Goal: Communication & Community: Participate in discussion

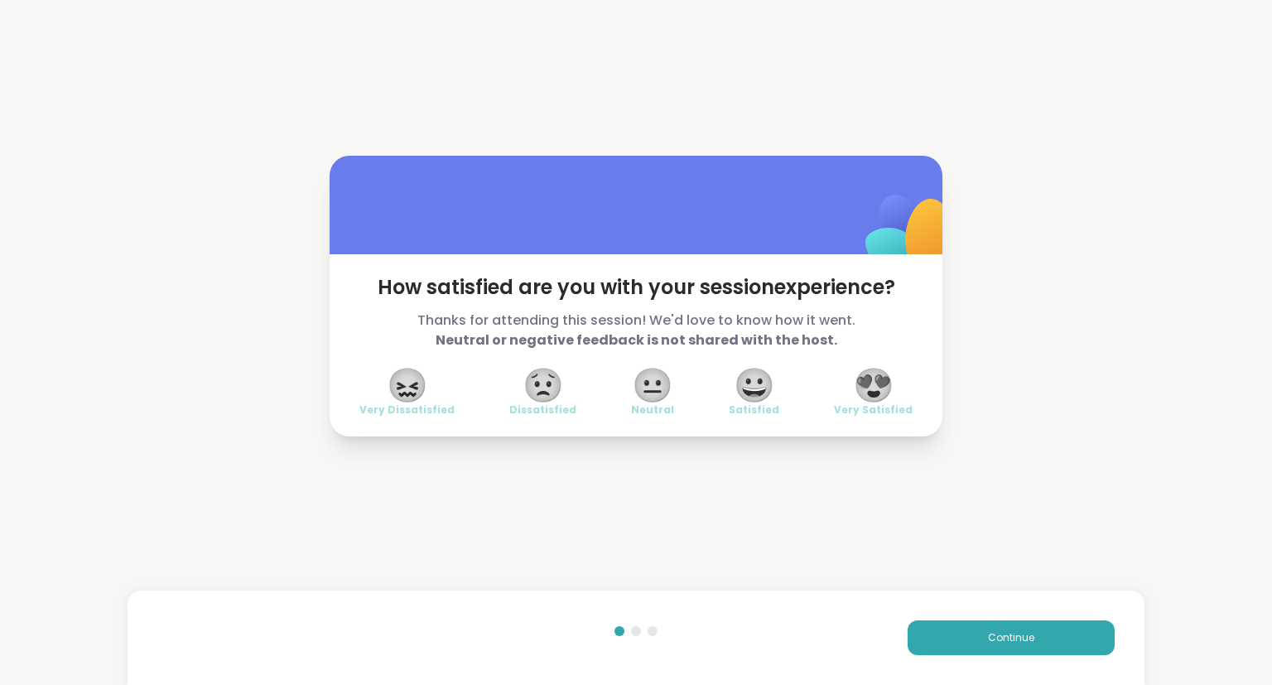
click at [881, 374] on span "😍" at bounding box center [873, 385] width 41 height 30
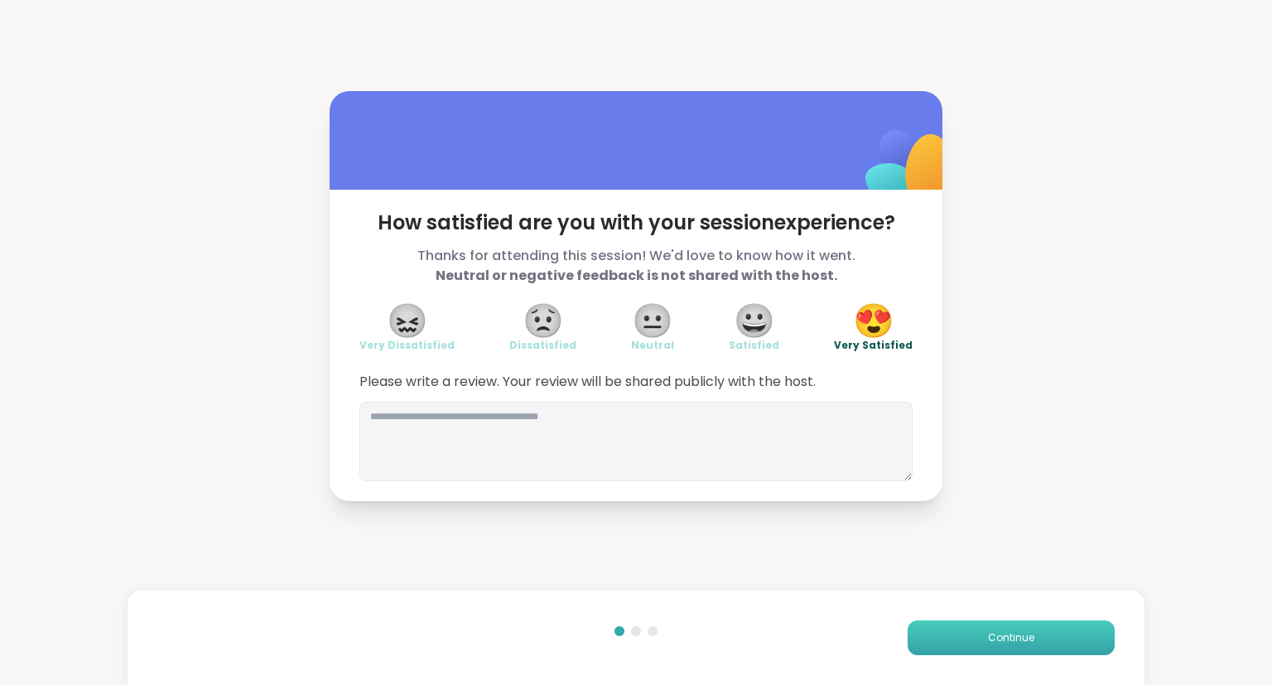
click at [943, 637] on button "Continue" at bounding box center [1011, 637] width 207 height 35
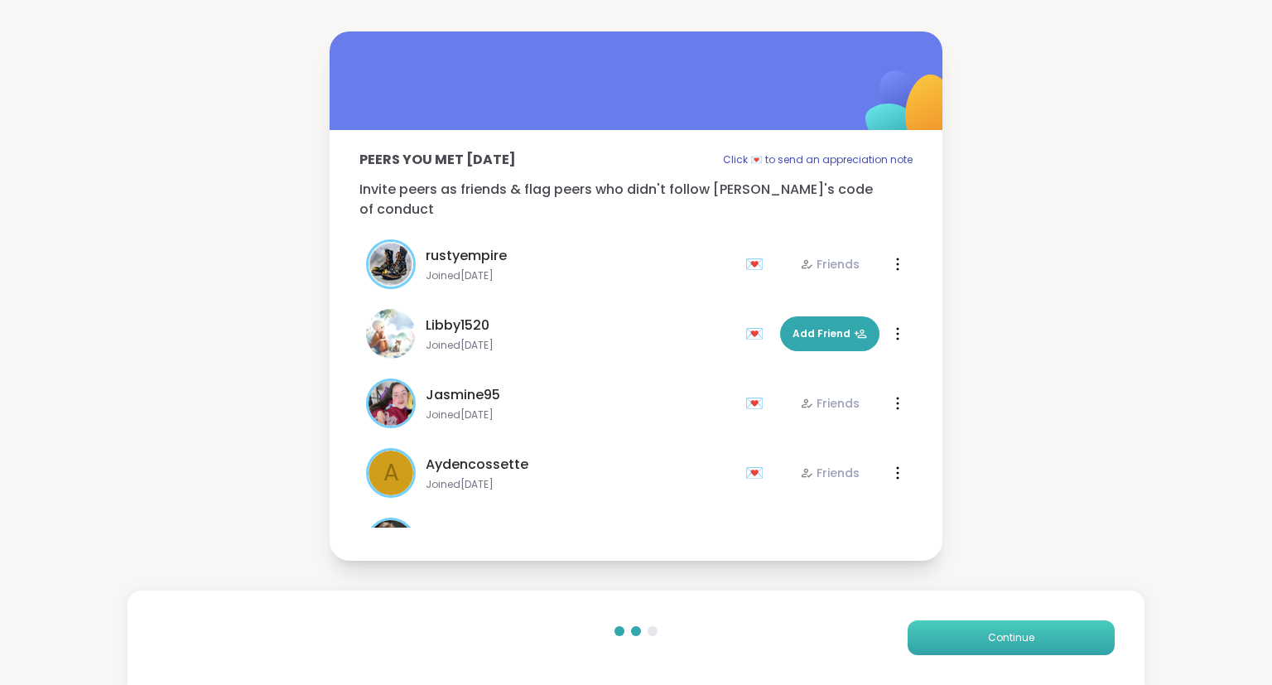
click at [943, 637] on button "Continue" at bounding box center [1011, 637] width 207 height 35
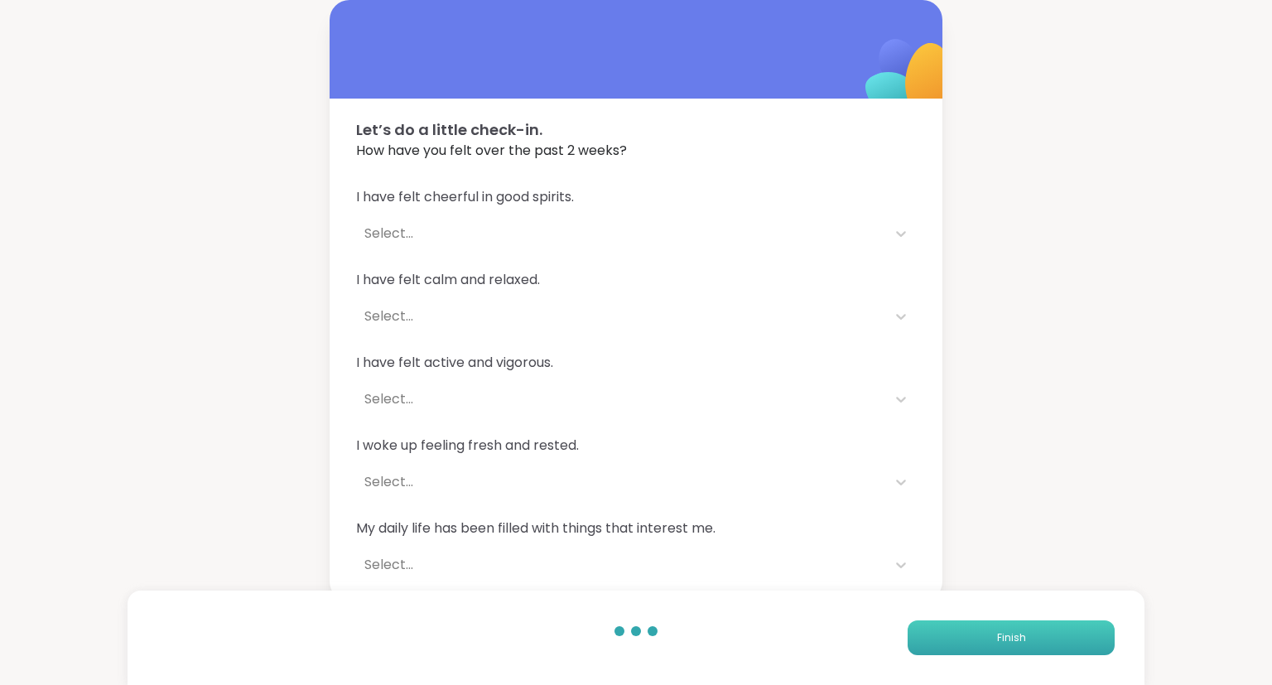
click at [943, 637] on button "Finish" at bounding box center [1011, 637] width 207 height 35
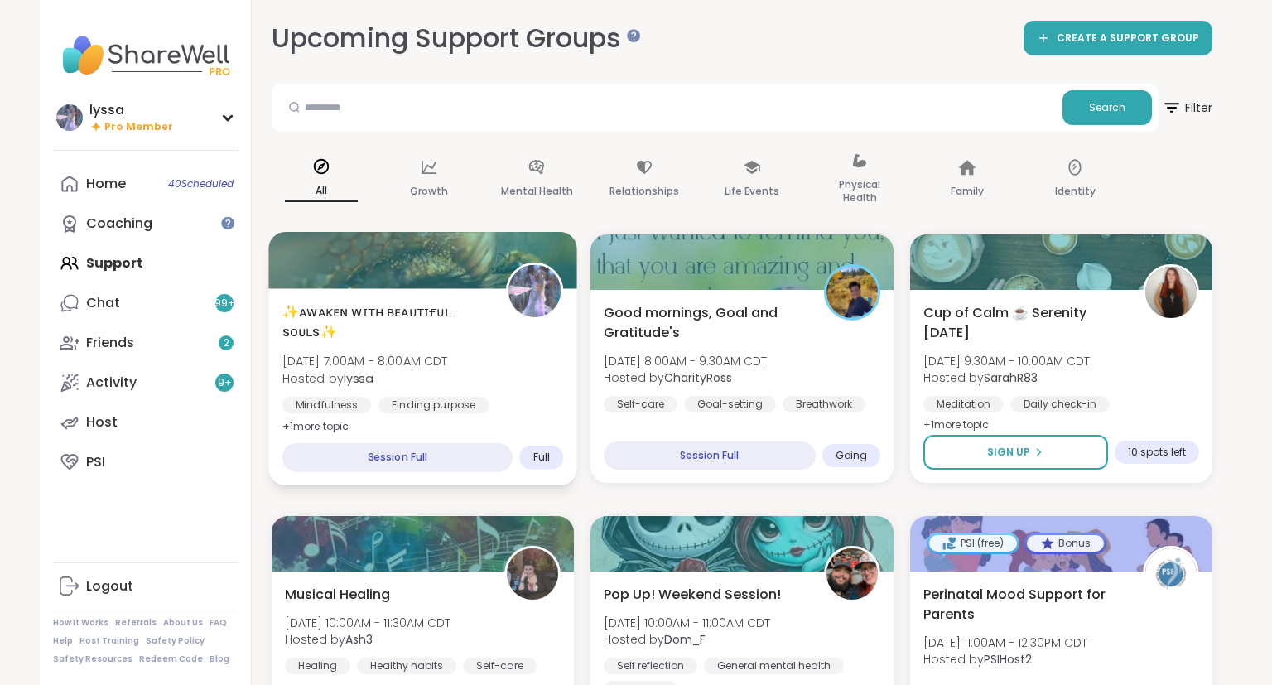
click at [458, 308] on span "✨ᴀᴡᴀᴋᴇɴ ᴡɪᴛʜ ʙᴇᴀᴜᴛɪғᴜʟ sᴏᴜʟs✨" at bounding box center [384, 322] width 205 height 41
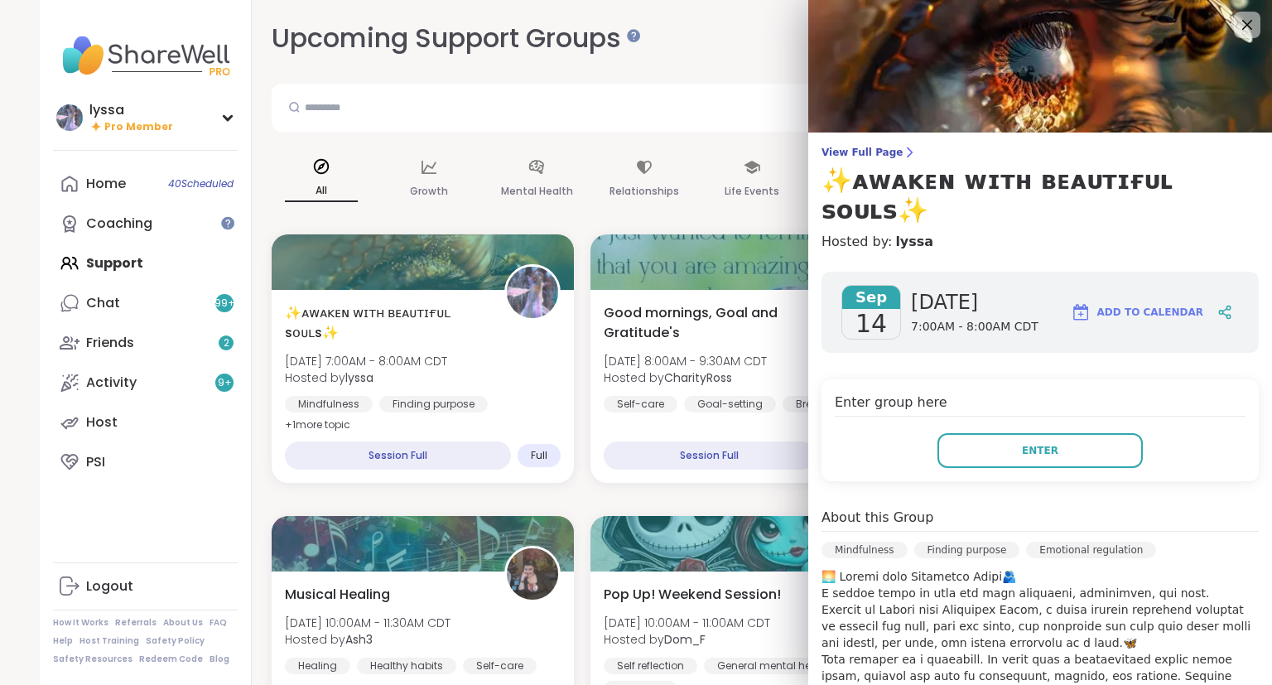
scroll to position [351, 0]
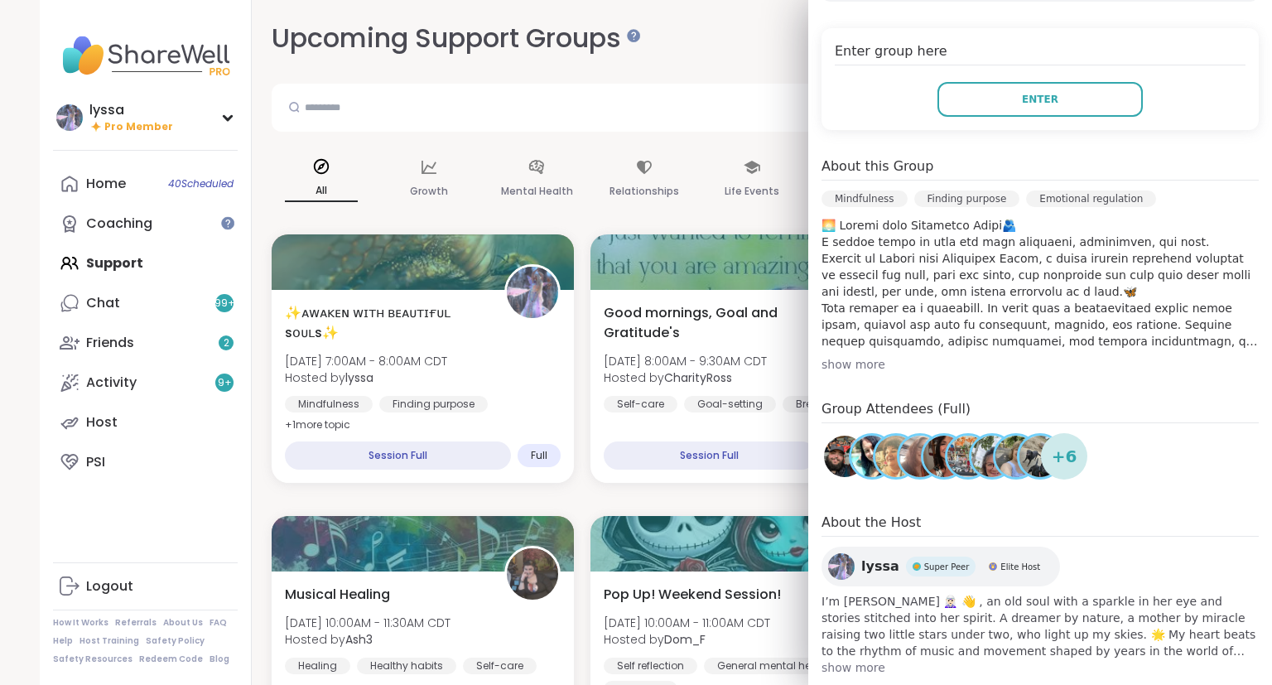
click at [751, 43] on div "Upcoming Support Groups CREATE A SUPPORT GROUP" at bounding box center [742, 38] width 941 height 37
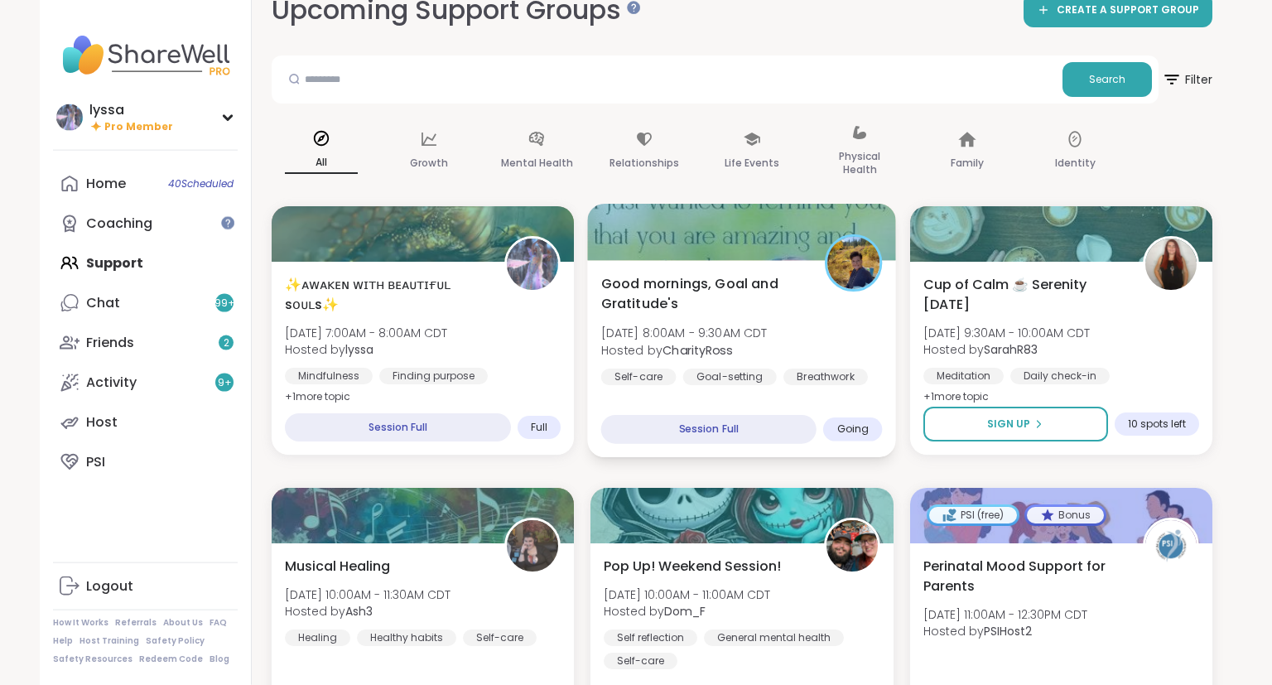
scroll to position [21, 0]
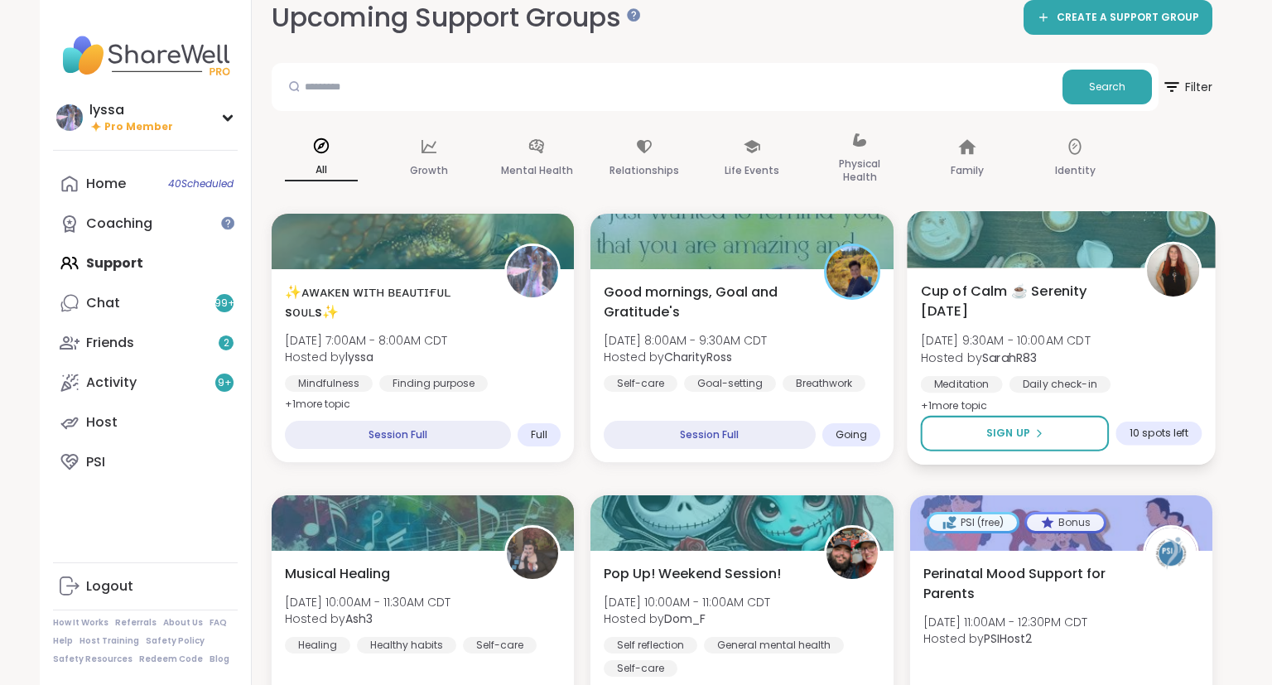
click at [986, 299] on span "Cup of Calm ☕ Serenity [DATE]" at bounding box center [1022, 301] width 205 height 41
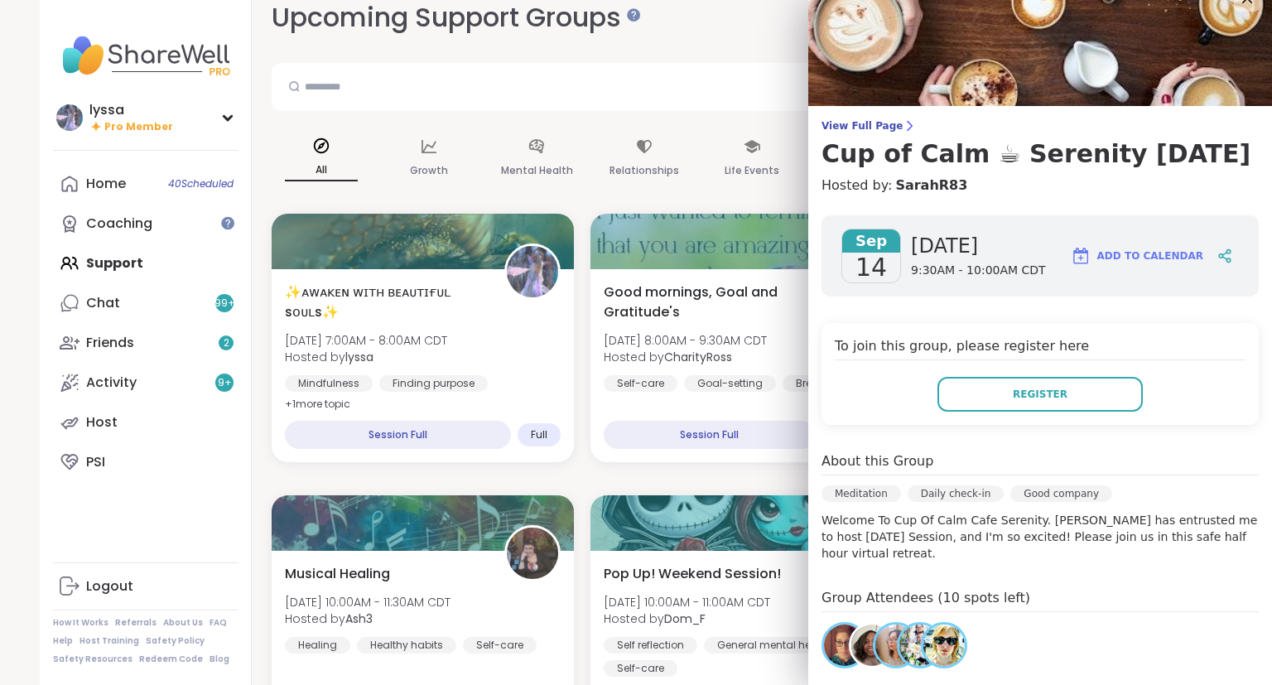
scroll to position [0, 0]
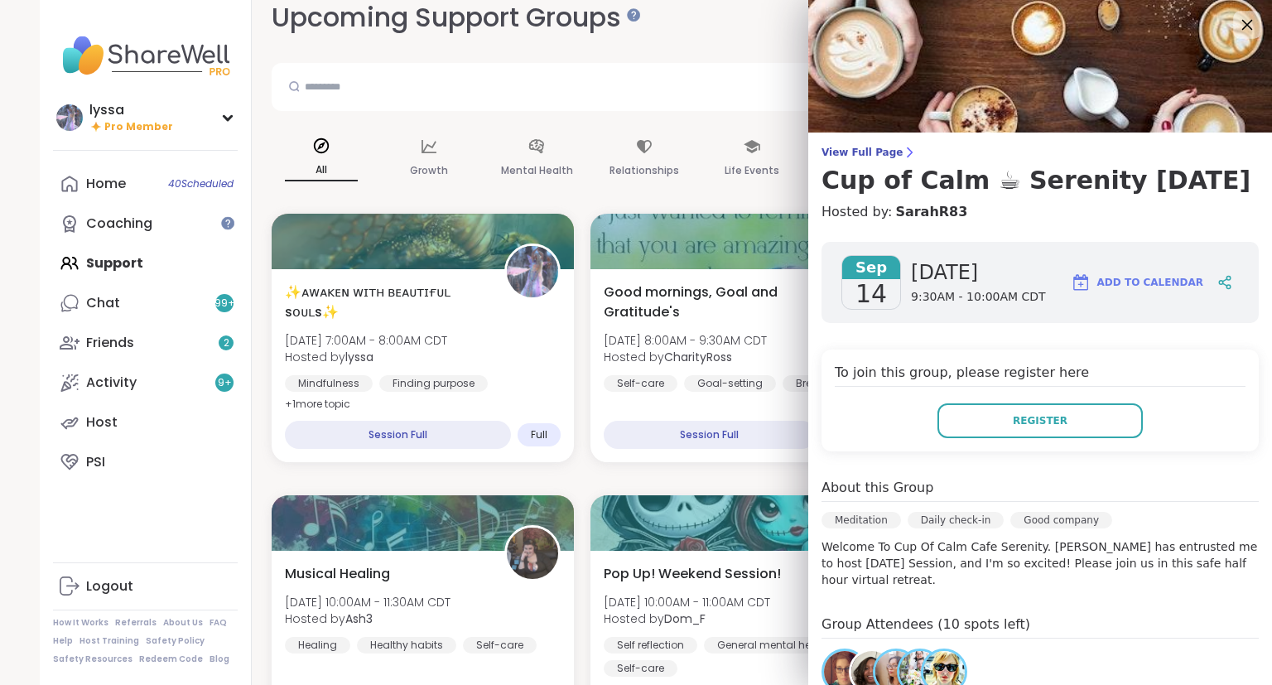
click at [1250, 18] on icon at bounding box center [1247, 24] width 21 height 21
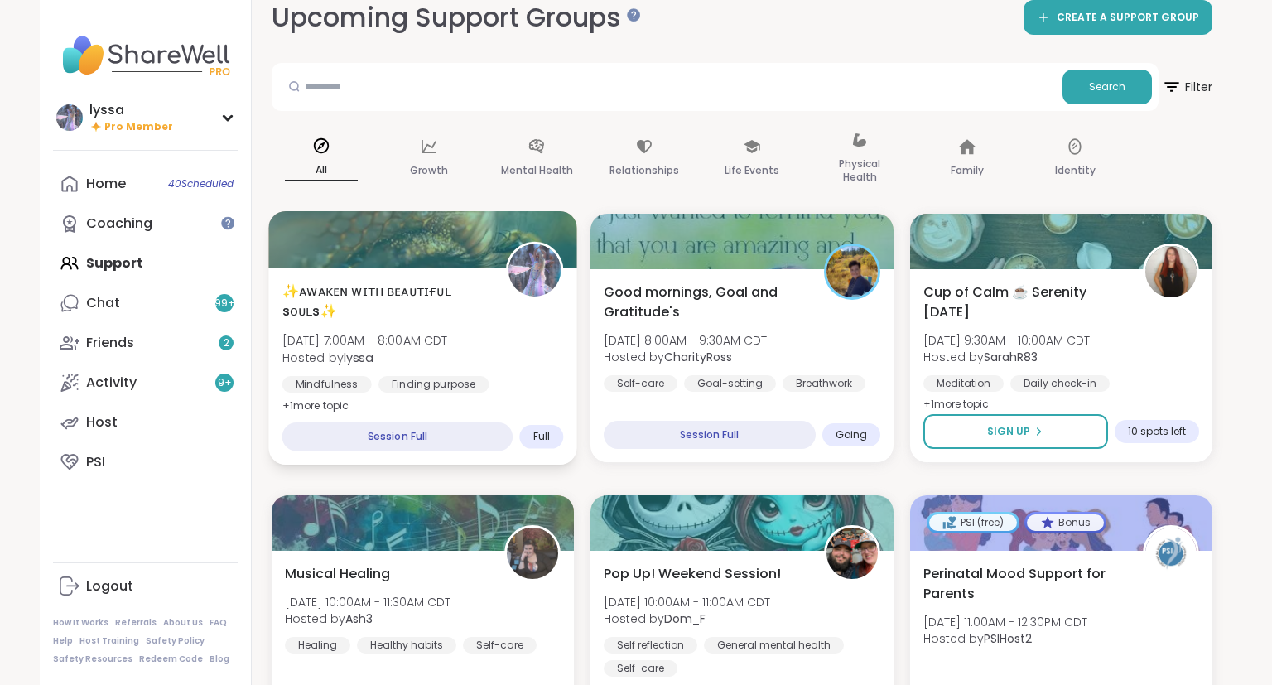
click at [542, 266] on img at bounding box center [535, 270] width 52 height 52
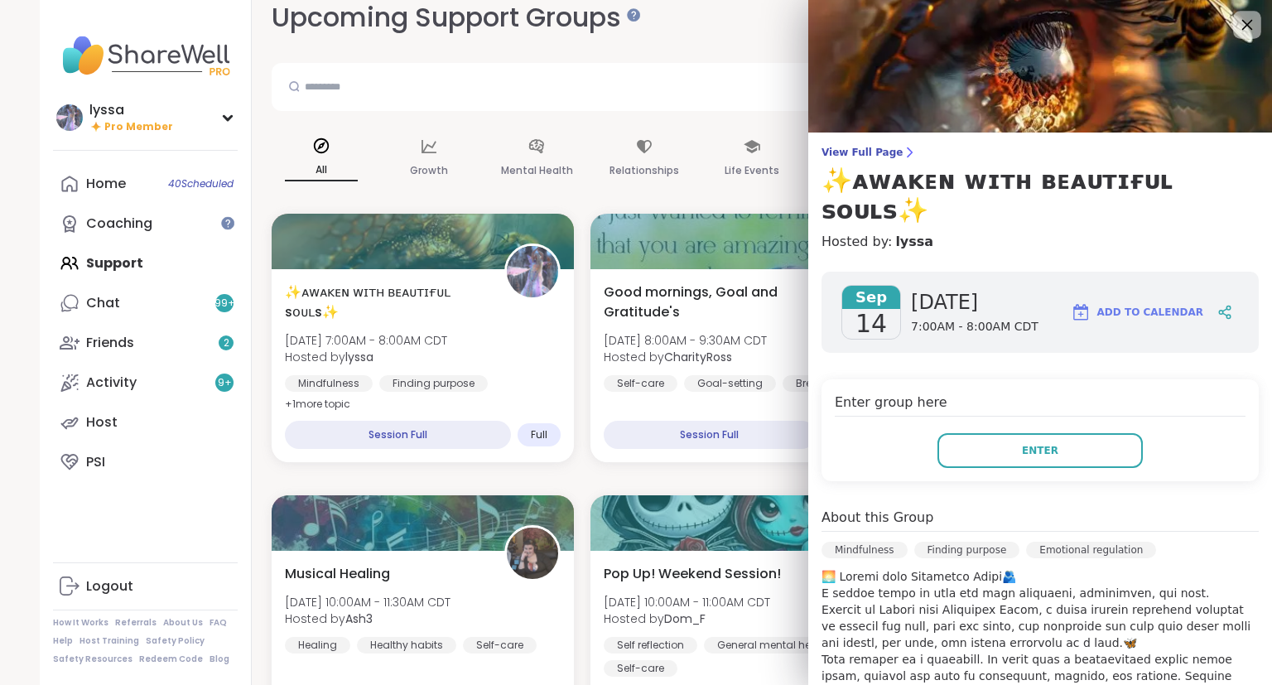
click at [1244, 23] on icon at bounding box center [1247, 24] width 21 height 21
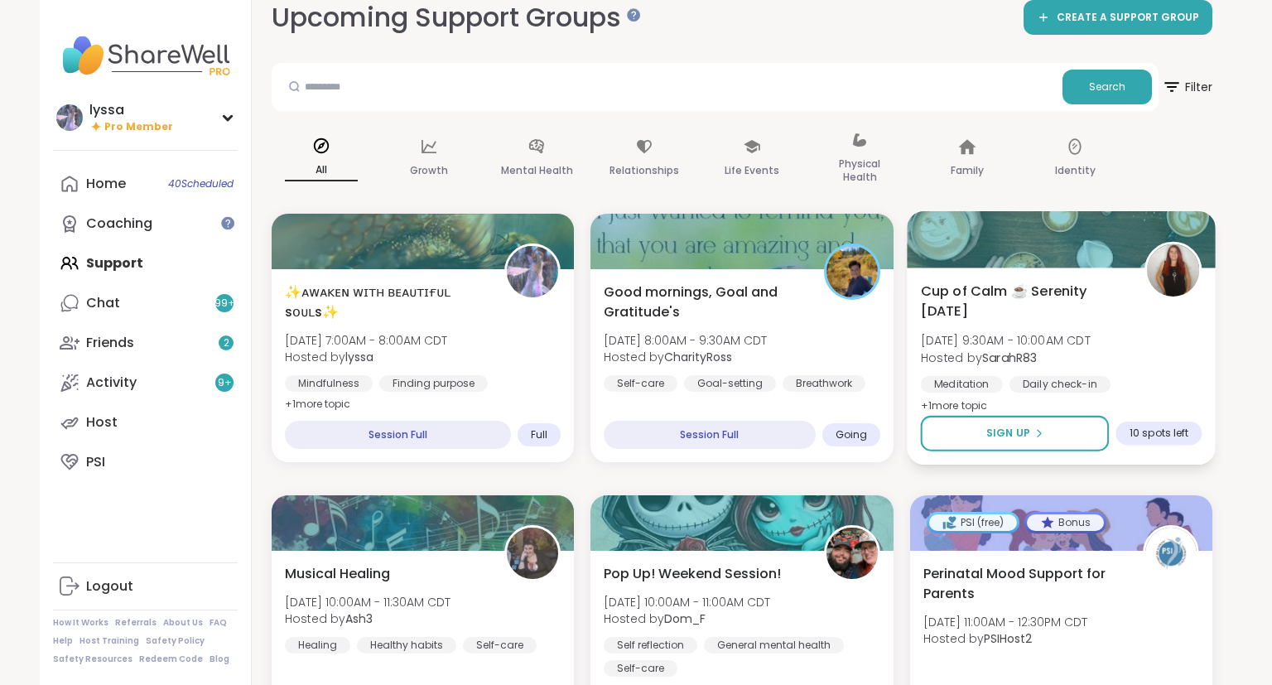
click at [1148, 292] on div at bounding box center [1173, 270] width 57 height 57
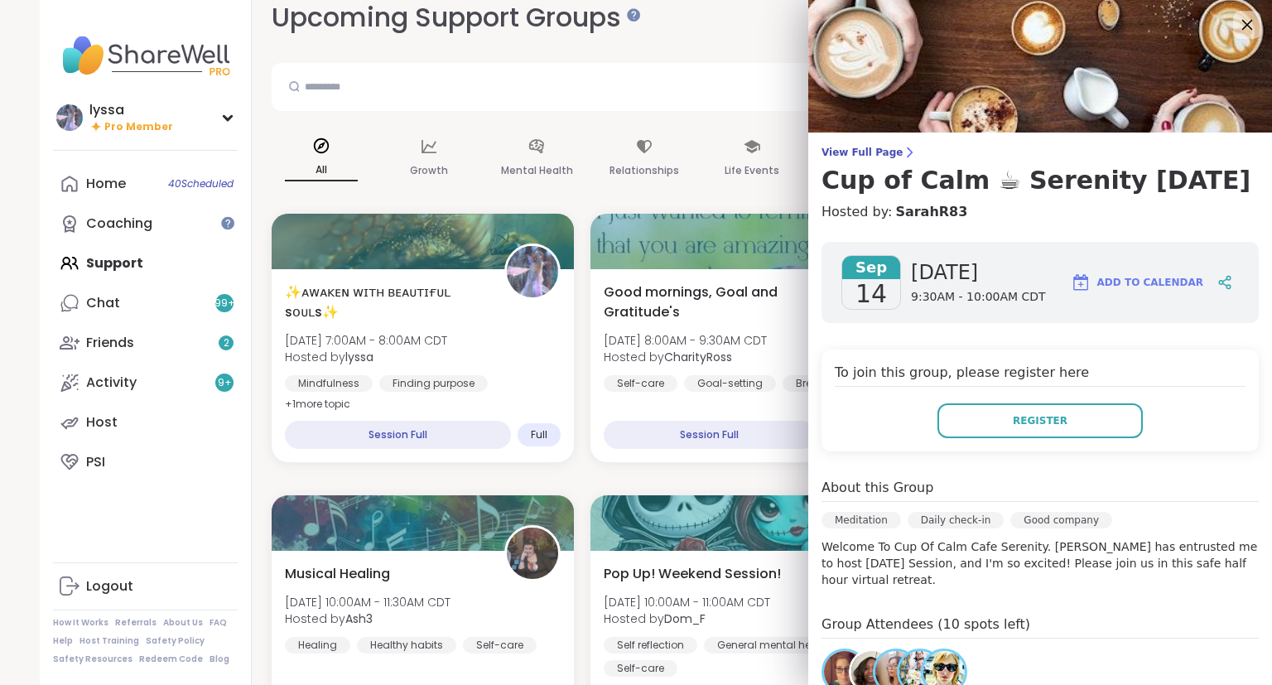
click at [1248, 20] on icon at bounding box center [1247, 24] width 21 height 21
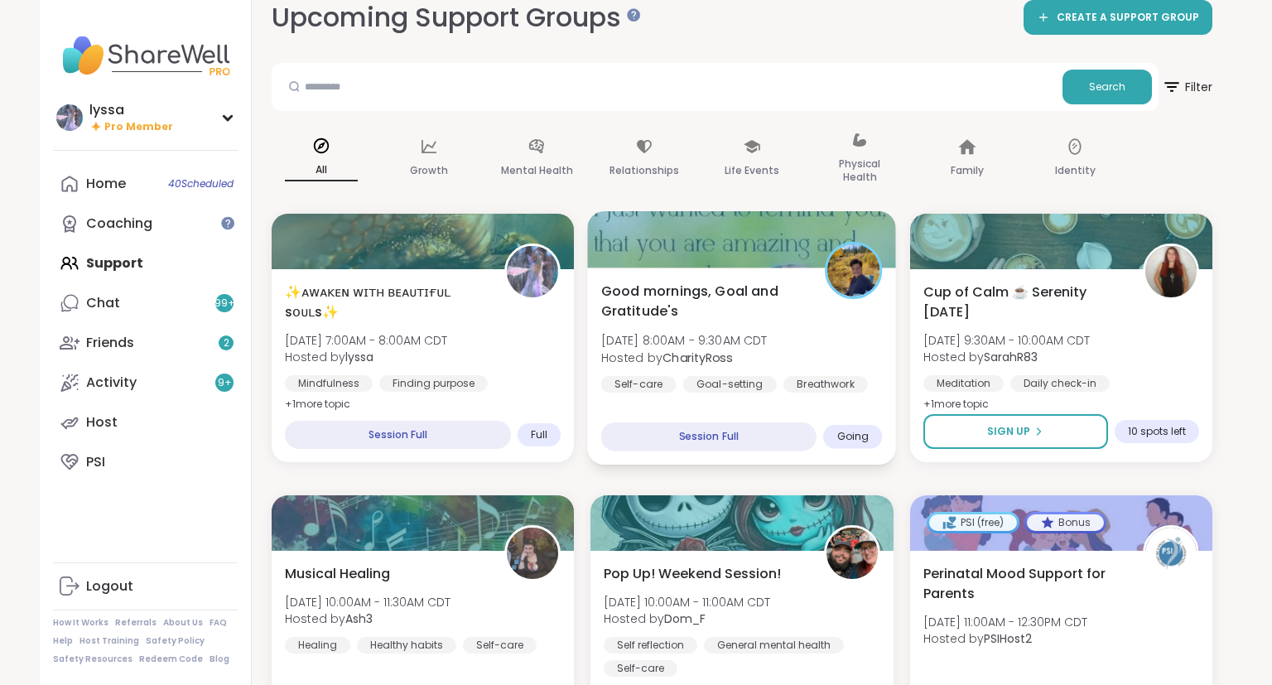
click at [840, 297] on div at bounding box center [854, 270] width 57 height 57
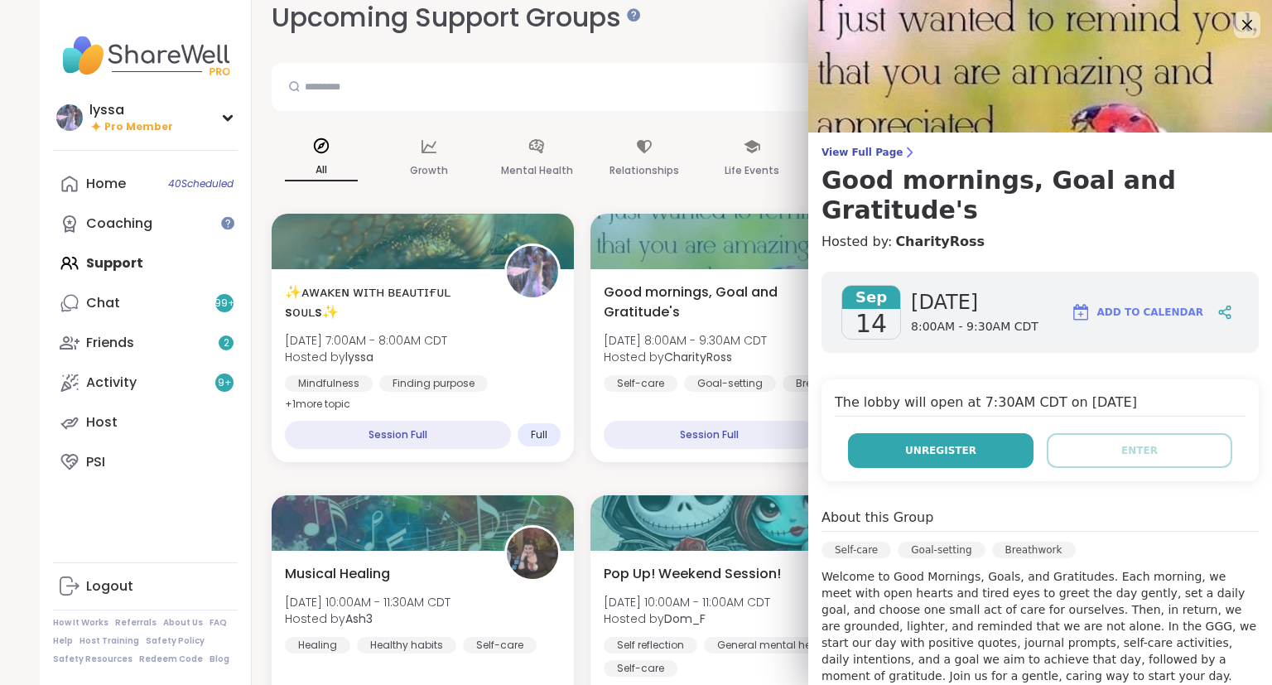
click at [966, 443] on span "Unregister" at bounding box center [940, 450] width 71 height 15
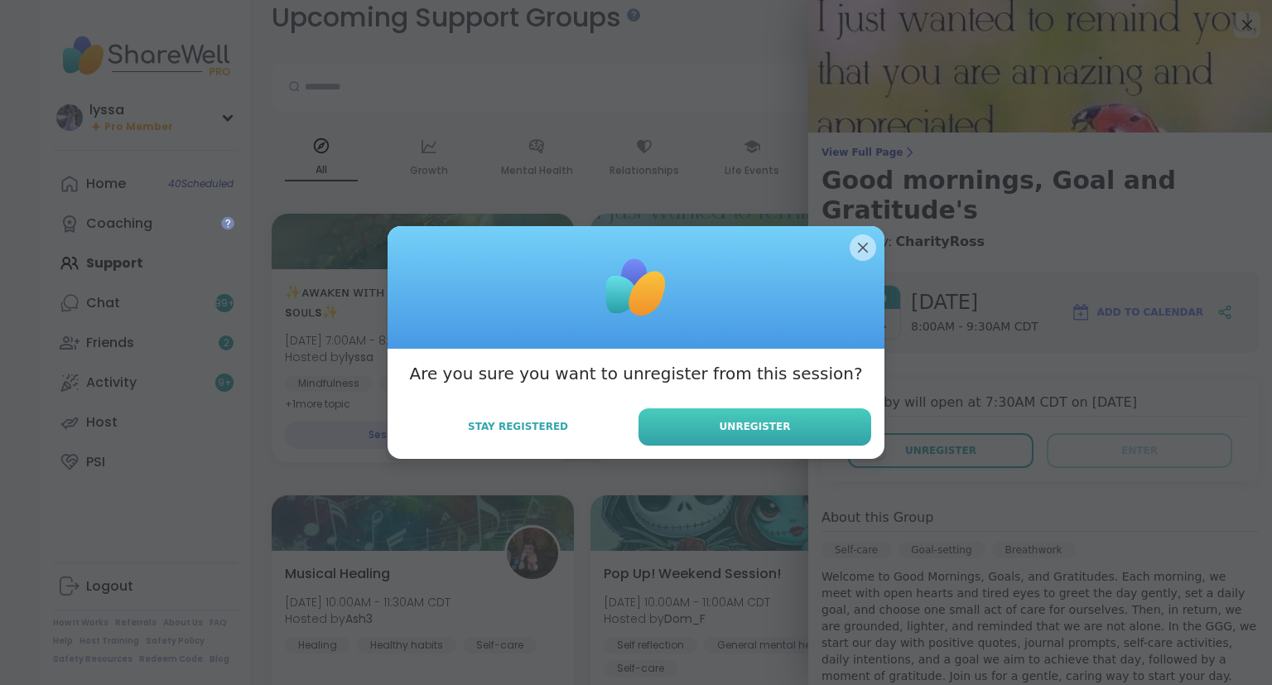
click at [843, 426] on button "Unregister" at bounding box center [755, 426] width 233 height 37
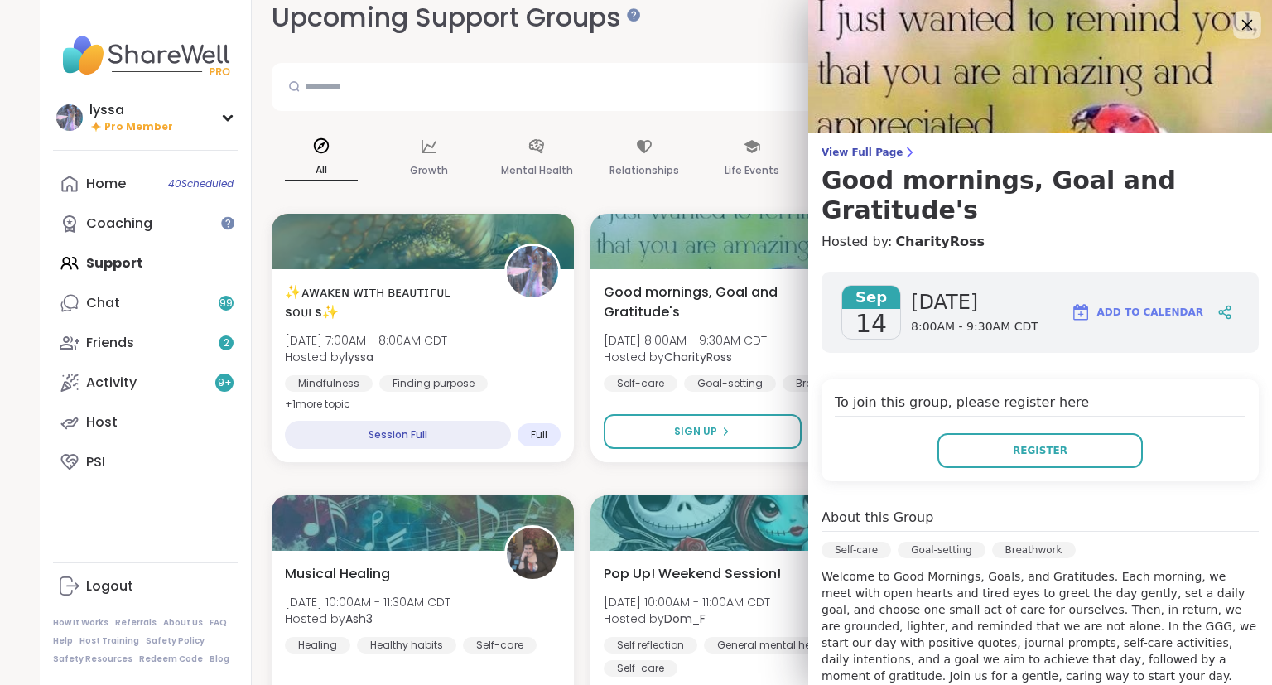
click at [1241, 27] on icon at bounding box center [1247, 24] width 21 height 21
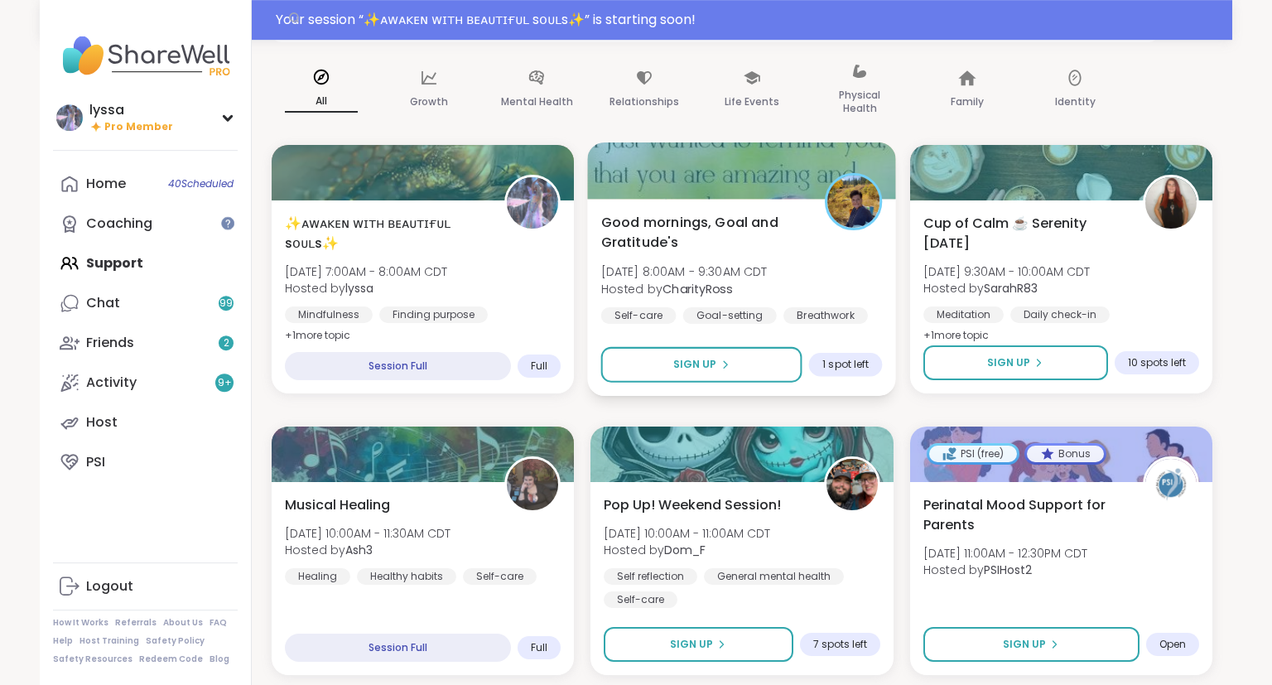
scroll to position [133, 0]
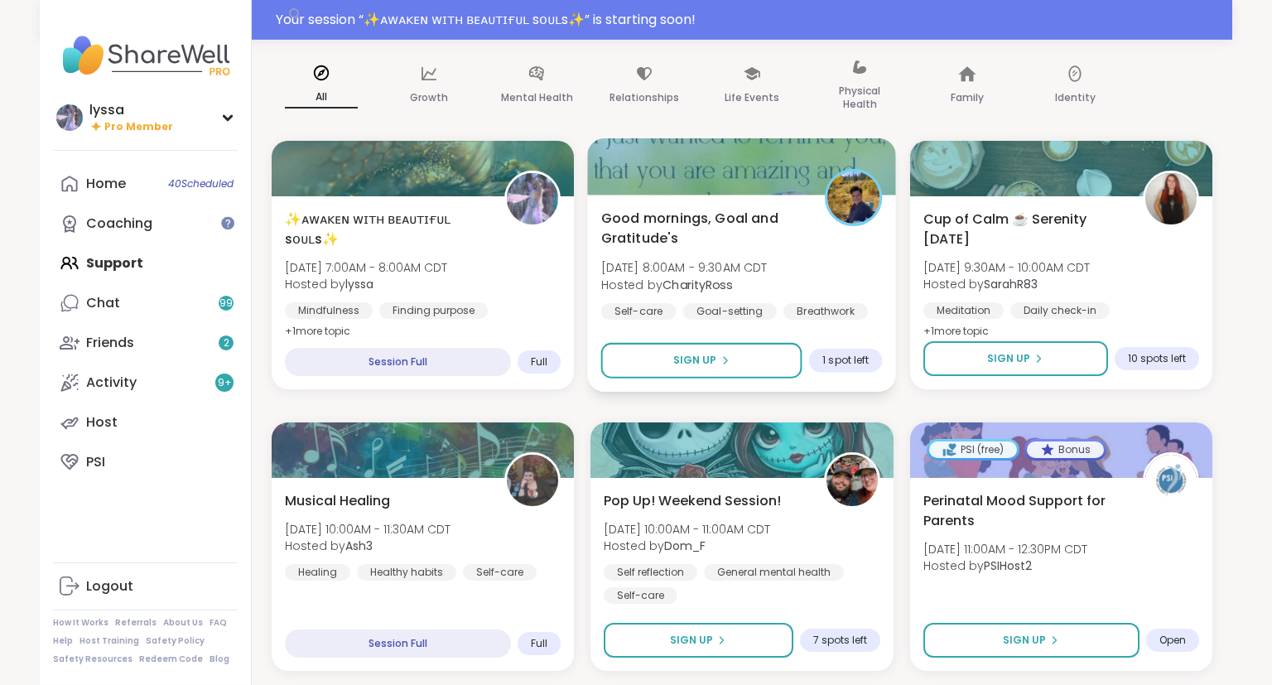
click at [728, 230] on span "Good mornings, Goal and Gratitude's" at bounding box center [703, 228] width 205 height 41
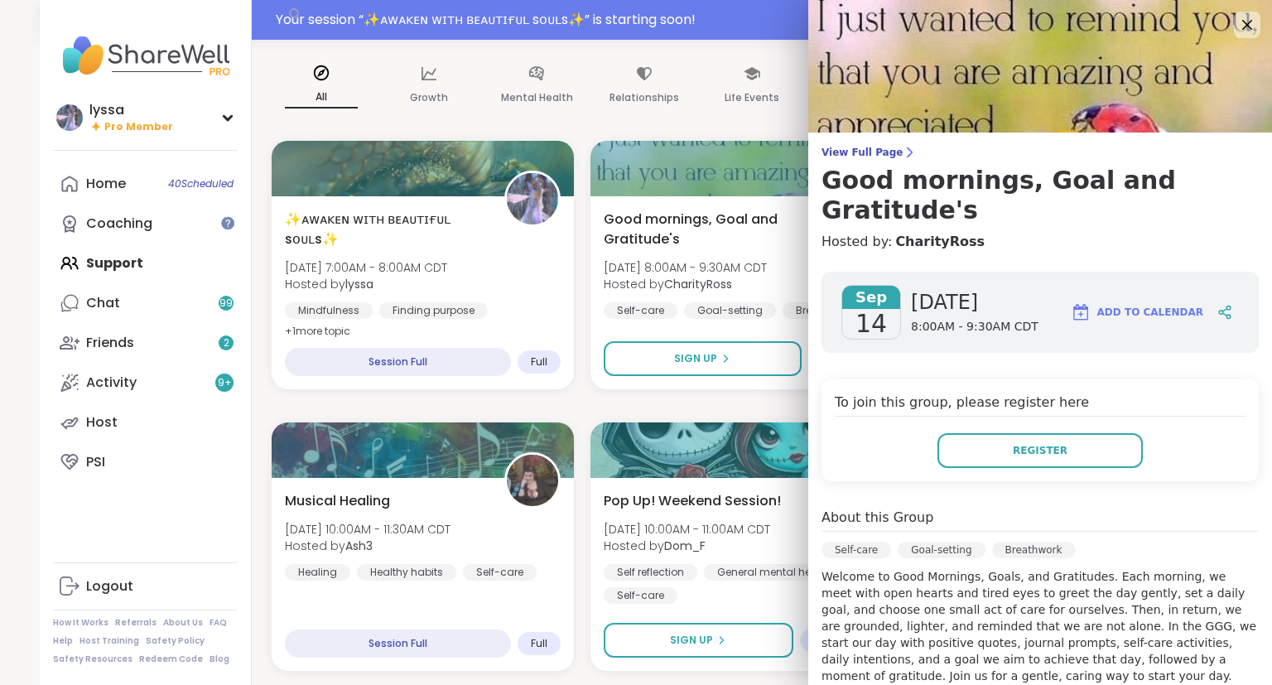
scroll to position [311, 0]
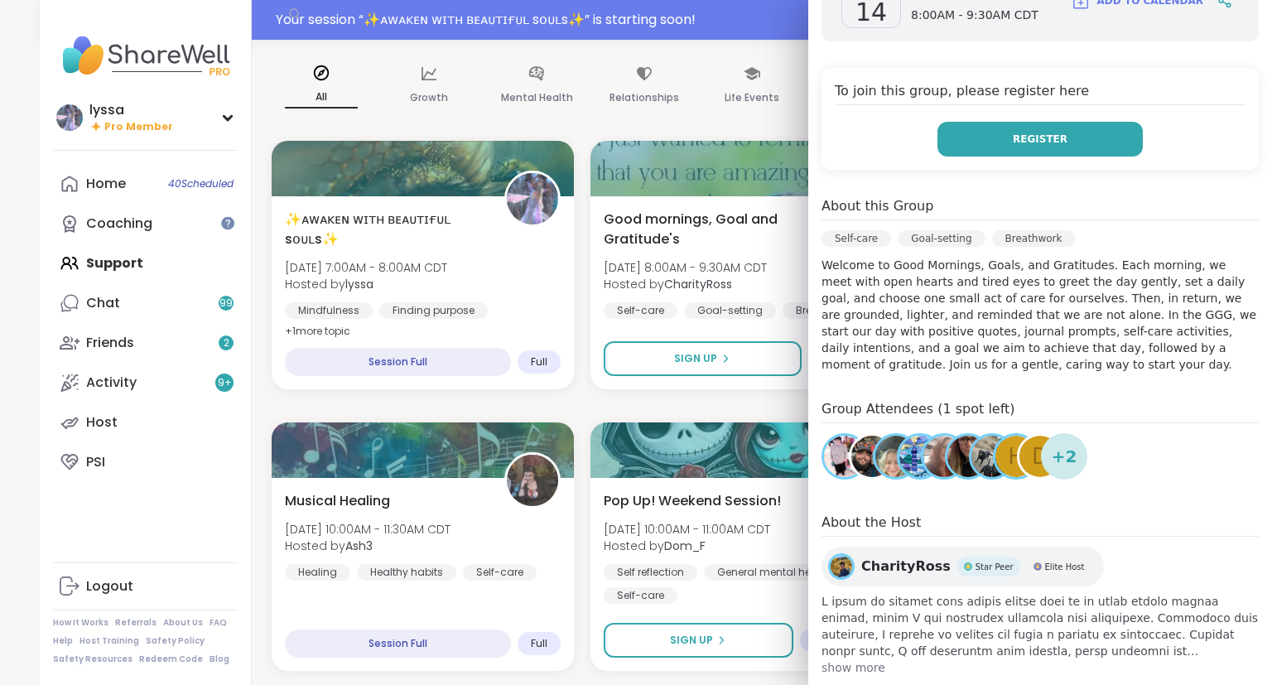
click at [992, 122] on button "Register" at bounding box center [1040, 139] width 205 height 35
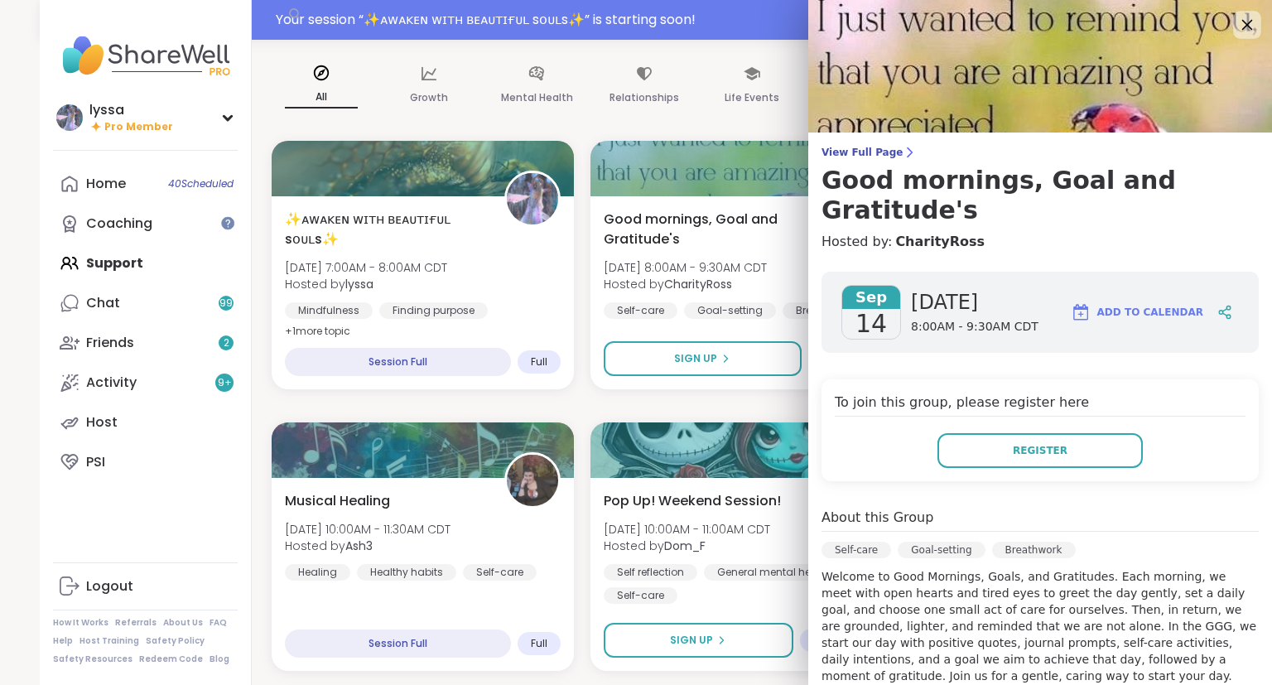
click at [1242, 29] on icon at bounding box center [1247, 24] width 21 height 21
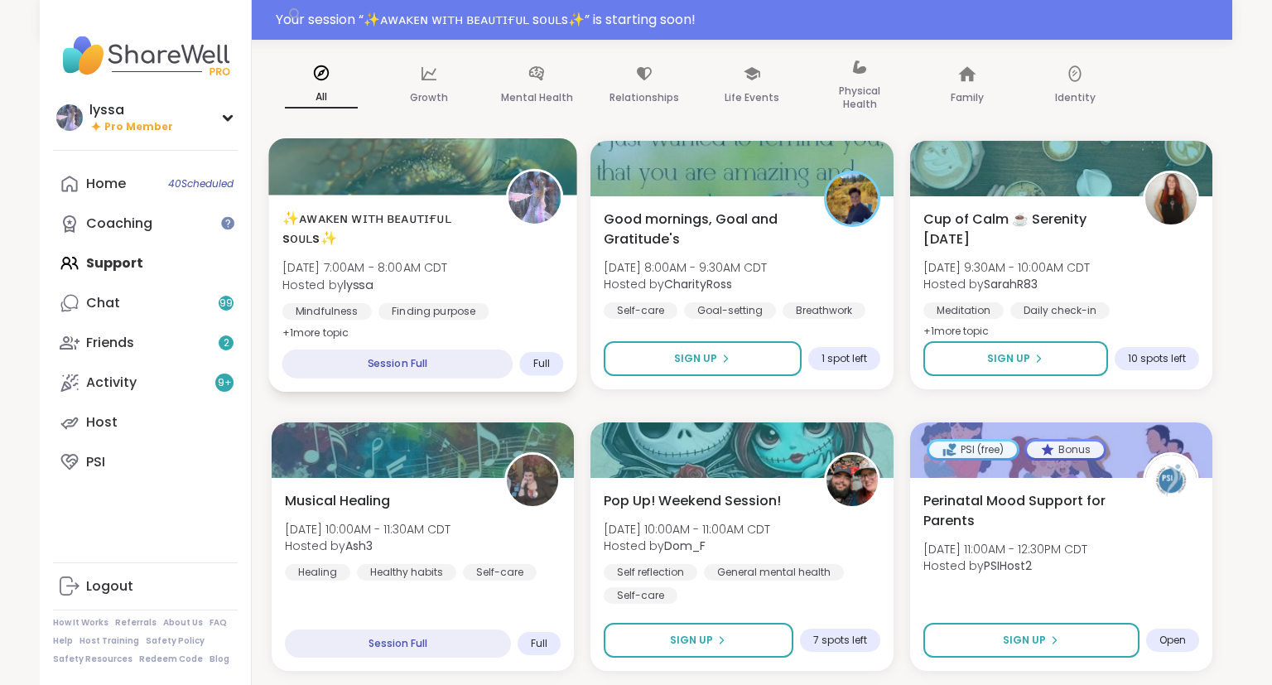
click at [527, 252] on div "✨ᴀᴡᴀᴋᴇɴ ᴡɪᴛʜ ʙᴇᴀᴜᴛɪғᴜʟ sᴏᴜʟs✨ [DATE] 7:00AM - 8:00AM CDT Hosted by lyssa Mindfu…" at bounding box center [423, 275] width 282 height 135
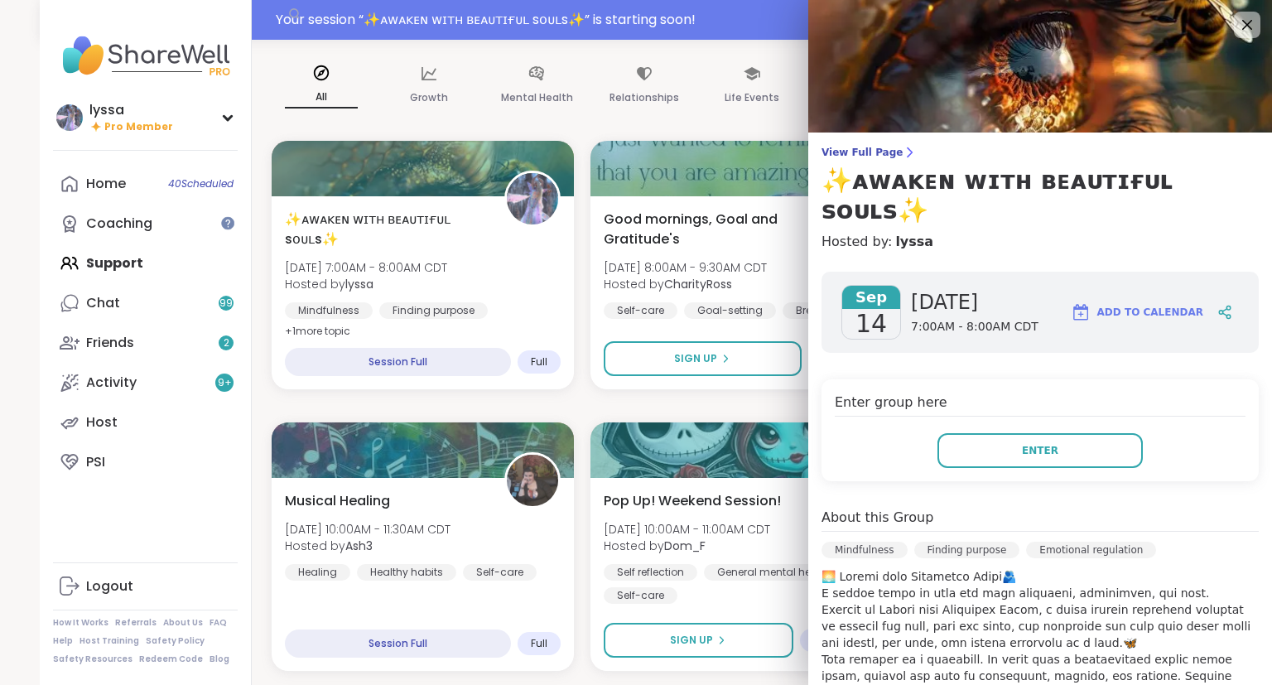
scroll to position [191, 0]
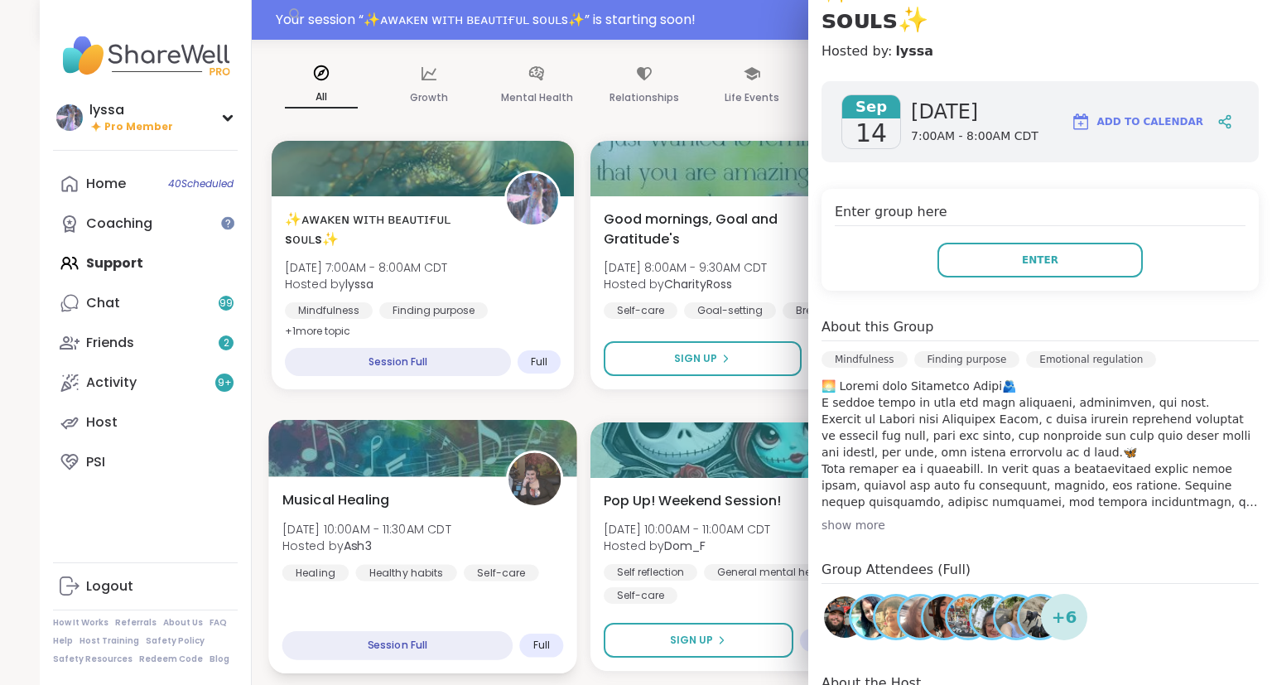
click at [432, 491] on div "Musical Healing [DATE] 10:00AM - 11:30AM CDT Hosted by Ash3 Healing Healthy hab…" at bounding box center [423, 535] width 282 height 91
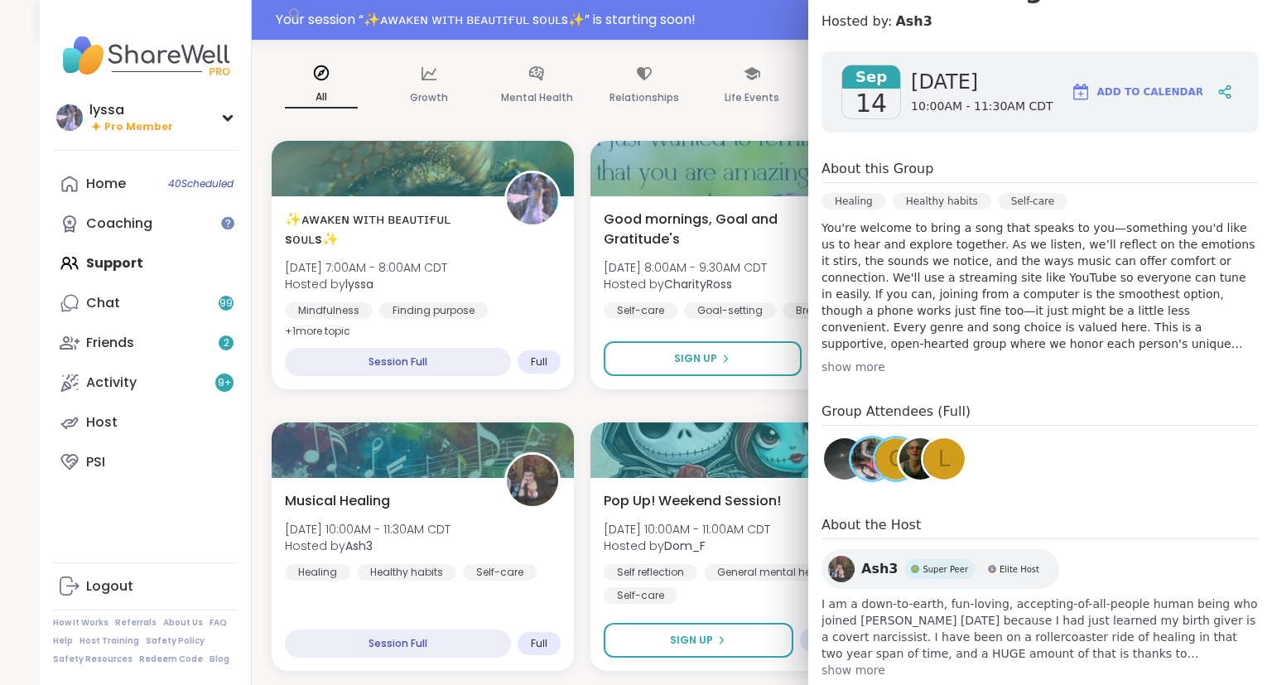
scroll to position [0, 0]
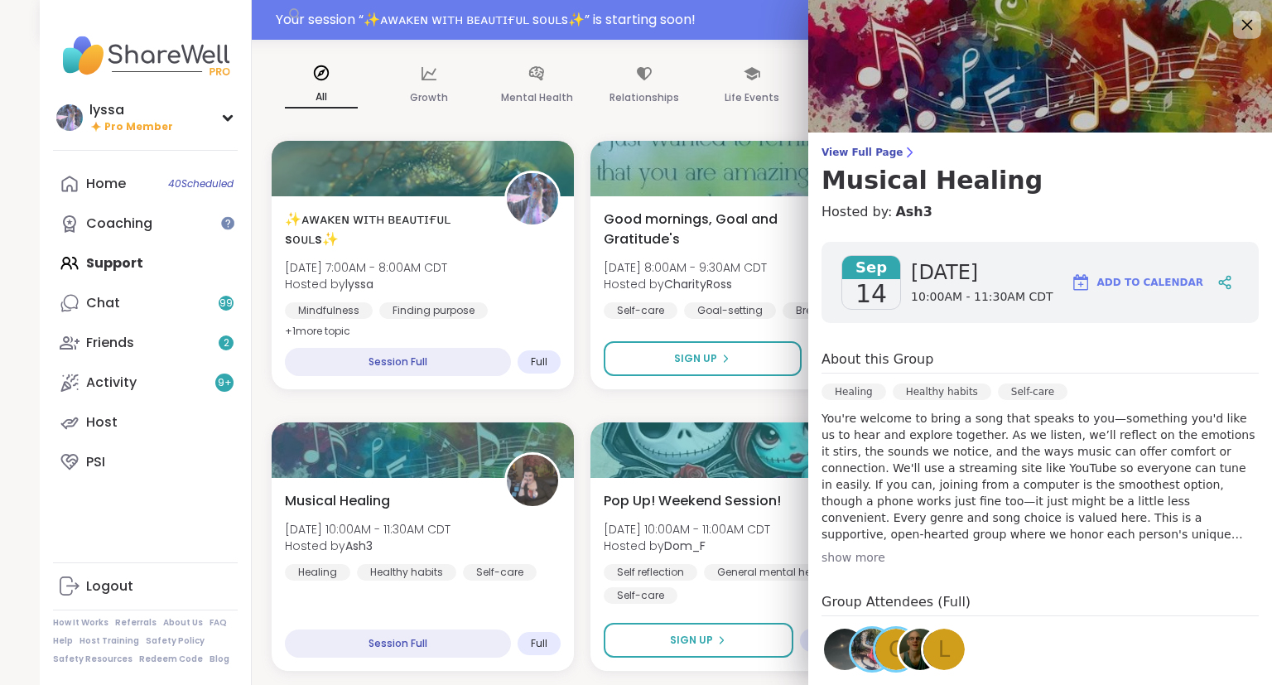
click at [1248, 30] on icon at bounding box center [1247, 24] width 21 height 21
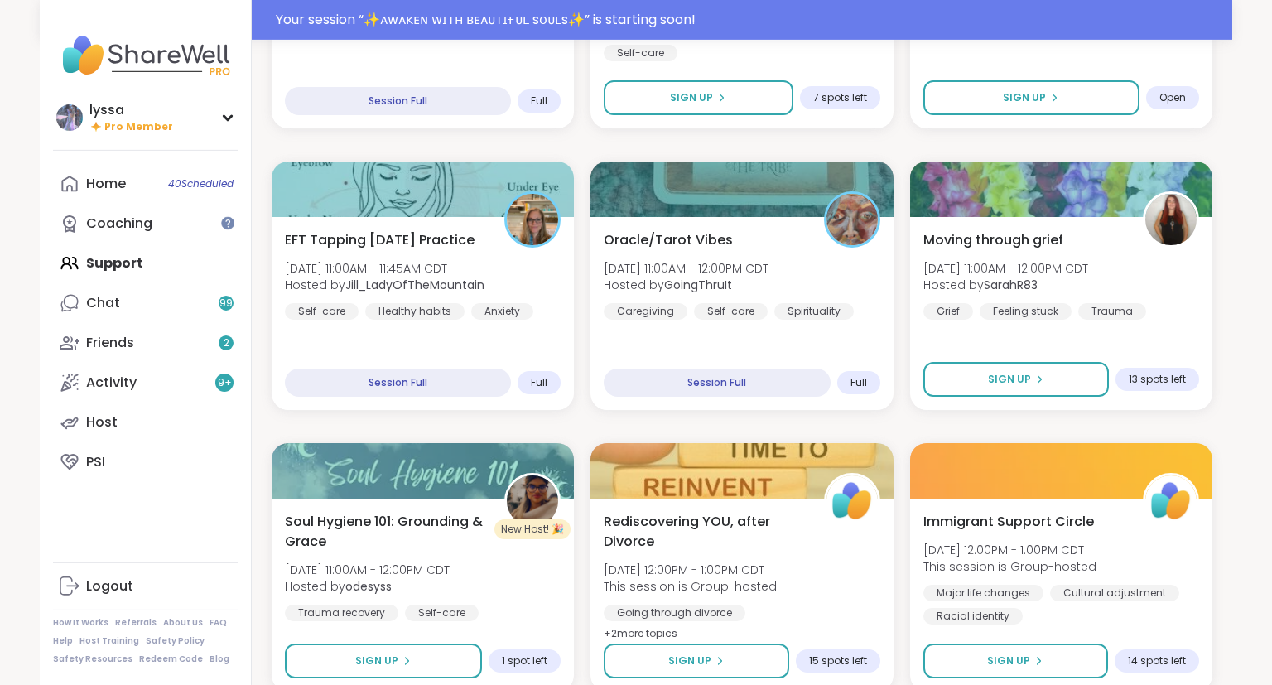
scroll to position [675, 0]
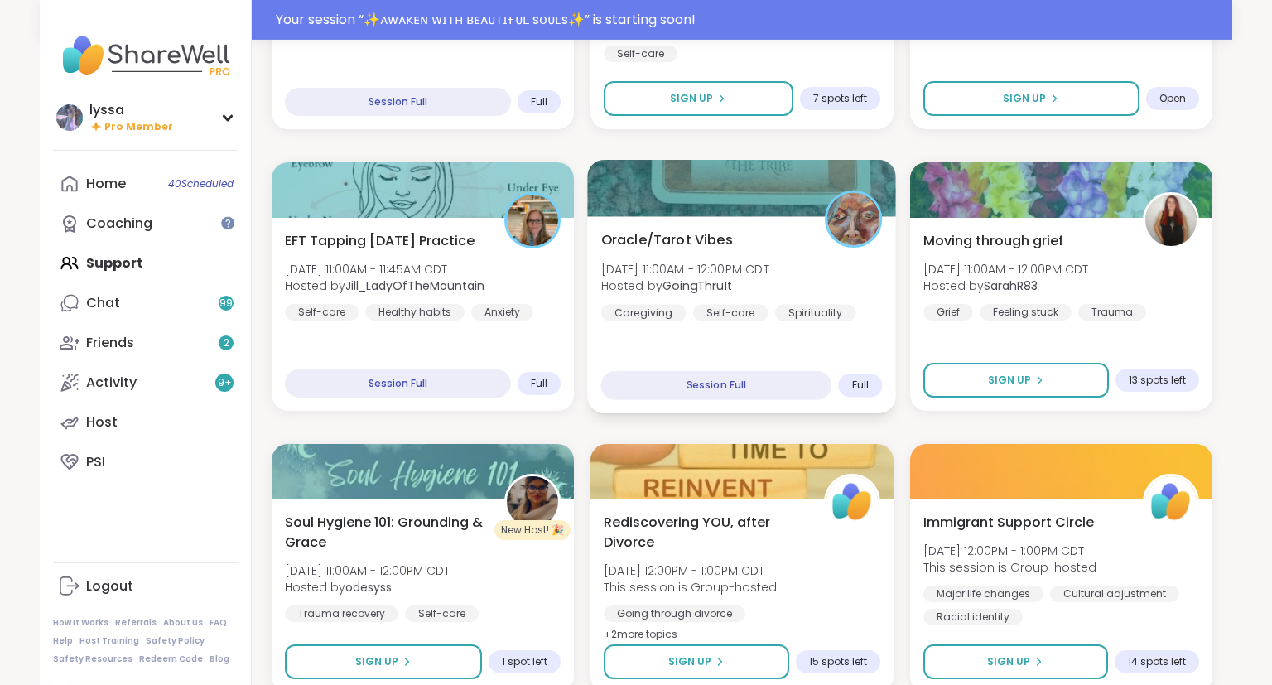
click at [731, 346] on div "Oracle/Tarot Vibes [DATE] 11:00AM - 12:00PM CDT Hosted by GoingThruIt Caregivin…" at bounding box center [742, 314] width 309 height 197
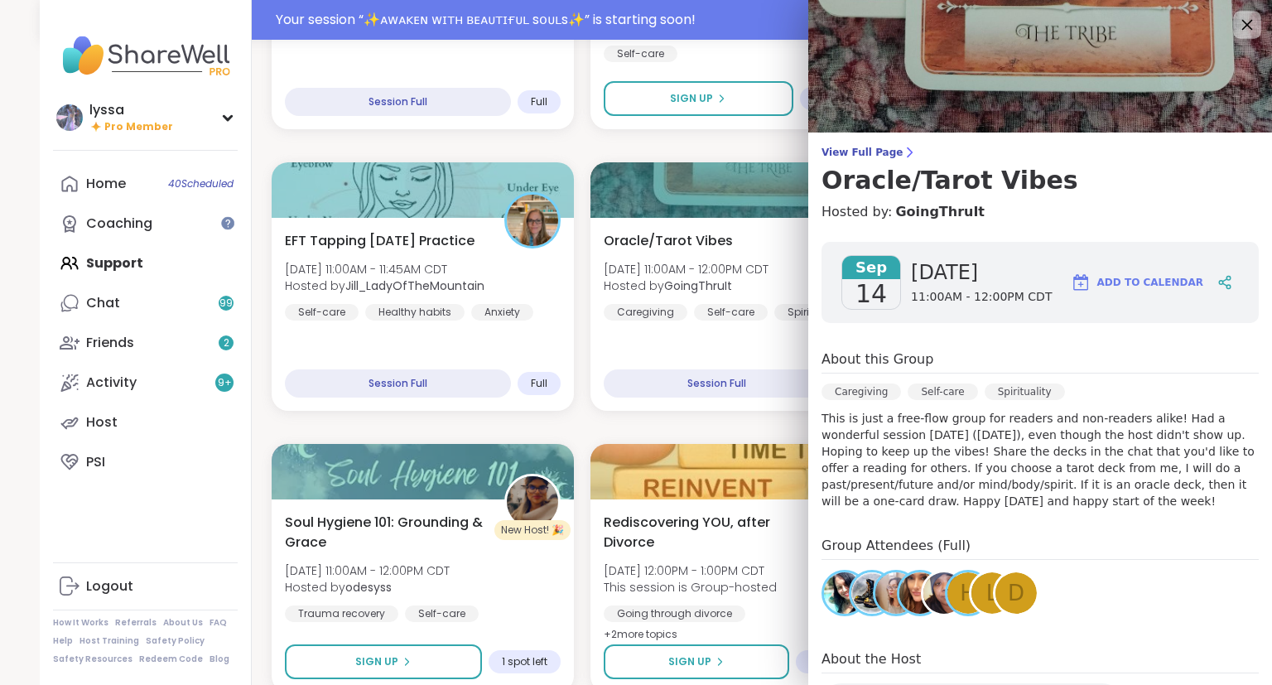
click at [1249, 22] on icon at bounding box center [1247, 24] width 21 height 21
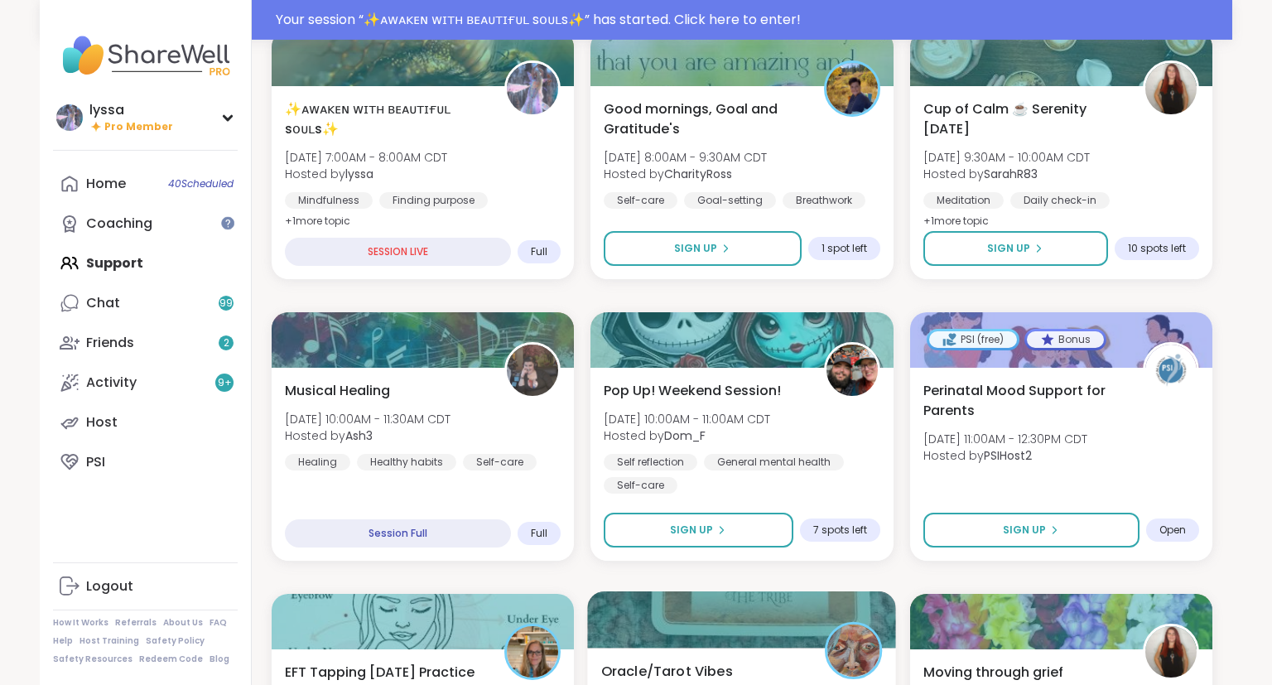
scroll to position [0, 0]
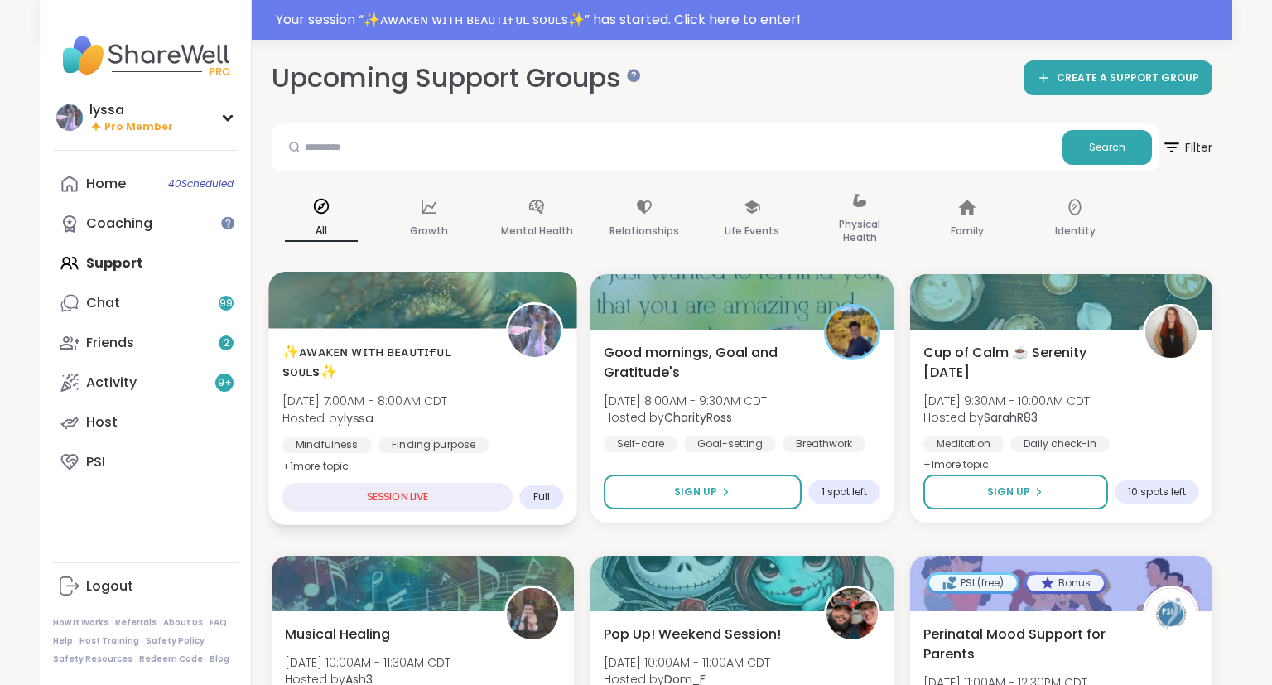
click at [482, 340] on div "✨ᴀᴡᴀᴋᴇɴ ᴡɪᴛʜ ʙᴇᴀᴜᴛɪғᴜʟ sᴏᴜʟs✨ [DATE] 7:00AM - 8:00AM CDT Hosted by lyssa Mindfu…" at bounding box center [422, 426] width 309 height 197
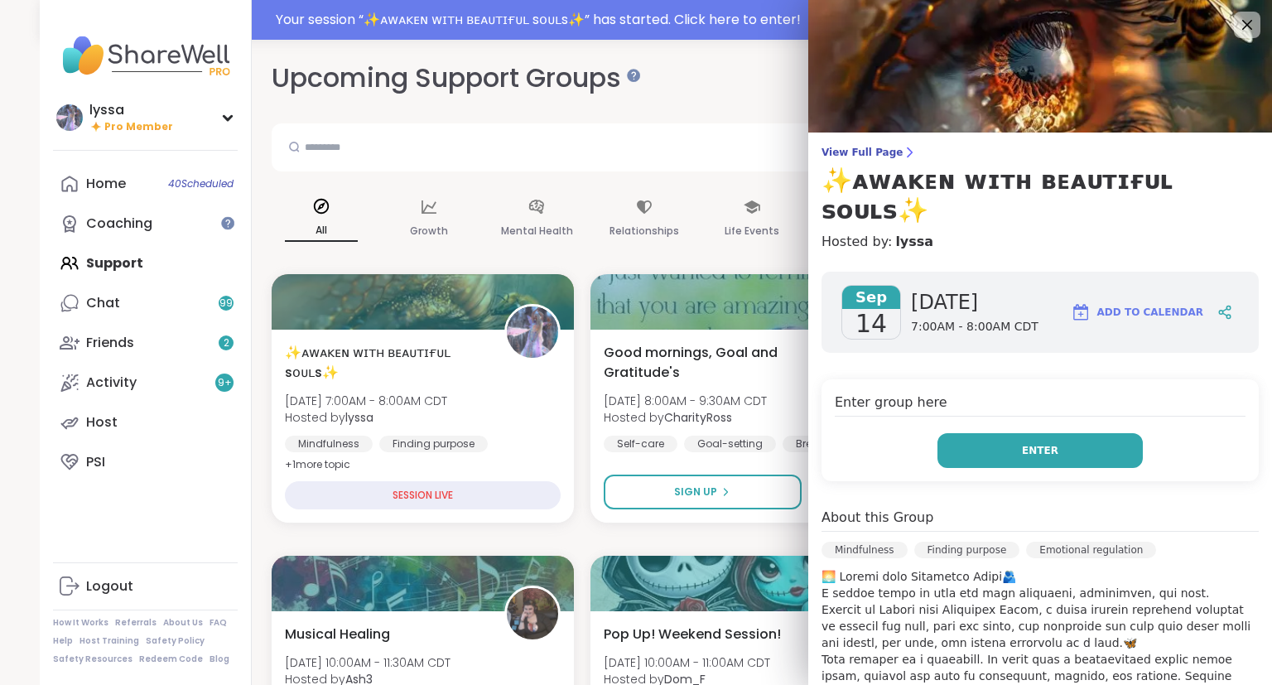
click at [1066, 433] on button "Enter" at bounding box center [1040, 450] width 205 height 35
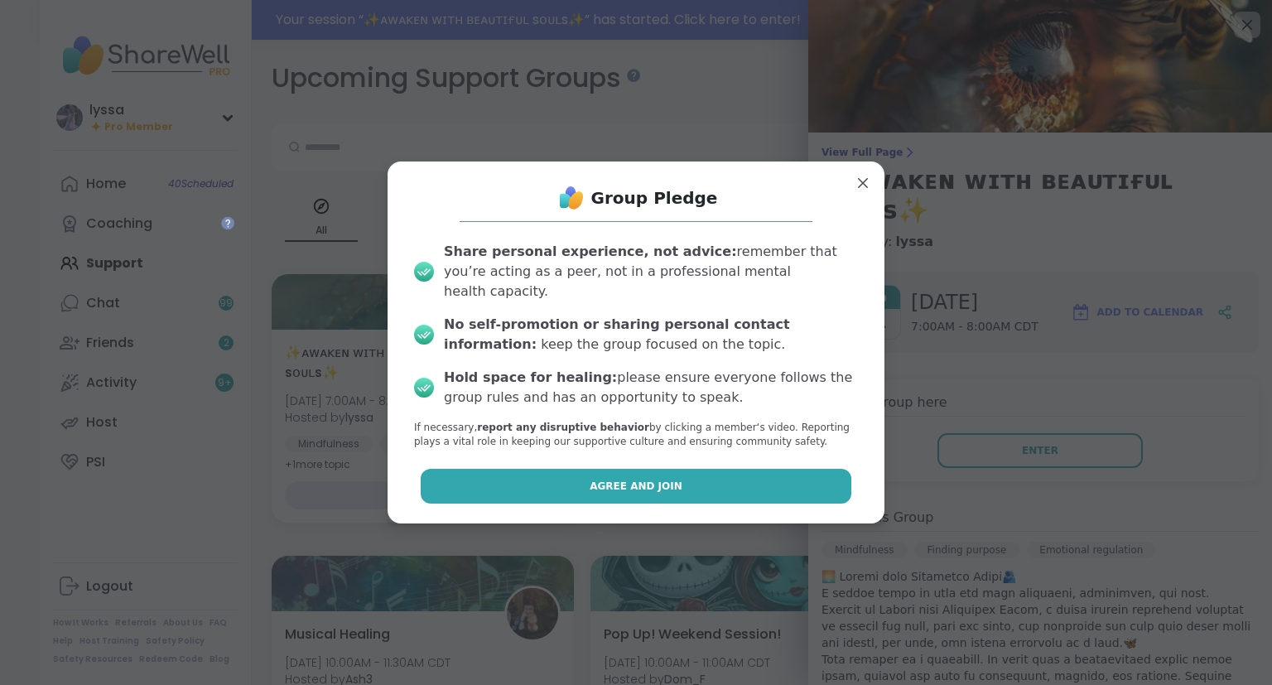
click at [745, 479] on button "Agree and Join" at bounding box center [637, 486] width 432 height 35
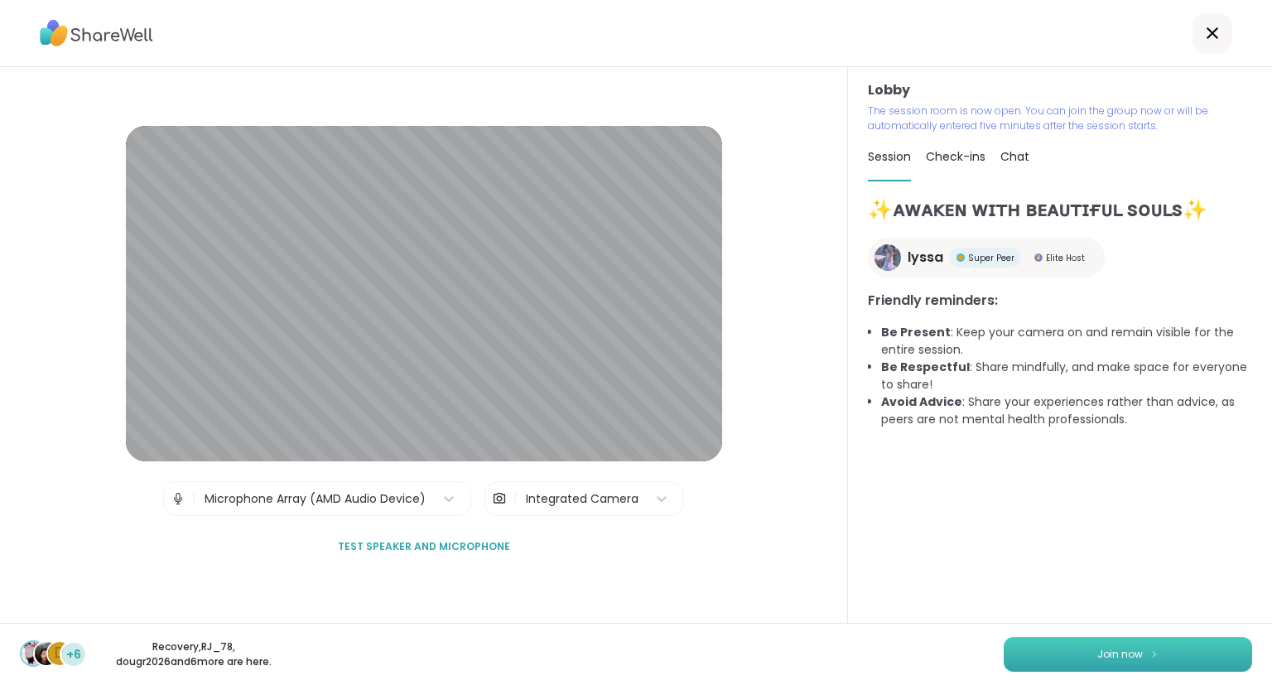
click at [1048, 655] on button "Join now" at bounding box center [1128, 654] width 249 height 35
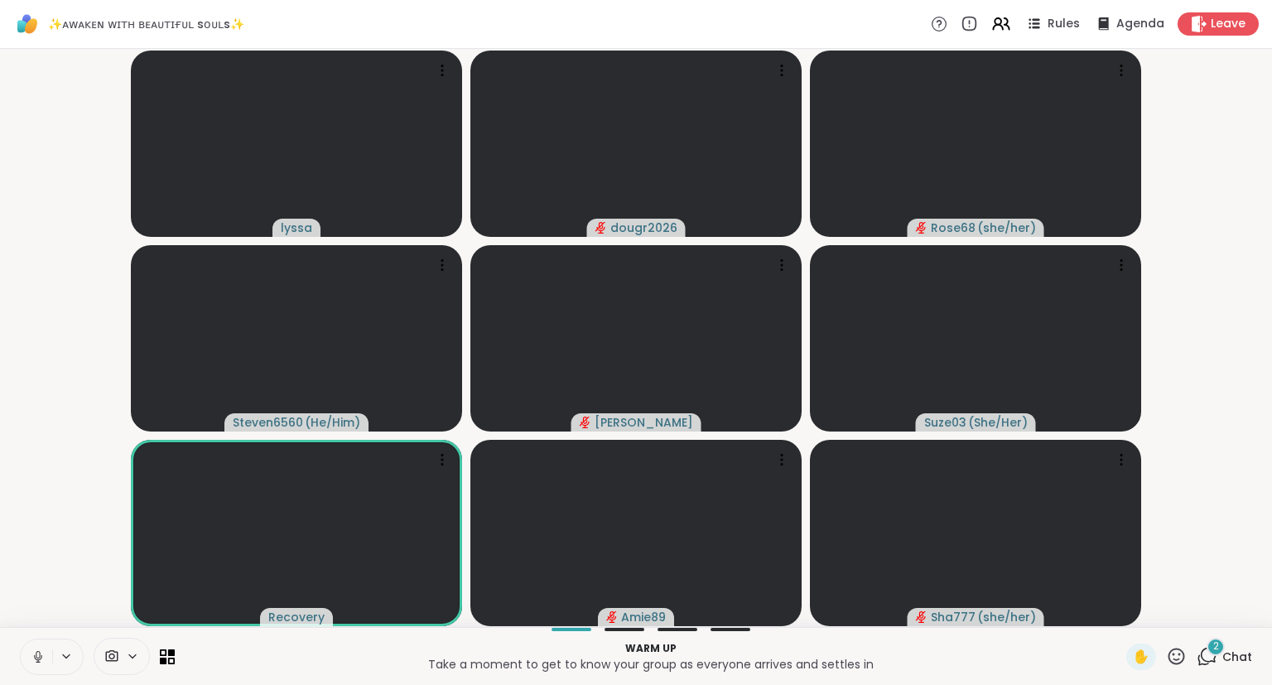
click at [35, 654] on icon at bounding box center [38, 656] width 15 height 15
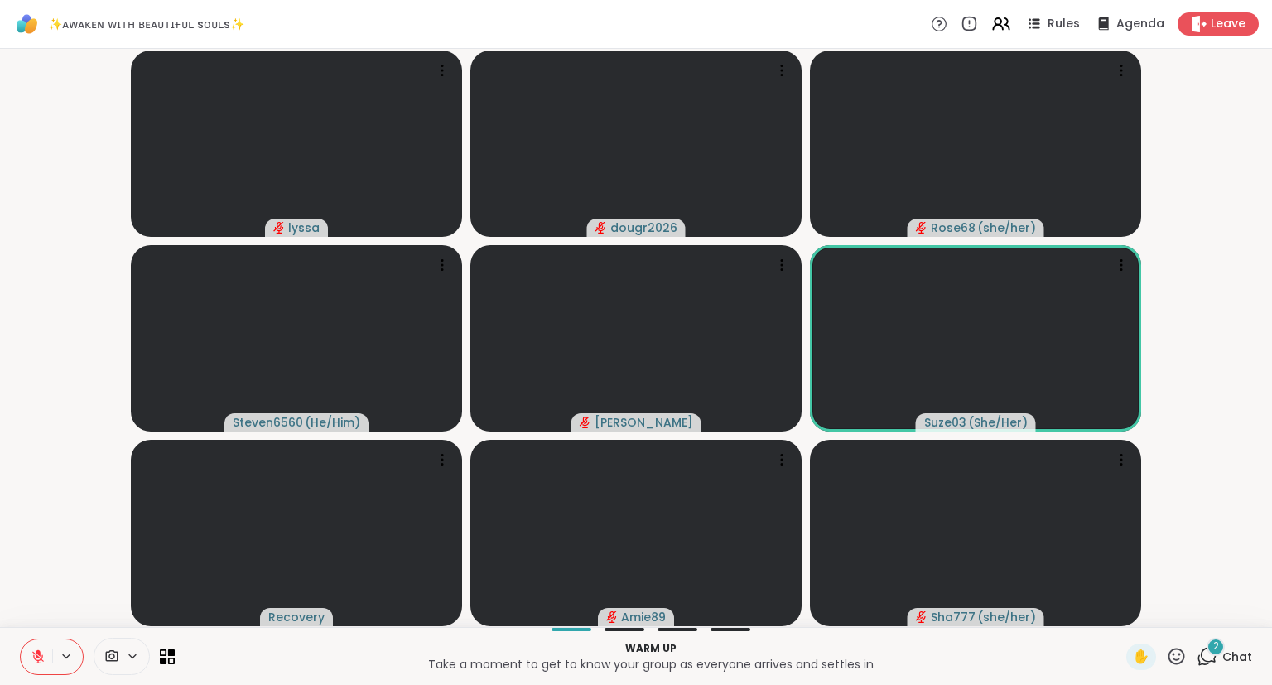
click at [1227, 664] on span "Chat" at bounding box center [1238, 657] width 30 height 17
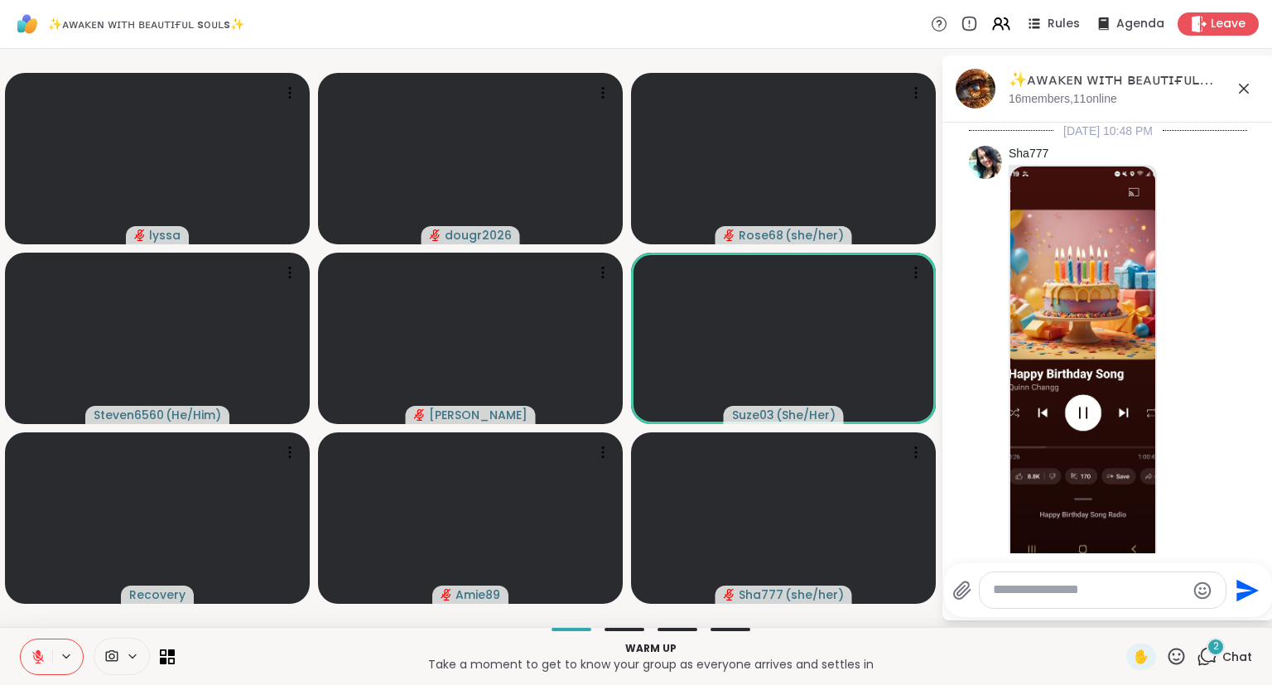
scroll to position [2108, 0]
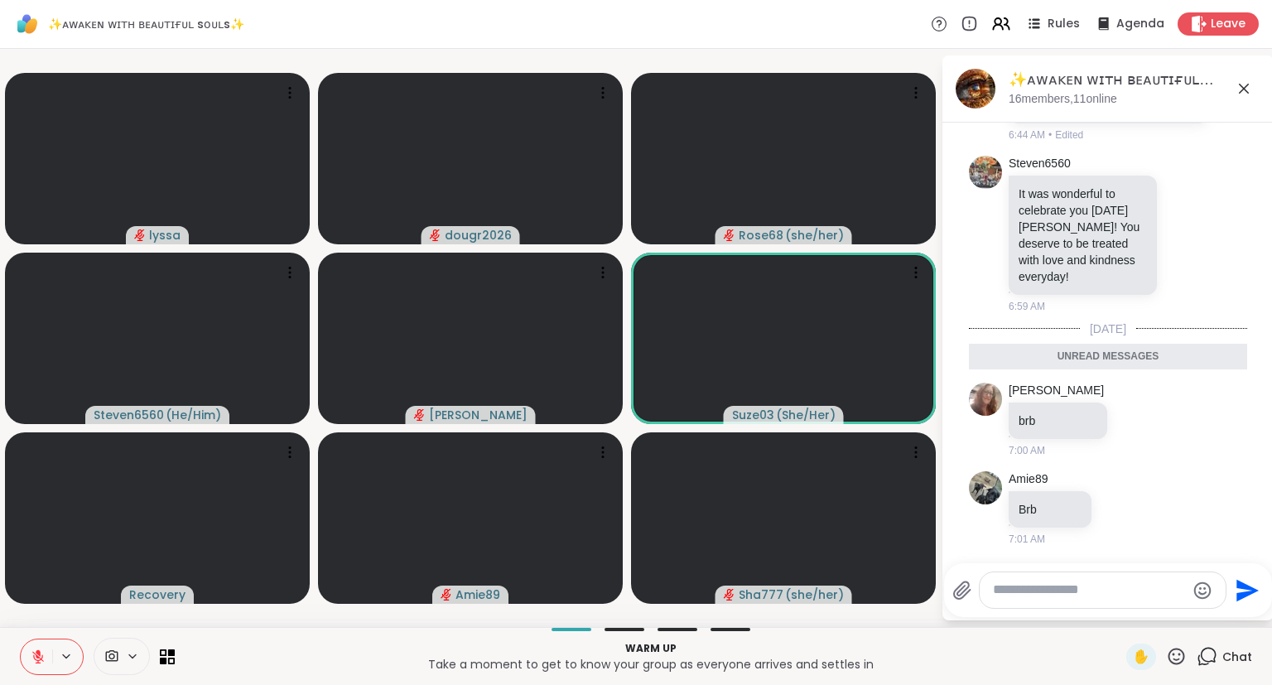
click at [1246, 85] on icon at bounding box center [1244, 89] width 20 height 20
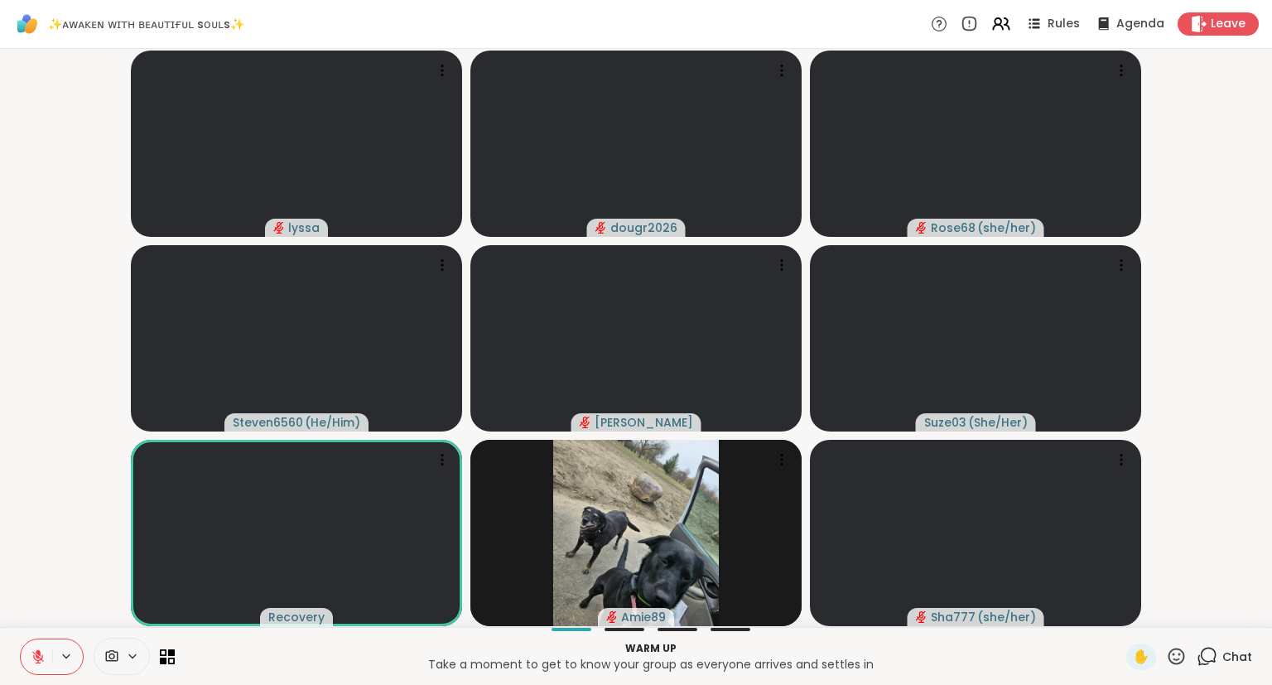
click at [1226, 661] on span "Chat" at bounding box center [1238, 657] width 30 height 17
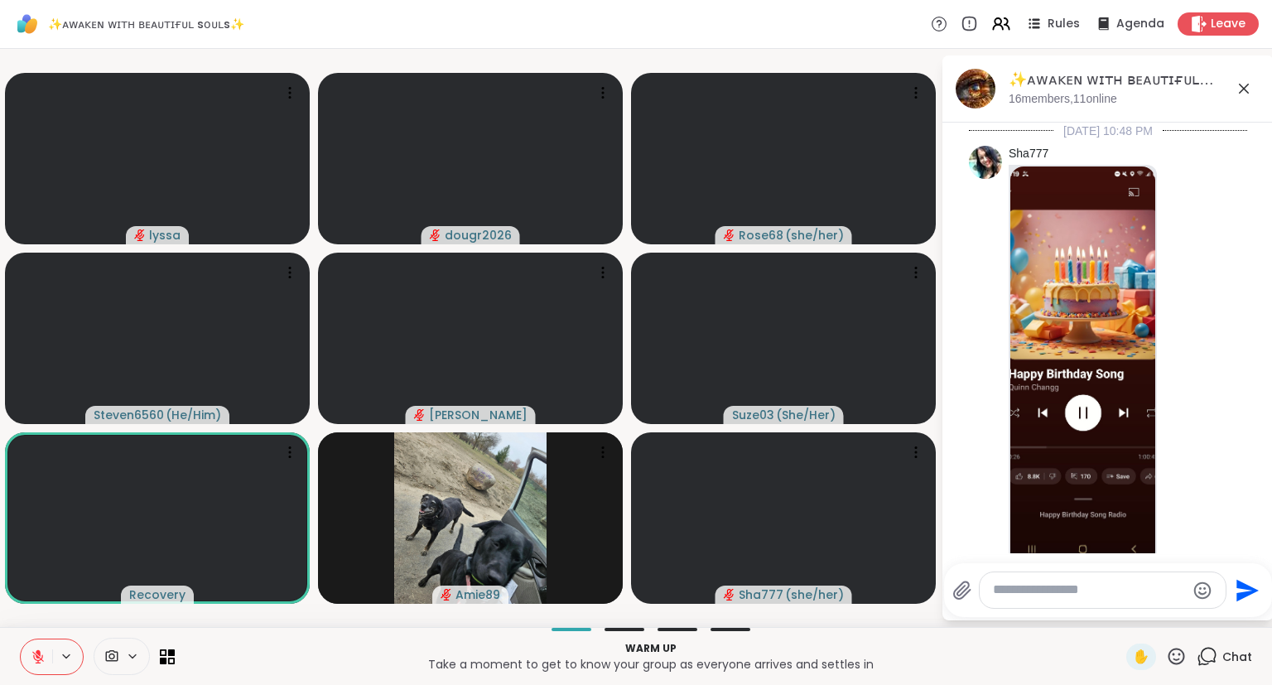
scroll to position [2052, 0]
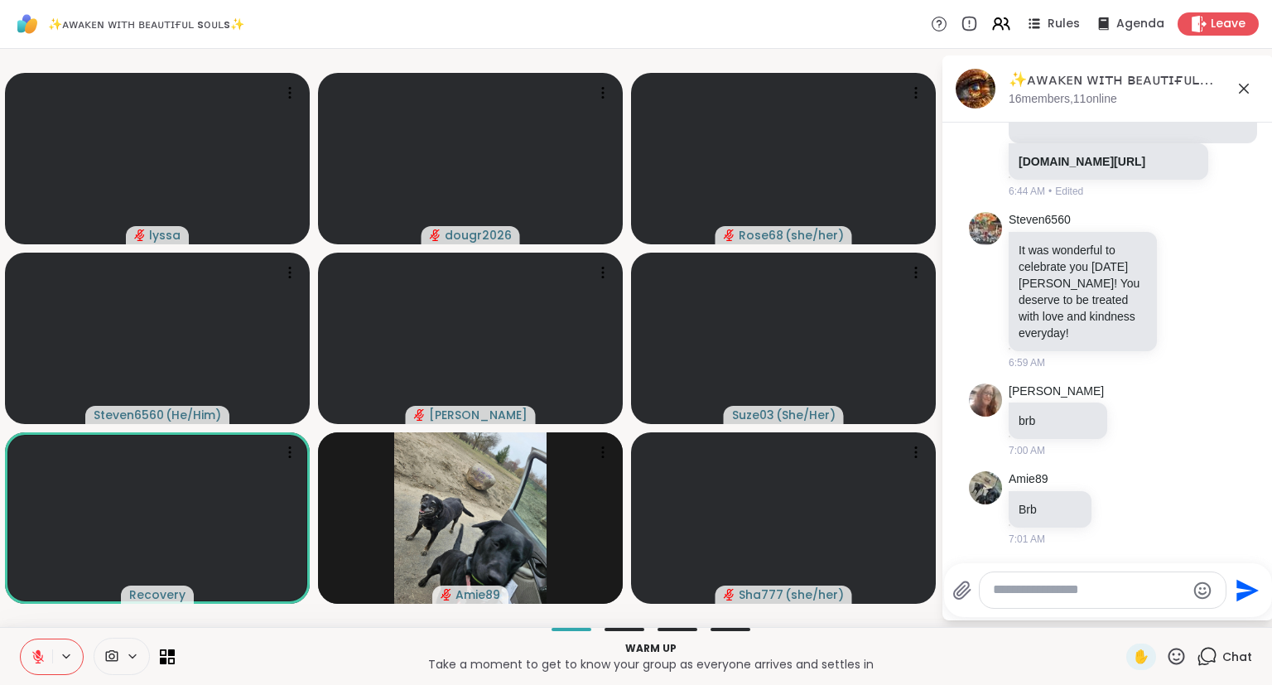
click at [1244, 95] on icon at bounding box center [1244, 89] width 20 height 20
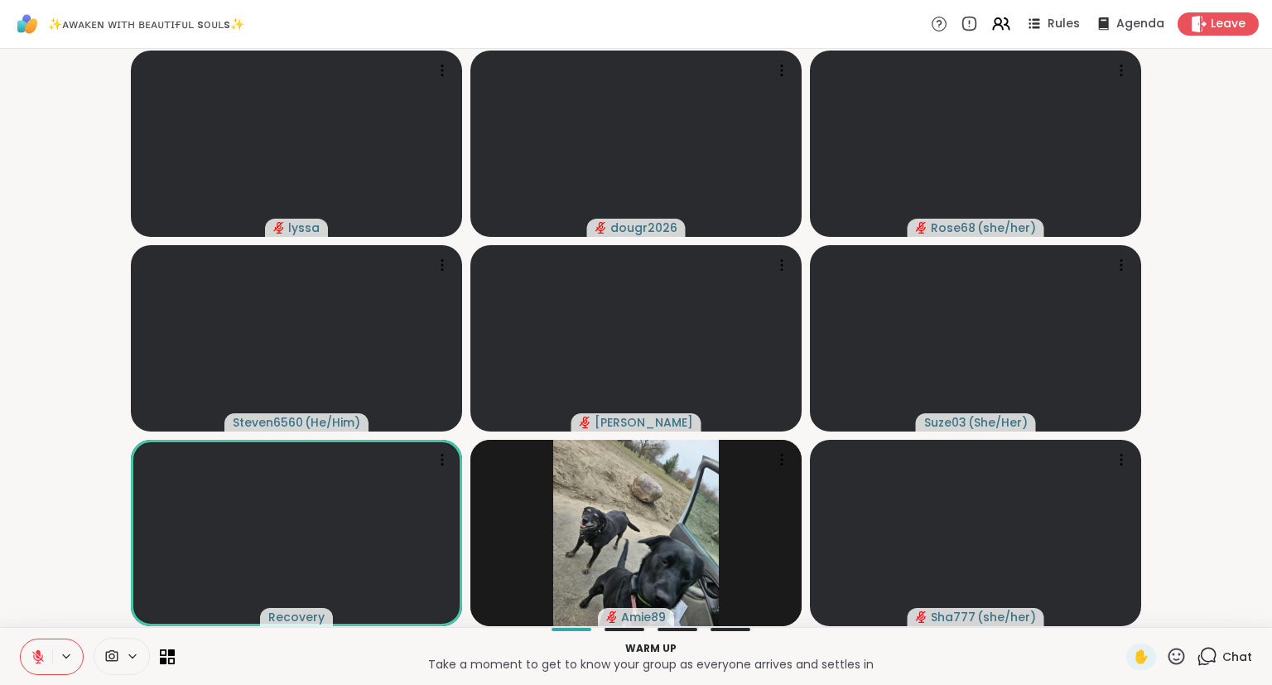
click at [47, 651] on button at bounding box center [36, 657] width 31 height 35
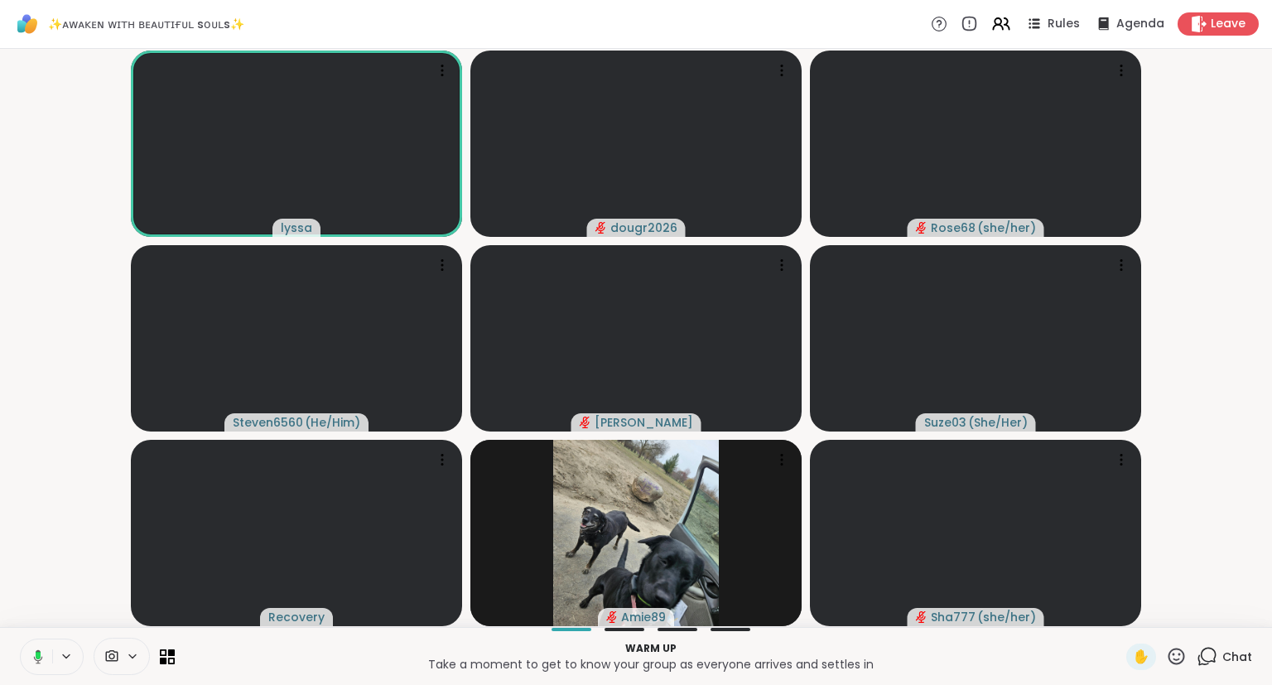
click at [1181, 656] on icon at bounding box center [1177, 656] width 17 height 17
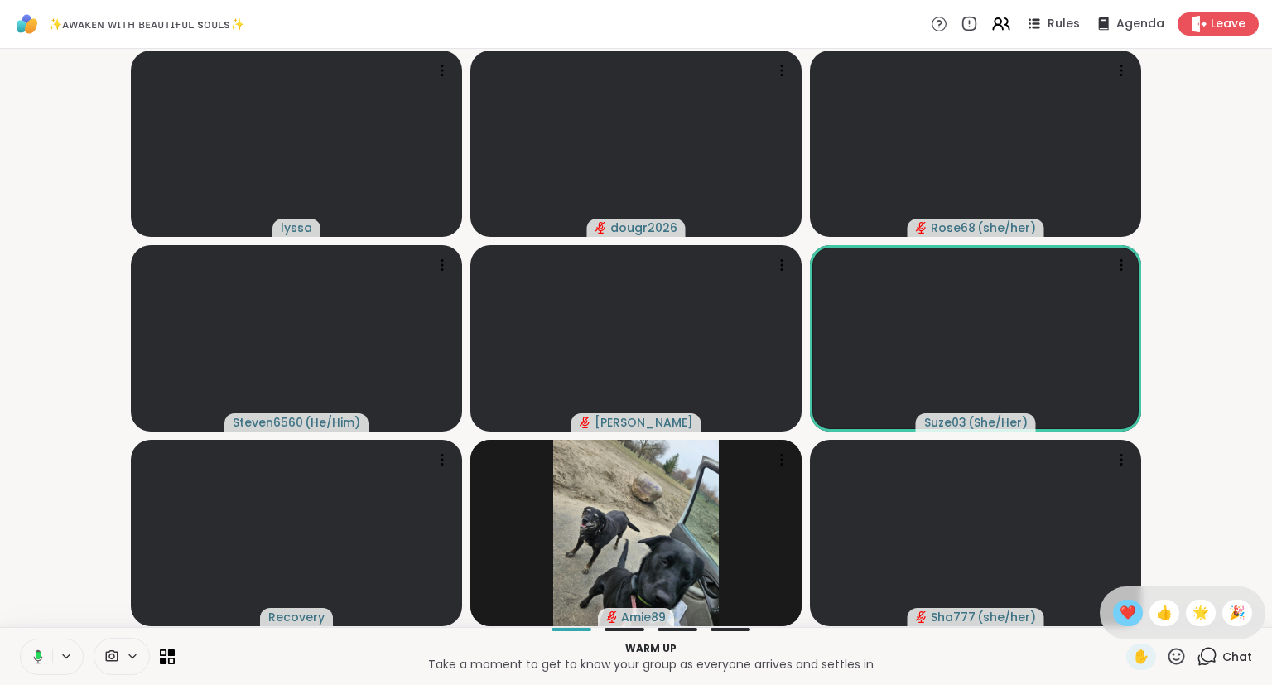
click at [1123, 608] on span "❤️" at bounding box center [1128, 613] width 17 height 20
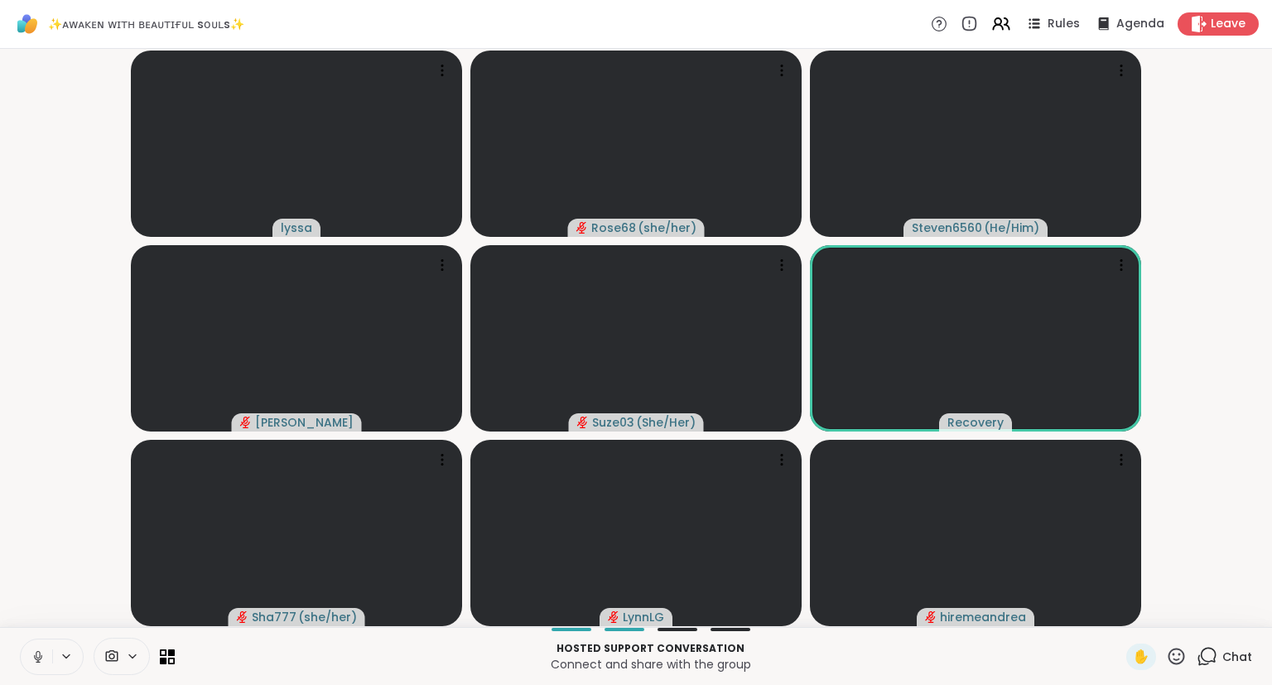
click at [1184, 662] on icon at bounding box center [1177, 656] width 17 height 17
click at [1120, 606] on span "❤️" at bounding box center [1128, 613] width 17 height 20
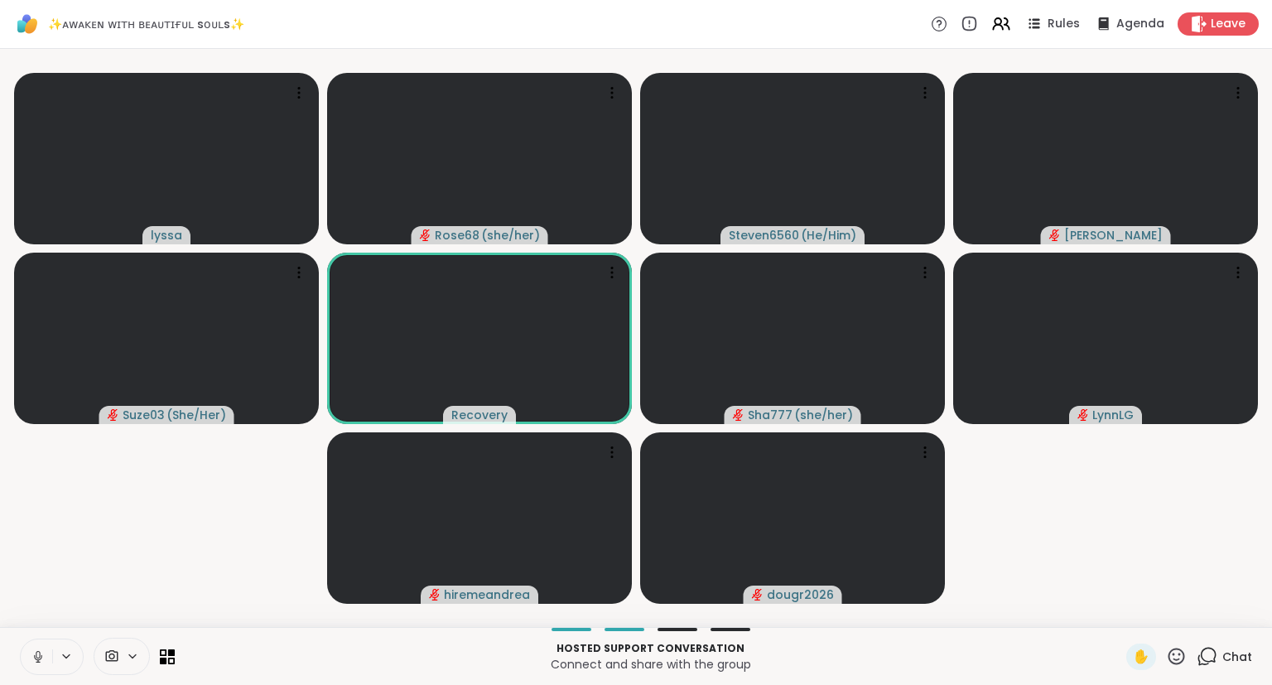
click at [1175, 658] on icon at bounding box center [1176, 656] width 21 height 21
click at [1120, 615] on span "❤️" at bounding box center [1128, 613] width 17 height 20
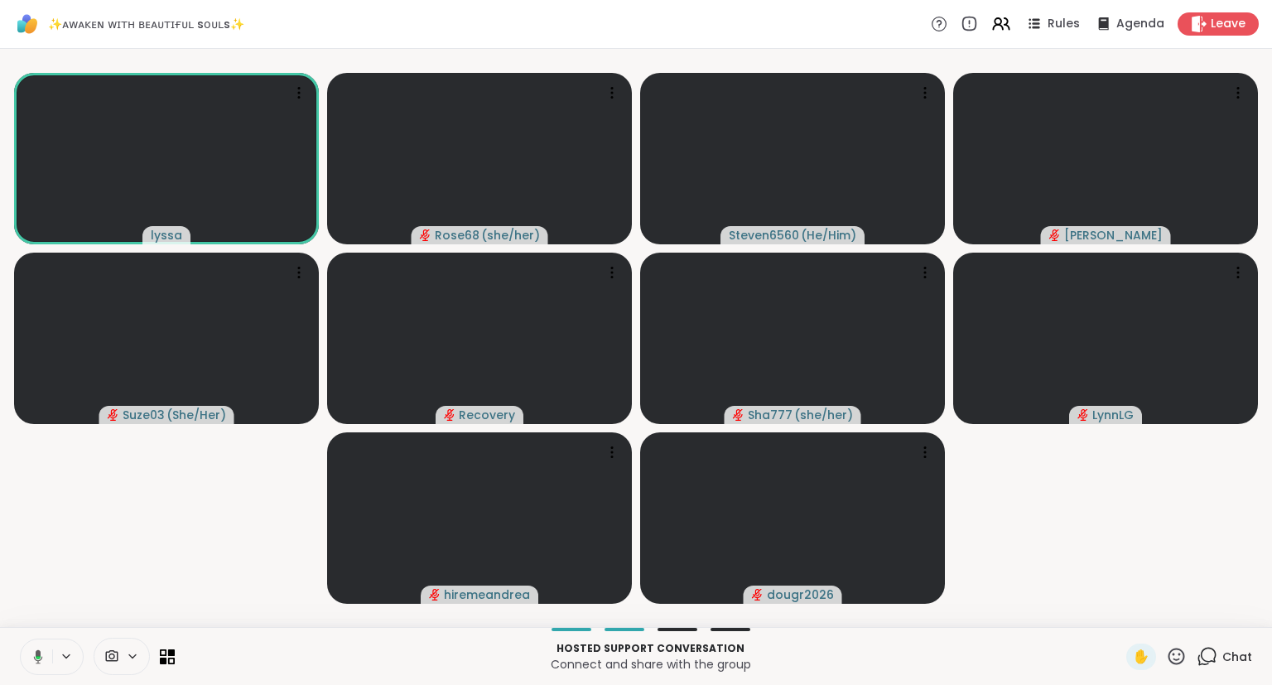
click at [1220, 662] on div "Chat" at bounding box center [1225, 657] width 56 height 27
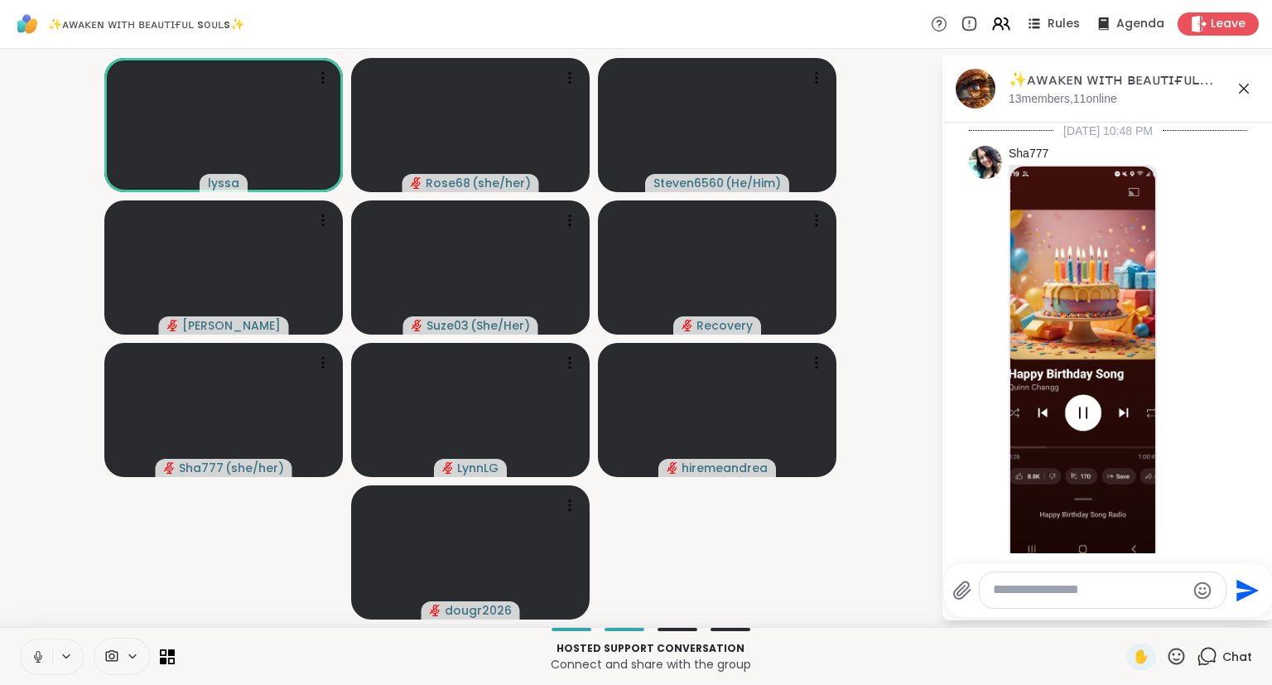
scroll to position [2099, 0]
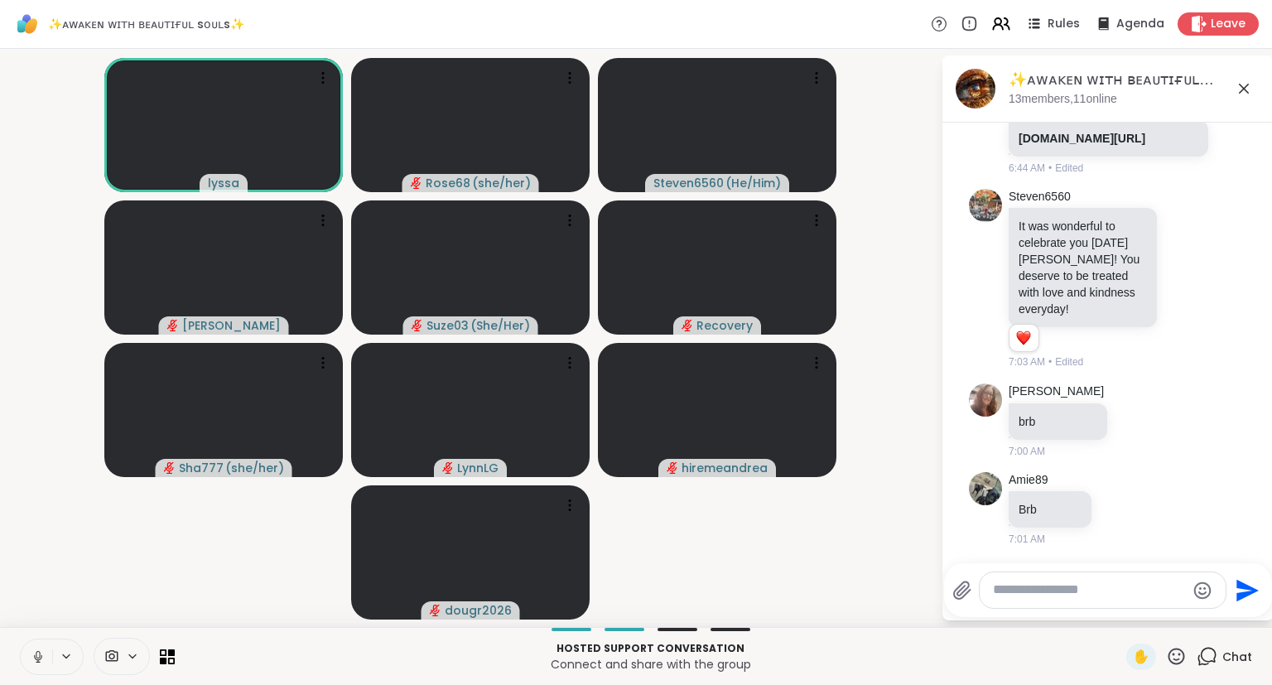
click at [1241, 86] on icon at bounding box center [1244, 89] width 20 height 20
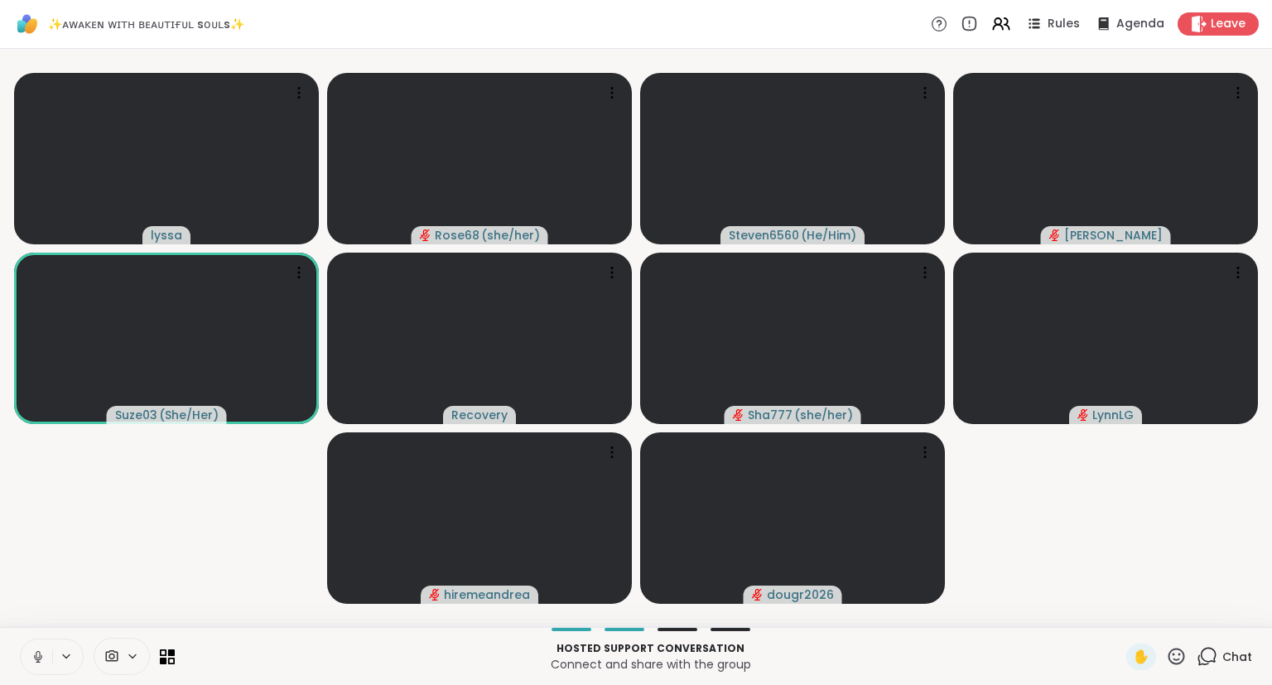
click at [1175, 653] on icon at bounding box center [1176, 656] width 21 height 21
click at [1121, 606] on span "❤️" at bounding box center [1128, 613] width 17 height 20
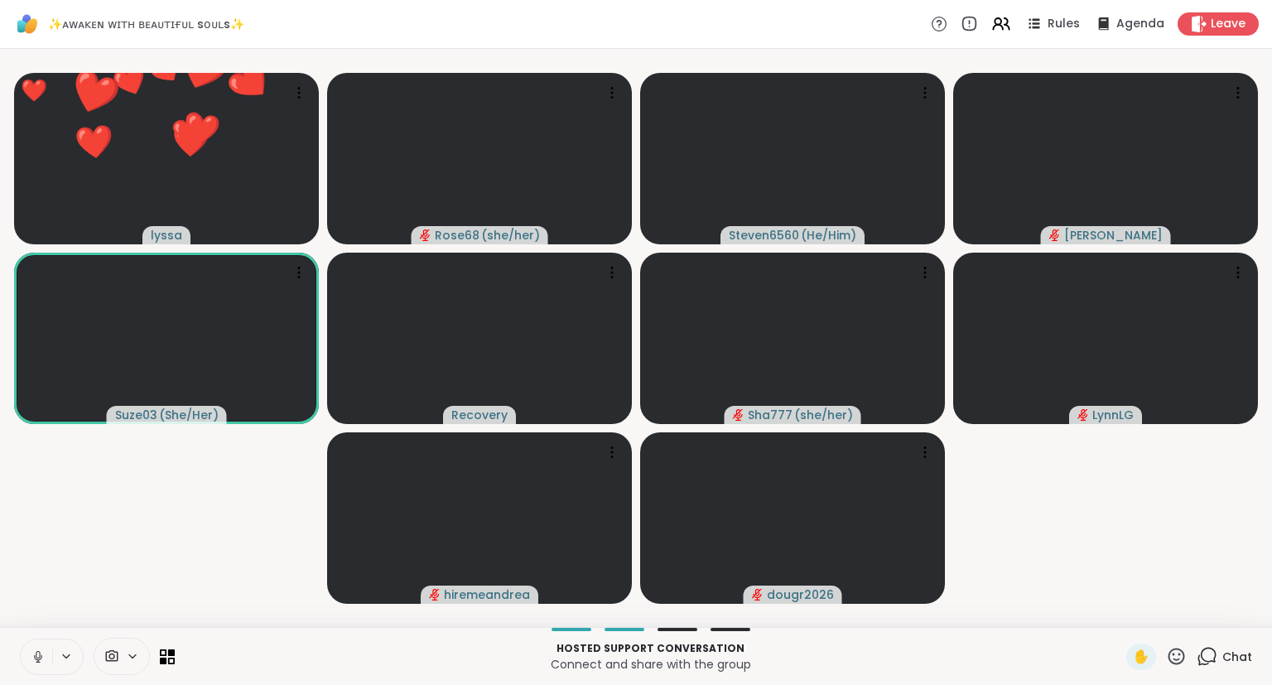
click at [1175, 649] on icon at bounding box center [1177, 656] width 17 height 17
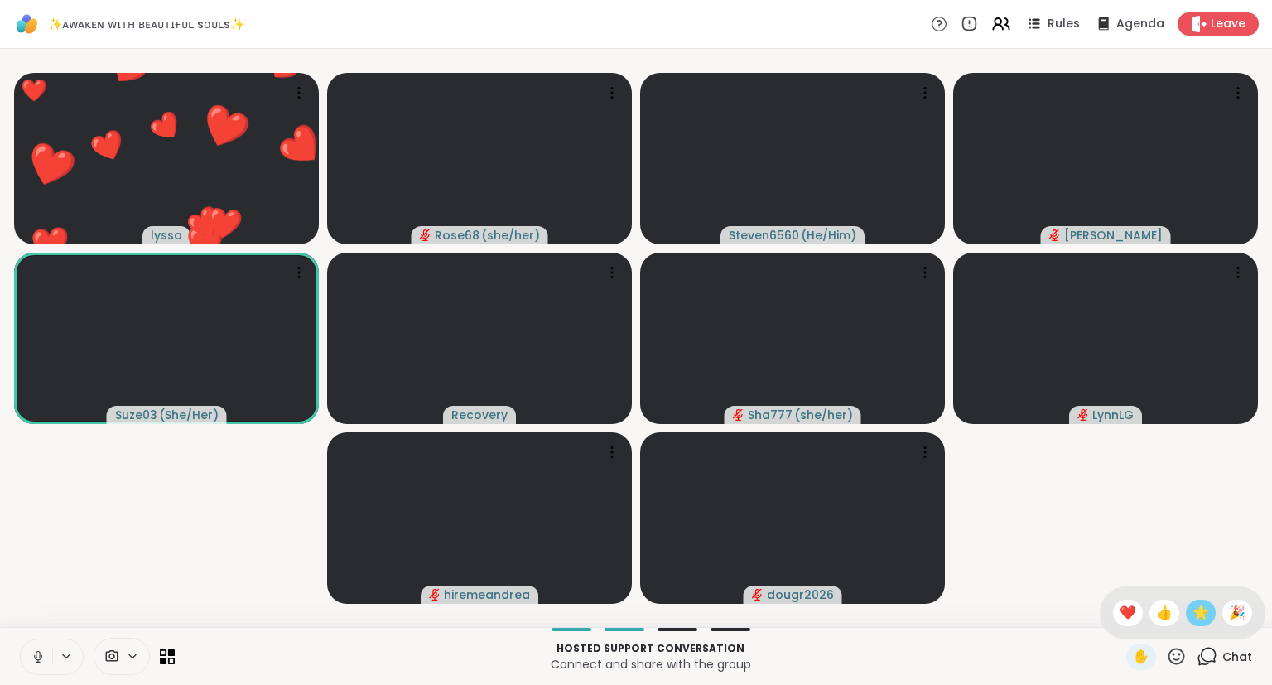
click at [1194, 602] on div "🌟" at bounding box center [1201, 613] width 30 height 27
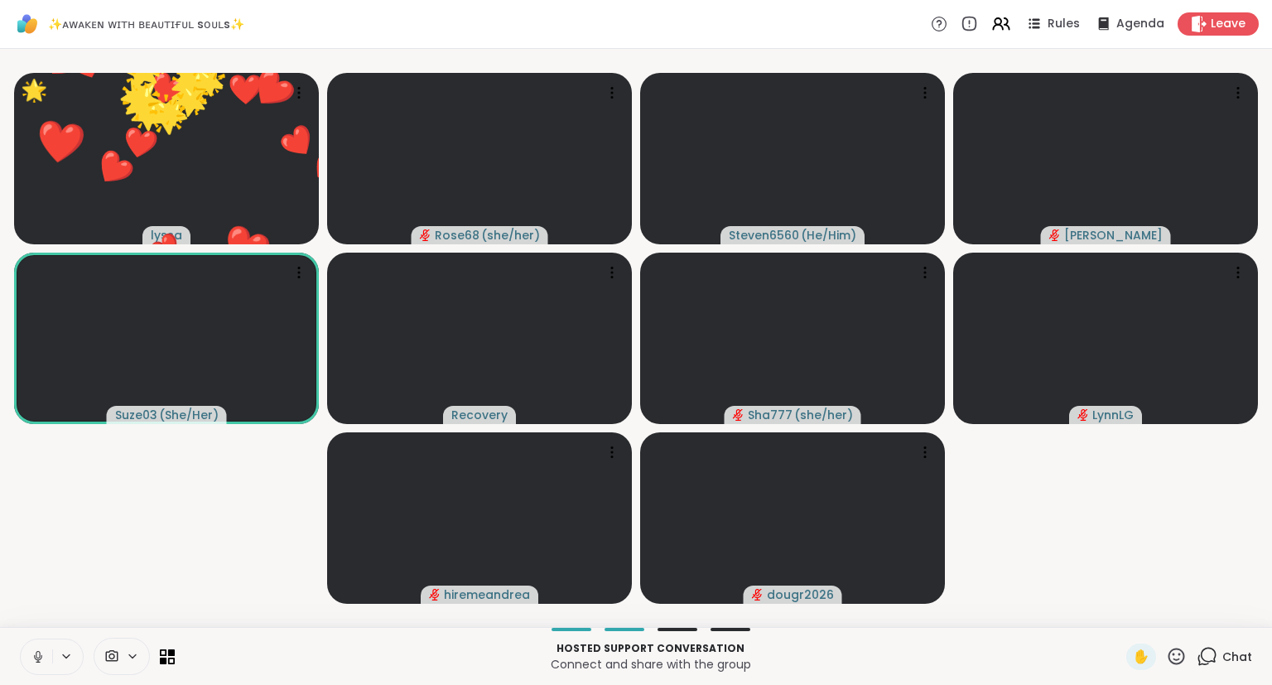
click at [1181, 651] on icon at bounding box center [1176, 656] width 21 height 21
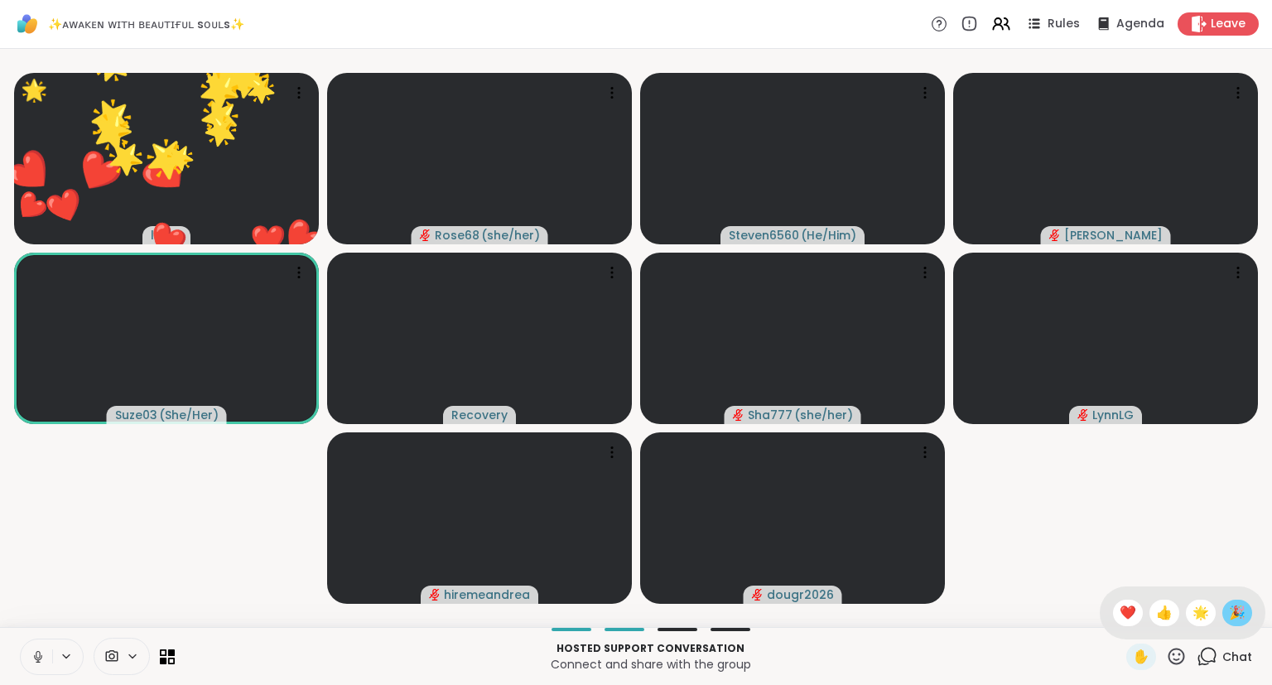
click at [1231, 617] on span "🎉" at bounding box center [1237, 613] width 17 height 20
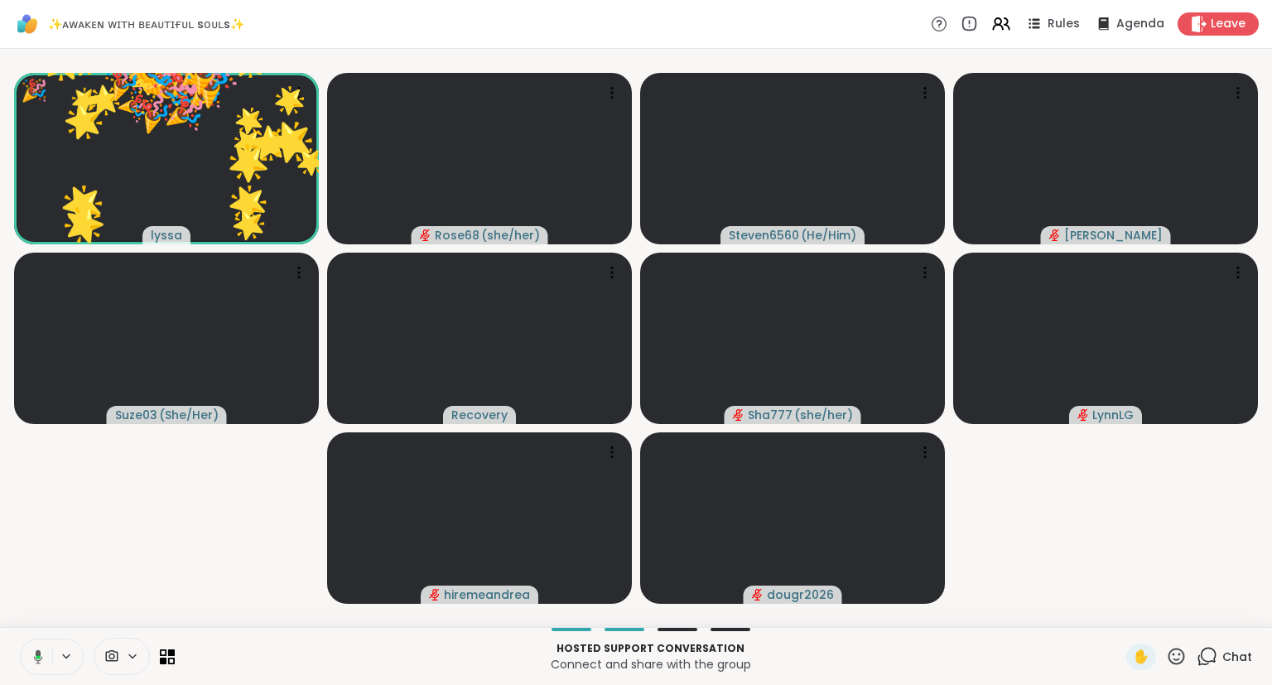
click at [1176, 659] on icon at bounding box center [1176, 656] width 21 height 21
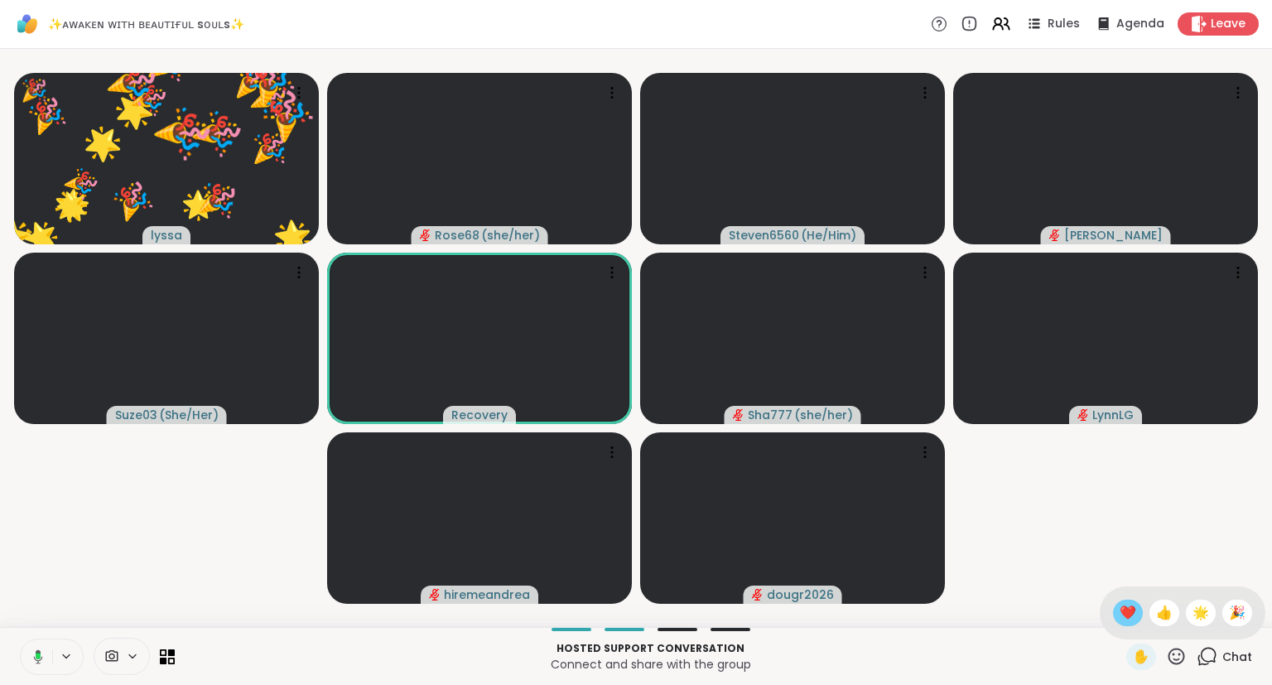
click at [1125, 616] on span "❤️" at bounding box center [1128, 613] width 17 height 20
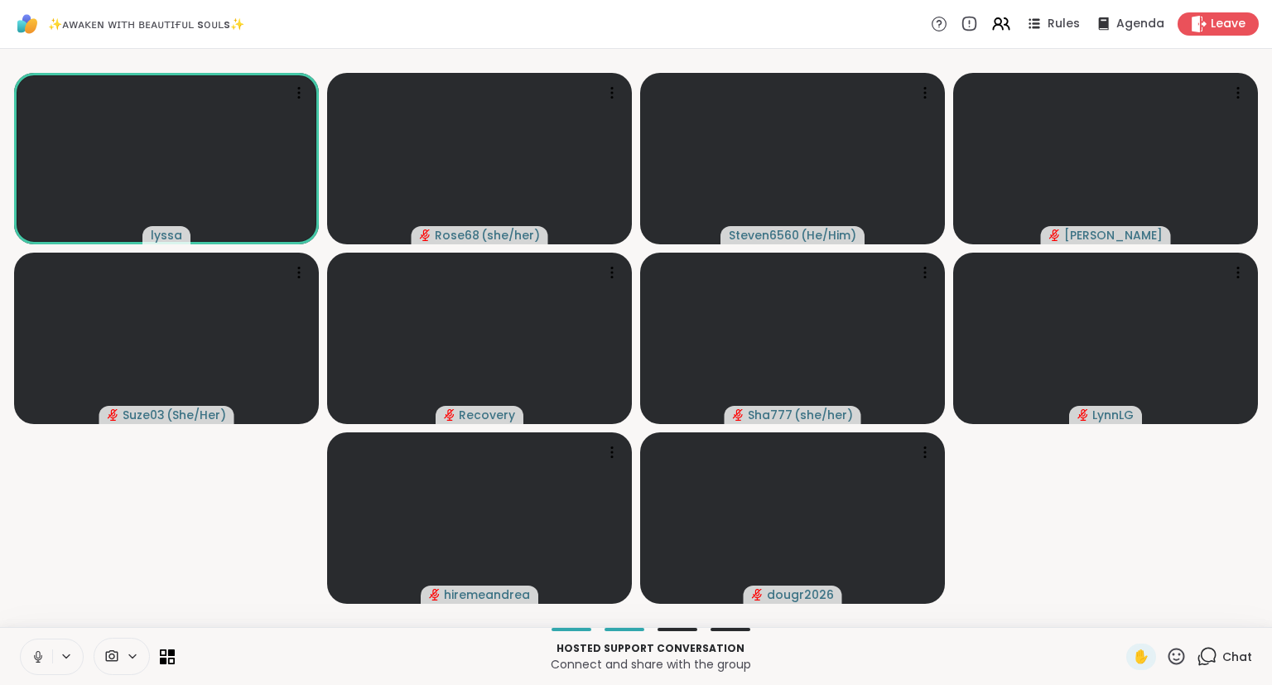
click at [27, 657] on button at bounding box center [36, 657] width 31 height 35
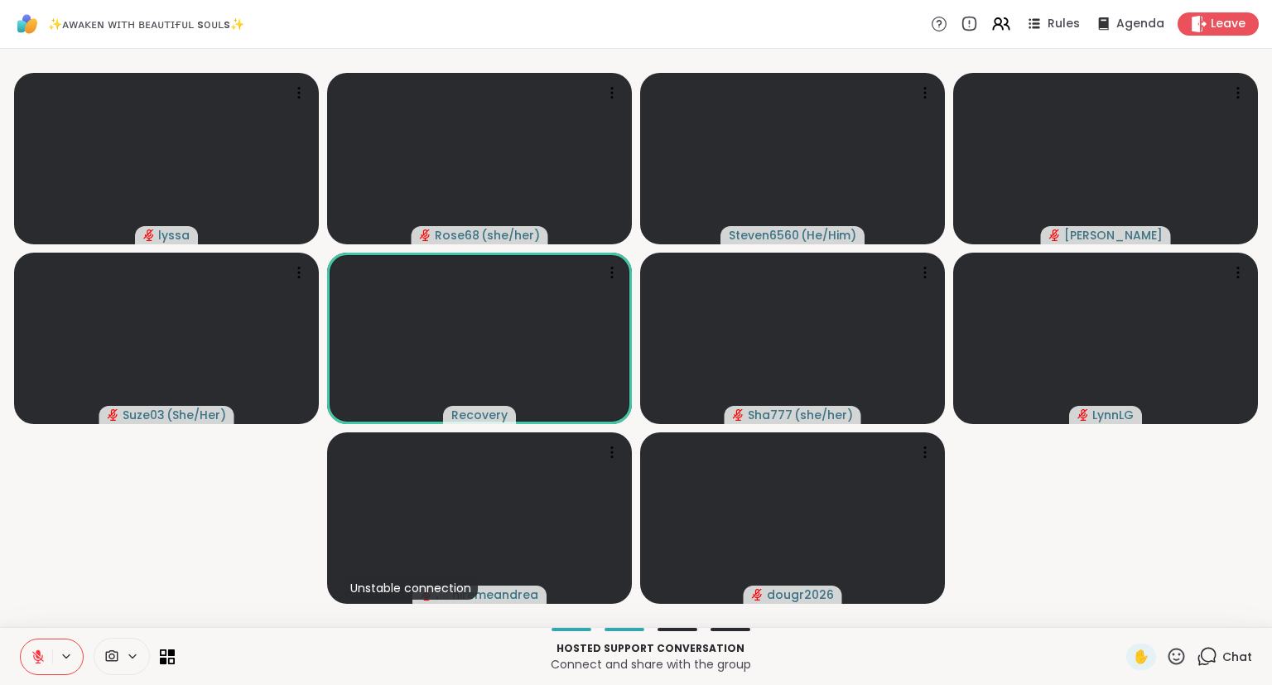
click at [35, 658] on icon at bounding box center [38, 656] width 15 height 15
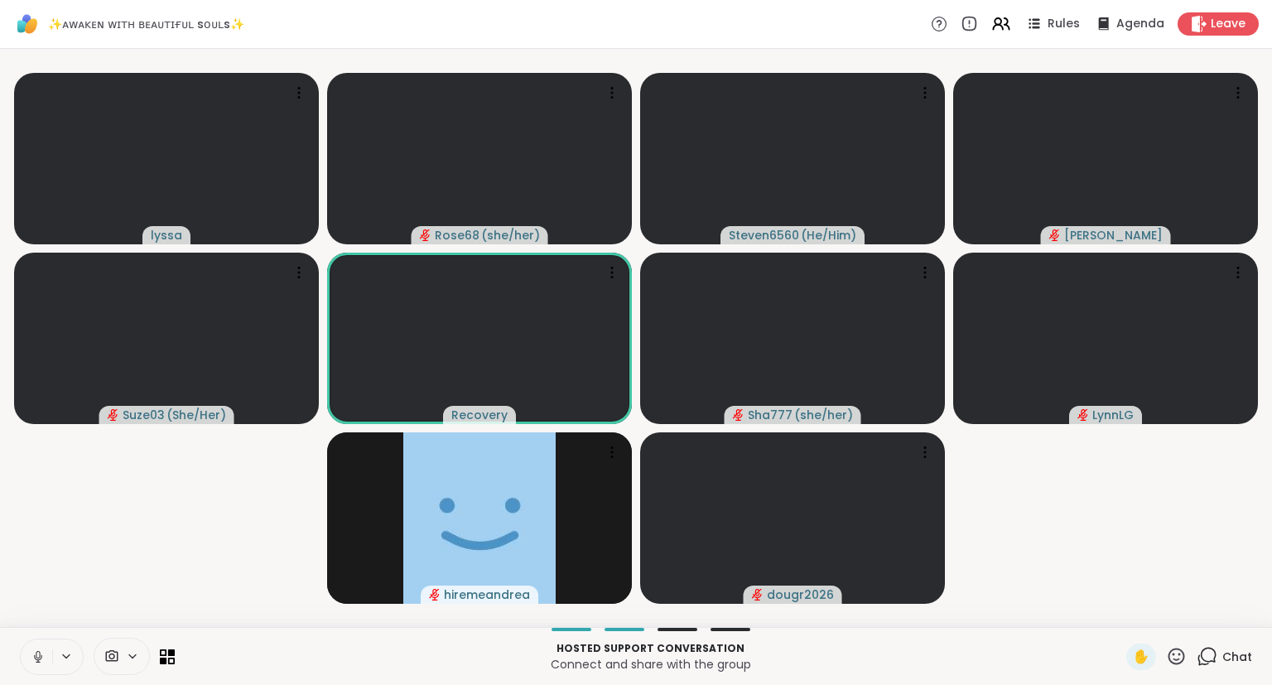
click at [1184, 654] on icon at bounding box center [1176, 656] width 21 height 21
click at [1092, 558] on video-player-container "lyssa Rose68 ( she/her ) Steven6560 ( He/Him ) [PERSON_NAME] Suze03 ( She/Her )…" at bounding box center [636, 338] width 1253 height 565
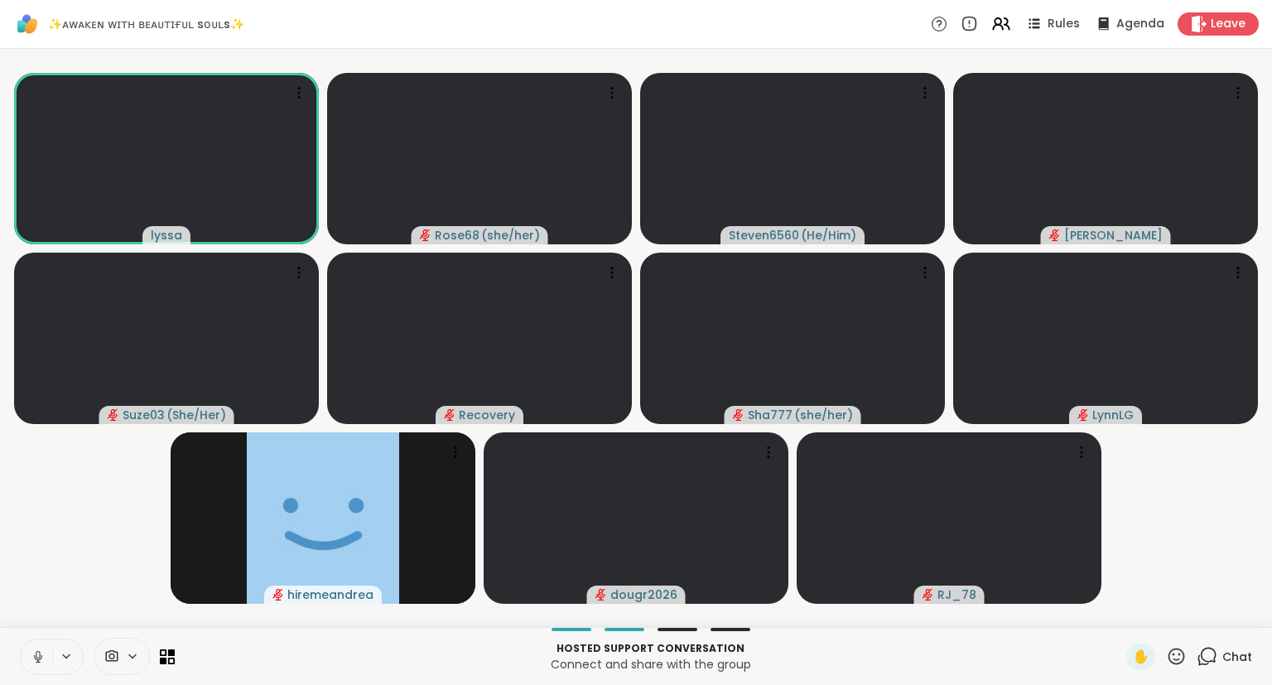
click at [32, 655] on icon at bounding box center [38, 656] width 15 height 15
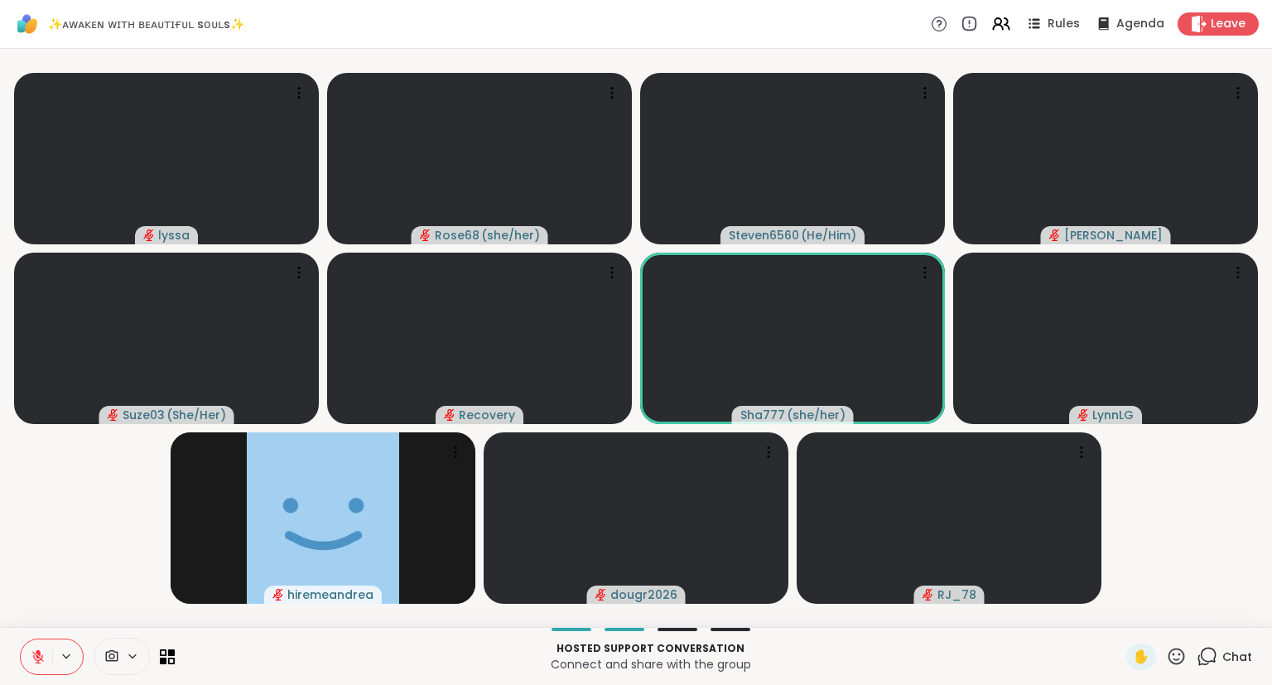
click at [1183, 654] on icon at bounding box center [1176, 656] width 21 height 21
click at [1123, 609] on span "❤️" at bounding box center [1128, 613] width 17 height 20
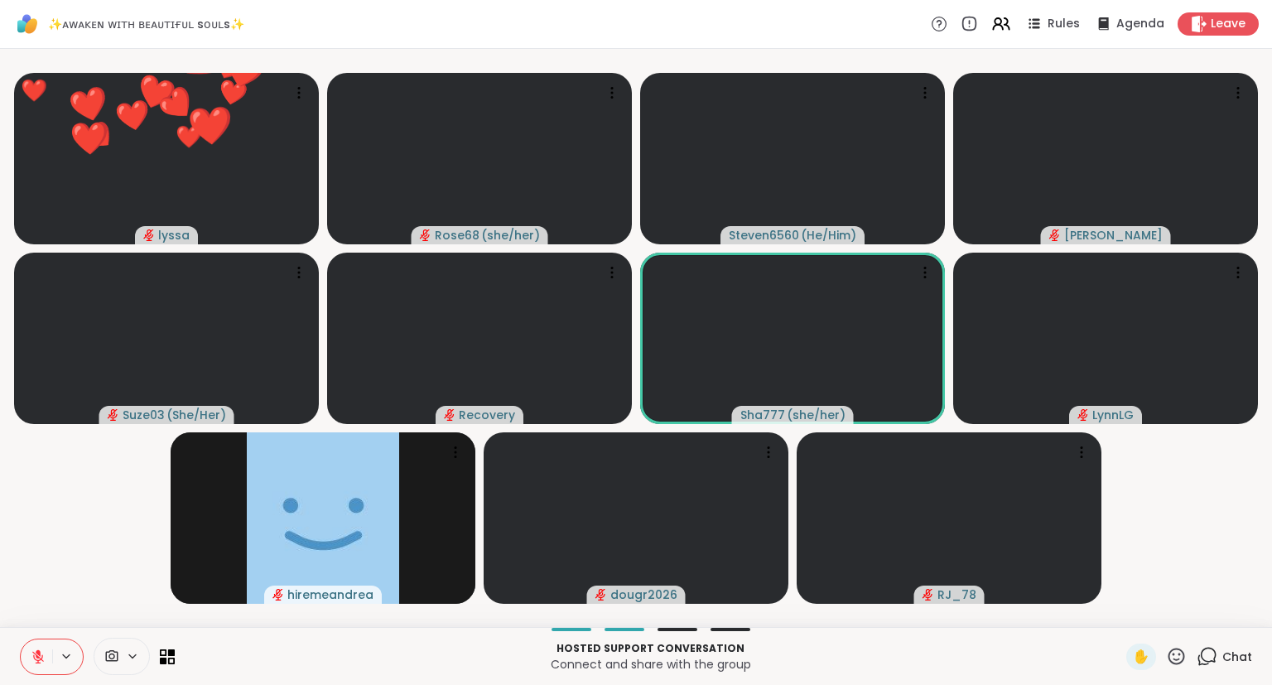
click at [1179, 654] on icon at bounding box center [1176, 656] width 21 height 21
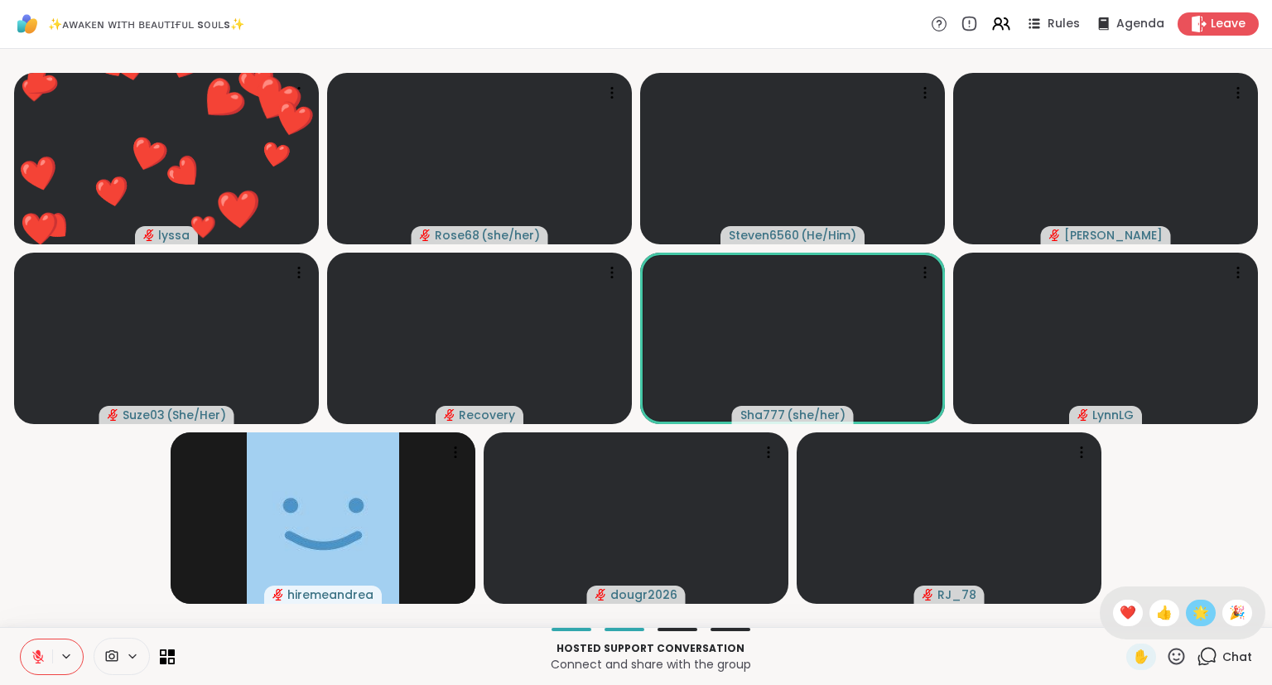
click at [1193, 615] on span "🌟" at bounding box center [1201, 613] width 17 height 20
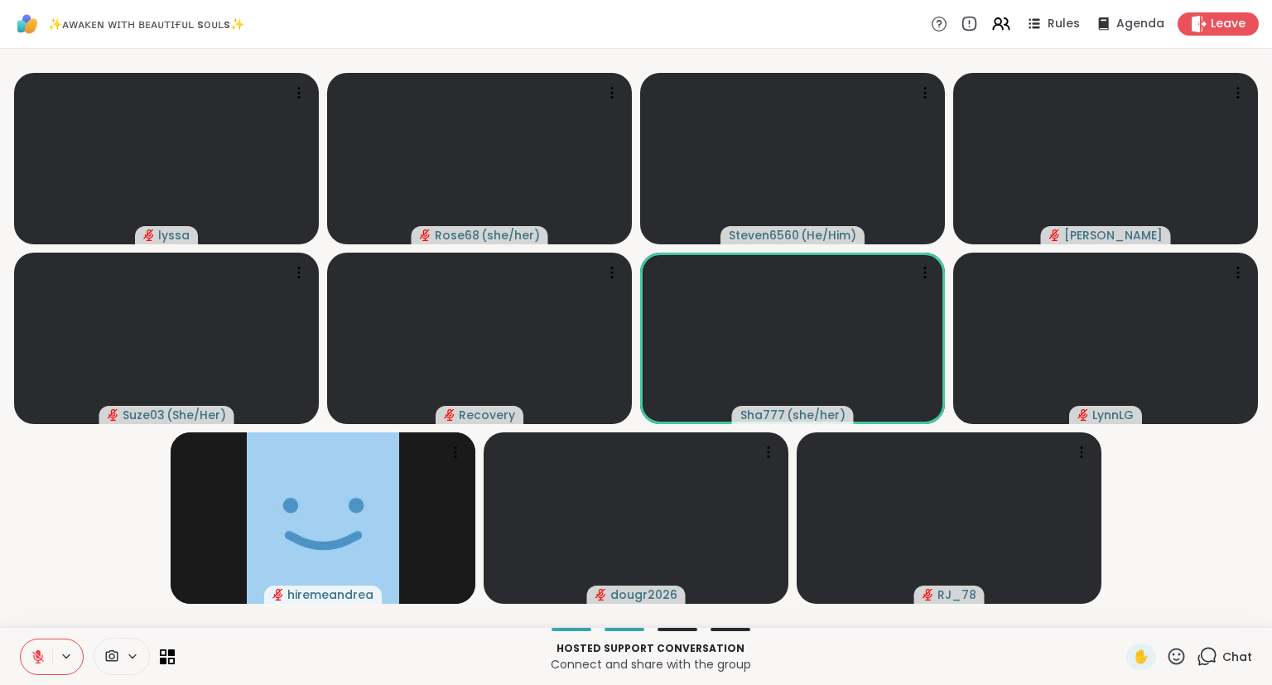
click at [1183, 661] on icon at bounding box center [1176, 656] width 21 height 21
click at [1122, 607] on span "❤️" at bounding box center [1128, 613] width 17 height 20
click at [1225, 661] on span "Chat" at bounding box center [1238, 657] width 30 height 17
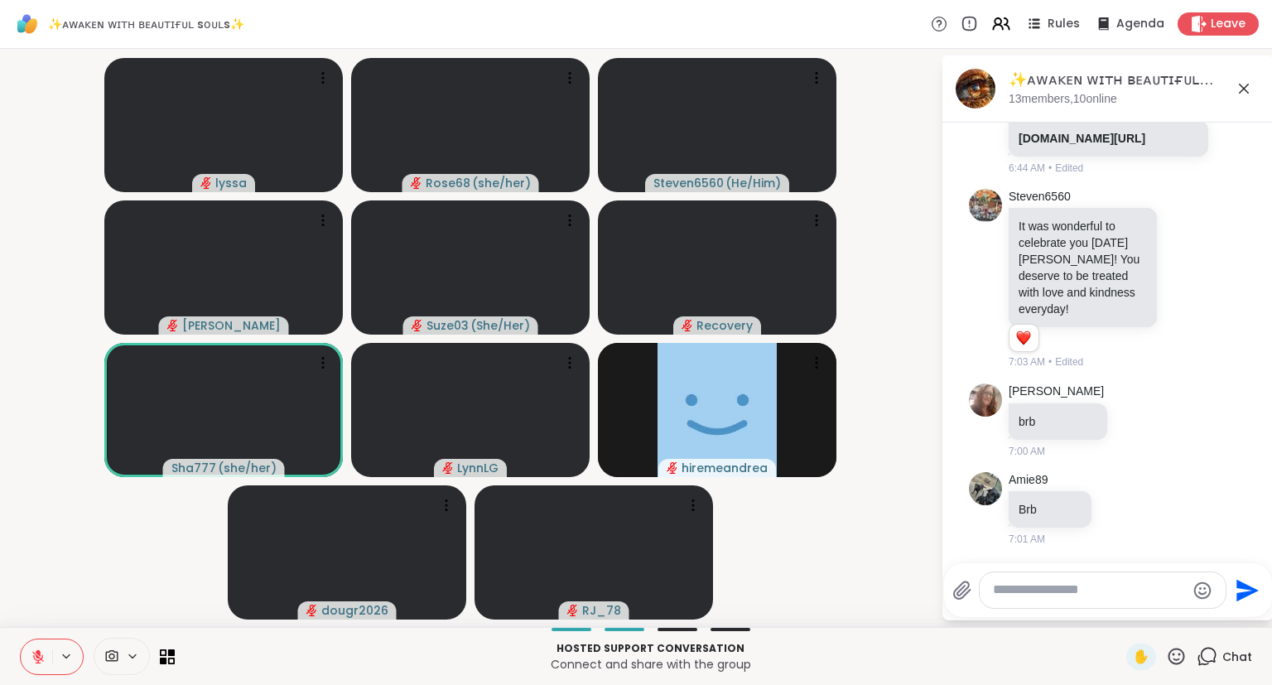
click at [1246, 83] on icon at bounding box center [1244, 89] width 20 height 20
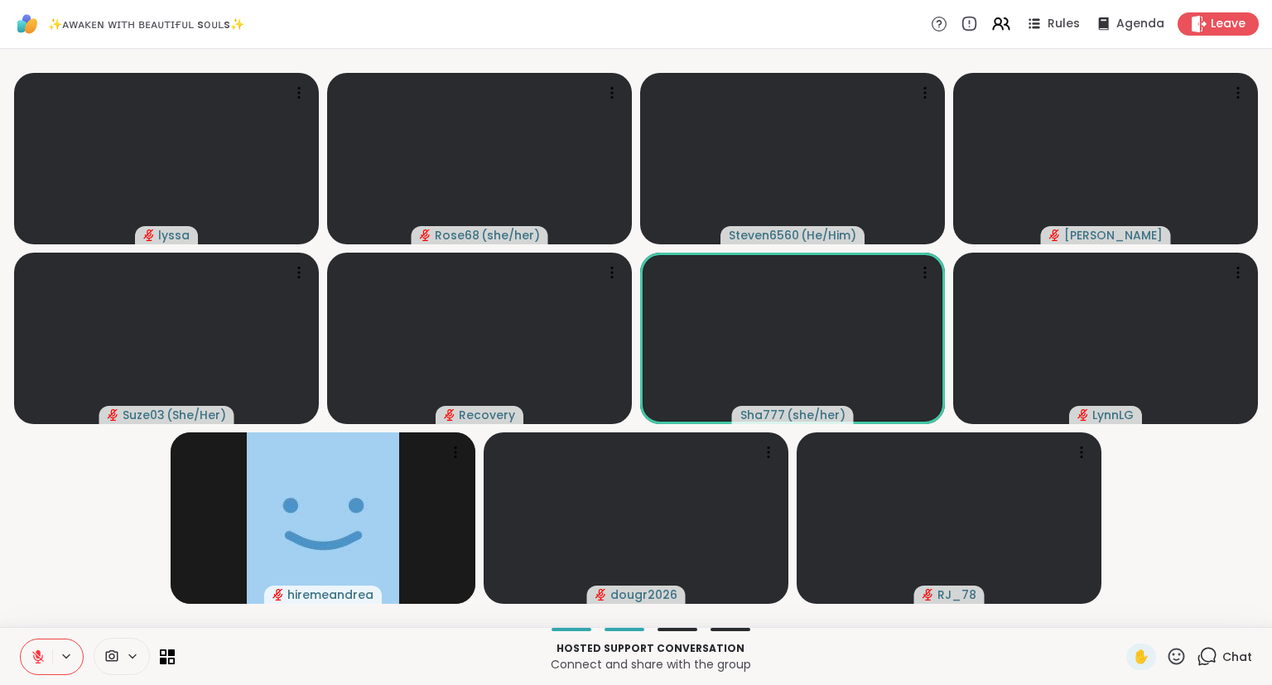
click at [36, 652] on icon at bounding box center [38, 652] width 5 height 7
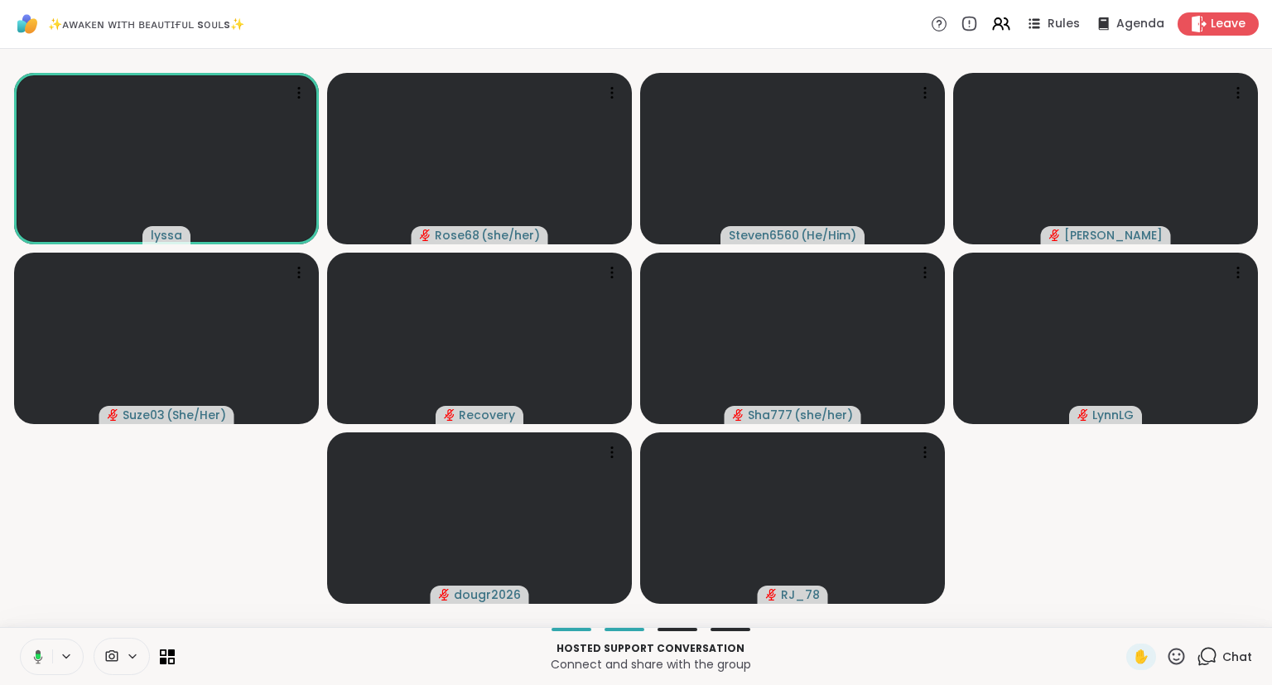
click at [35, 657] on icon at bounding box center [35, 656] width 15 height 15
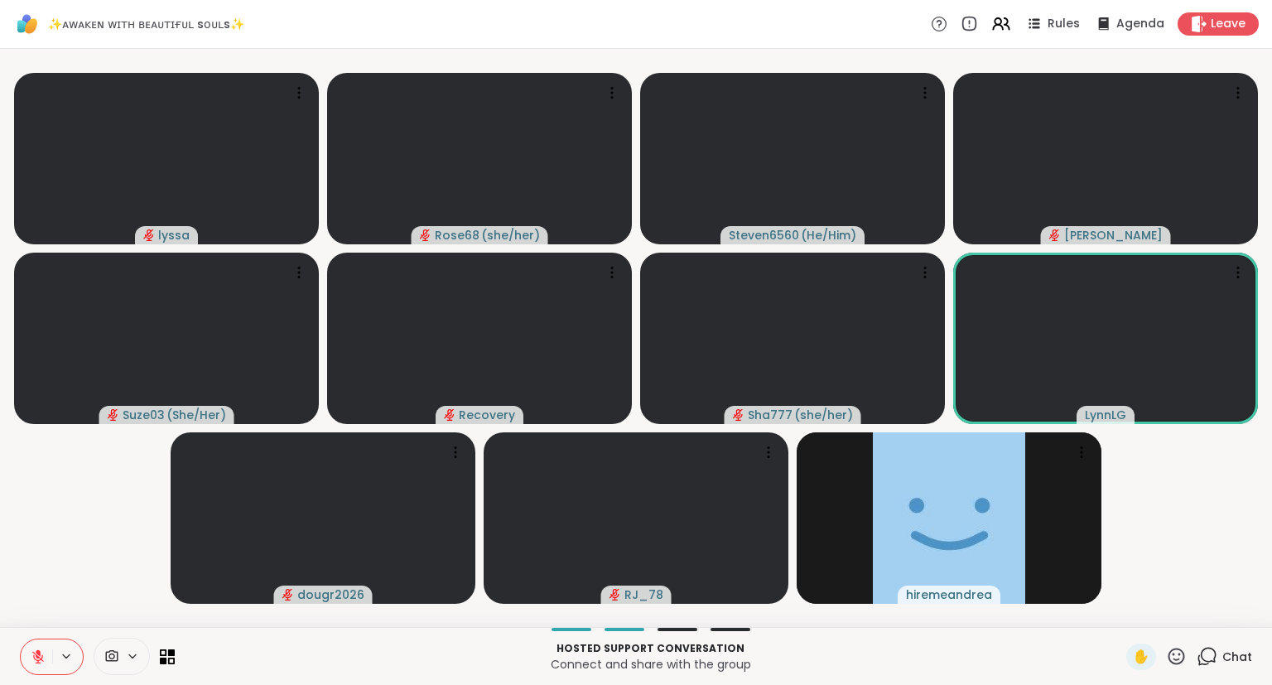
click at [5, 641] on div "Hosted support conversation Connect and share with the group ✋ Chat" at bounding box center [636, 656] width 1272 height 58
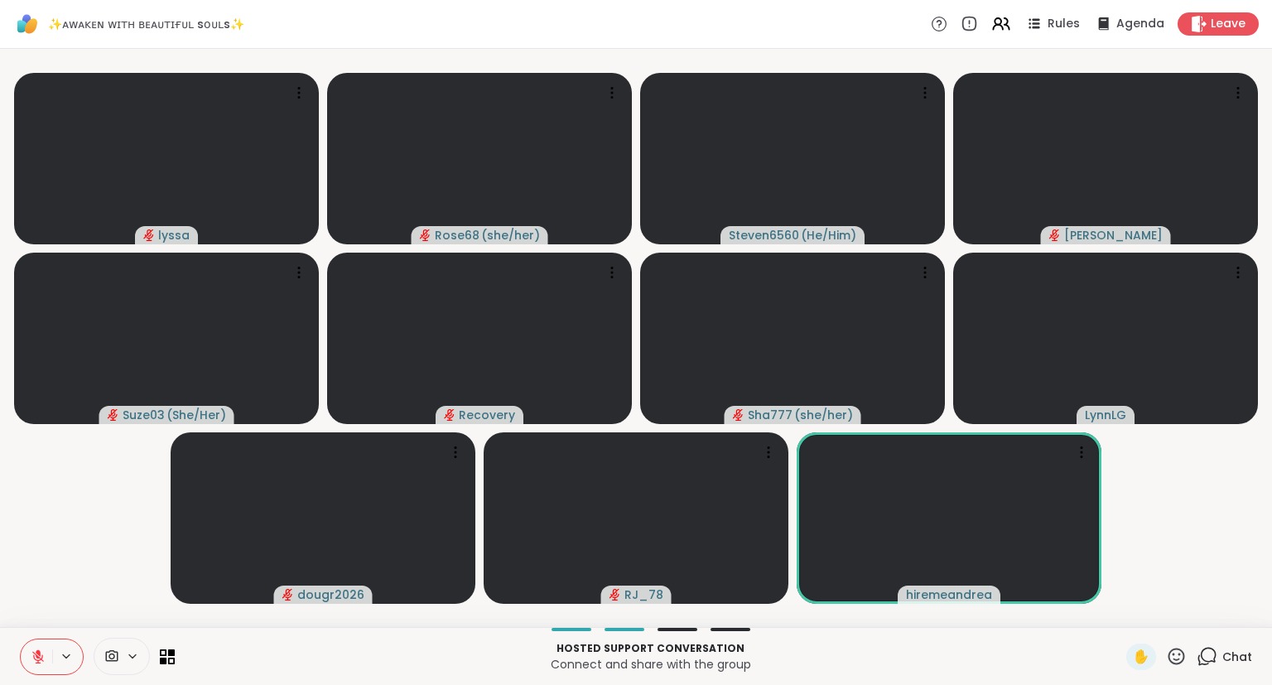
click at [39, 661] on icon at bounding box center [38, 657] width 12 height 12
click at [1082, 456] on icon at bounding box center [1082, 457] width 2 height 2
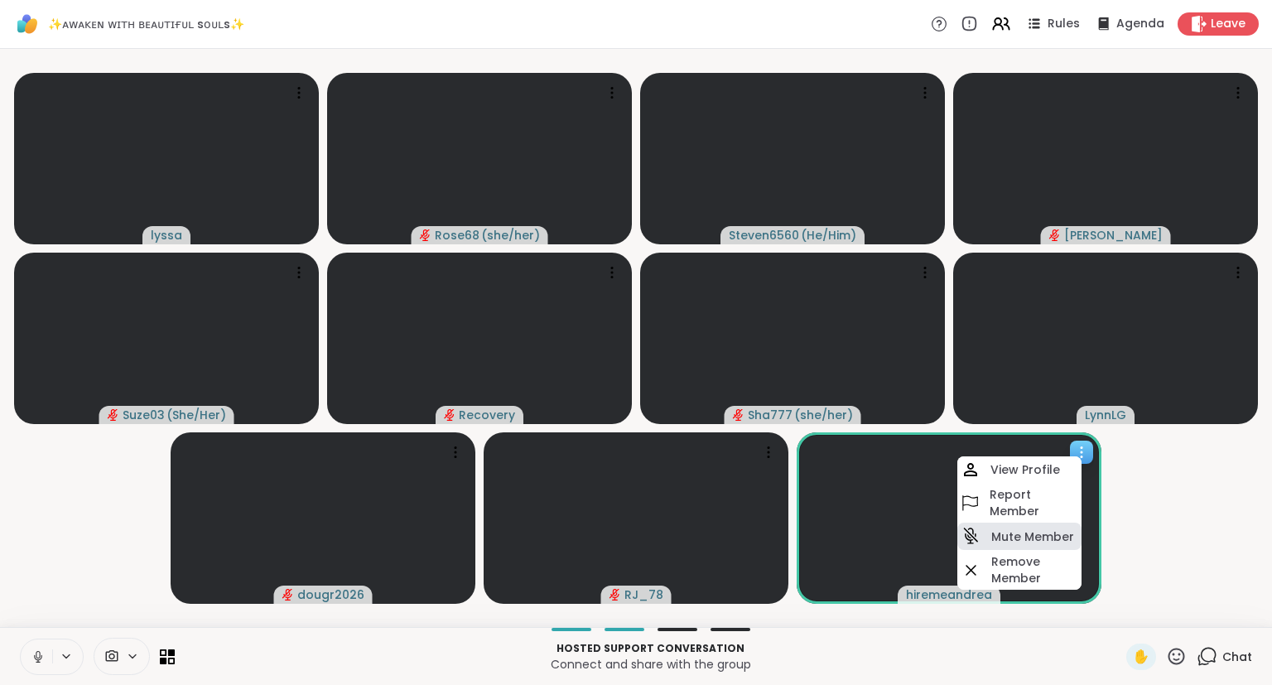
click at [997, 535] on h4 "Mute Member" at bounding box center [1033, 537] width 83 height 17
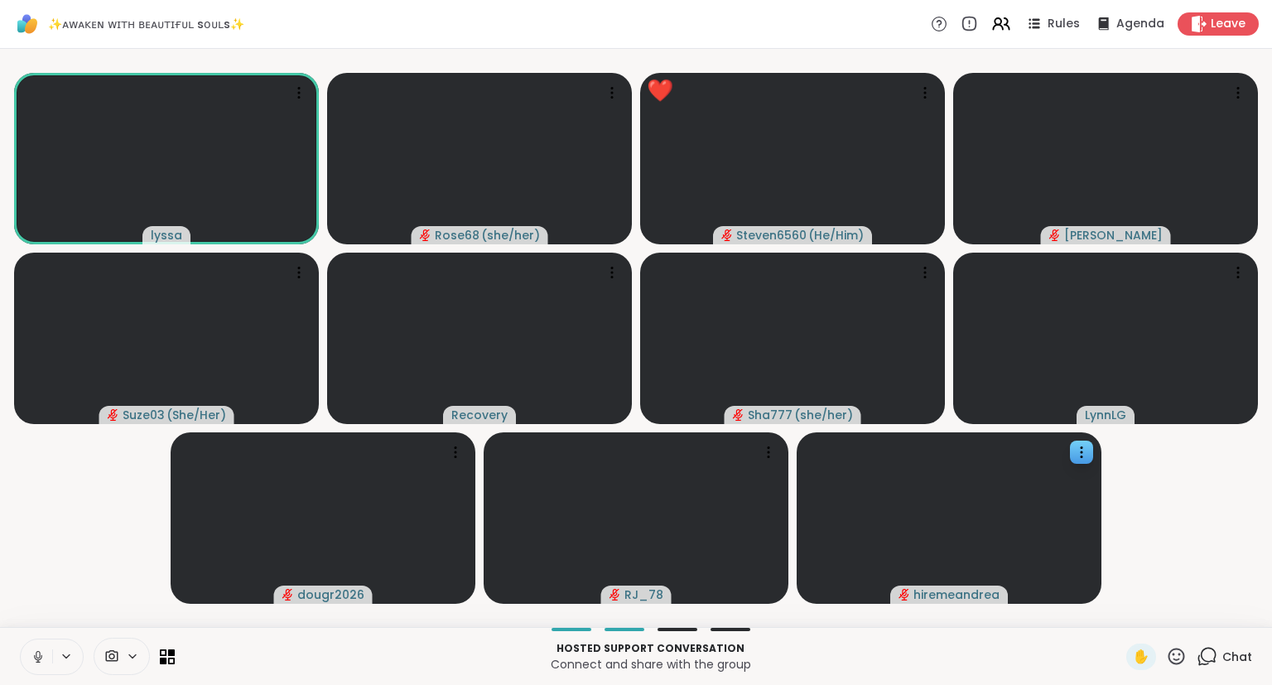
click at [29, 656] on button at bounding box center [36, 657] width 31 height 35
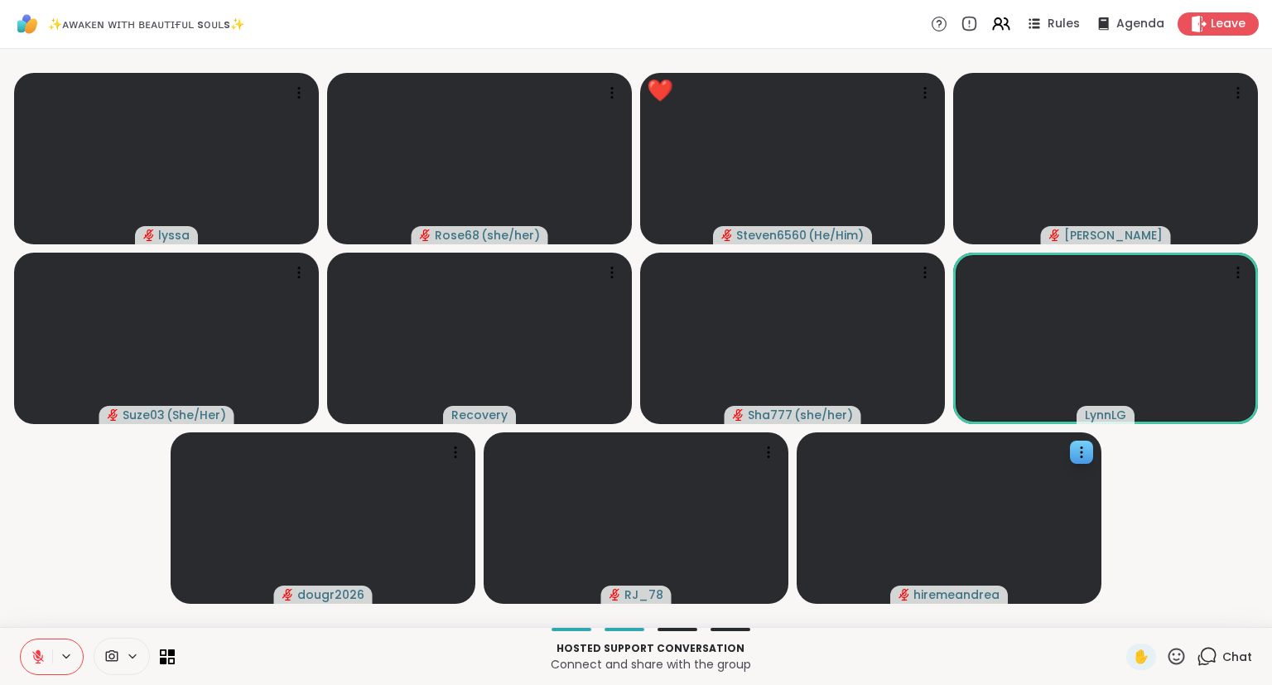
click at [31, 653] on icon at bounding box center [38, 656] width 15 height 15
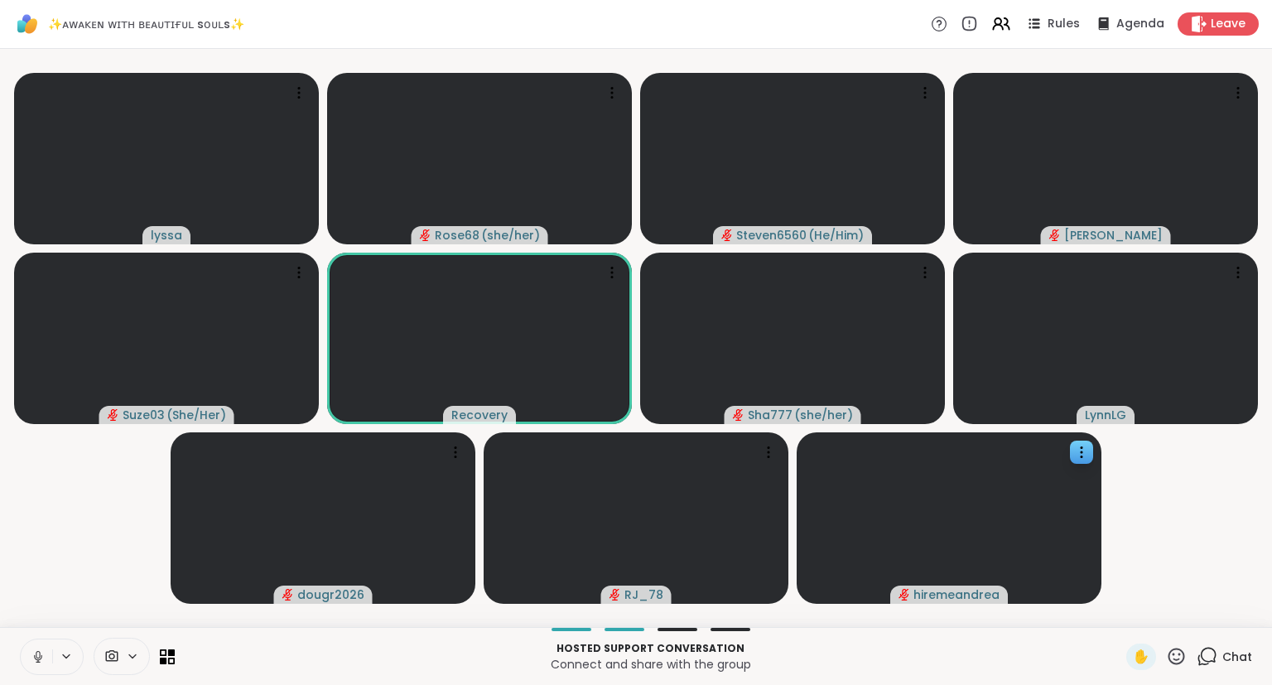
click at [43, 663] on icon at bounding box center [38, 656] width 15 height 15
click at [1178, 649] on icon at bounding box center [1176, 656] width 21 height 21
click at [1120, 606] on span "❤️" at bounding box center [1128, 613] width 17 height 20
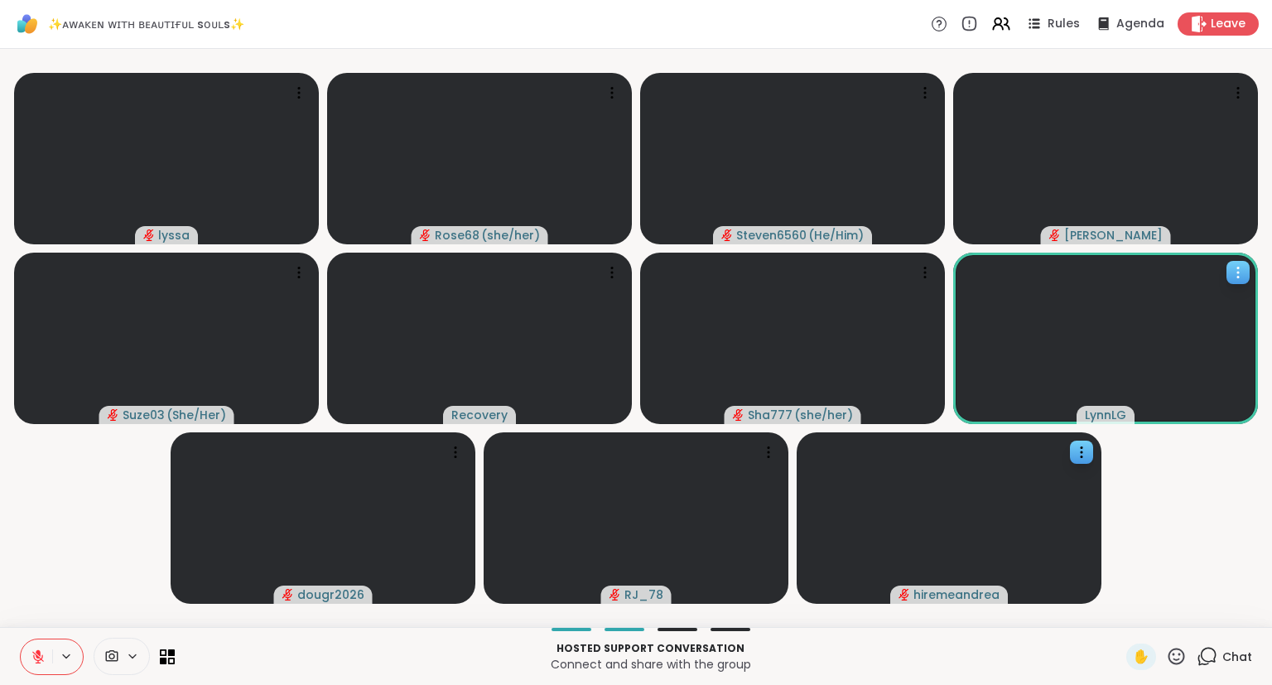
click at [1231, 273] on icon at bounding box center [1238, 272] width 17 height 17
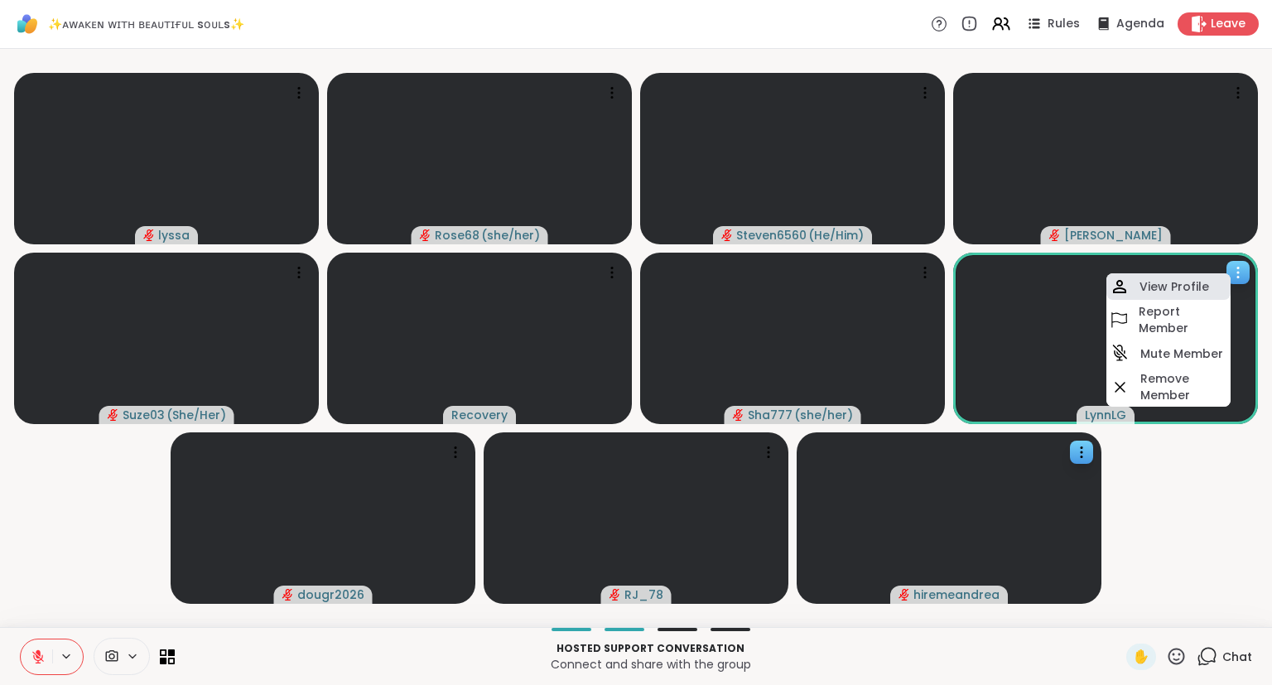
click at [1191, 294] on h4 "View Profile" at bounding box center [1175, 286] width 70 height 17
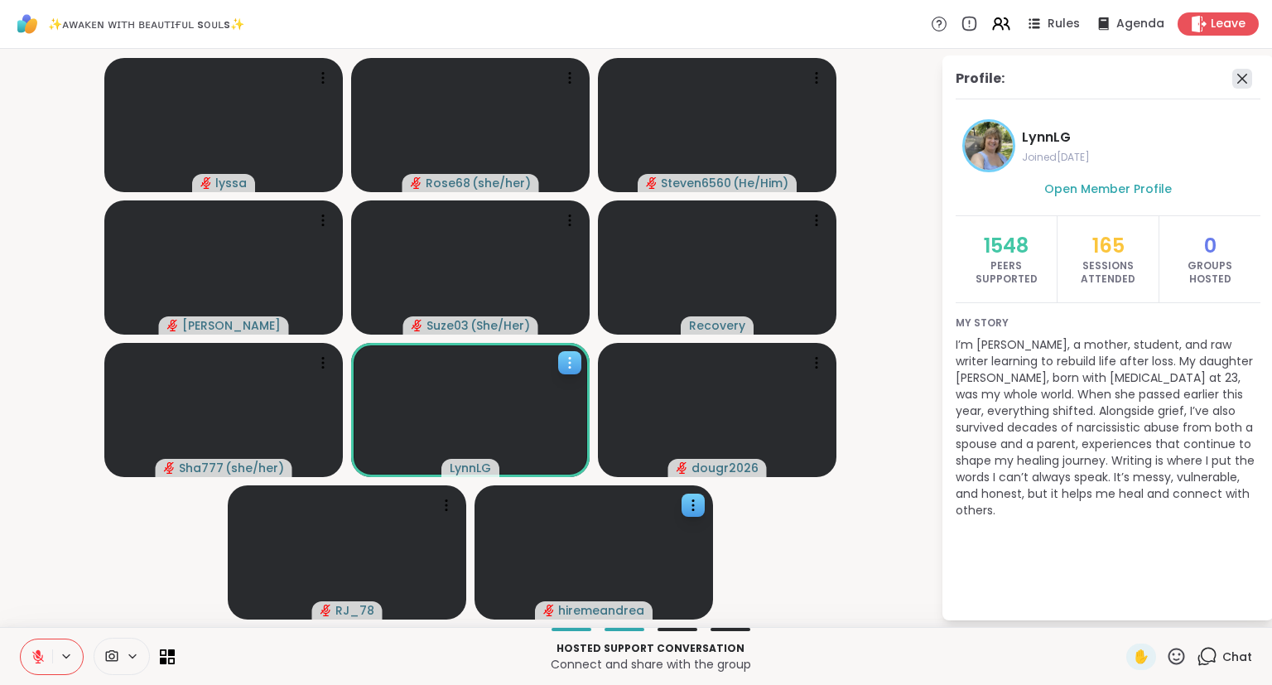
click at [1242, 78] on icon at bounding box center [1243, 79] width 10 height 10
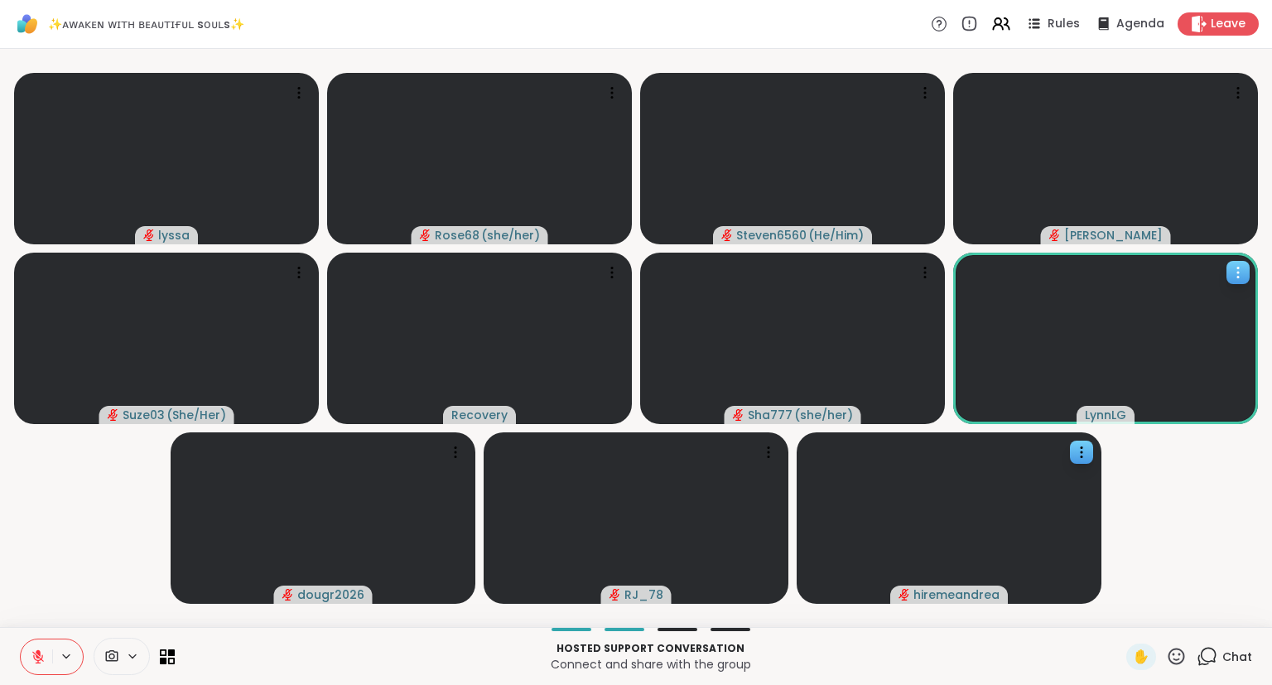
click at [35, 654] on icon at bounding box center [38, 656] width 15 height 15
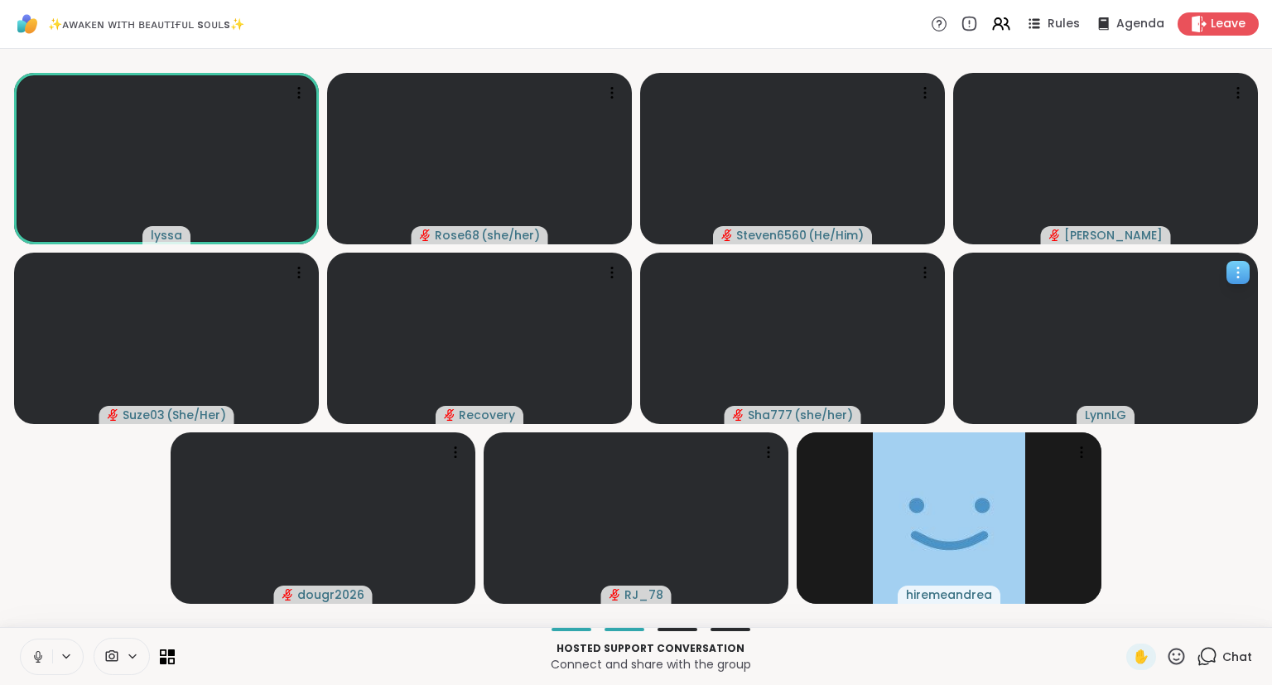
click at [1239, 657] on span "Chat" at bounding box center [1238, 657] width 30 height 17
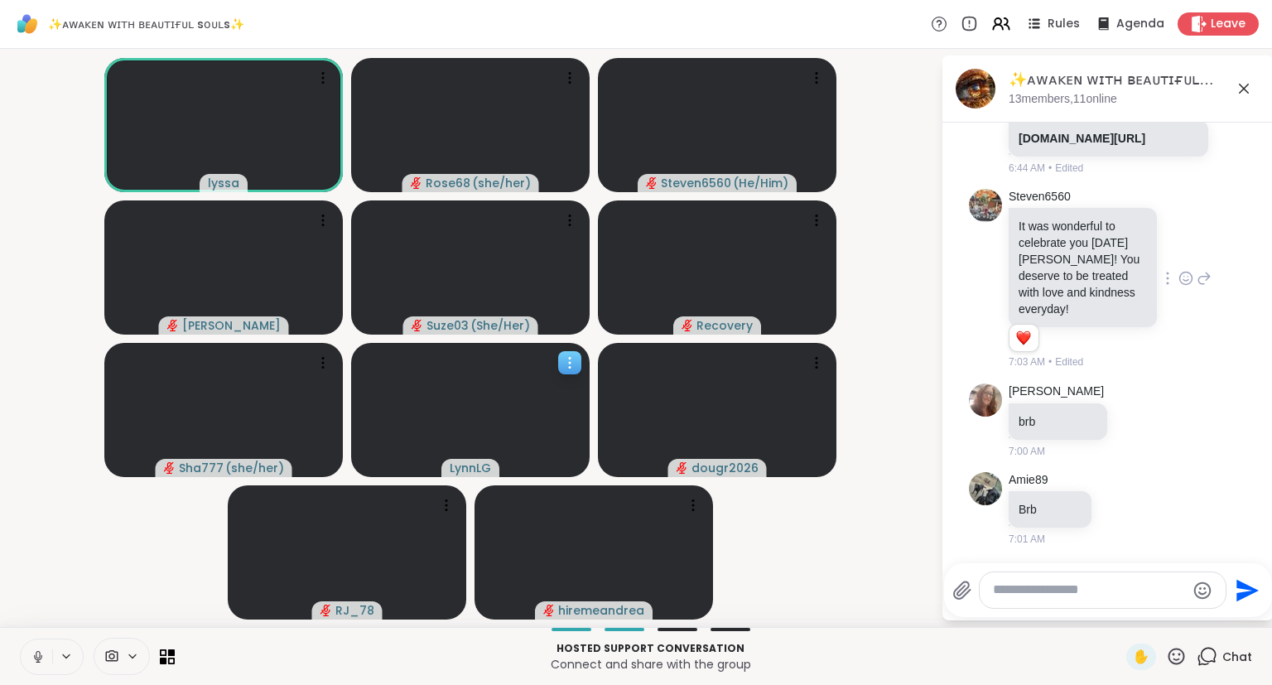
scroll to position [2020, 0]
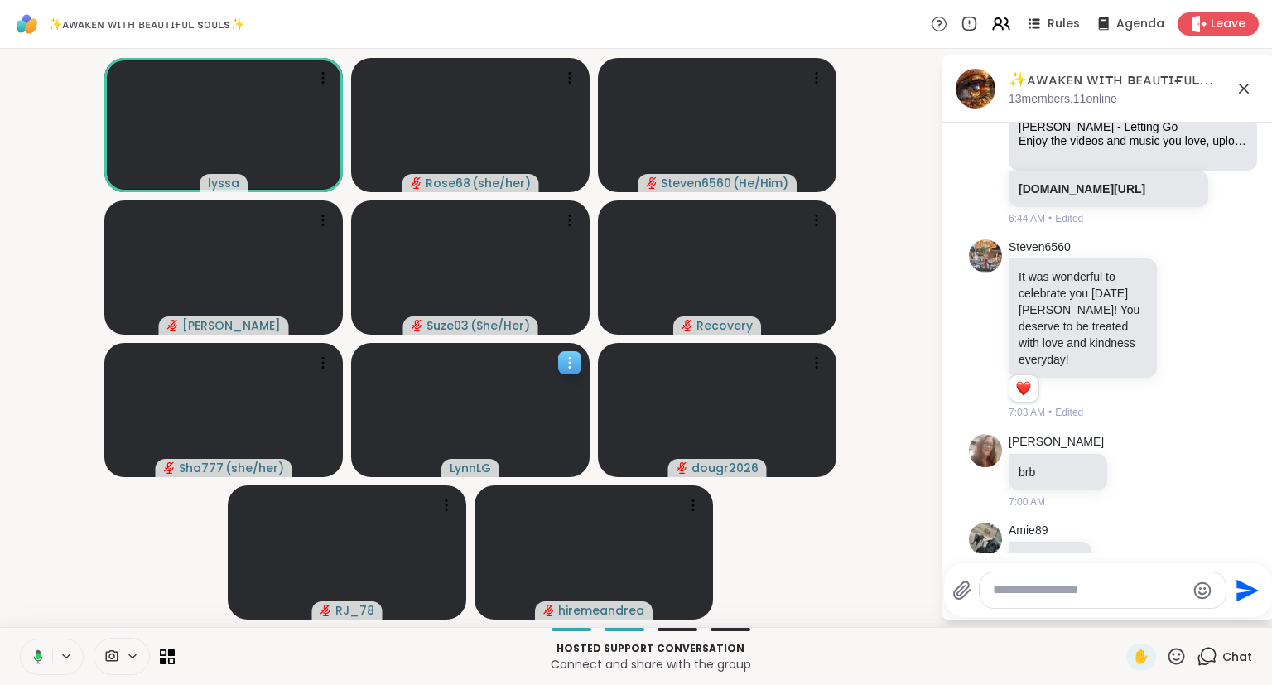
click at [1240, 93] on icon at bounding box center [1244, 89] width 10 height 10
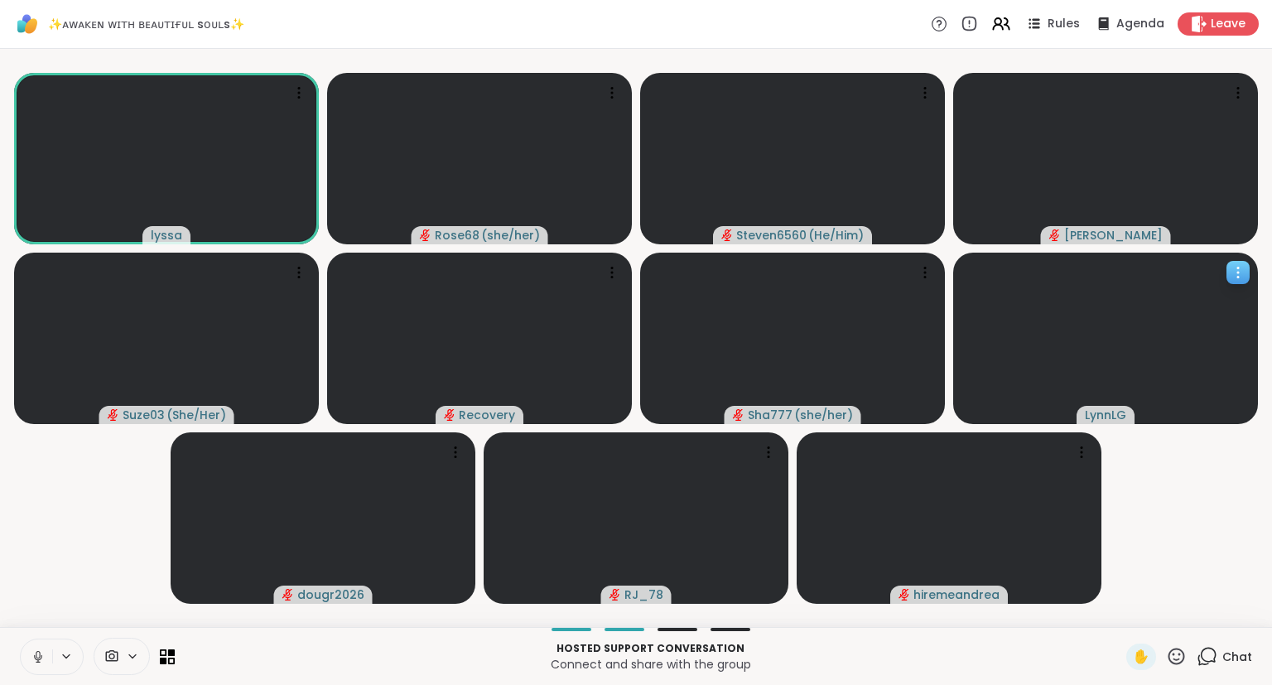
click at [1181, 650] on icon at bounding box center [1177, 656] width 17 height 17
click at [1120, 607] on span "❤️" at bounding box center [1128, 613] width 17 height 20
click at [1181, 660] on icon at bounding box center [1177, 656] width 17 height 17
click at [1128, 617] on span "❤️" at bounding box center [1128, 613] width 17 height 20
click at [1178, 648] on icon at bounding box center [1176, 656] width 21 height 21
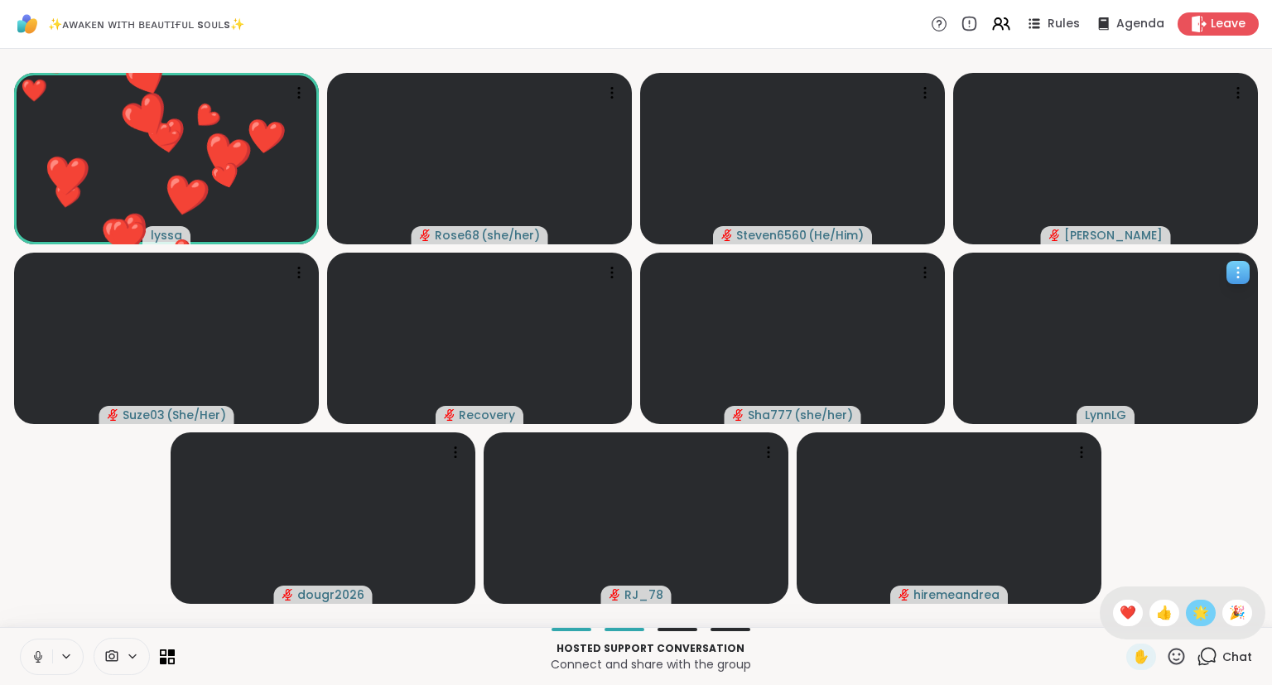
click at [1205, 611] on span "🌟" at bounding box center [1201, 613] width 17 height 20
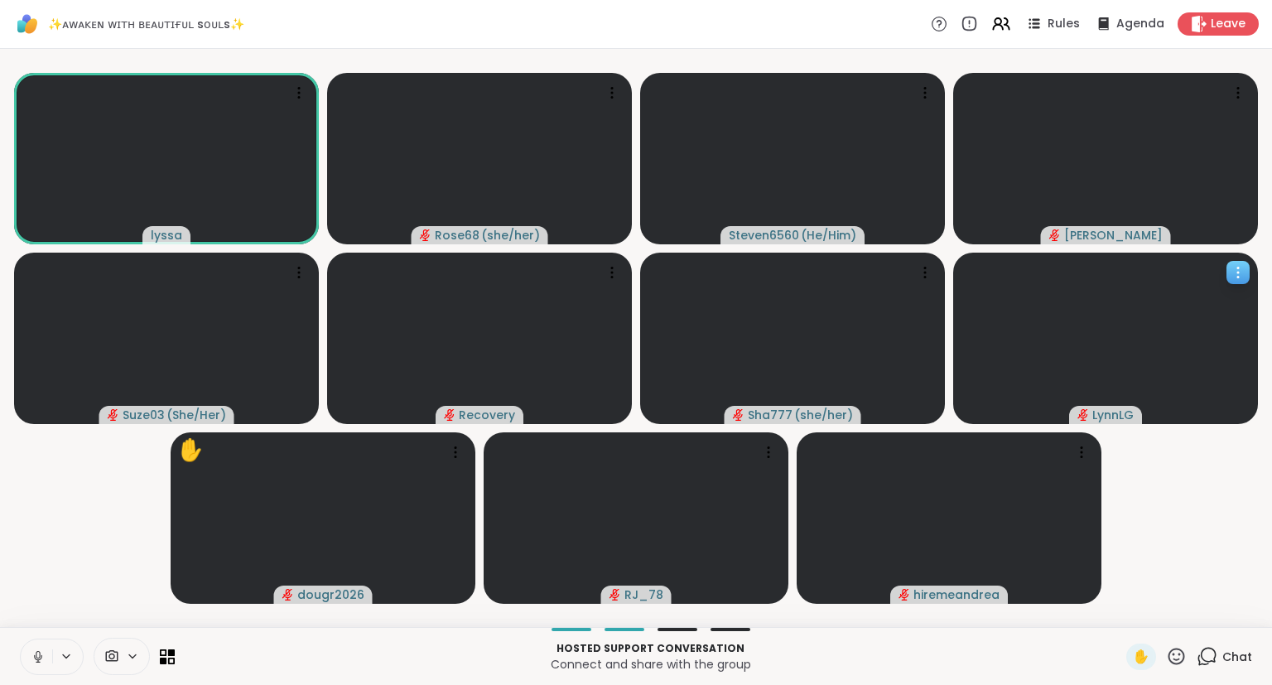
click at [31, 651] on icon at bounding box center [38, 656] width 15 height 15
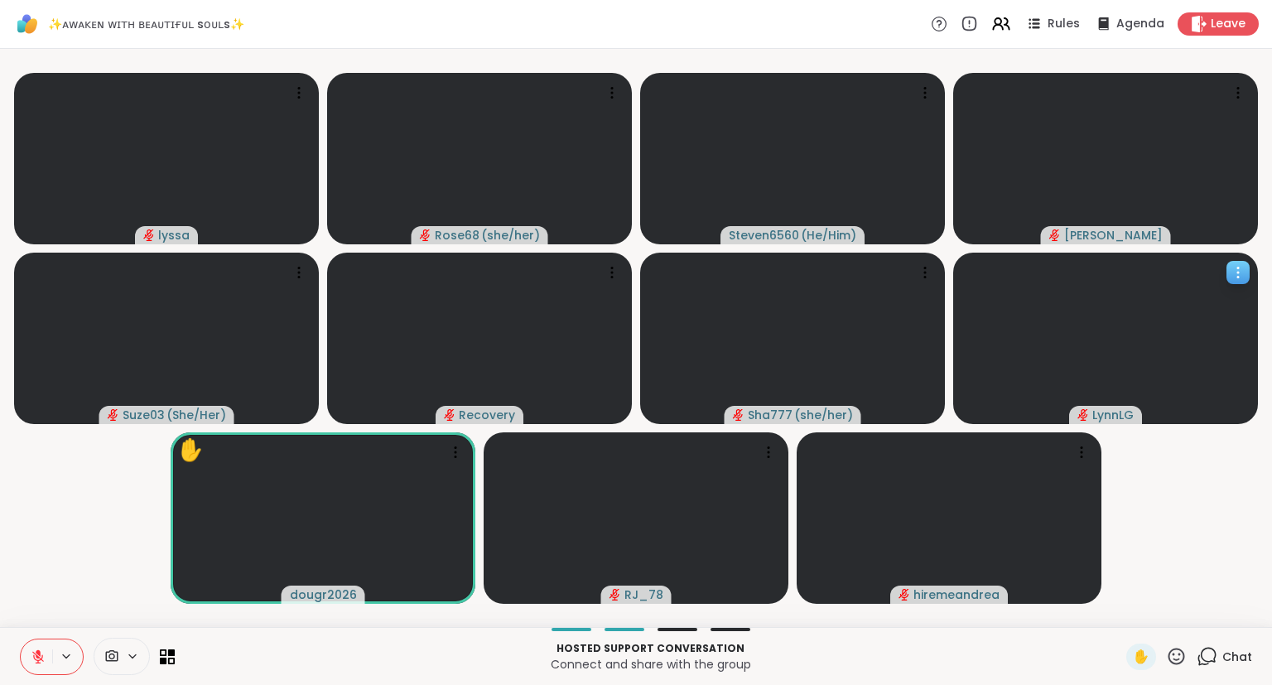
click at [41, 654] on icon at bounding box center [38, 656] width 15 height 15
click at [35, 658] on icon at bounding box center [38, 656] width 8 height 5
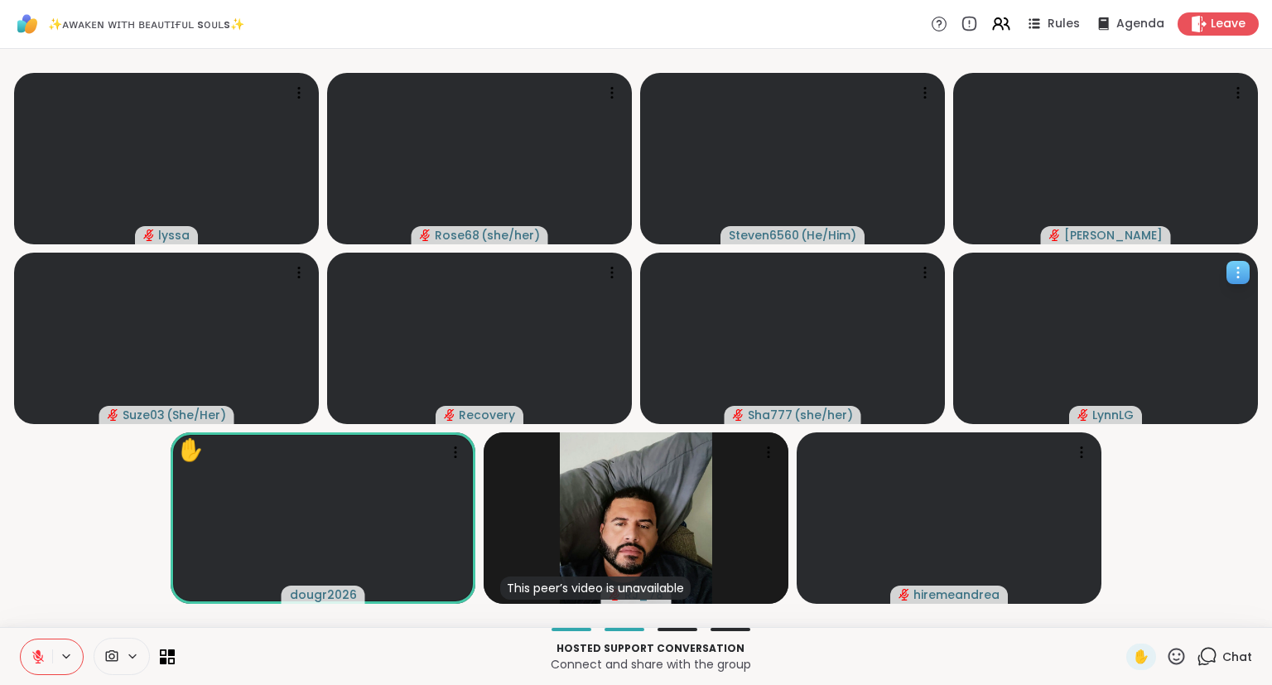
click at [1181, 654] on icon at bounding box center [1176, 656] width 21 height 21
click at [1123, 611] on span "❤️" at bounding box center [1128, 613] width 17 height 20
click at [1173, 645] on div "✋" at bounding box center [1157, 657] width 60 height 27
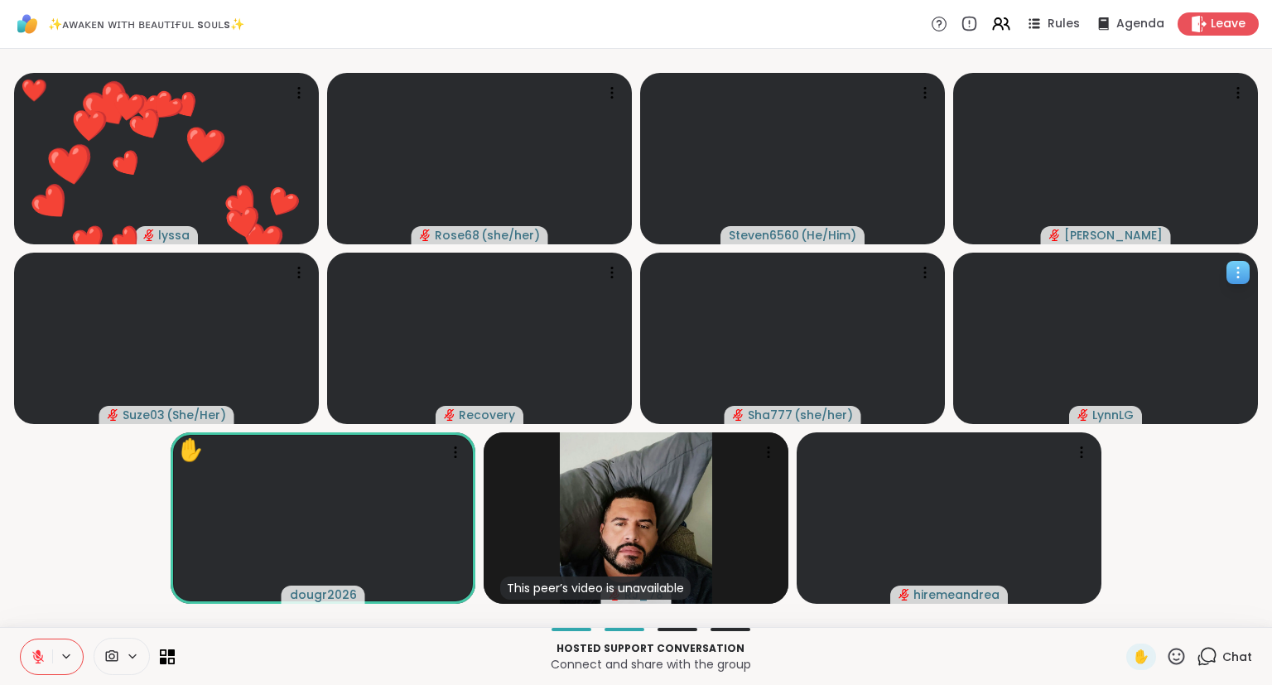
click at [1178, 655] on icon at bounding box center [1176, 656] width 21 height 21
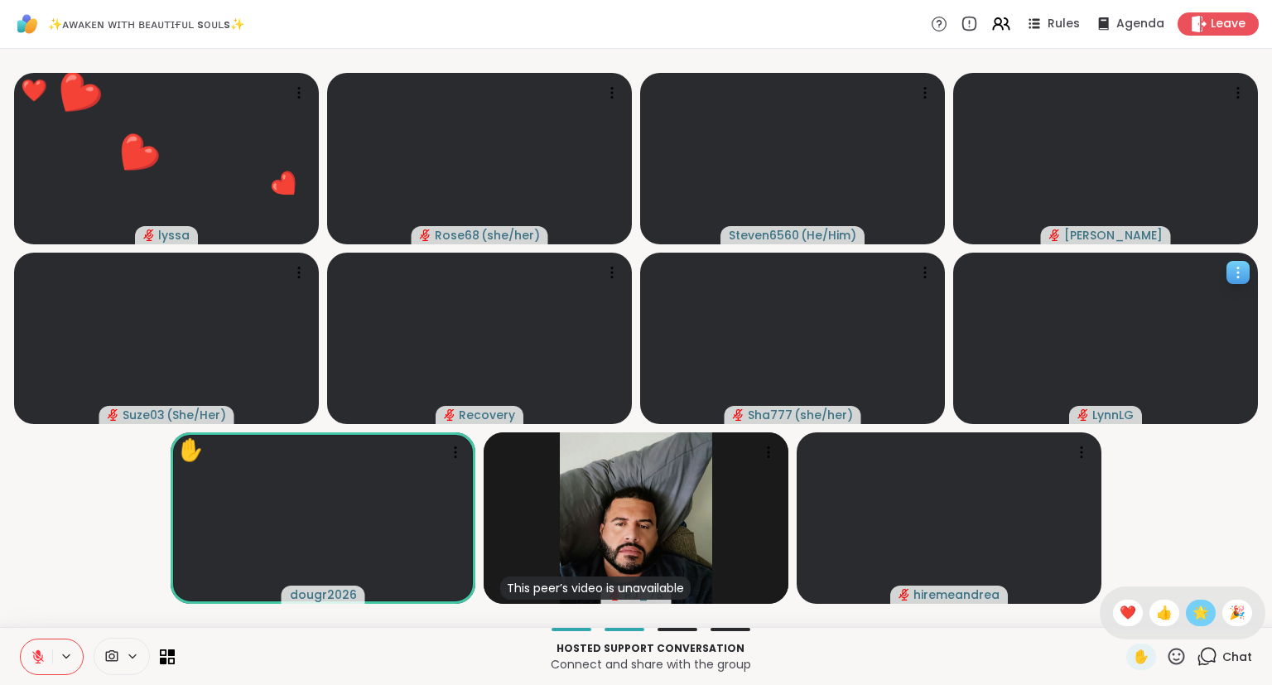
click at [1200, 613] on span "🌟" at bounding box center [1201, 613] width 17 height 20
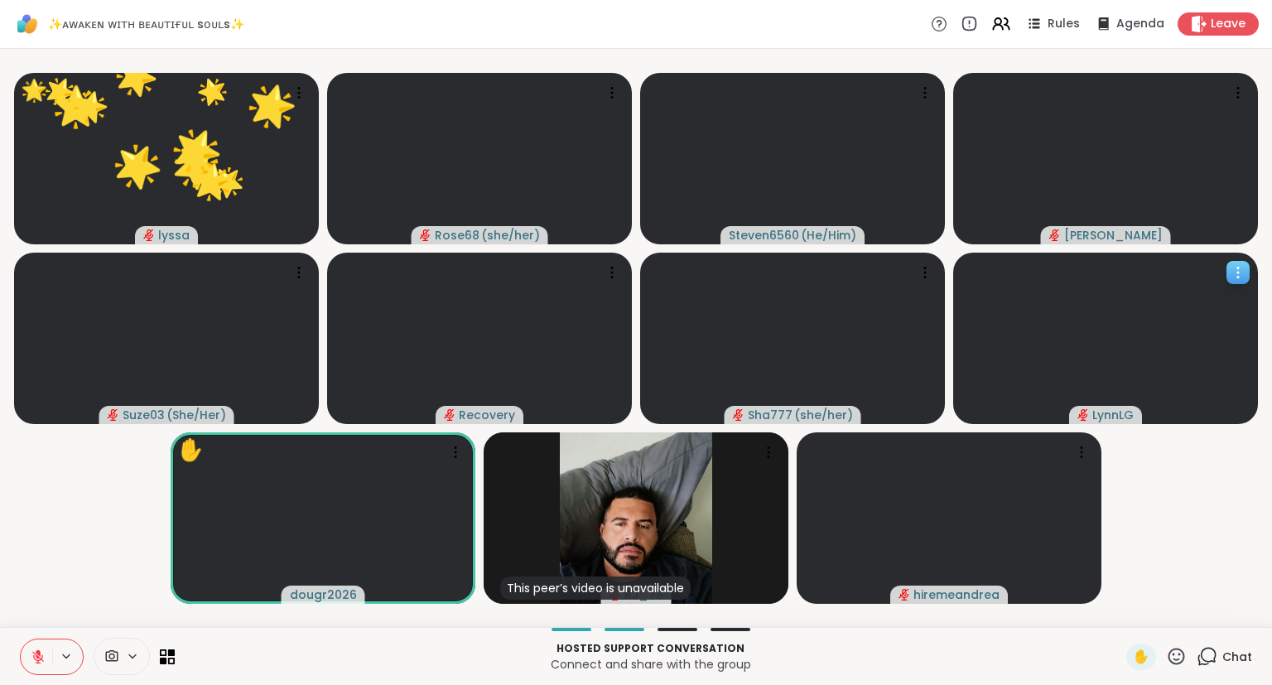
click at [1175, 661] on icon at bounding box center [1176, 656] width 21 height 21
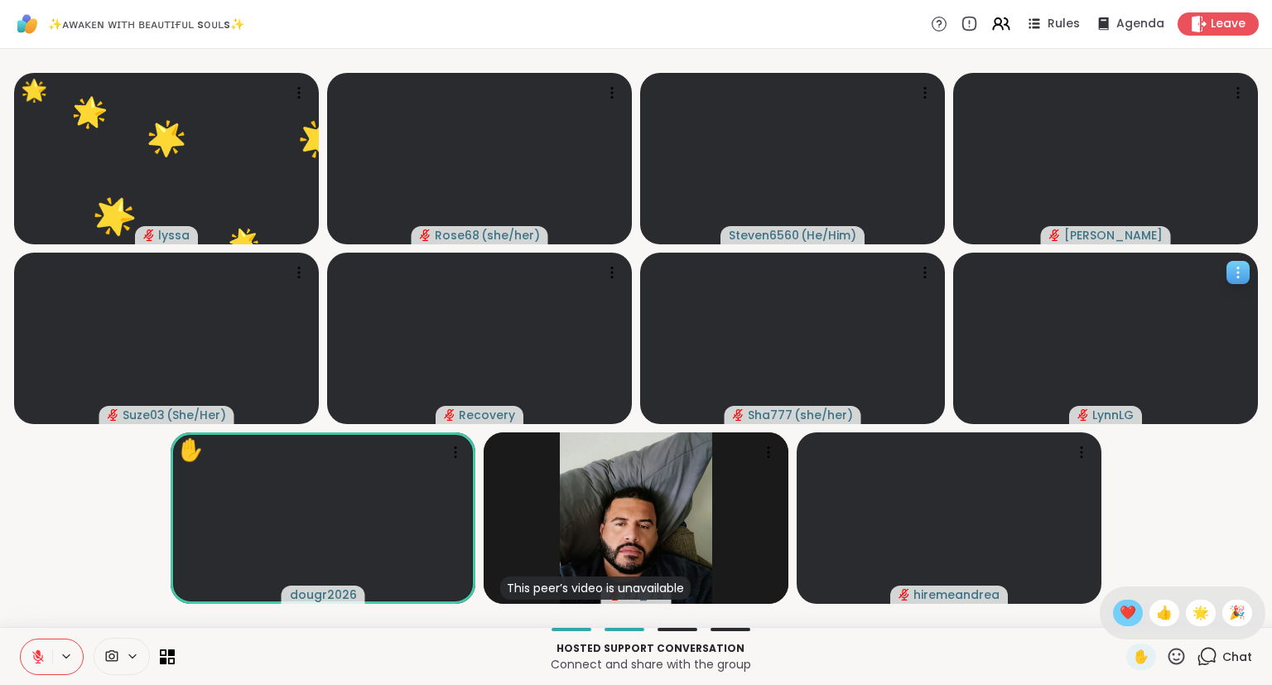
click at [1121, 616] on span "❤️" at bounding box center [1128, 613] width 17 height 20
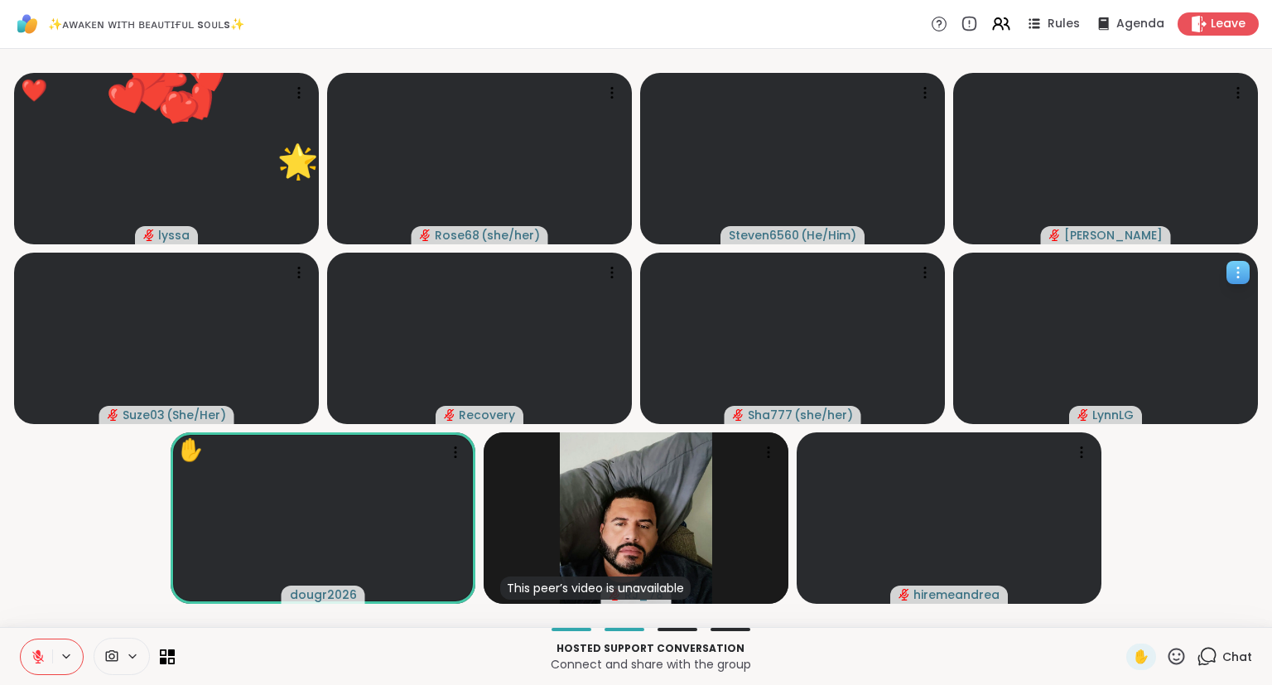
click at [1178, 659] on icon at bounding box center [1176, 656] width 21 height 21
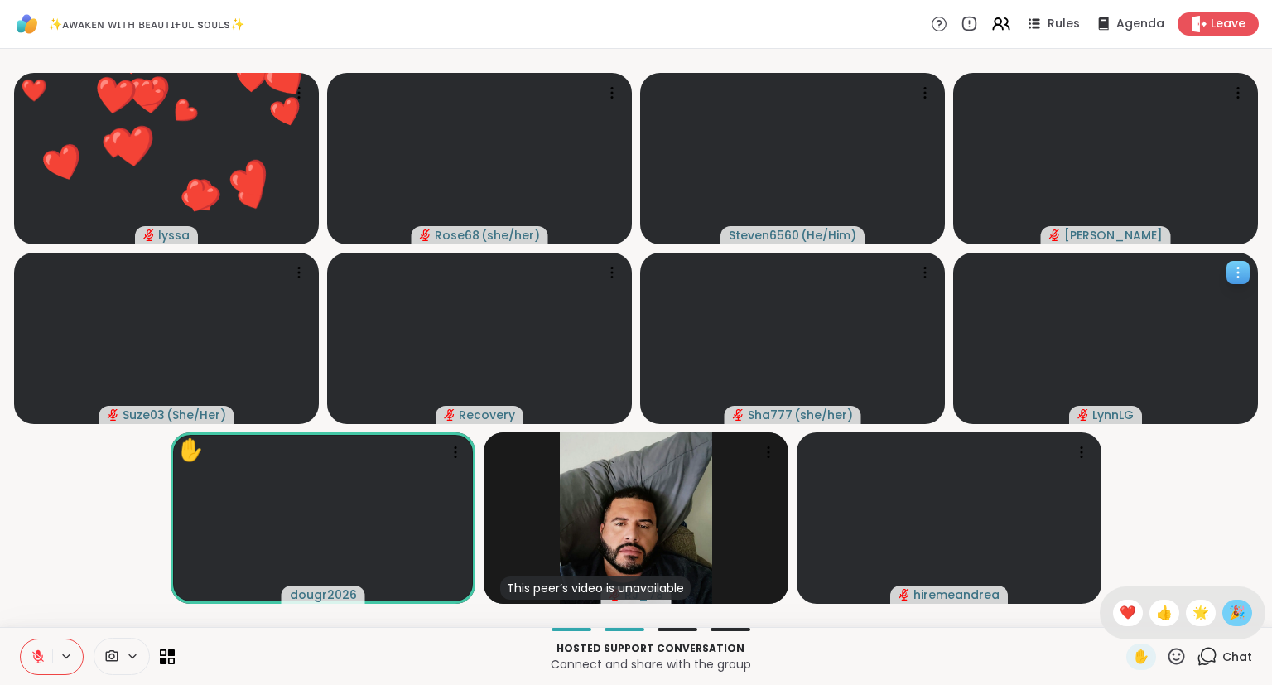
click at [1240, 603] on div "🎉" at bounding box center [1238, 613] width 30 height 27
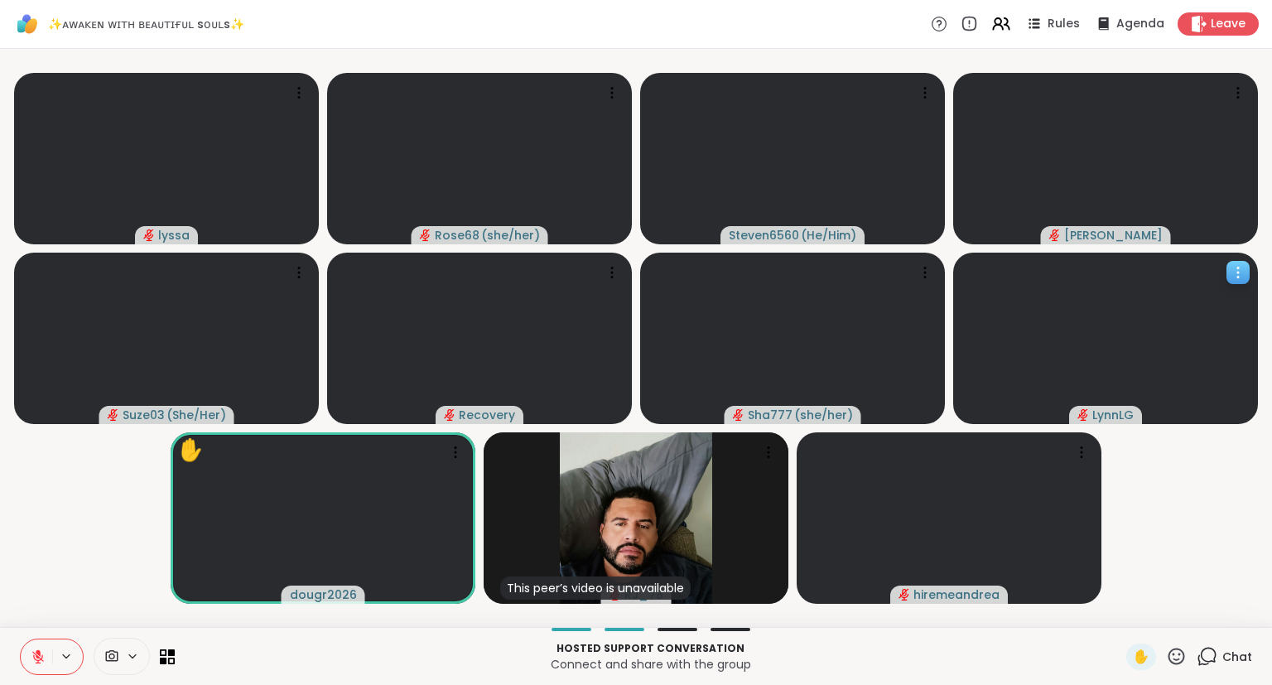
click at [31, 657] on icon at bounding box center [38, 656] width 15 height 15
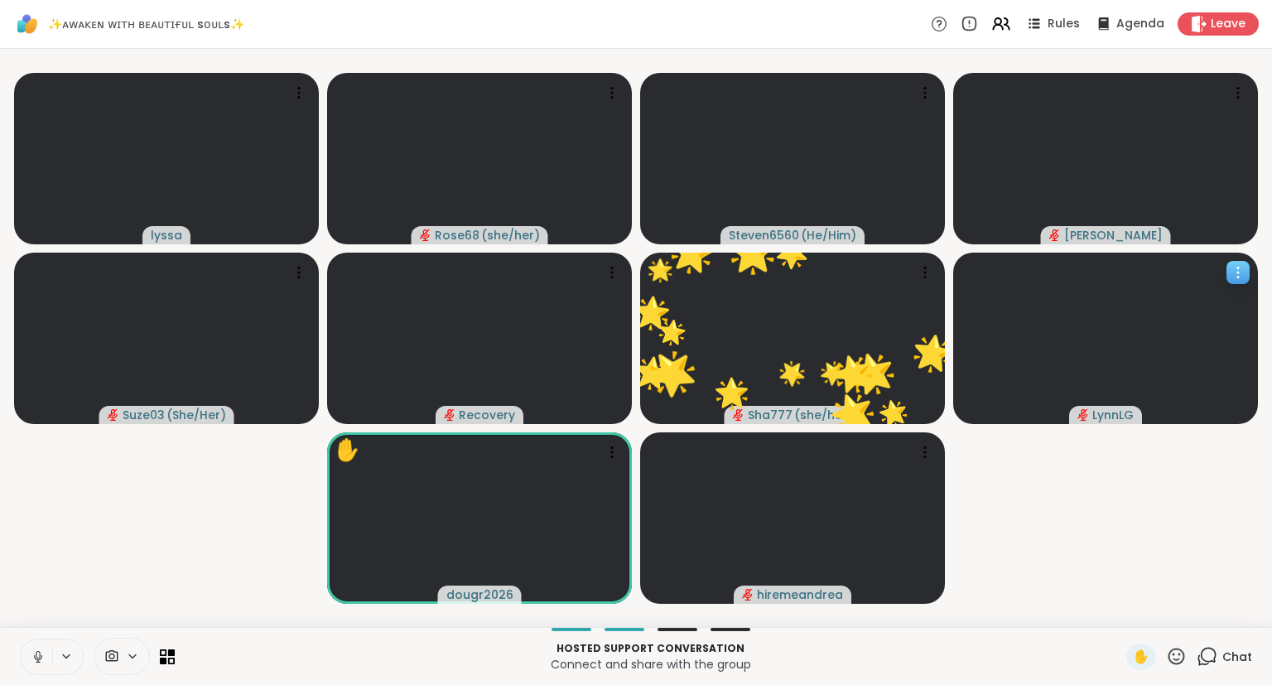
click at [1177, 653] on icon at bounding box center [1176, 656] width 21 height 21
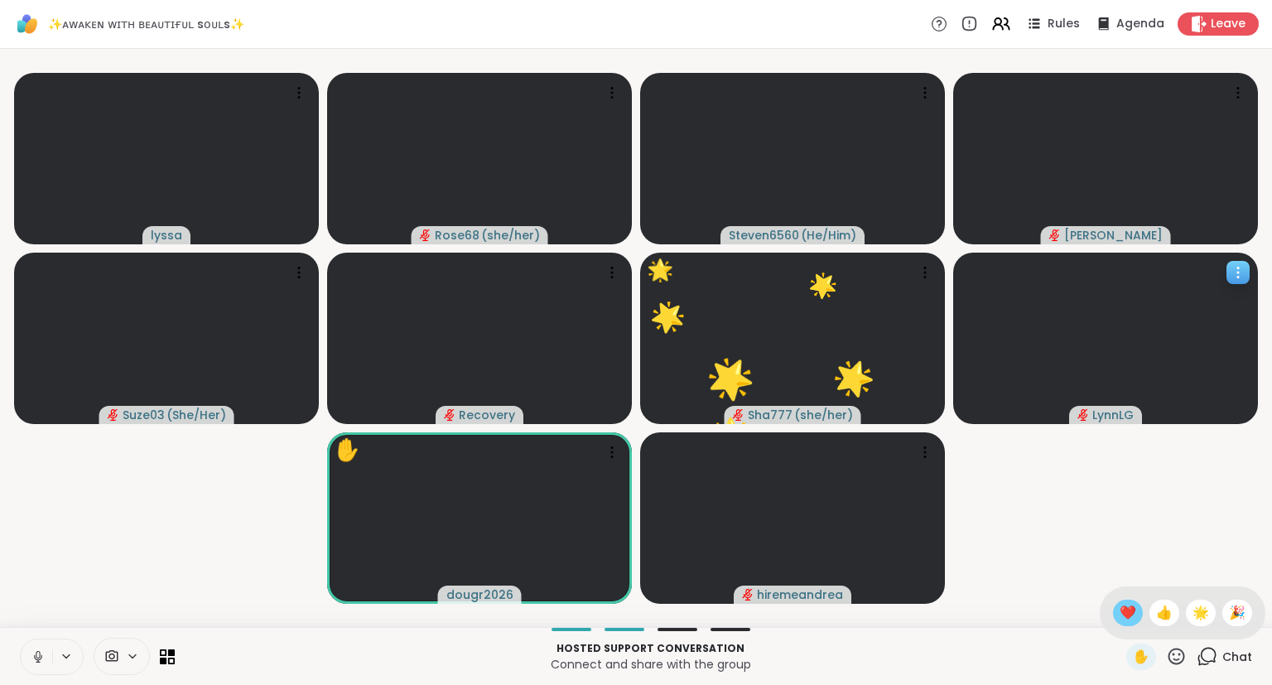
click at [1120, 605] on span "❤️" at bounding box center [1128, 613] width 17 height 20
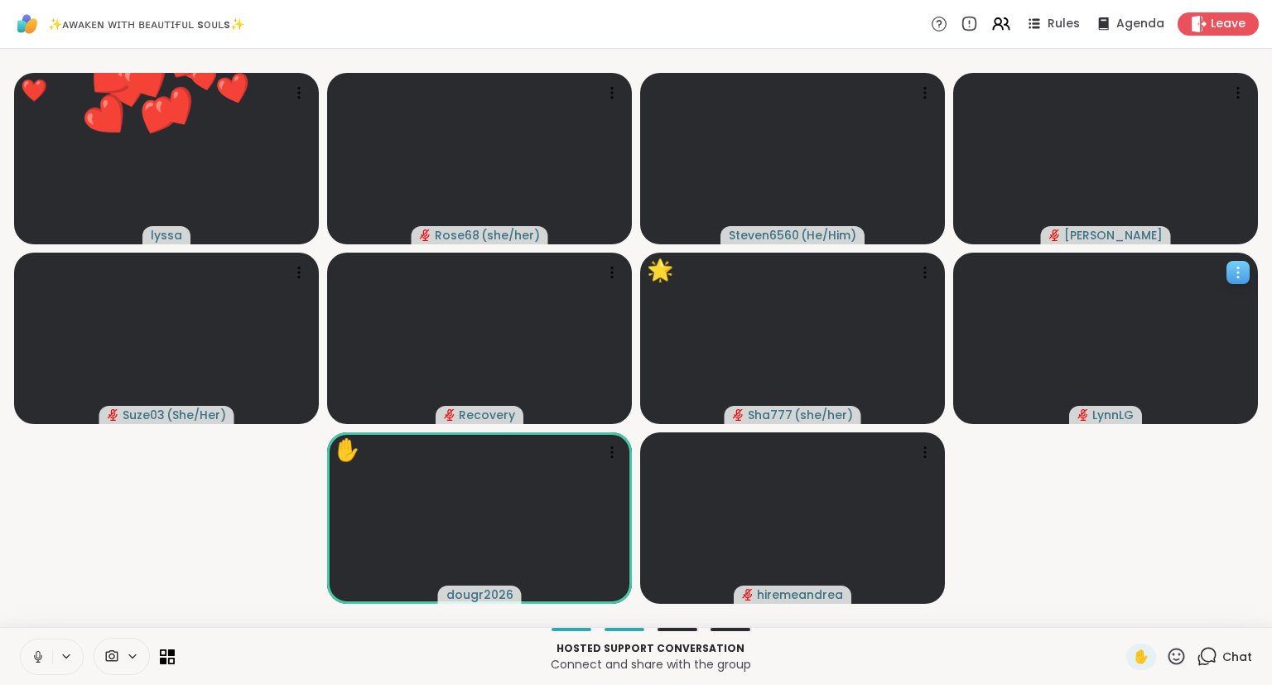
click at [1209, 655] on icon at bounding box center [1207, 656] width 21 height 21
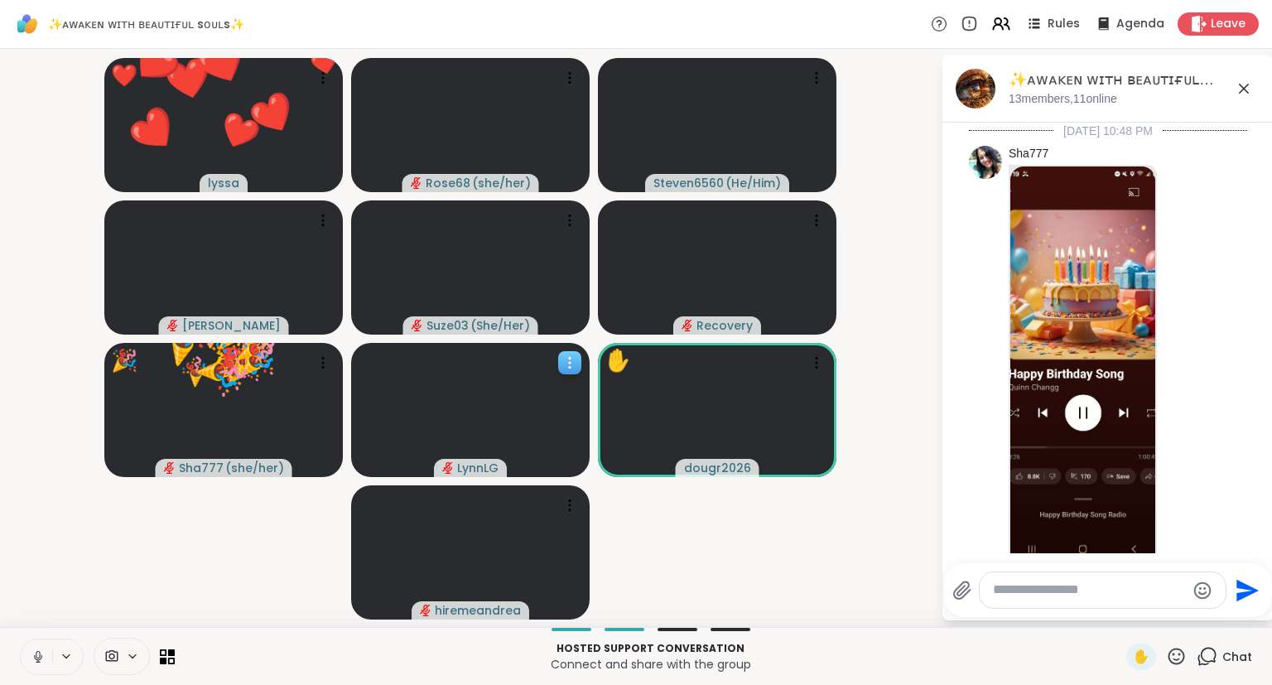
scroll to position [2099, 0]
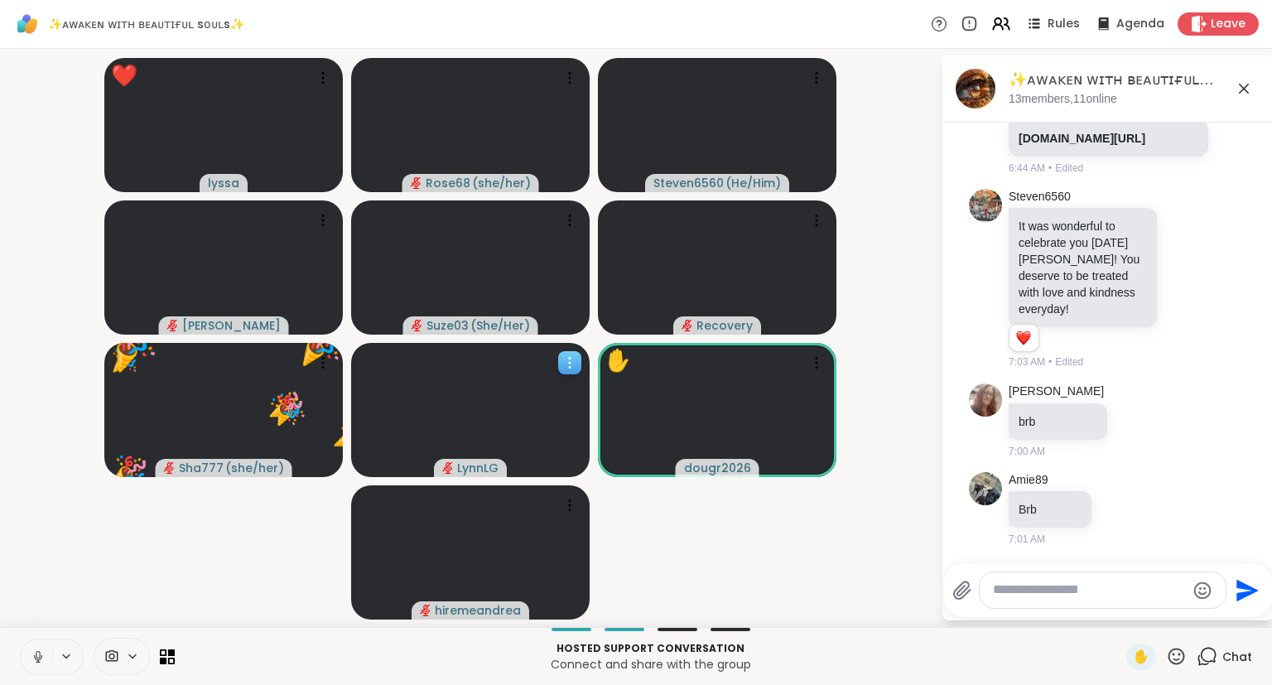
click at [1242, 84] on icon at bounding box center [1244, 89] width 20 height 20
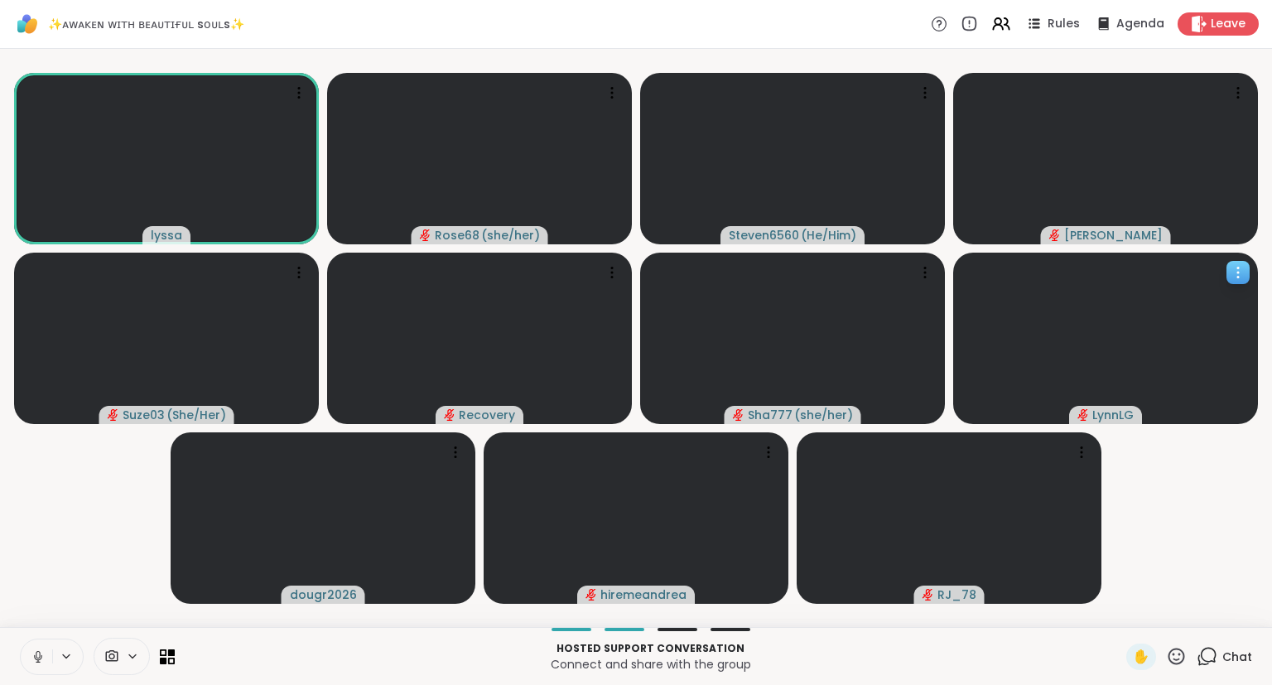
click at [38, 656] on icon at bounding box center [38, 656] width 15 height 15
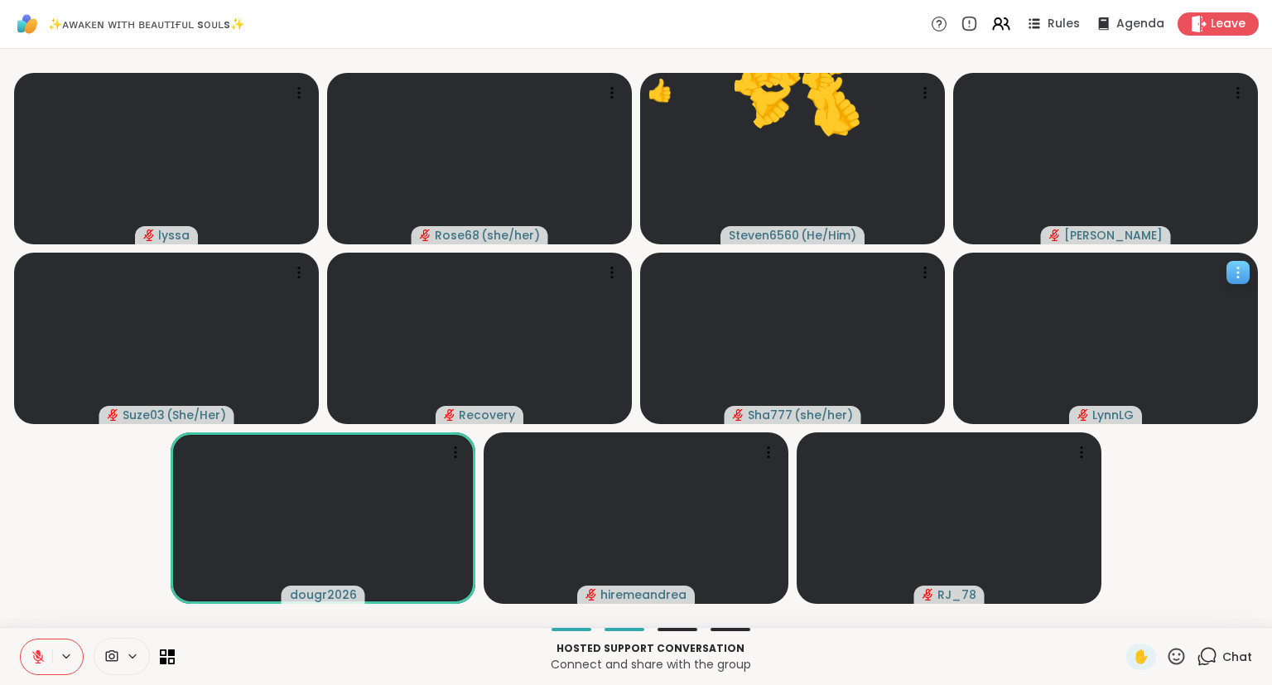
click at [36, 647] on button at bounding box center [36, 657] width 31 height 35
click at [31, 668] on button at bounding box center [36, 657] width 31 height 35
click at [33, 657] on icon at bounding box center [38, 656] width 15 height 15
click at [1181, 649] on icon at bounding box center [1177, 656] width 17 height 17
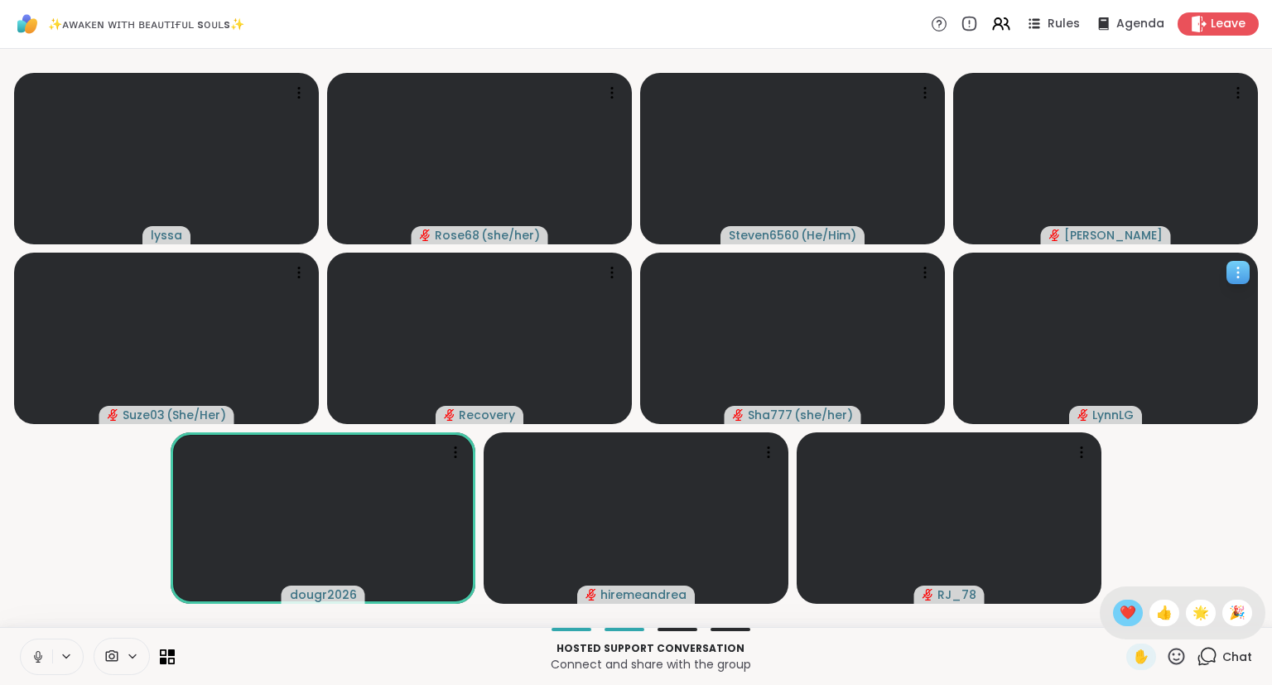
click at [1122, 606] on span "❤️" at bounding box center [1128, 613] width 17 height 20
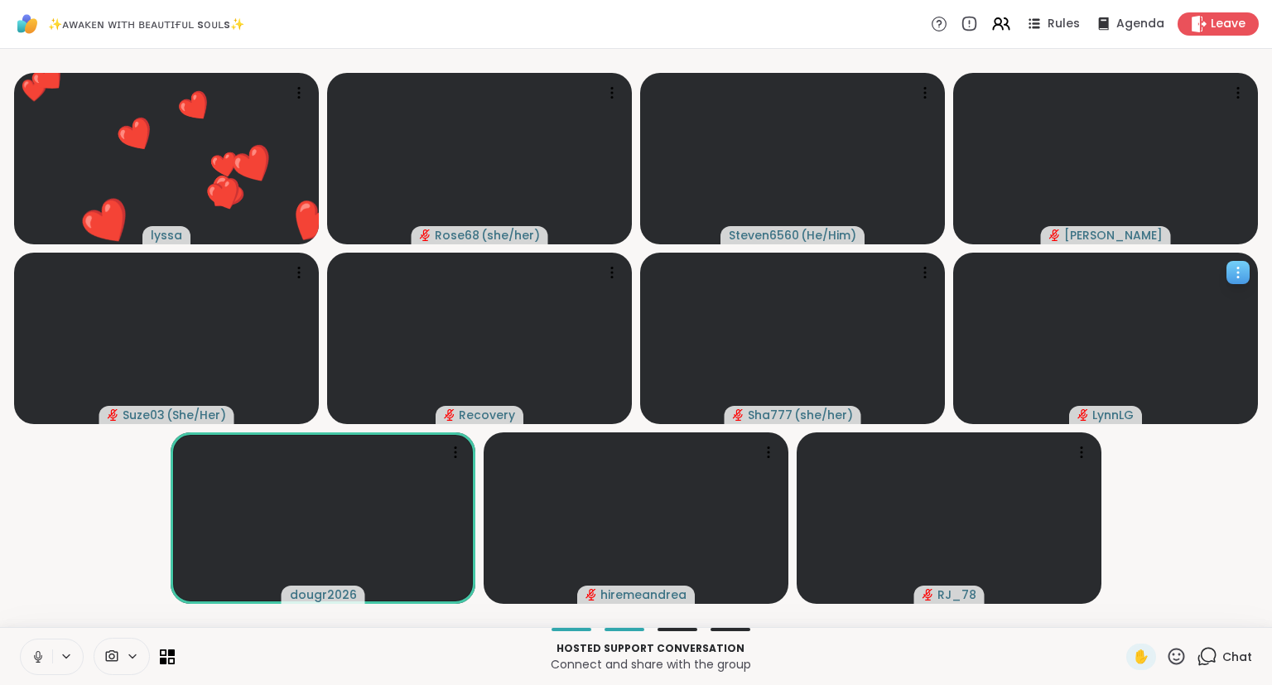
click at [43, 664] on icon at bounding box center [38, 656] width 15 height 15
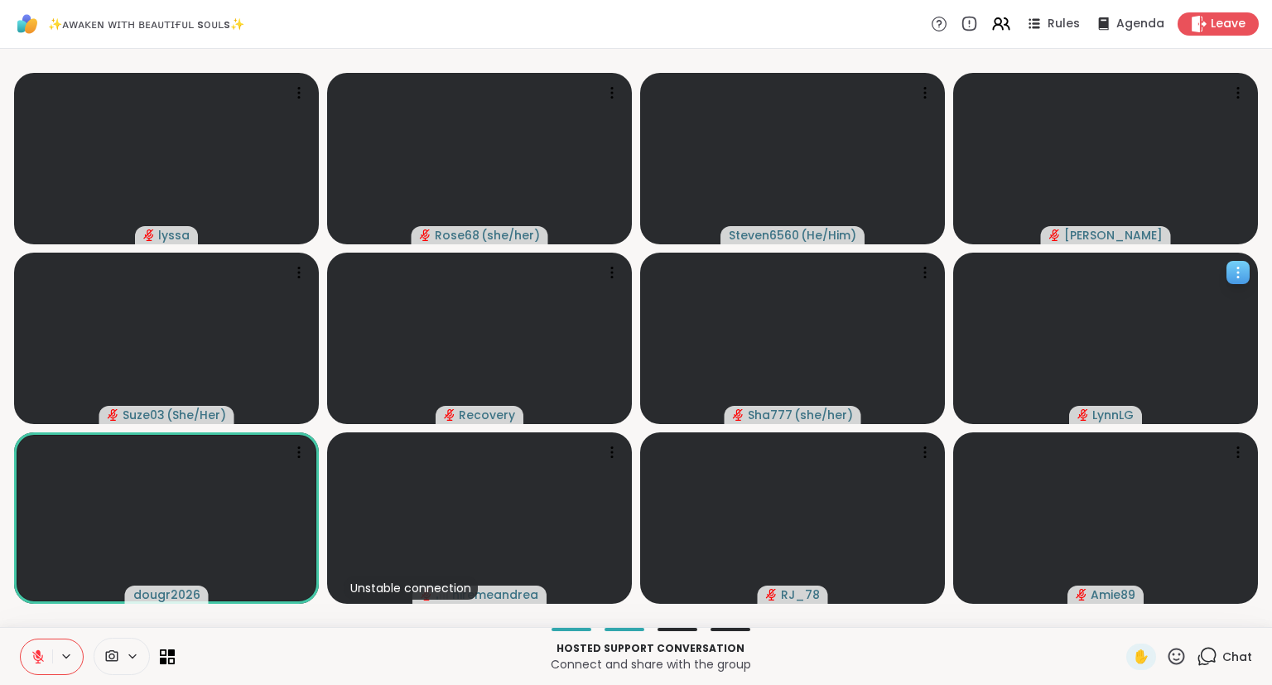
click at [1177, 658] on icon at bounding box center [1176, 656] width 21 height 21
click at [1124, 618] on span "❤️" at bounding box center [1128, 613] width 17 height 20
click at [1178, 653] on icon at bounding box center [1176, 656] width 21 height 21
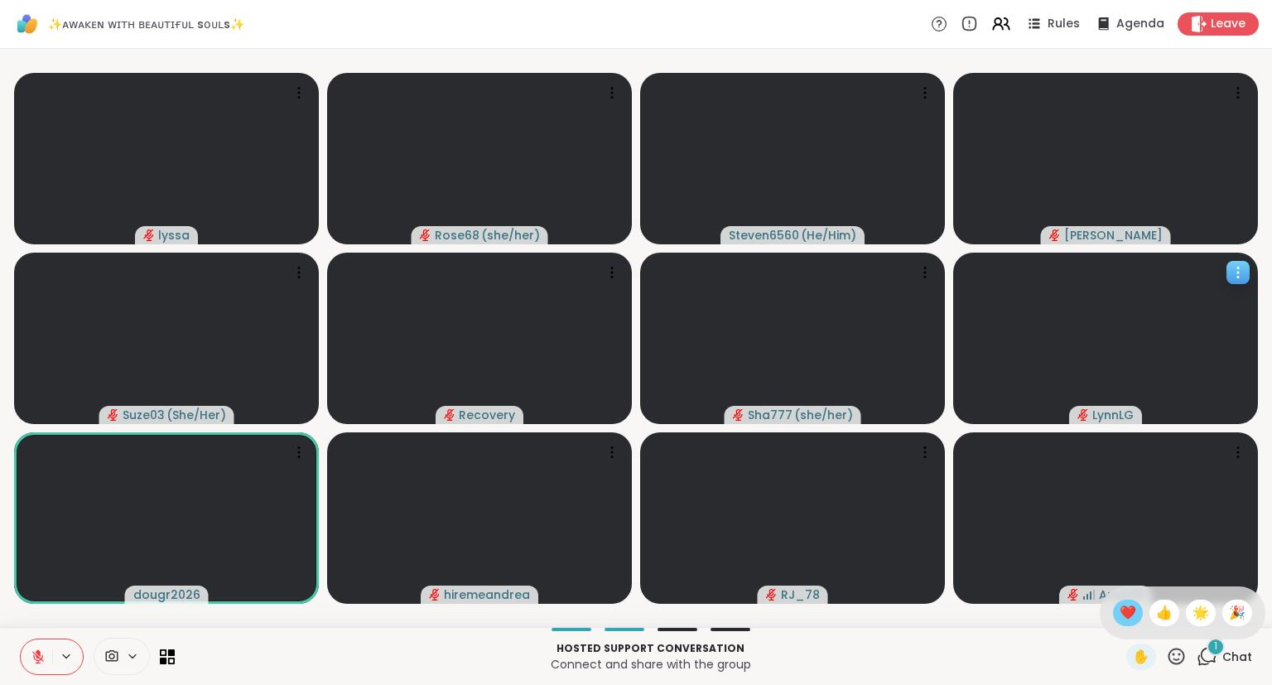
click at [1120, 606] on span "❤️" at bounding box center [1128, 613] width 17 height 20
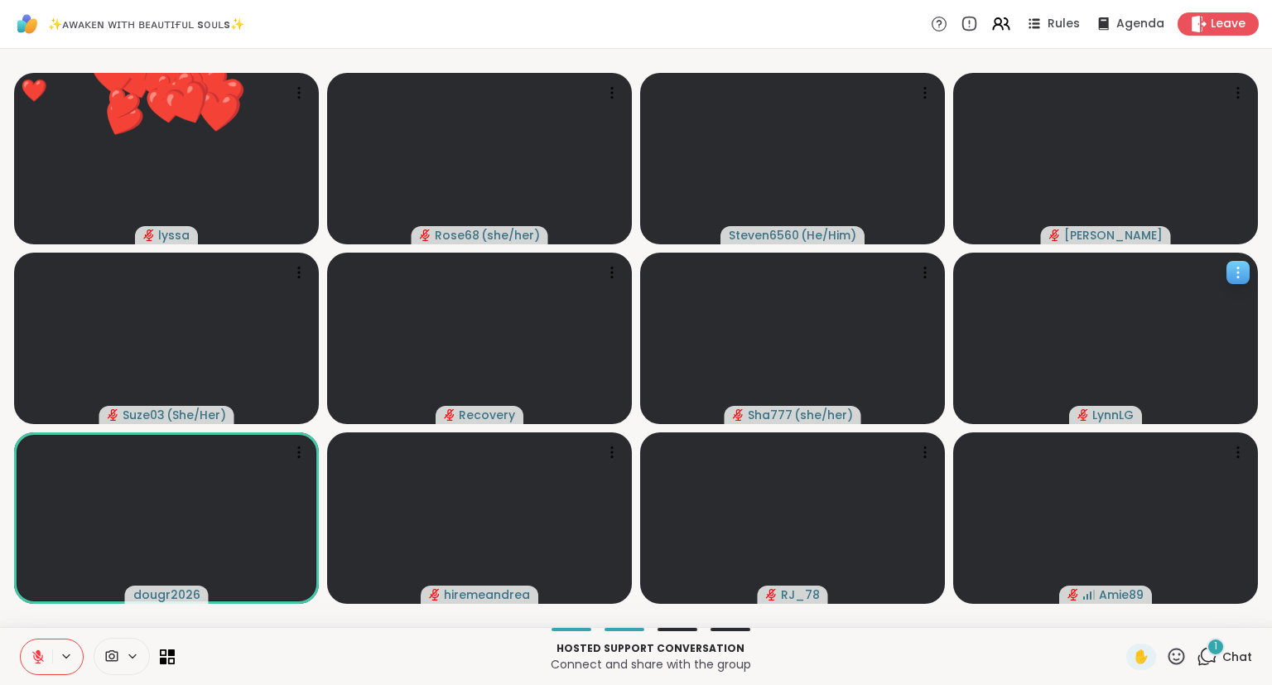
click at [1179, 661] on icon at bounding box center [1177, 656] width 17 height 17
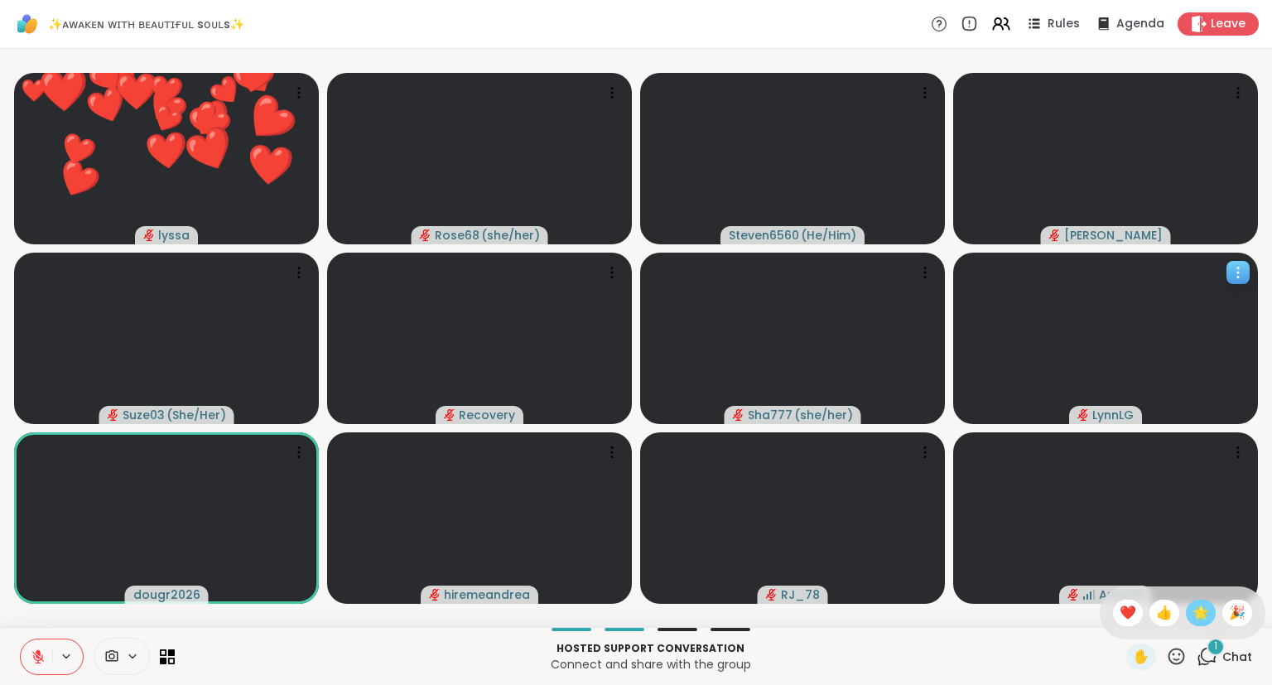
click at [1198, 611] on span "🌟" at bounding box center [1201, 613] width 17 height 20
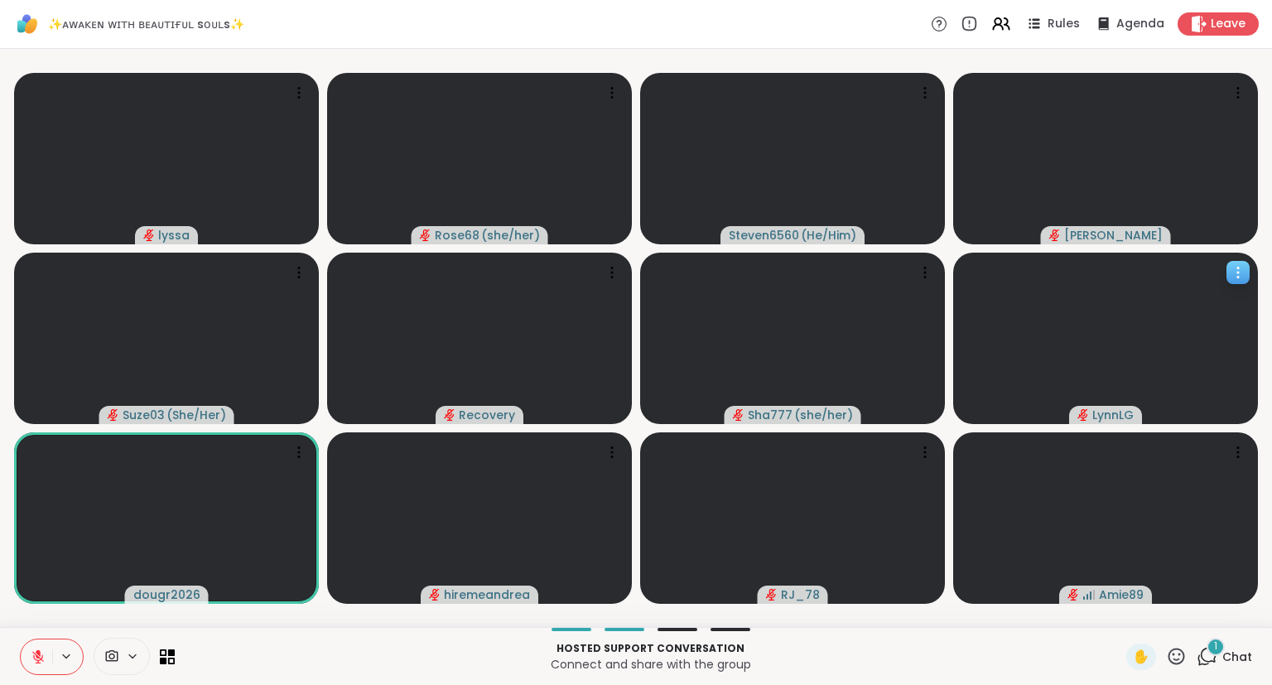
click at [32, 649] on button at bounding box center [36, 657] width 31 height 35
click at [1181, 665] on icon at bounding box center [1176, 656] width 21 height 21
click at [1120, 608] on span "❤️" at bounding box center [1128, 613] width 17 height 20
click at [1175, 648] on icon at bounding box center [1176, 656] width 21 height 21
click at [1186, 616] on div "🌟" at bounding box center [1201, 613] width 30 height 27
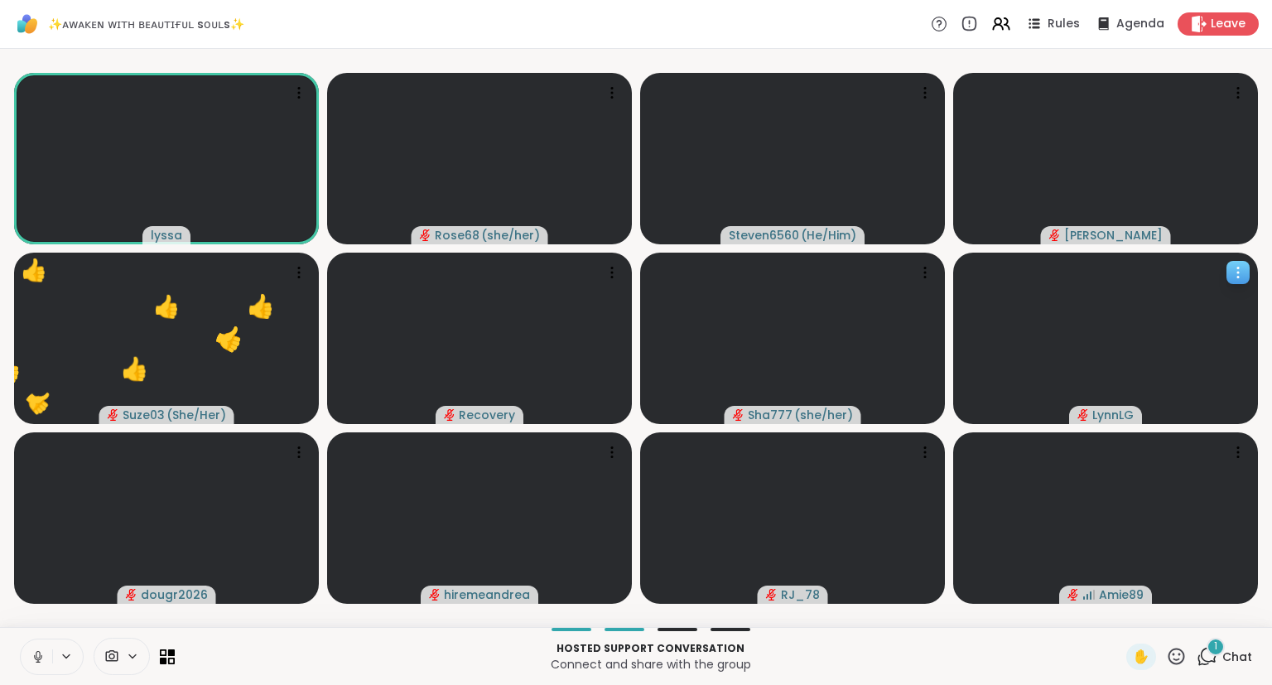
click at [32, 645] on button at bounding box center [36, 657] width 31 height 35
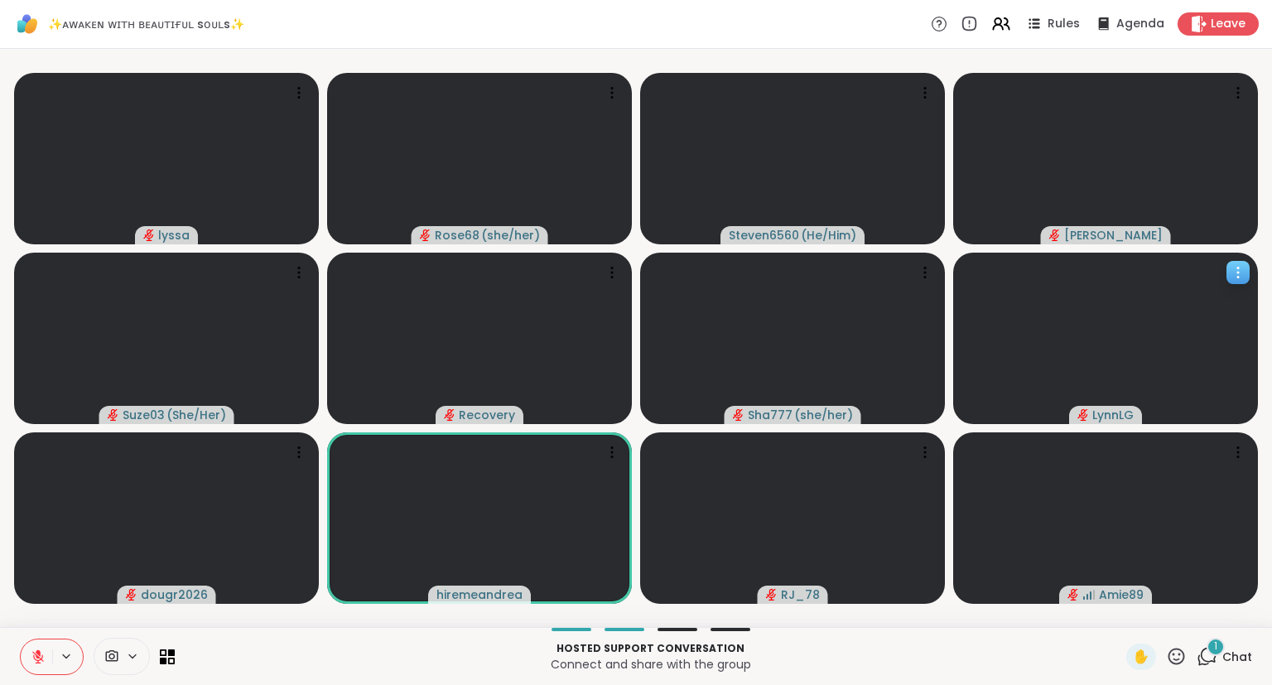
click at [32, 645] on button at bounding box center [36, 657] width 31 height 35
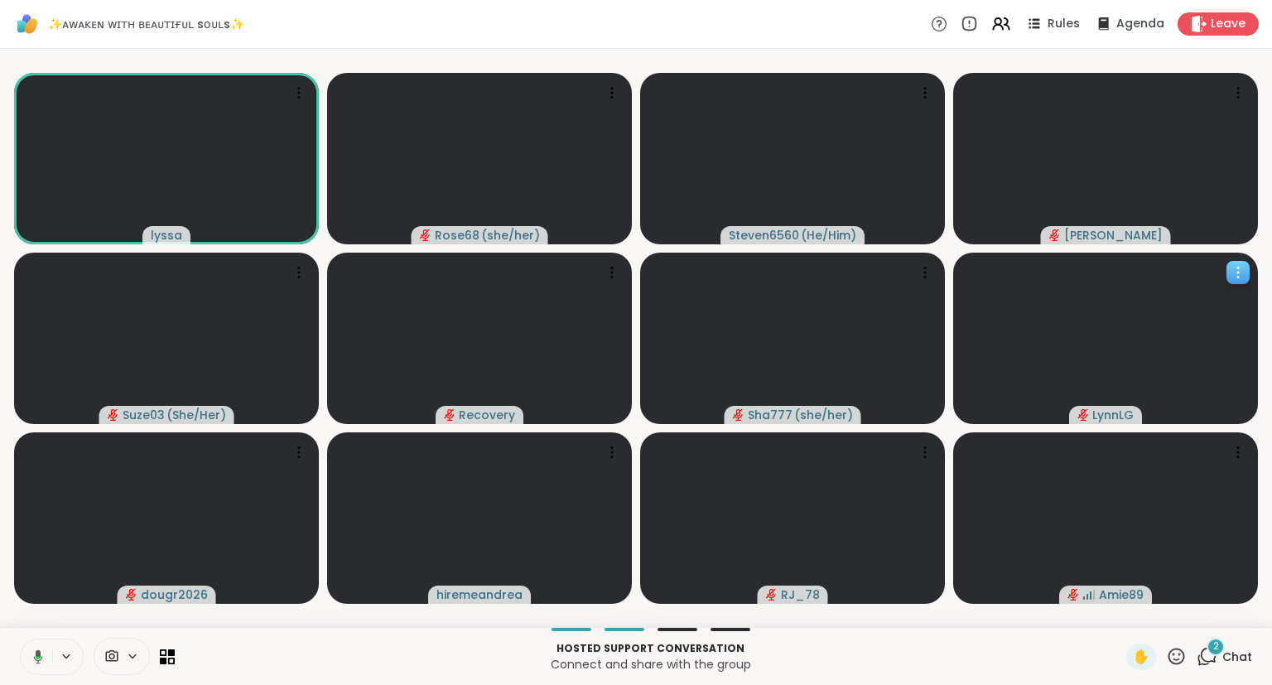
click at [38, 653] on icon at bounding box center [38, 656] width 9 height 14
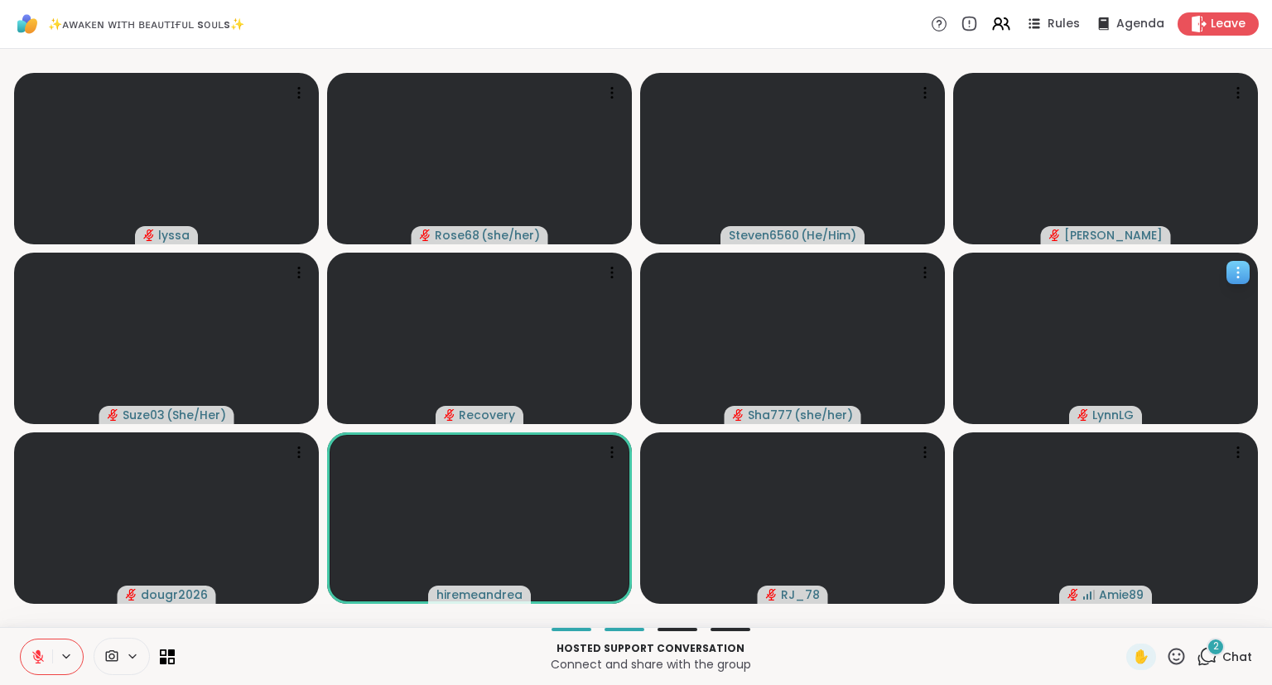
click at [1175, 657] on icon at bounding box center [1176, 656] width 21 height 21
click at [1122, 608] on span "❤️" at bounding box center [1128, 613] width 17 height 20
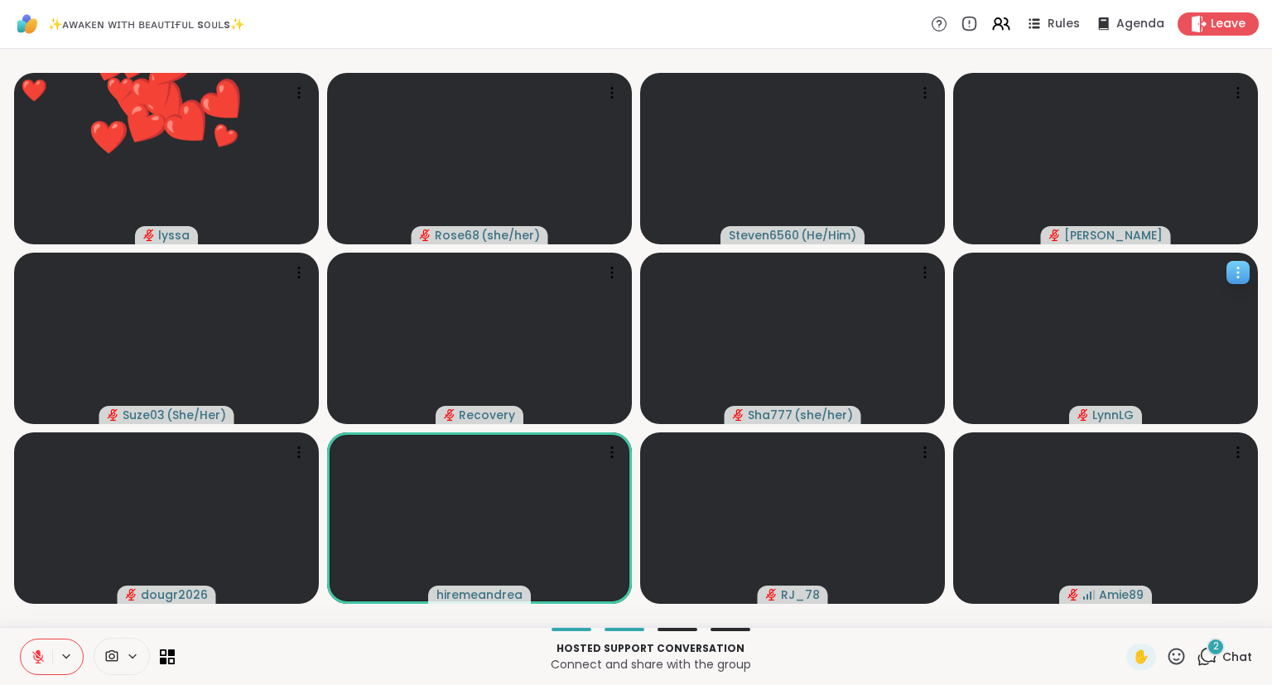
click at [1176, 654] on icon at bounding box center [1177, 656] width 17 height 17
click at [1042, 658] on p "Connect and share with the group" at bounding box center [651, 664] width 932 height 17
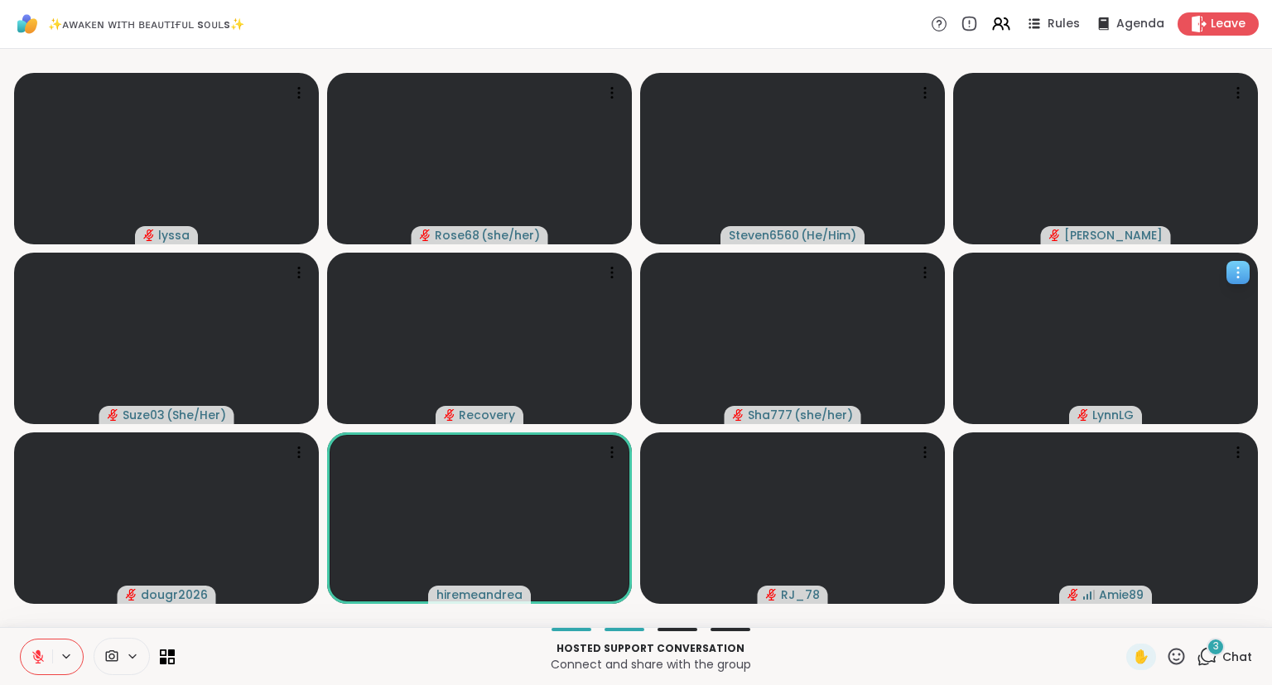
click at [1188, 664] on div "✋ 3 Chat" at bounding box center [1190, 657] width 126 height 27
click at [1178, 652] on icon at bounding box center [1176, 656] width 21 height 21
click at [1120, 605] on span "❤️" at bounding box center [1128, 613] width 17 height 20
click at [1177, 661] on icon at bounding box center [1176, 656] width 21 height 21
click at [1125, 609] on span "❤️" at bounding box center [1128, 613] width 17 height 20
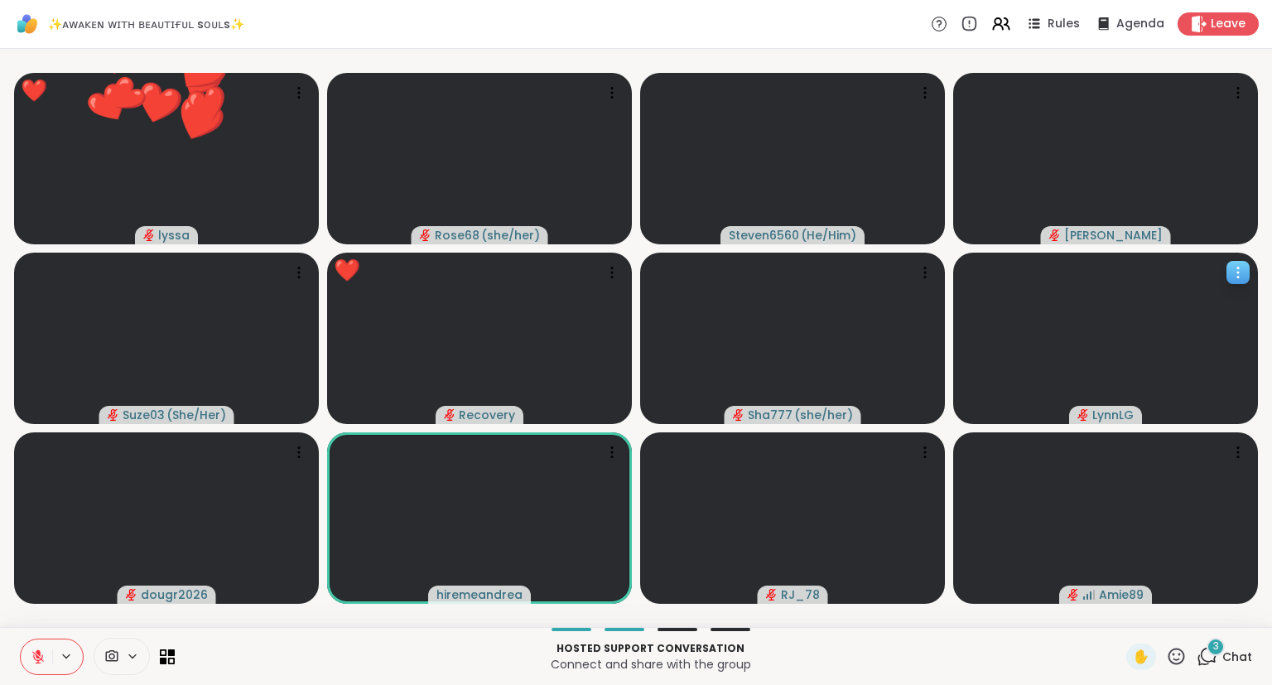
click at [1172, 647] on icon at bounding box center [1176, 656] width 21 height 21
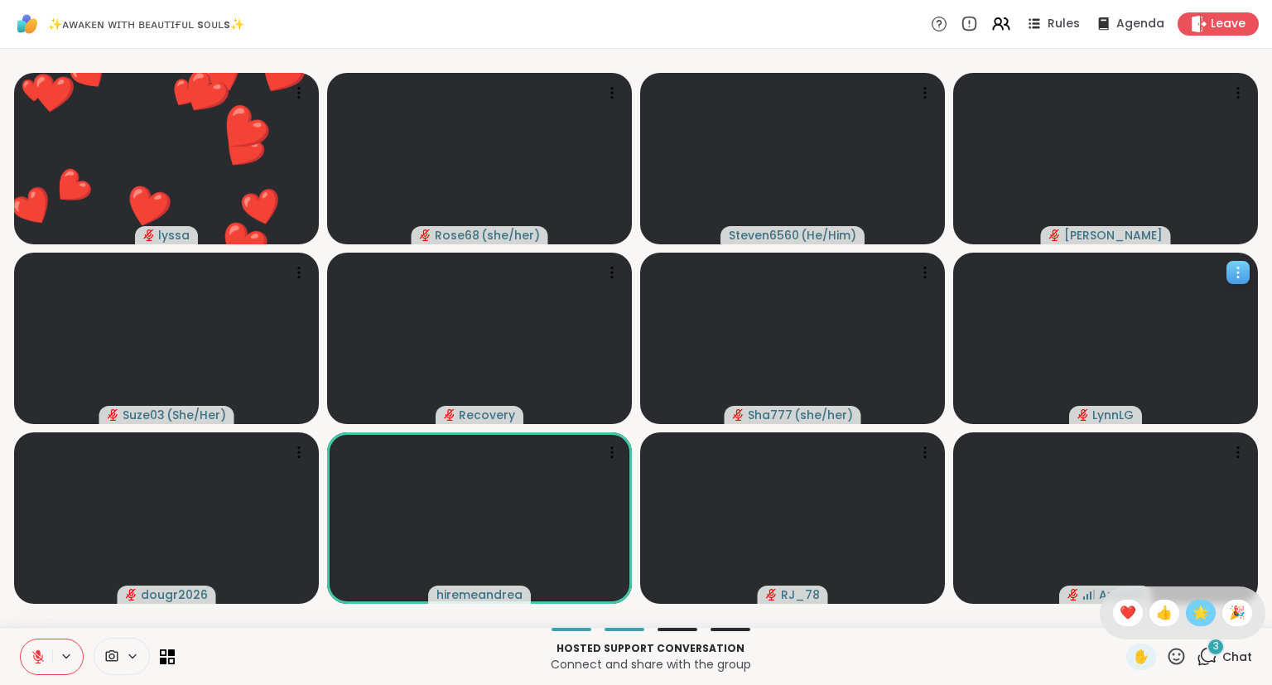
click at [1189, 611] on div "🌟" at bounding box center [1201, 613] width 30 height 27
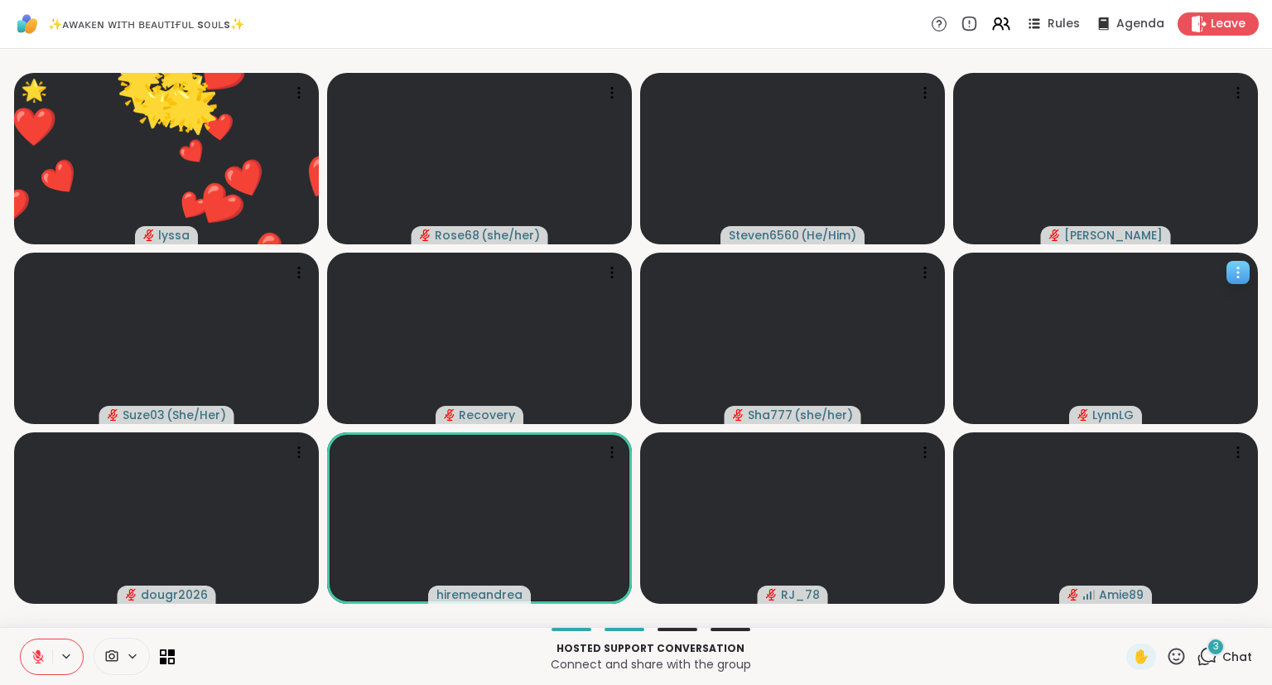
click at [1176, 661] on icon at bounding box center [1177, 656] width 17 height 17
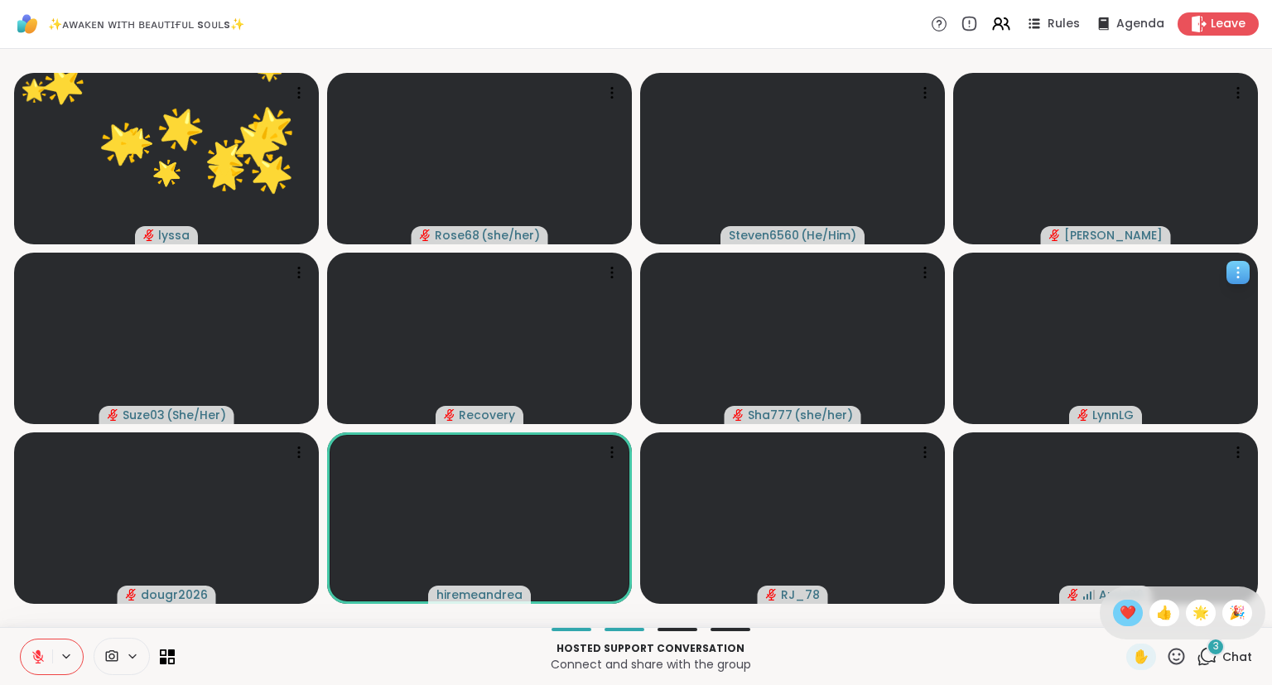
click at [1120, 609] on span "❤️" at bounding box center [1128, 613] width 17 height 20
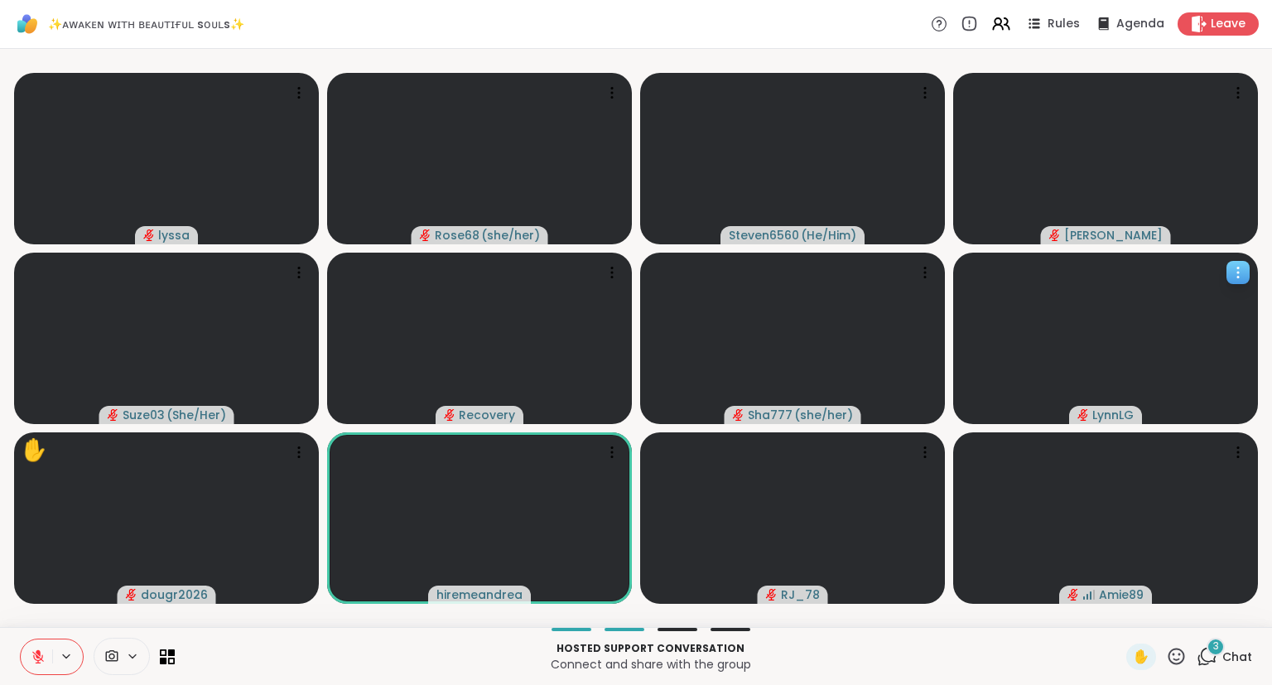
click at [36, 670] on button at bounding box center [36, 657] width 31 height 35
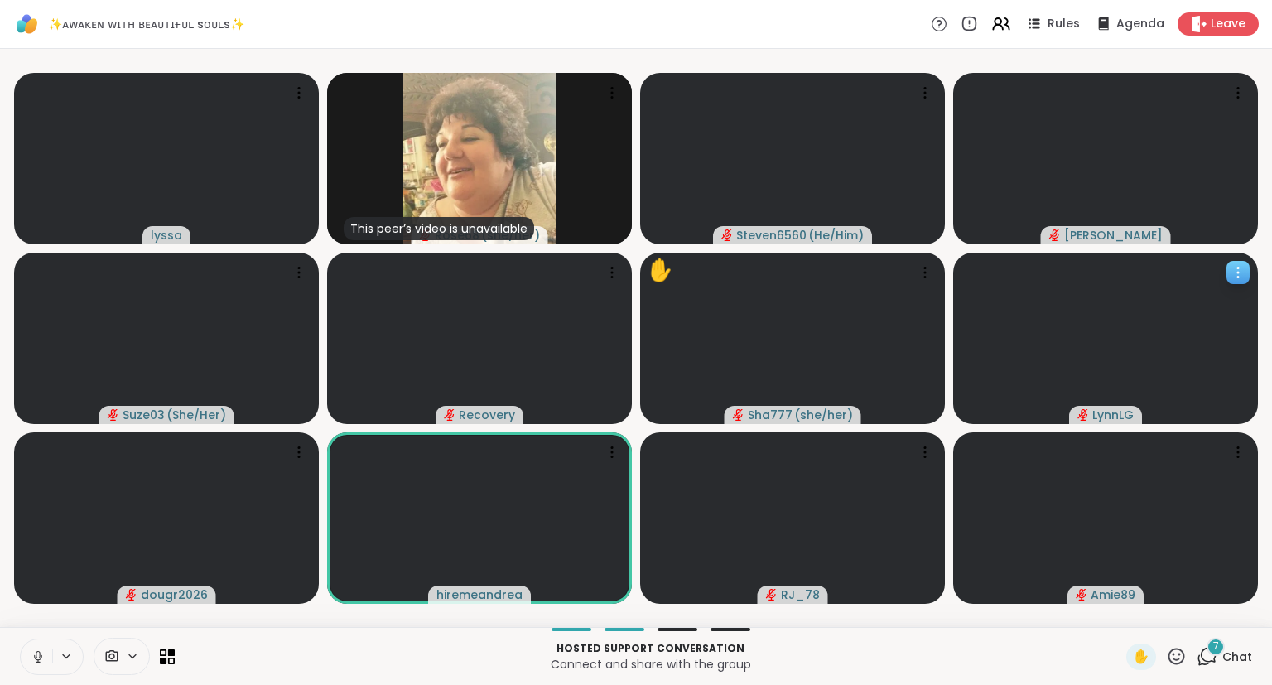
click at [1173, 652] on icon at bounding box center [1177, 656] width 17 height 17
click at [1125, 621] on span "❤️" at bounding box center [1128, 613] width 17 height 20
click at [1209, 651] on div "8" at bounding box center [1216, 647] width 18 height 18
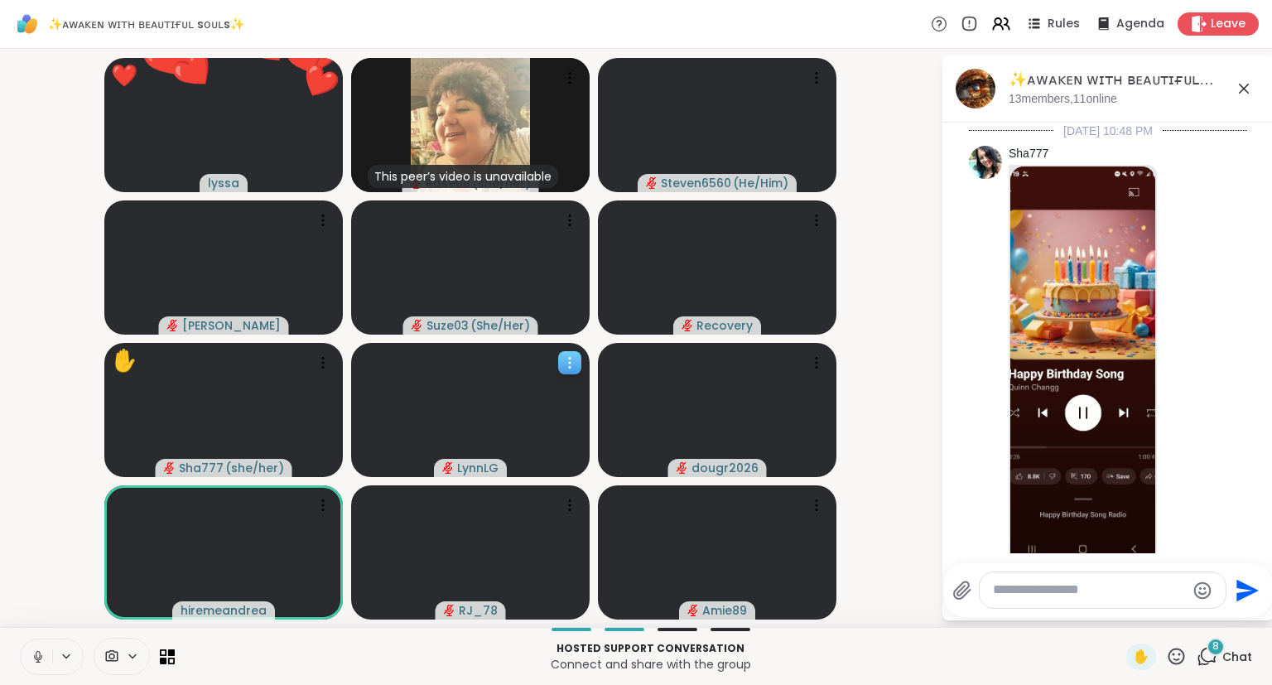
scroll to position [3179, 0]
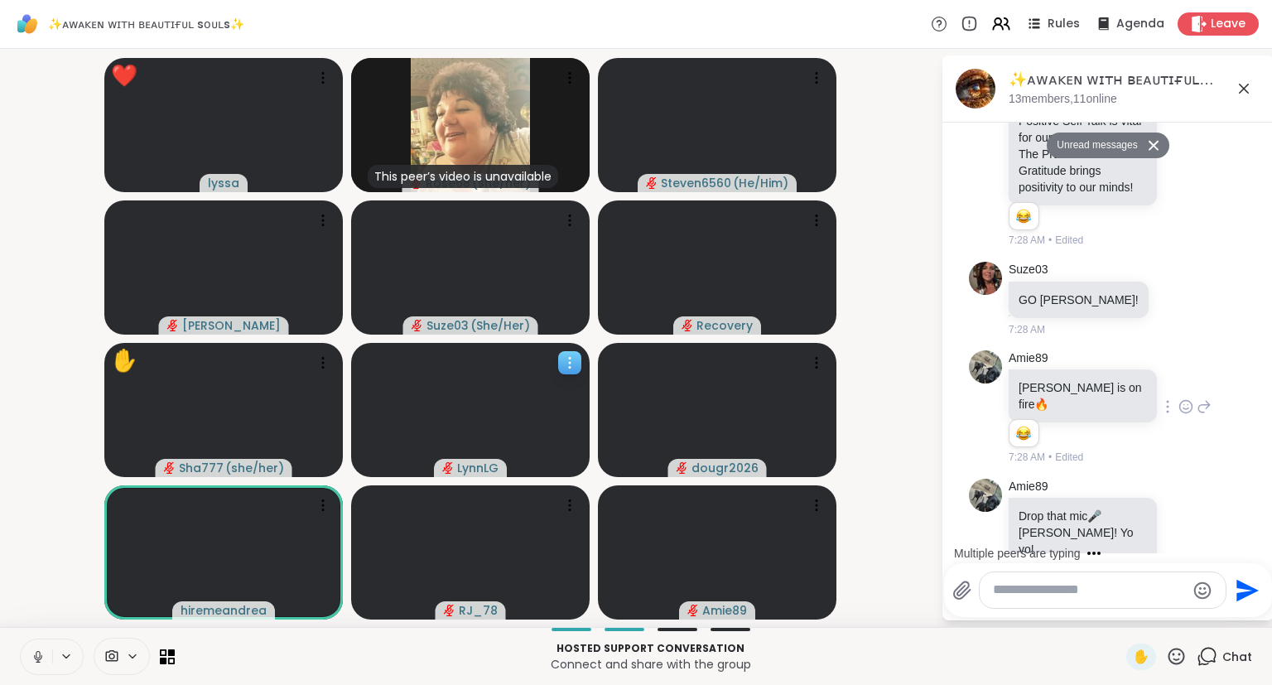
click at [1179, 398] on icon at bounding box center [1186, 406] width 15 height 17
click at [1179, 373] on div "Select Reaction: Heart" at bounding box center [1186, 380] width 15 height 15
click at [1185, 534] on icon at bounding box center [1186, 535] width 5 height 2
click at [1055, 498] on div "Select Reaction: Heart" at bounding box center [1054, 505] width 15 height 15
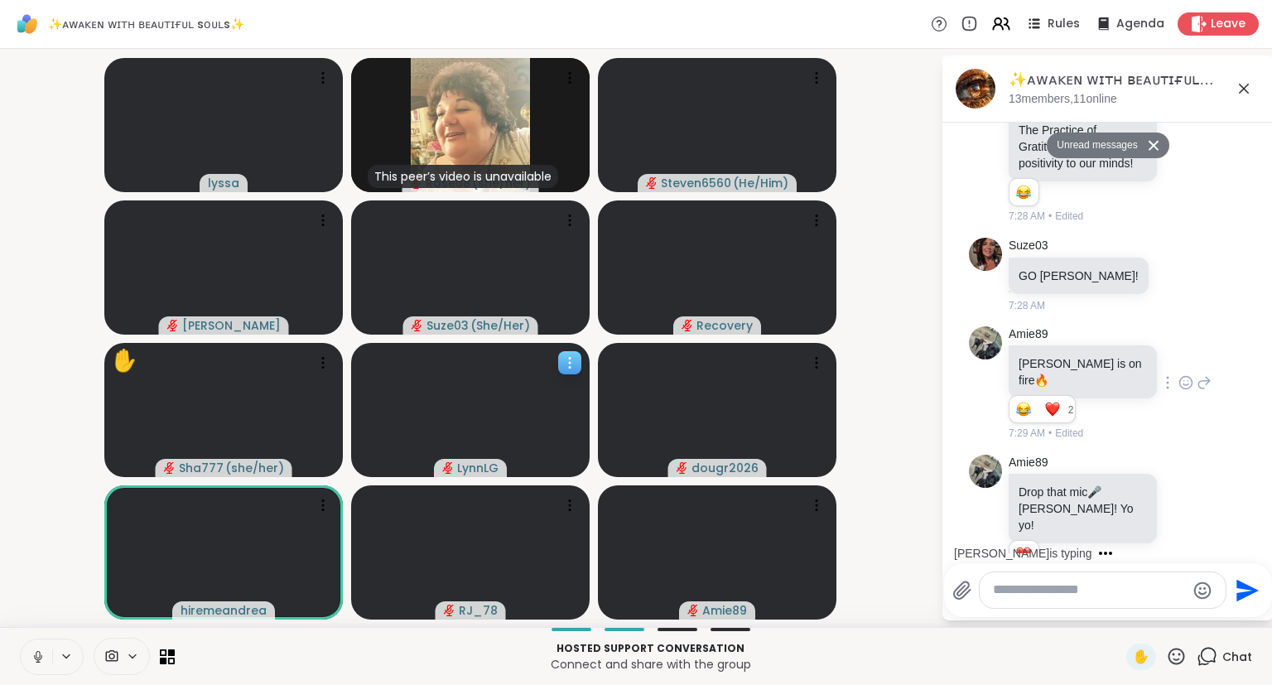
click at [1201, 514] on icon at bounding box center [1206, 520] width 12 height 12
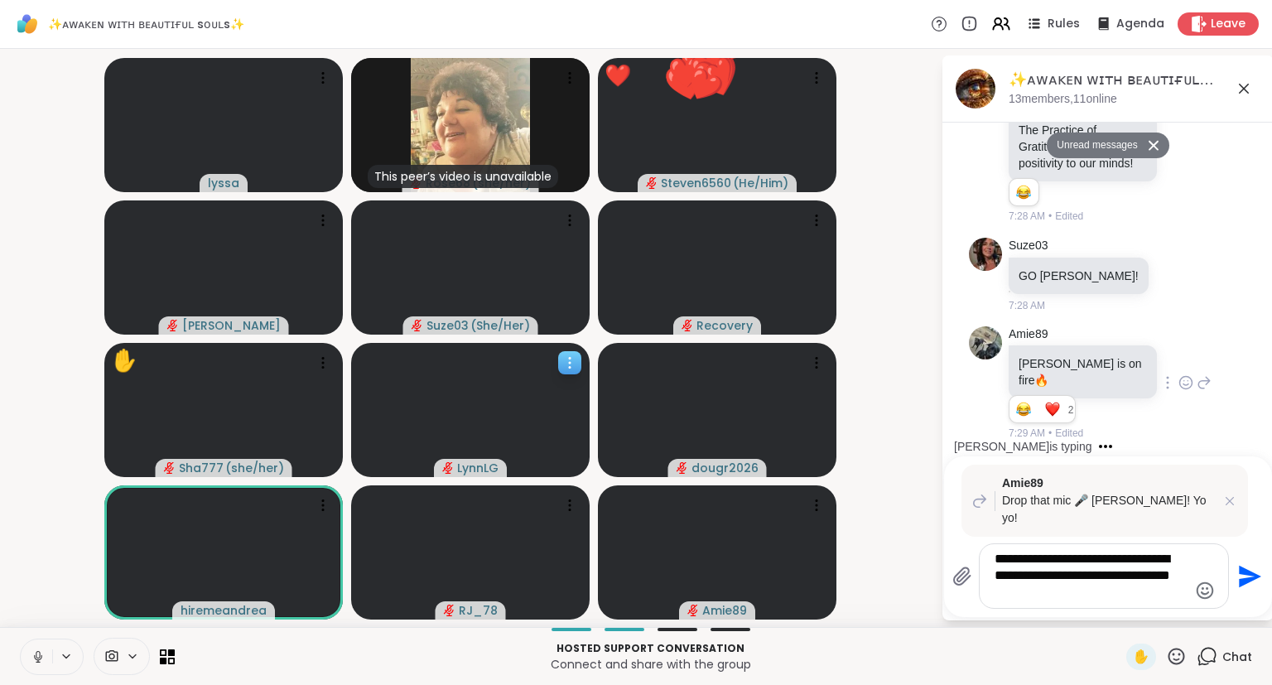
type textarea "**********"
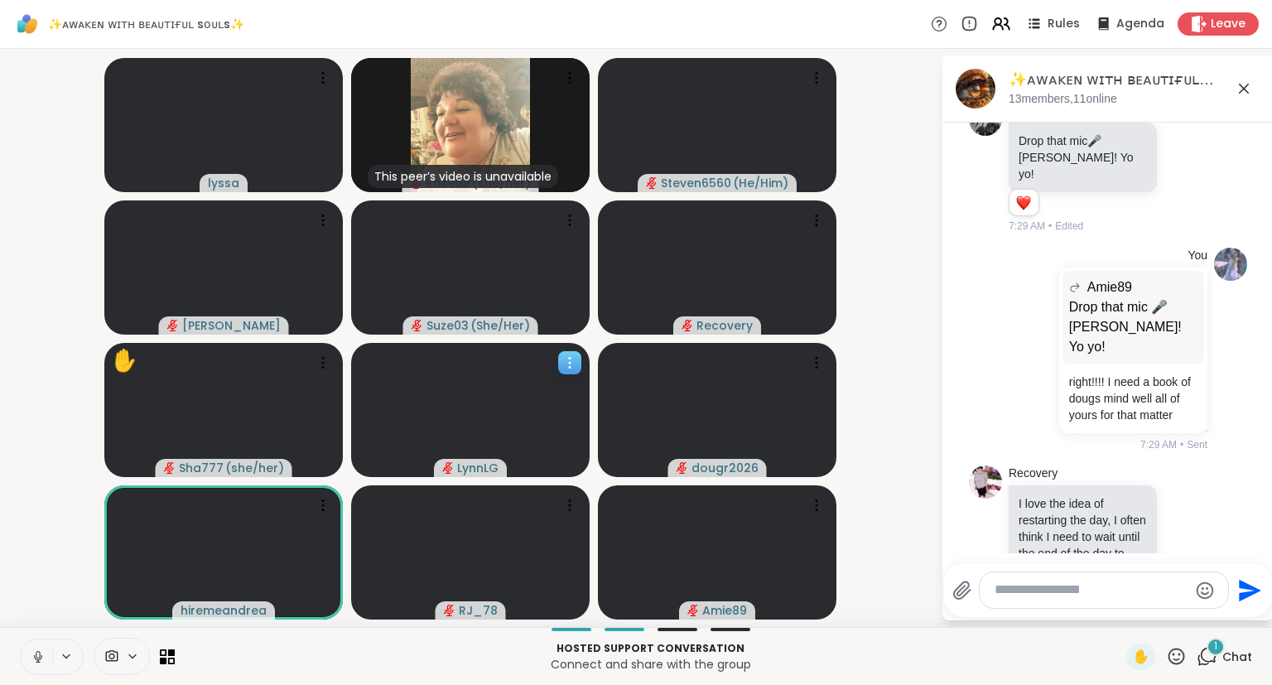
scroll to position [3735, 0]
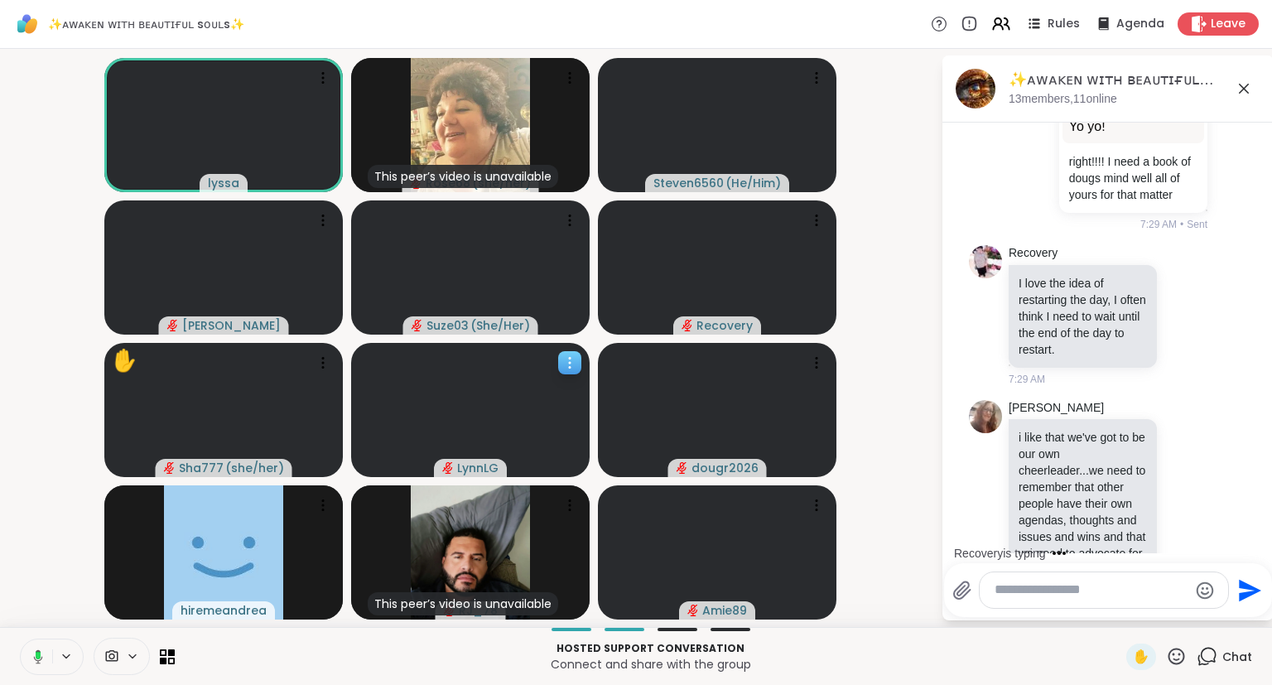
click at [1244, 91] on icon at bounding box center [1244, 89] width 20 height 20
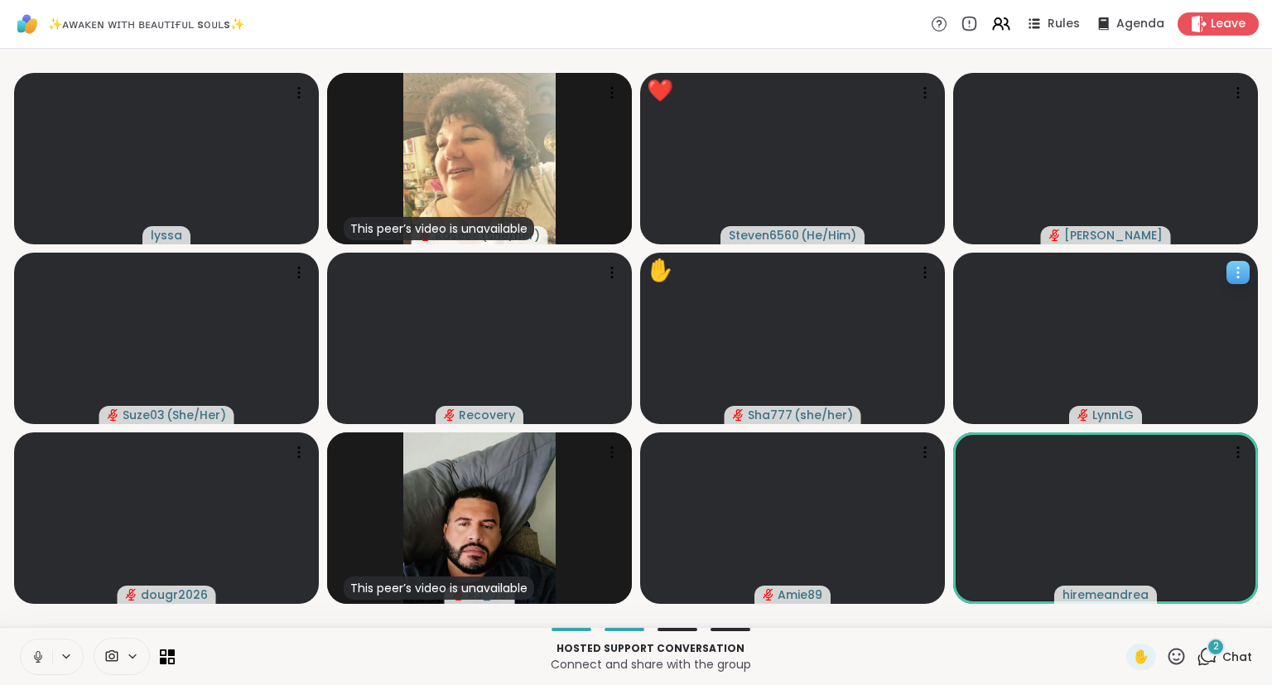
click at [37, 657] on icon at bounding box center [38, 656] width 15 height 15
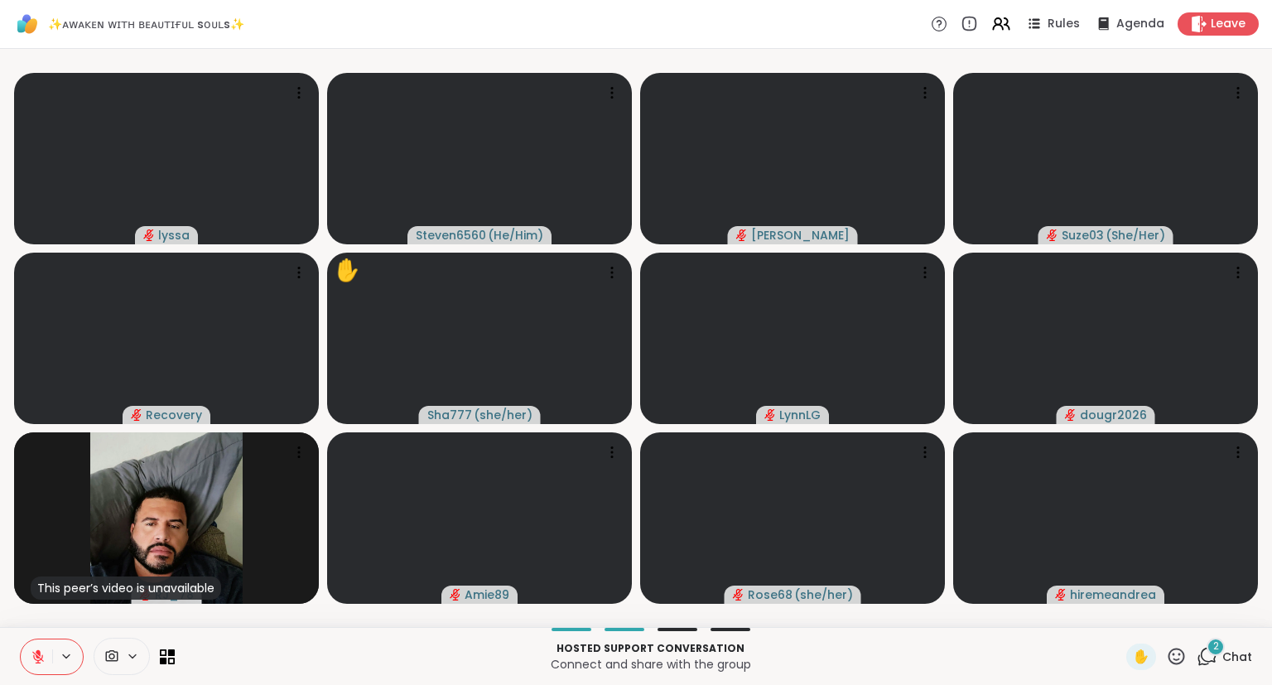
click at [37, 657] on icon at bounding box center [38, 657] width 12 height 12
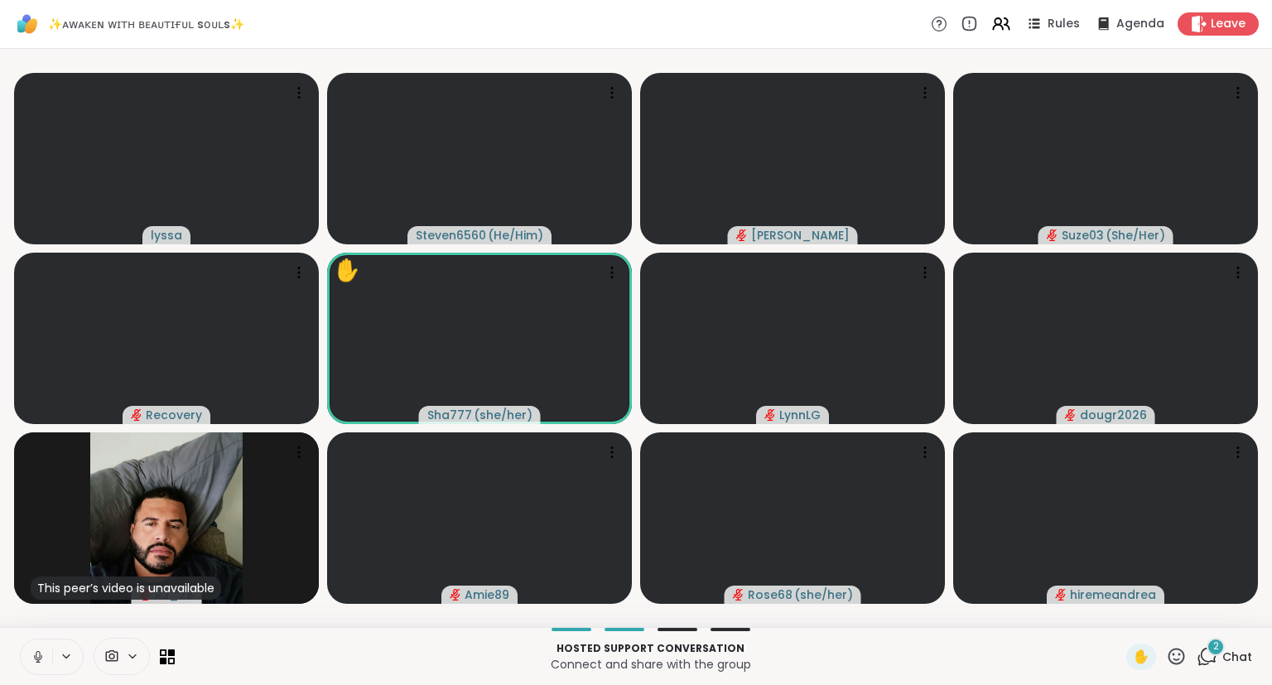
click at [51, 654] on button at bounding box center [36, 657] width 31 height 35
click at [1178, 665] on icon at bounding box center [1176, 656] width 21 height 21
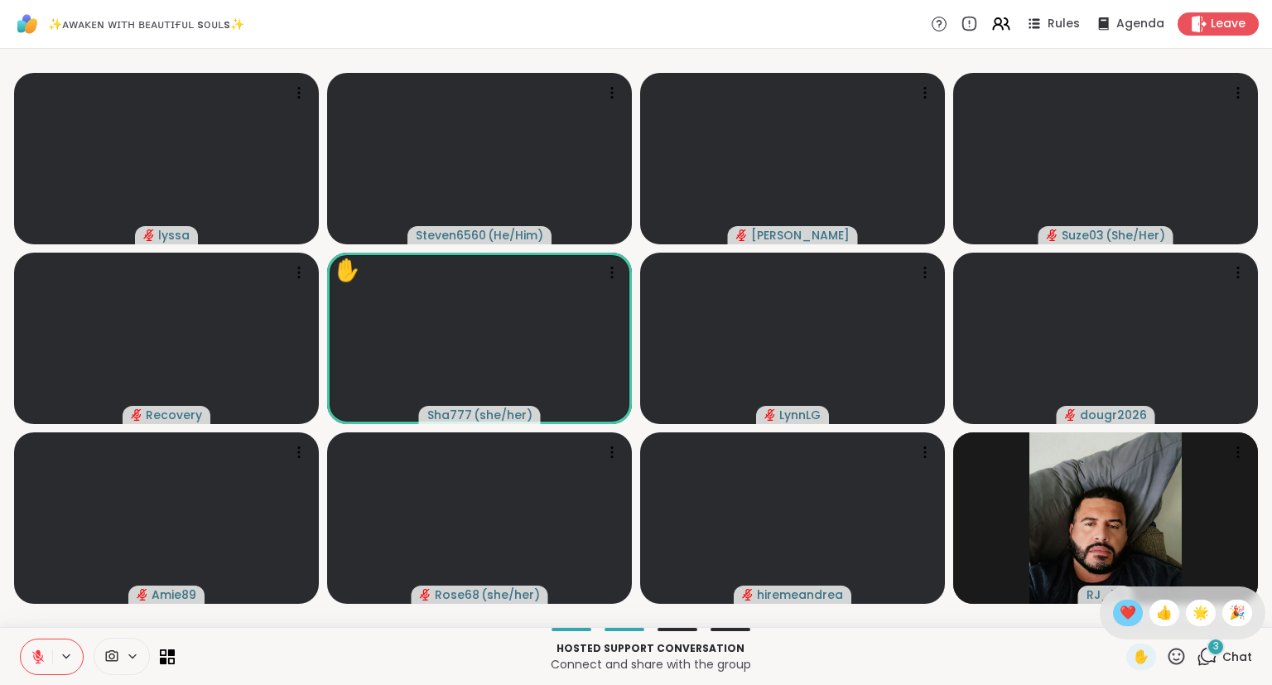
click at [1123, 617] on span "❤️" at bounding box center [1128, 613] width 17 height 20
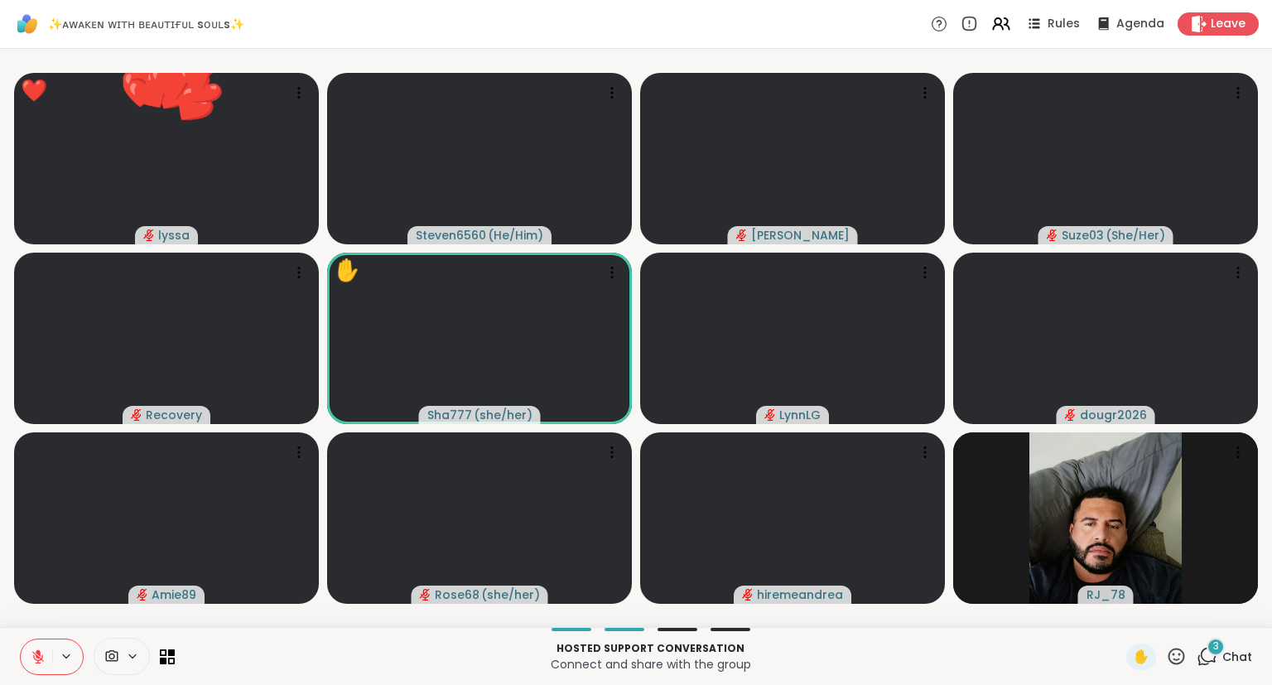
click at [1176, 666] on icon at bounding box center [1176, 656] width 21 height 21
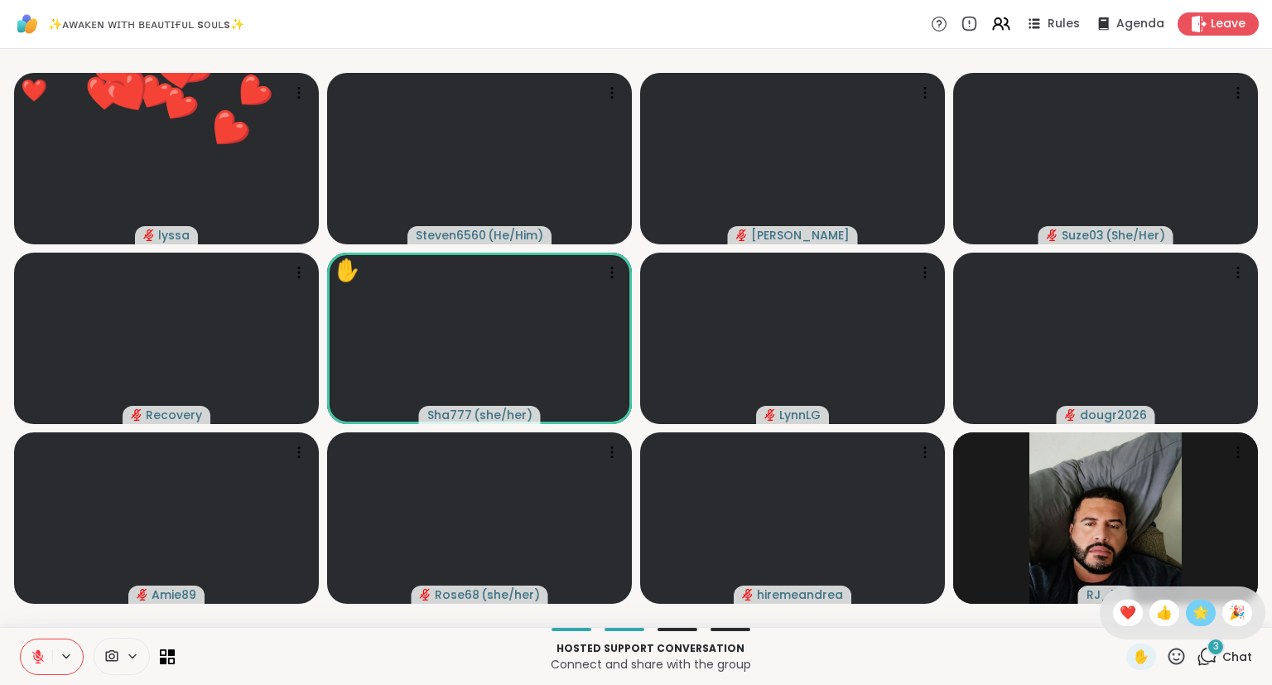
click at [1190, 615] on div "🌟" at bounding box center [1201, 613] width 30 height 27
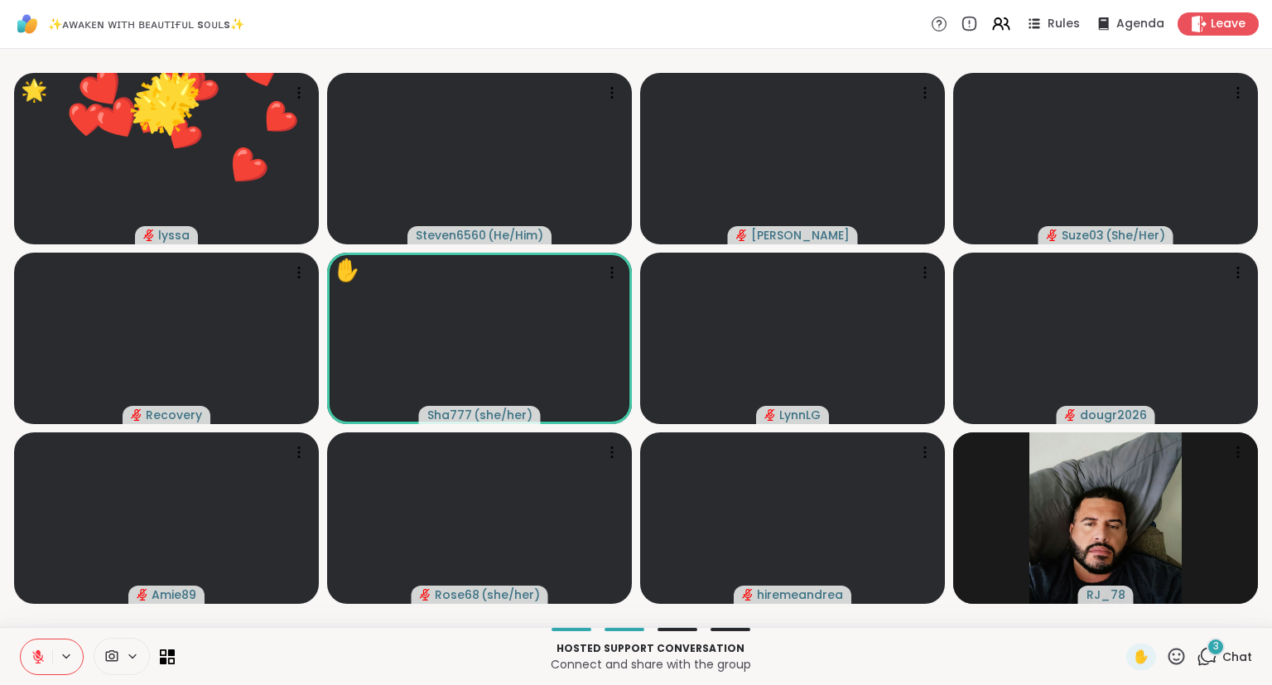
click at [1175, 661] on icon at bounding box center [1176, 656] width 21 height 21
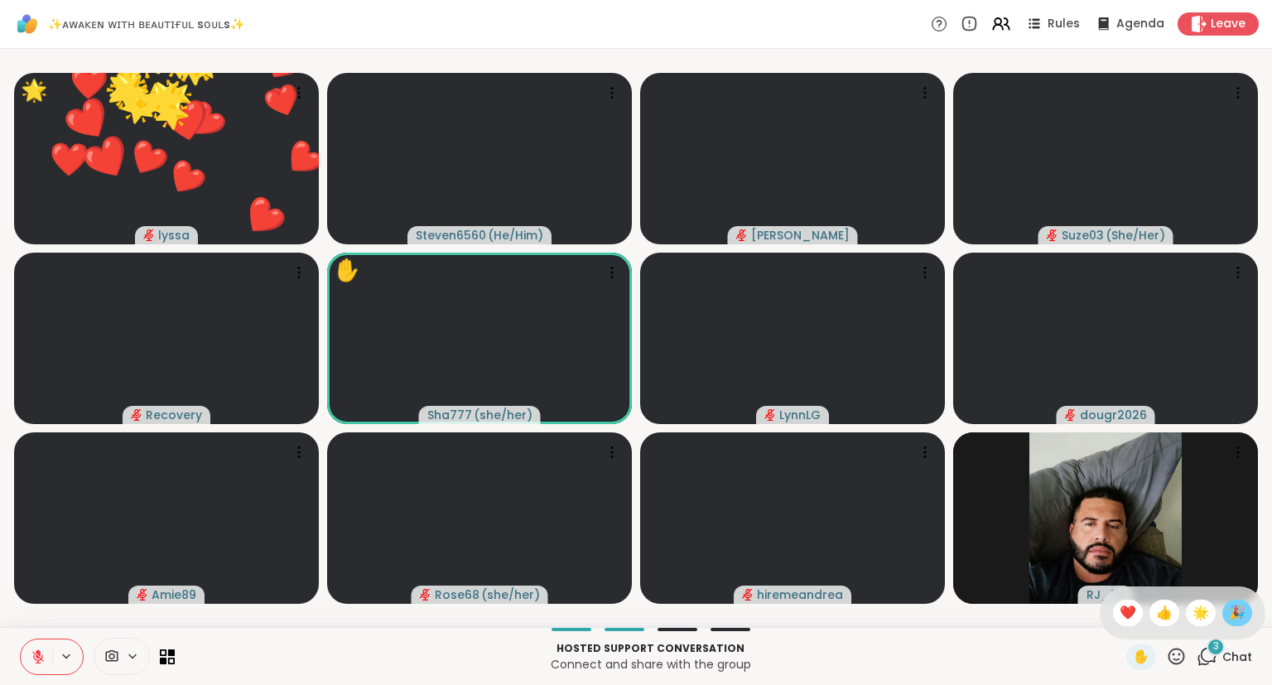
click at [1231, 612] on span "🎉" at bounding box center [1237, 613] width 17 height 20
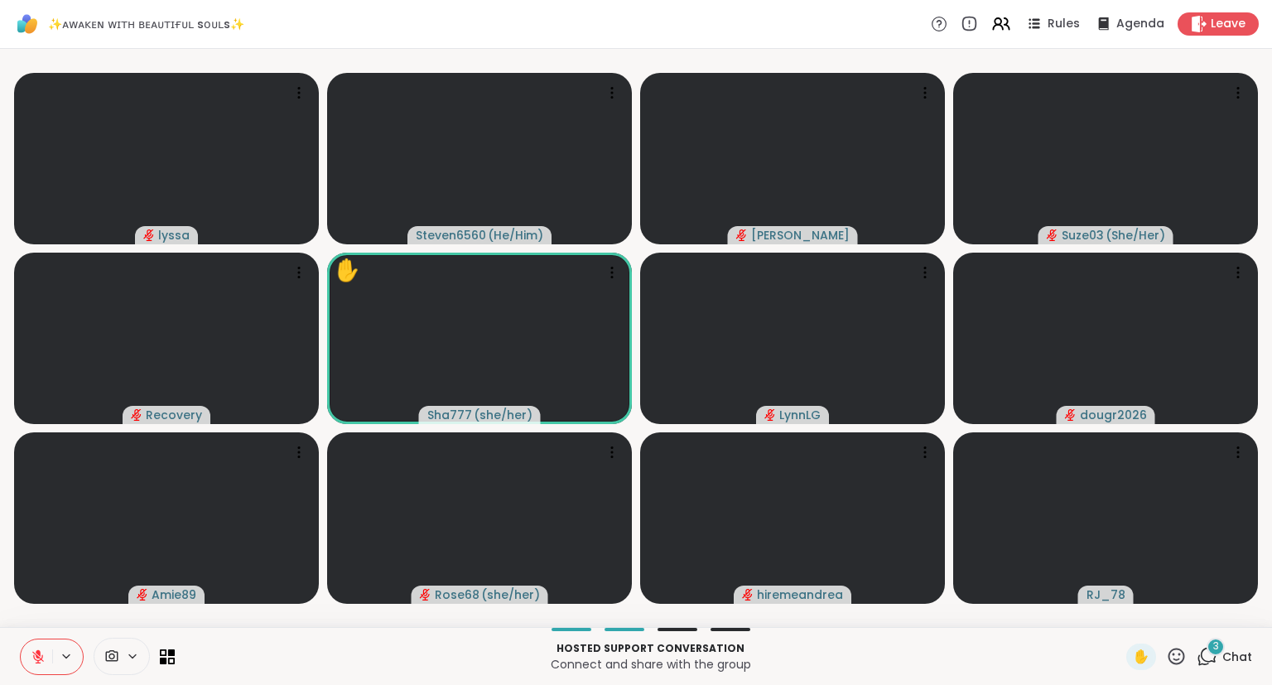
click at [1229, 645] on div "3 Chat" at bounding box center [1225, 657] width 56 height 27
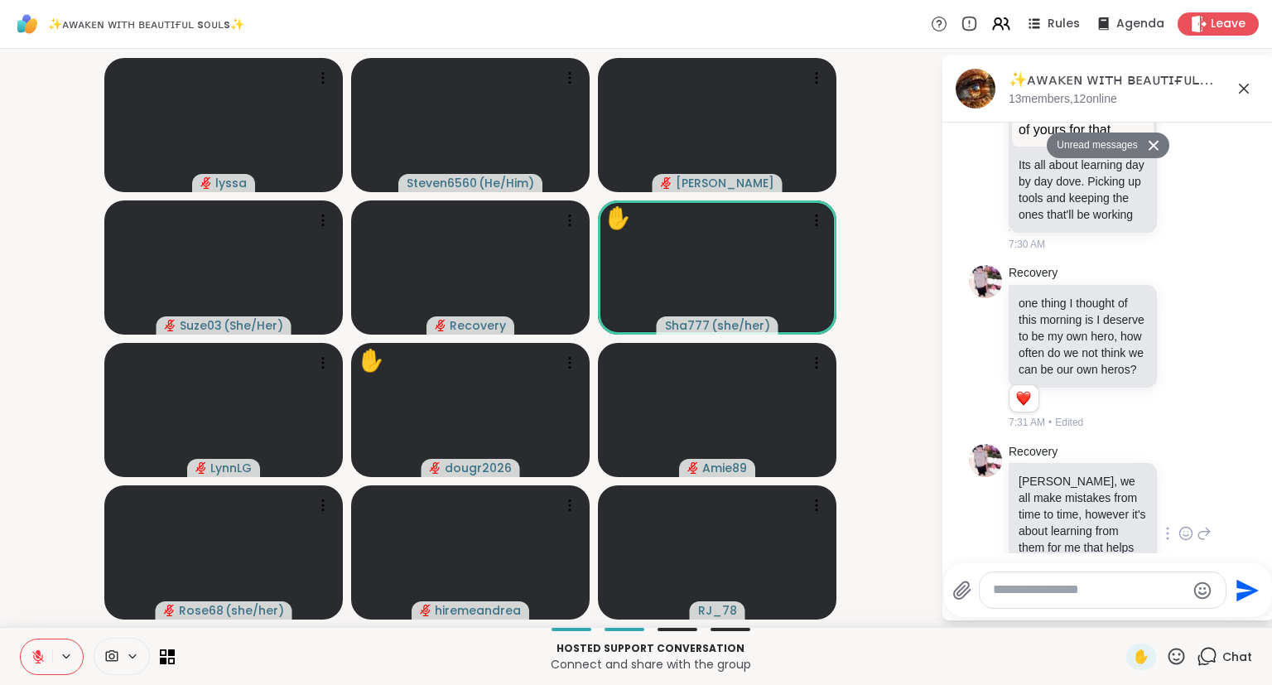
scroll to position [4169, 0]
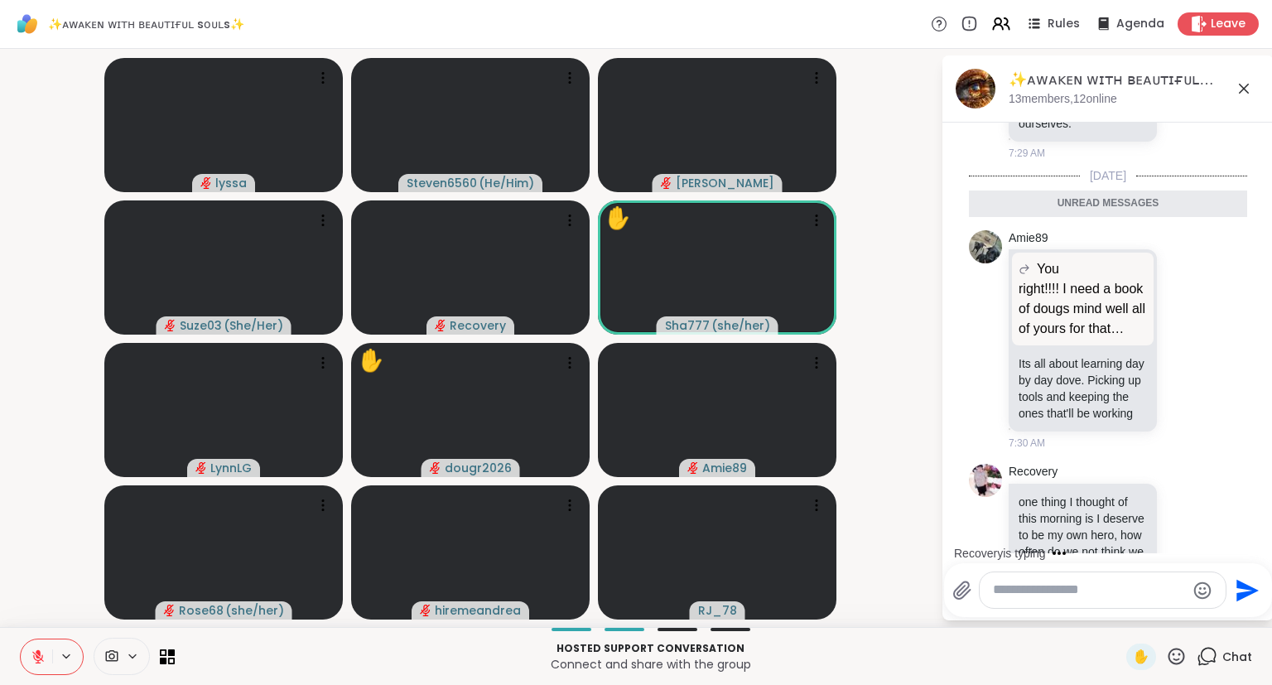
scroll to position [4166, 0]
click at [1181, 333] on icon at bounding box center [1187, 339] width 12 height 12
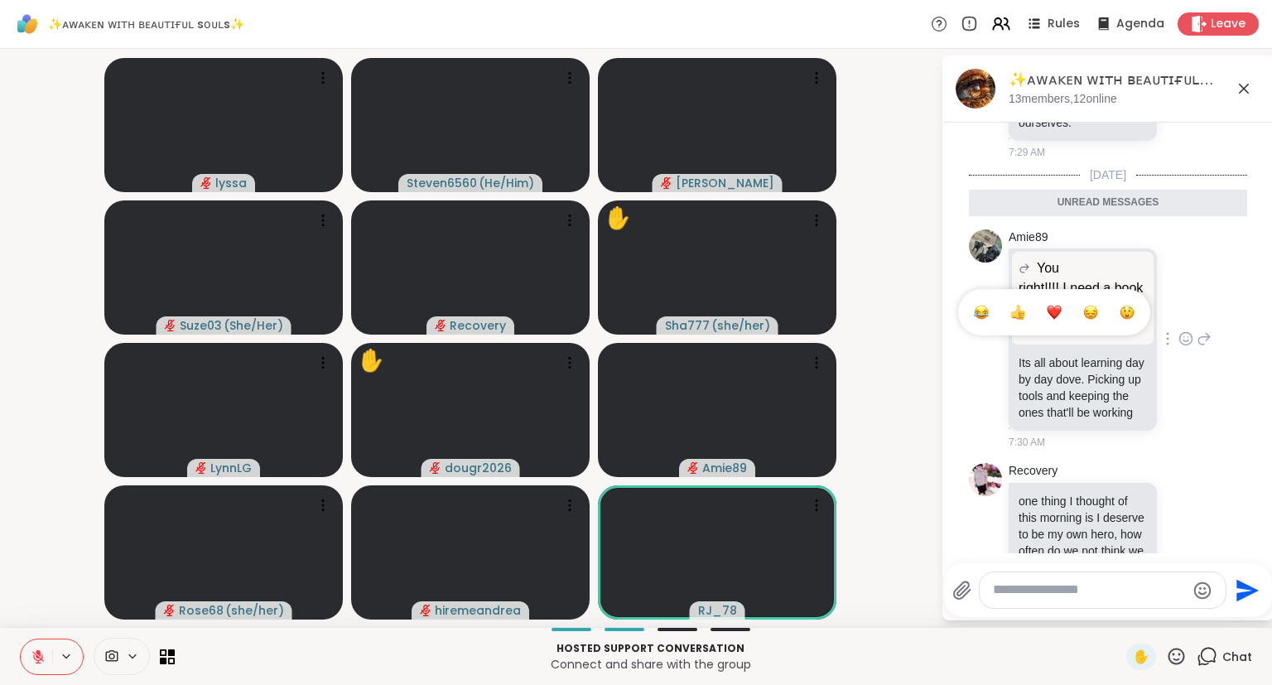
click at [1055, 305] on div "Select Reaction: Heart" at bounding box center [1054, 312] width 15 height 15
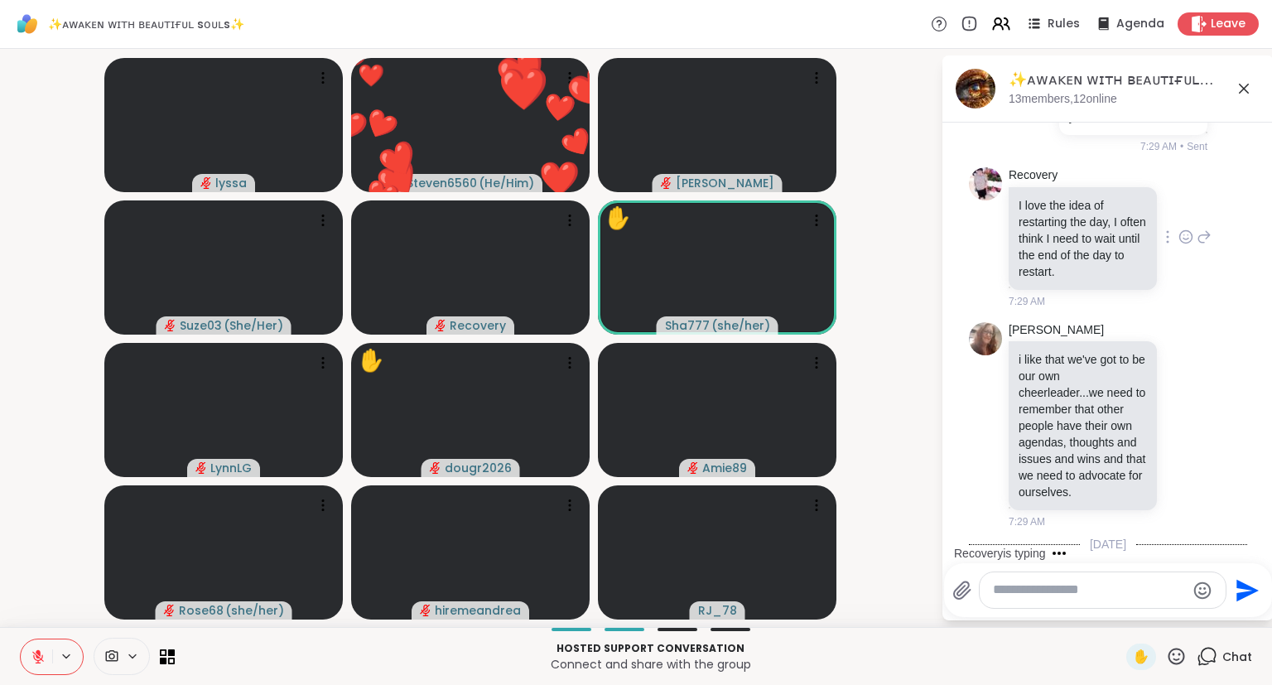
scroll to position [3795, 0]
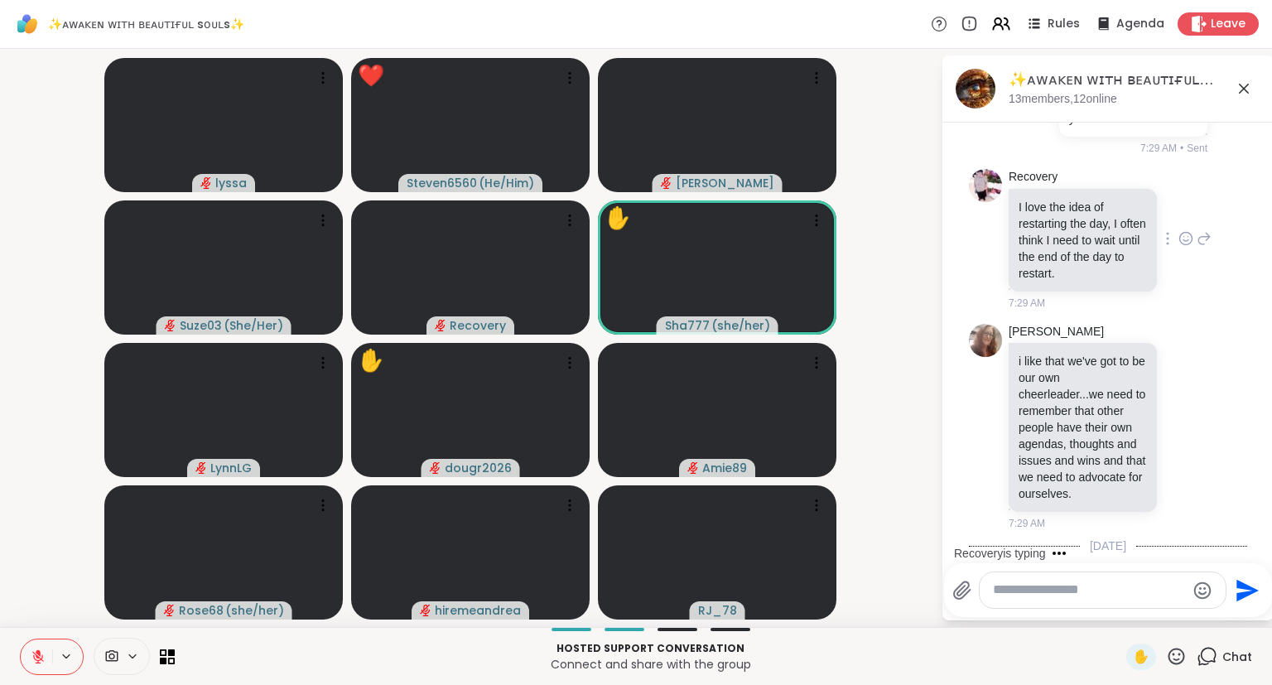
click at [1182, 230] on icon at bounding box center [1186, 238] width 15 height 17
click at [1195, 324] on div "dodi i like that we've got to be our own cheerleader...we need to remember that…" at bounding box center [1110, 428] width 203 height 208
click at [1186, 230] on icon at bounding box center [1186, 238] width 15 height 17
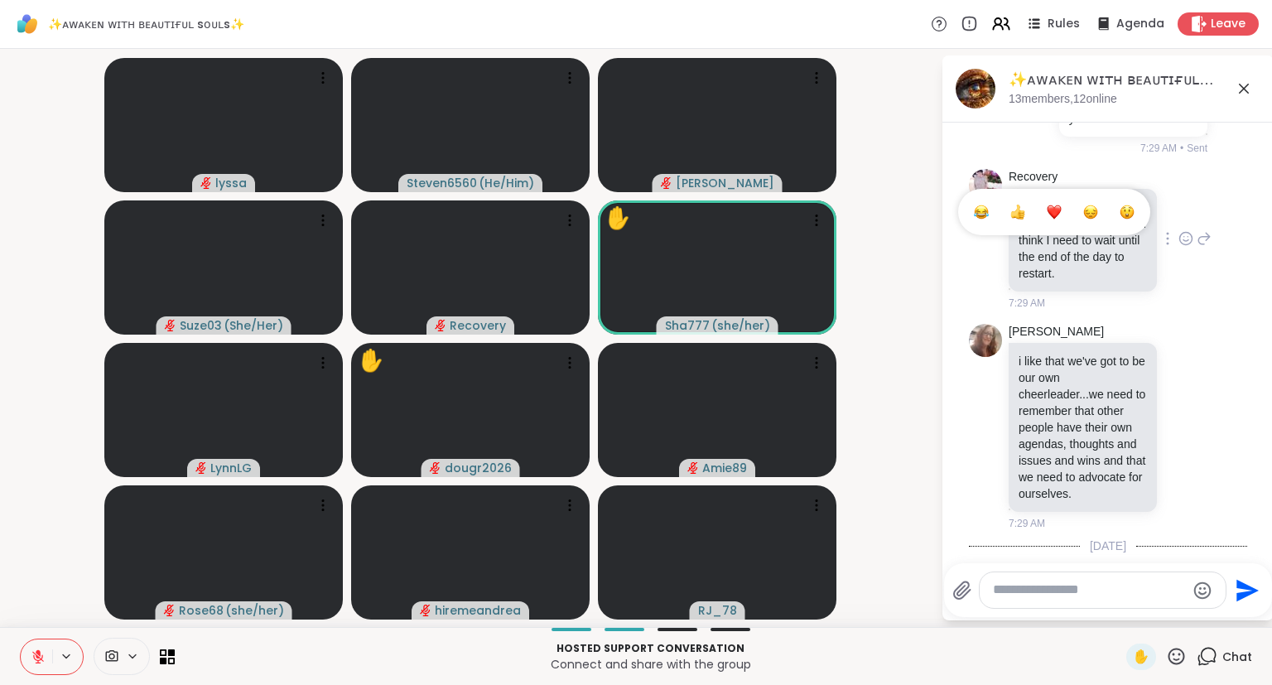
click at [1051, 205] on div "Select Reaction: Heart" at bounding box center [1054, 212] width 15 height 15
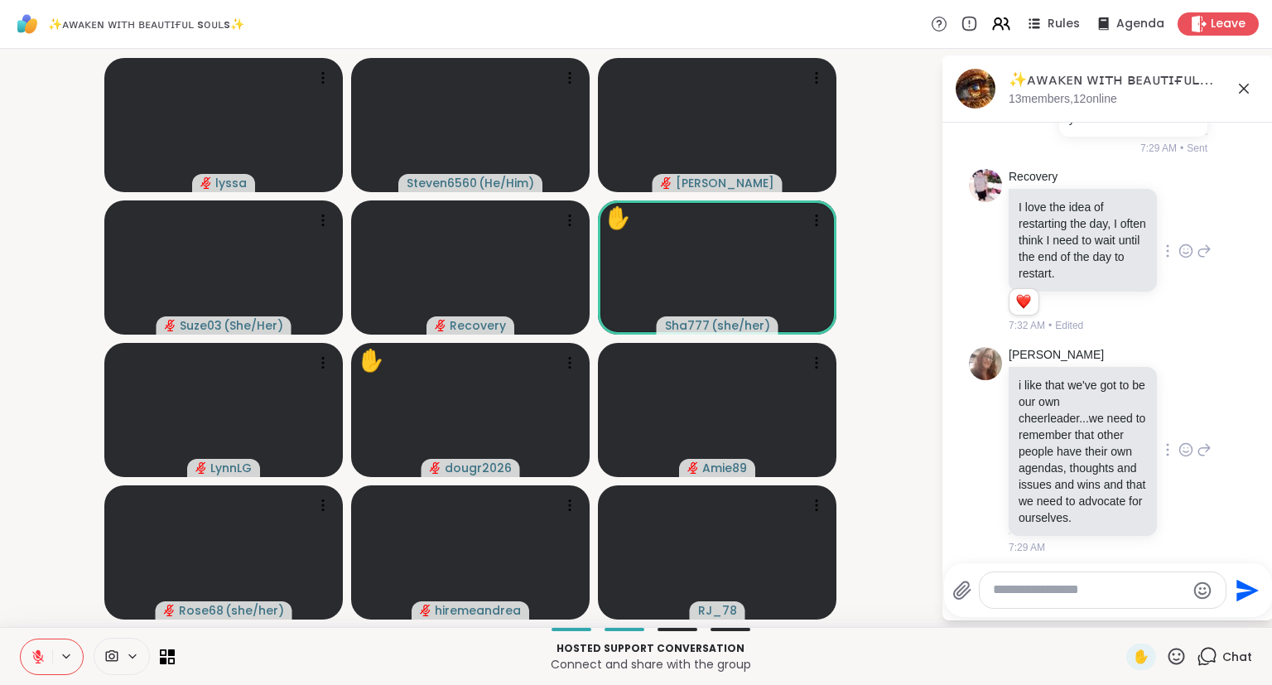
click at [1184, 442] on icon at bounding box center [1186, 450] width 15 height 17
click at [1050, 416] on div "Select Reaction: Heart" at bounding box center [1054, 423] width 15 height 15
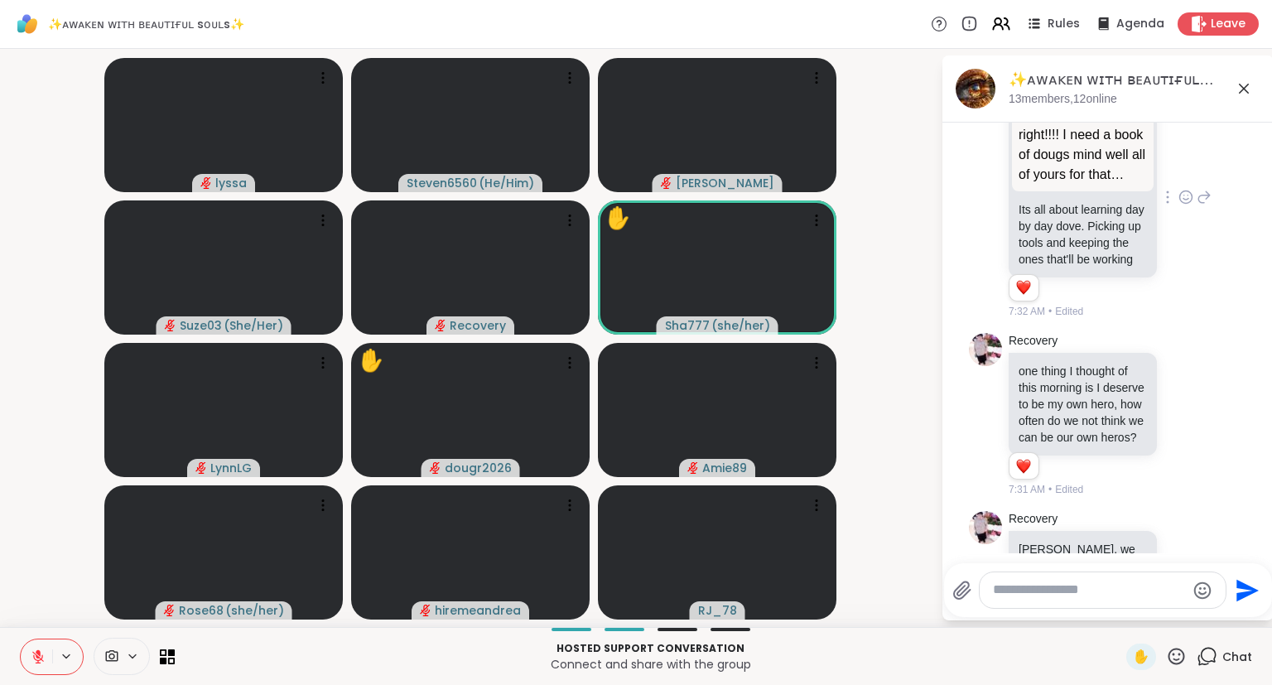
scroll to position [4435, 0]
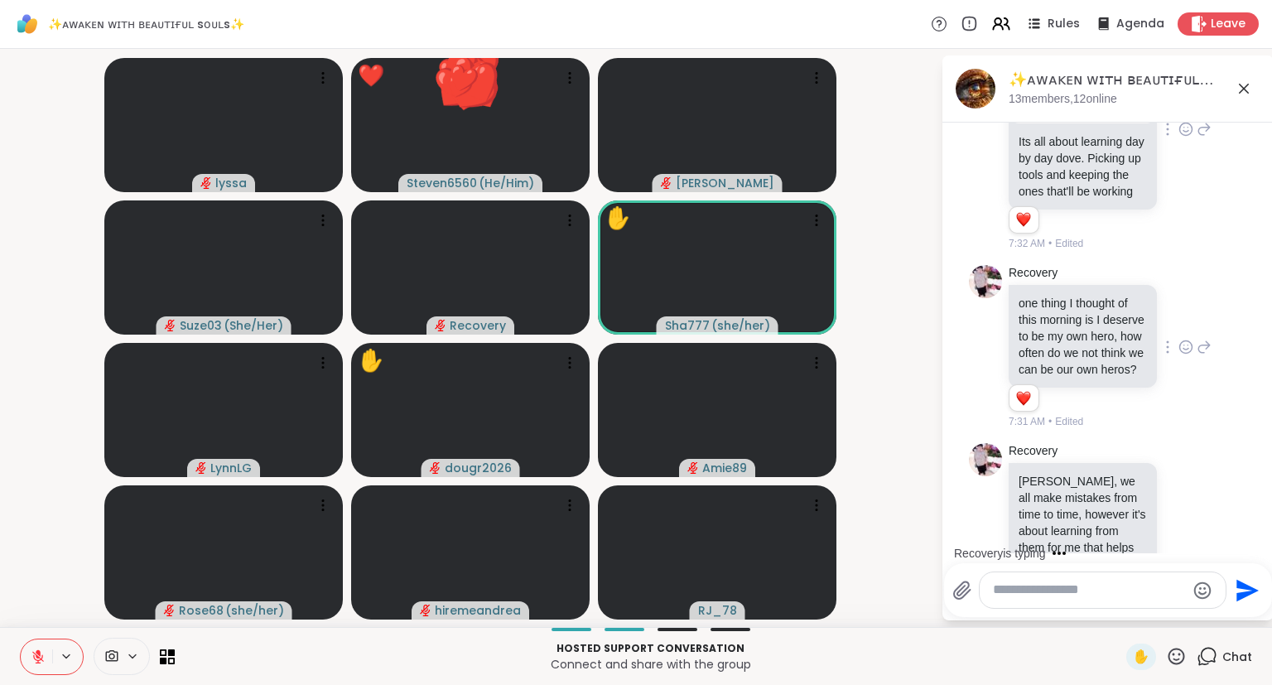
click at [1185, 339] on icon at bounding box center [1186, 347] width 15 height 17
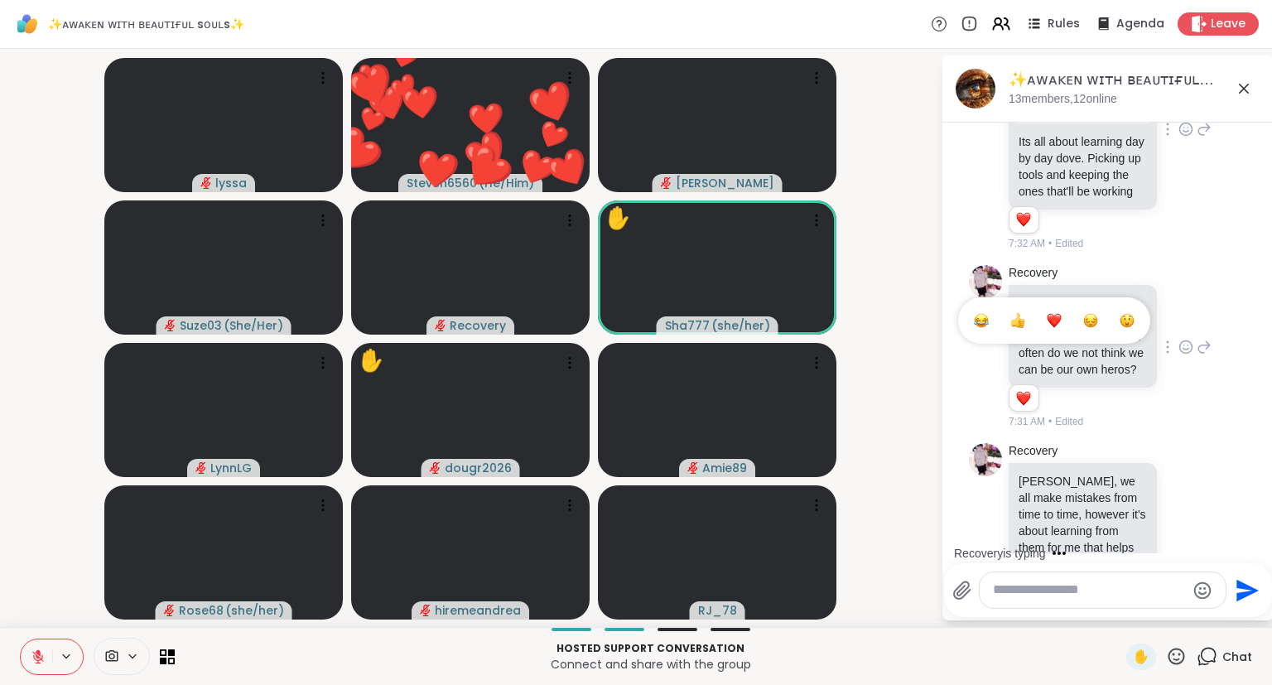
click at [1059, 312] on span "Select Reaction: Heart" at bounding box center [1054, 320] width 15 height 17
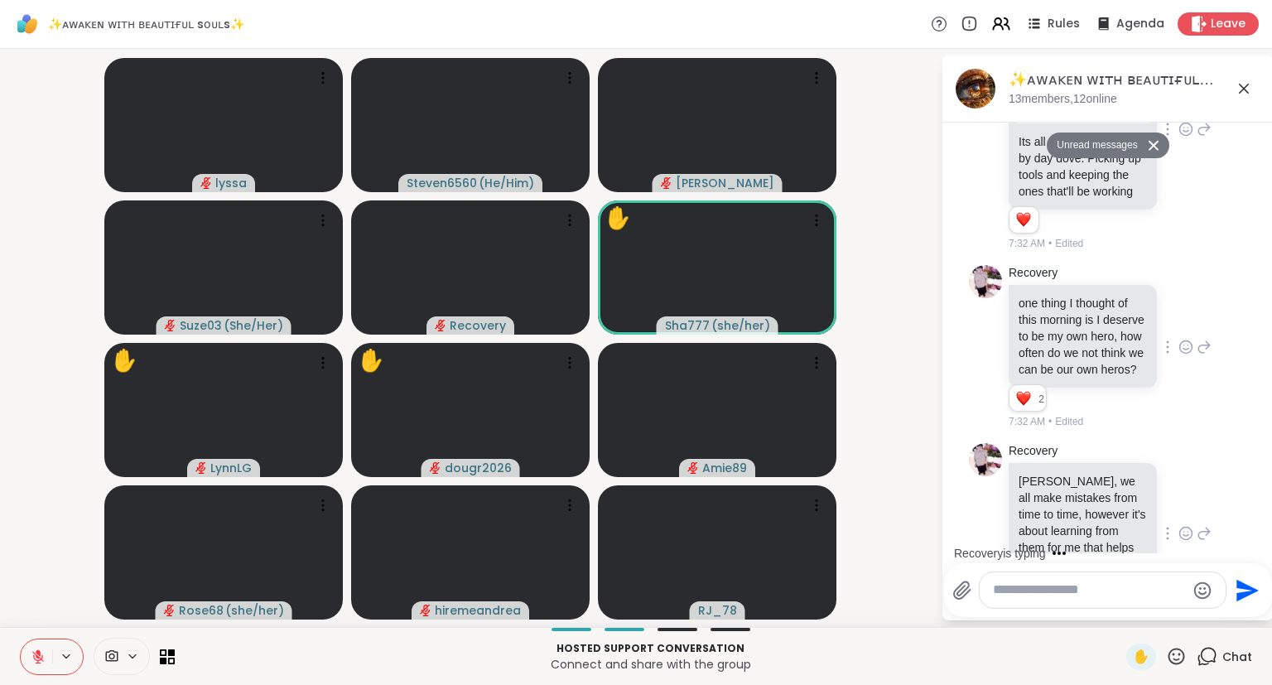
click at [1185, 525] on icon at bounding box center [1186, 533] width 15 height 17
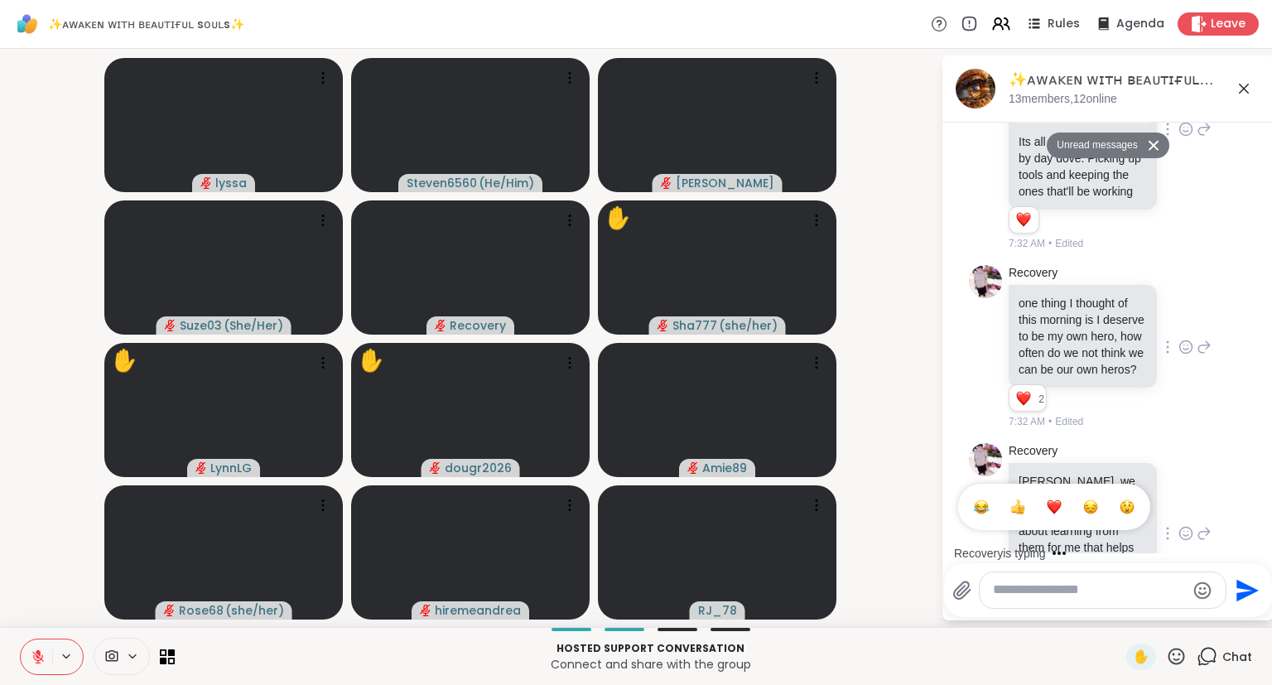
click at [1054, 500] on div "Select Reaction: Heart" at bounding box center [1054, 507] width 15 height 15
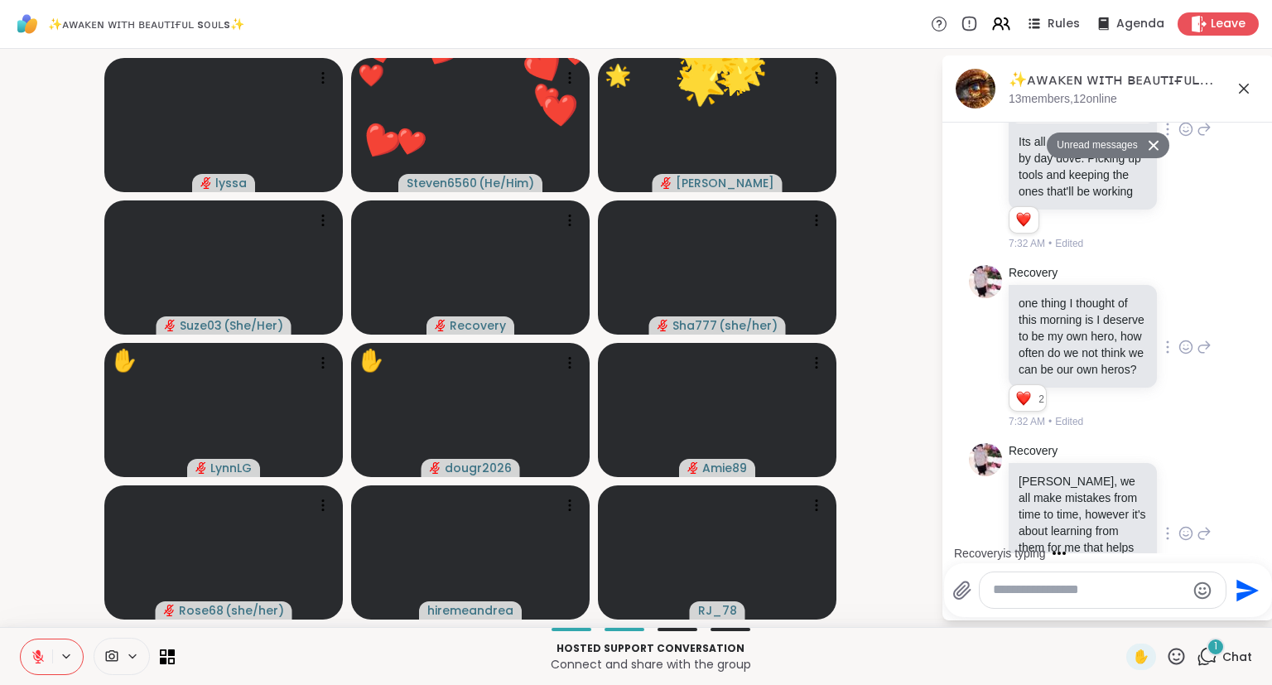
scroll to position [4533, 0]
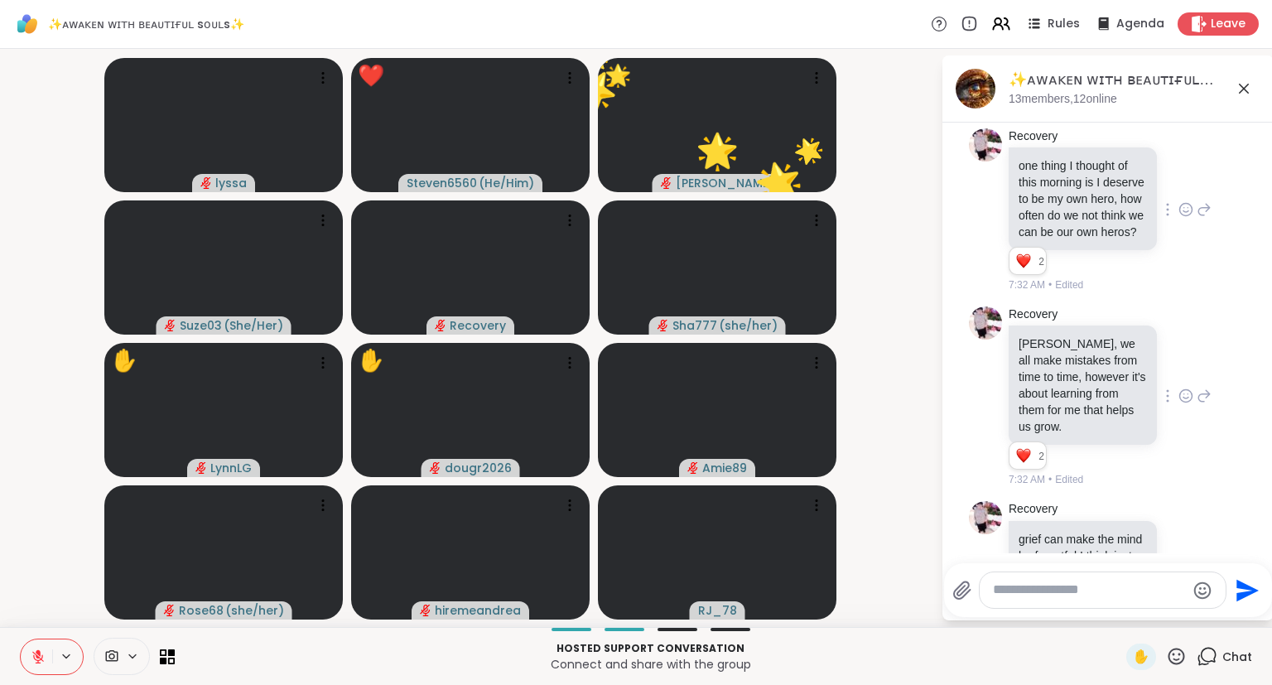
click at [31, 647] on button at bounding box center [36, 657] width 31 height 35
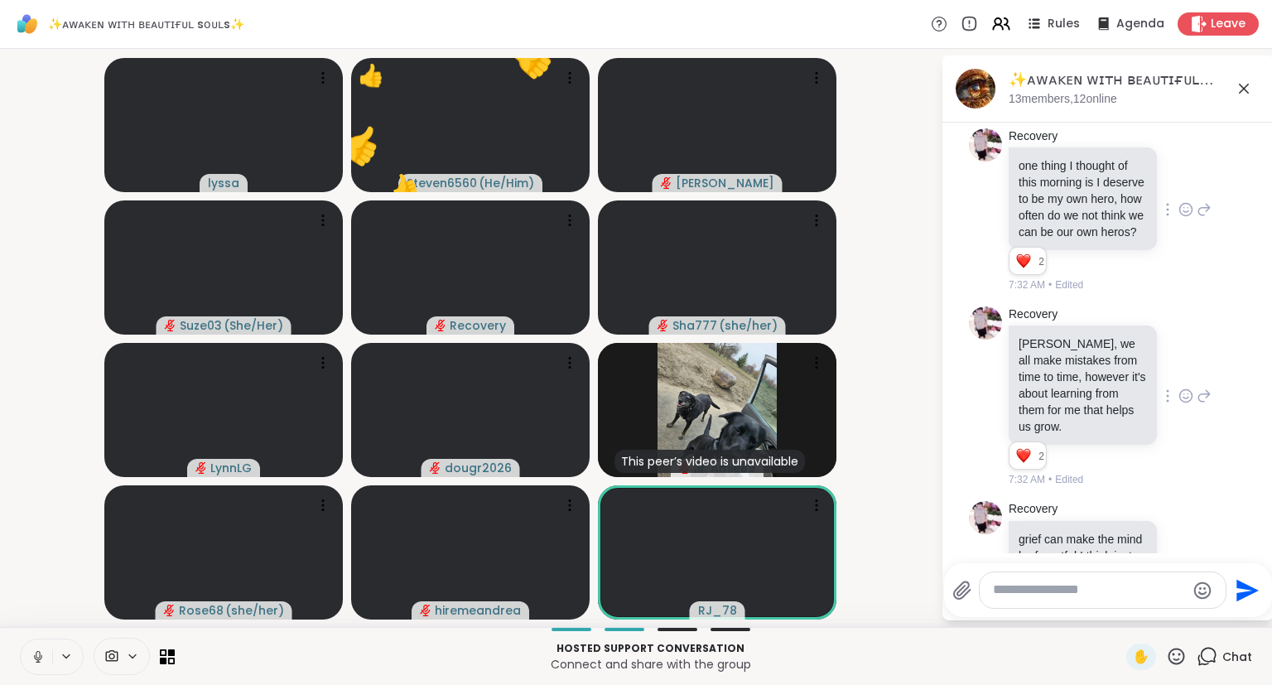
click at [35, 653] on icon at bounding box center [38, 656] width 15 height 15
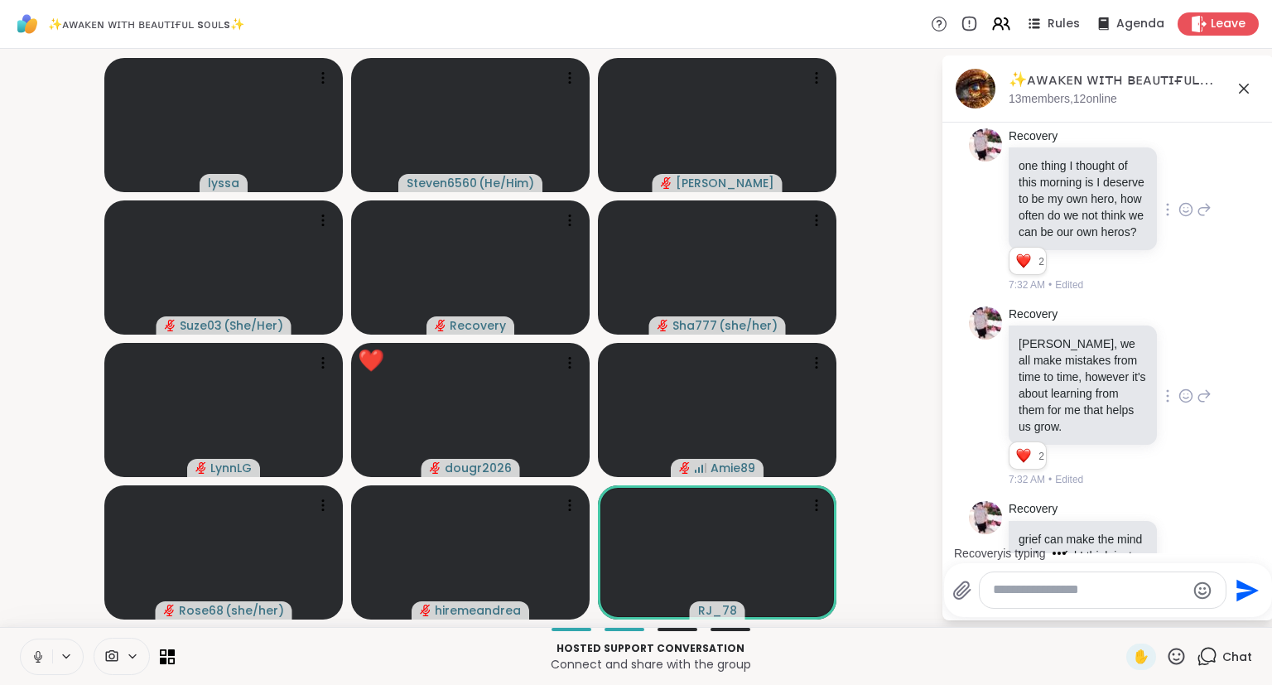
click at [40, 659] on icon at bounding box center [38, 656] width 8 height 5
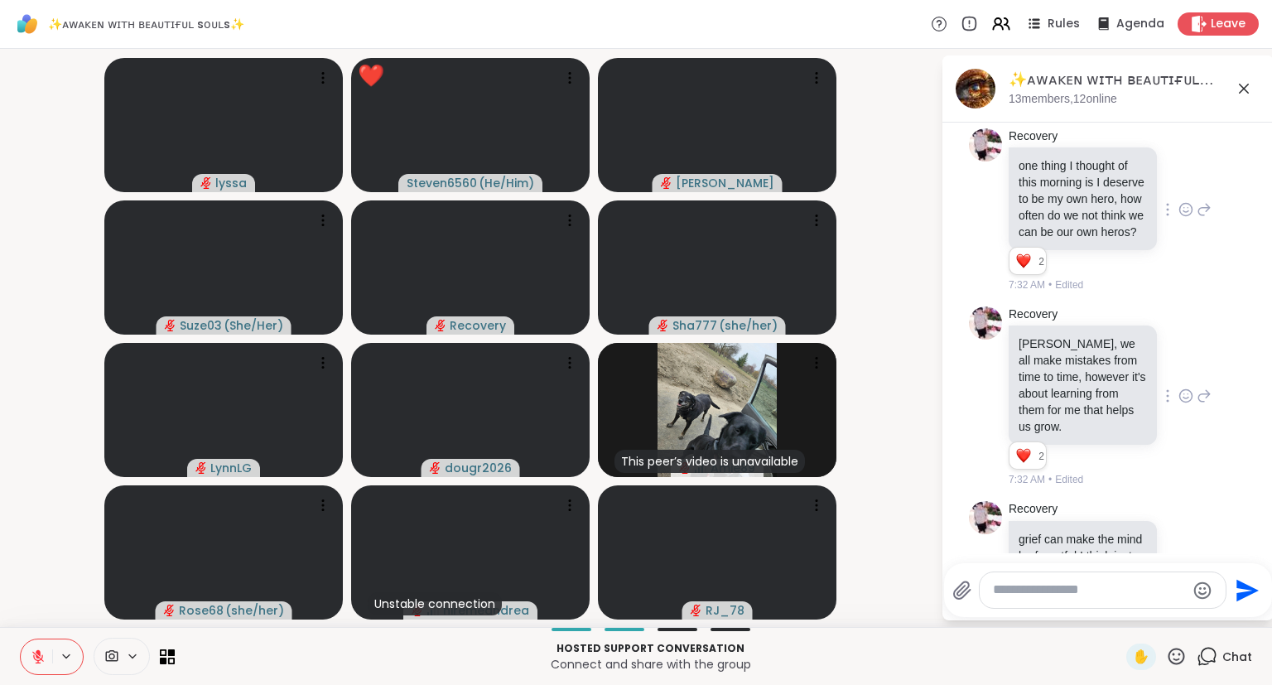
click at [40, 659] on icon at bounding box center [38, 656] width 15 height 15
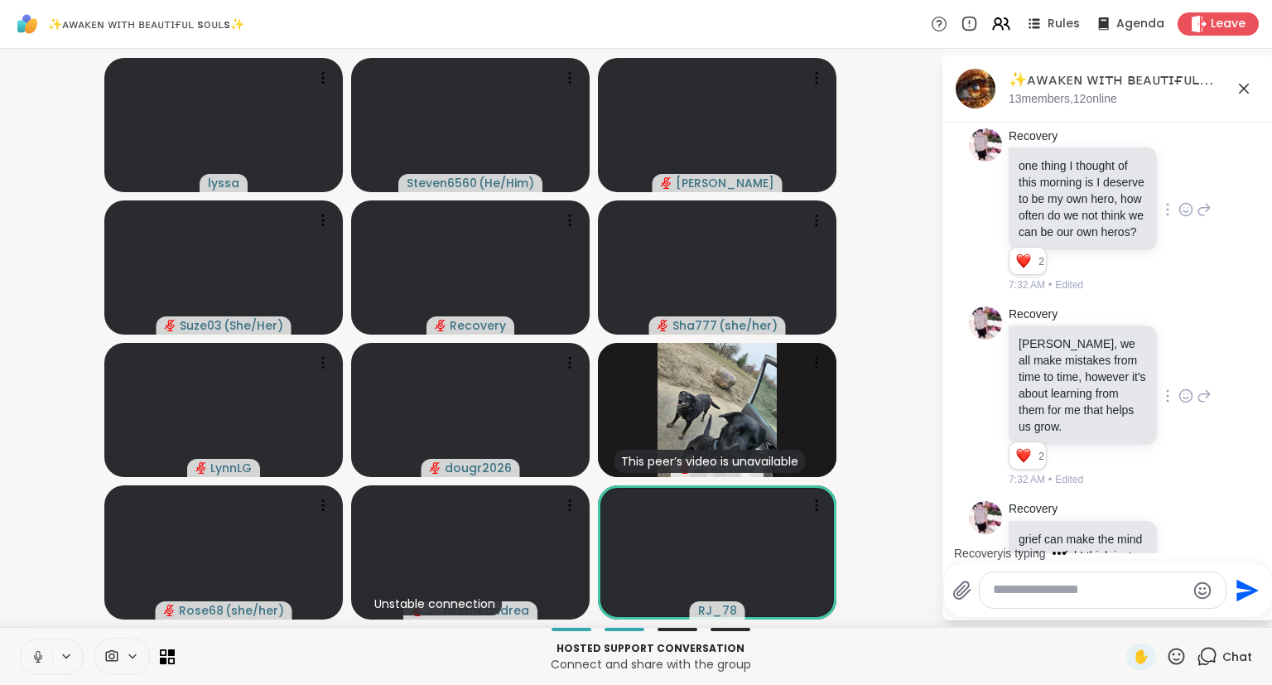
click at [43, 650] on icon at bounding box center [38, 656] width 15 height 15
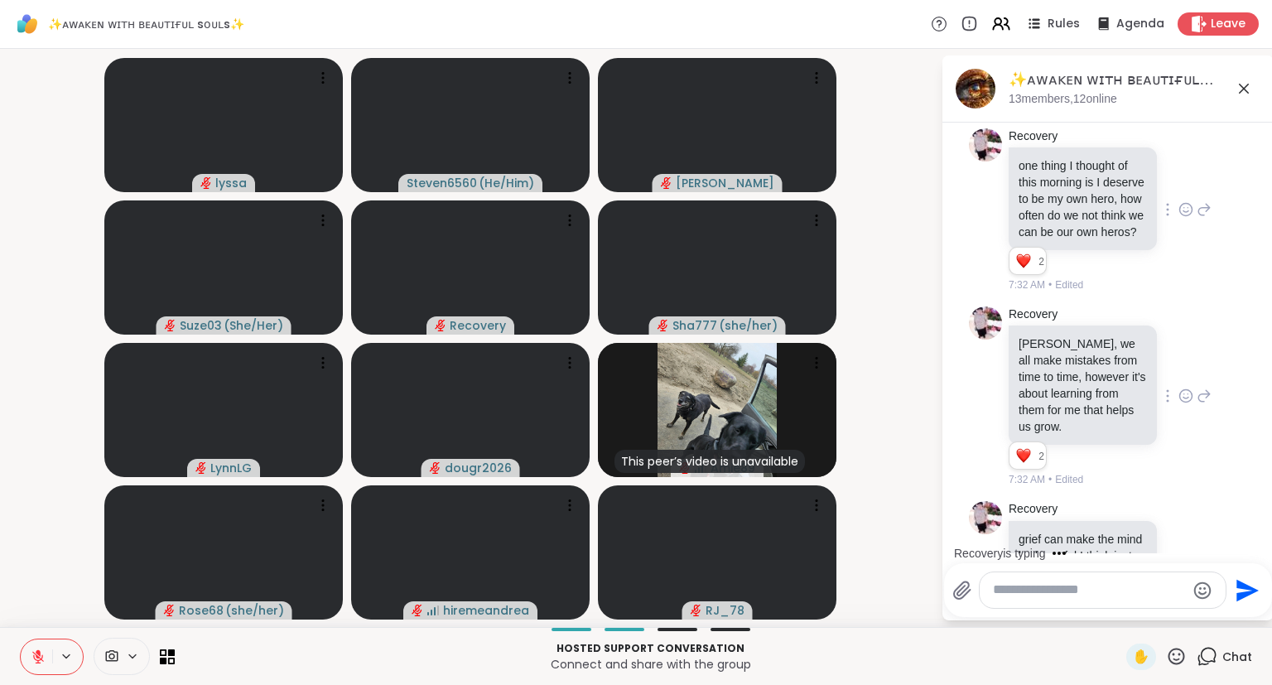
click at [36, 649] on icon at bounding box center [38, 656] width 15 height 15
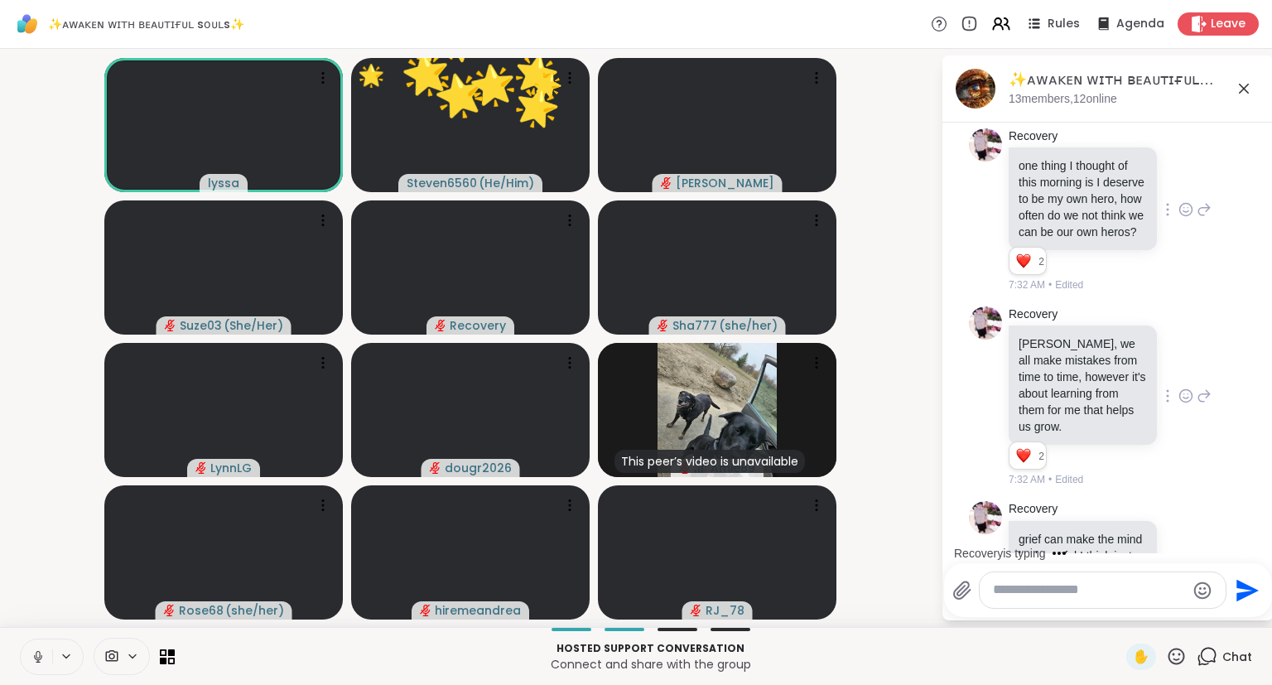
scroll to position [4671, 0]
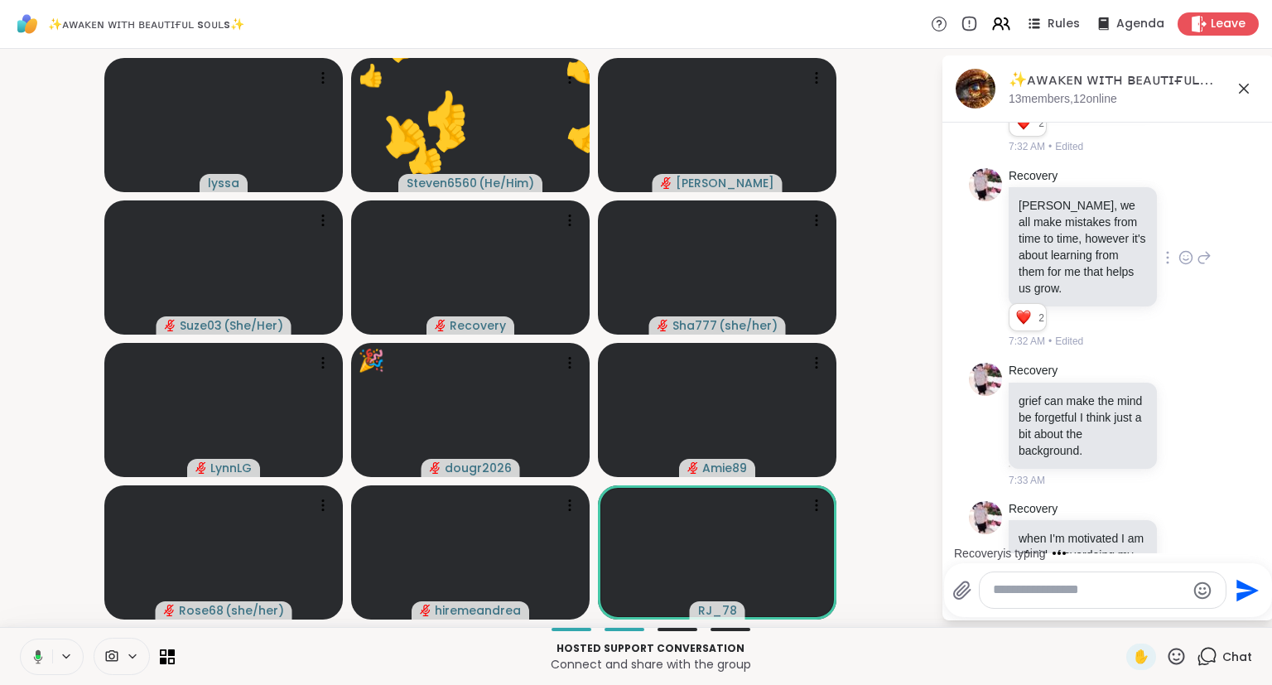
click at [31, 654] on icon at bounding box center [35, 656] width 15 height 15
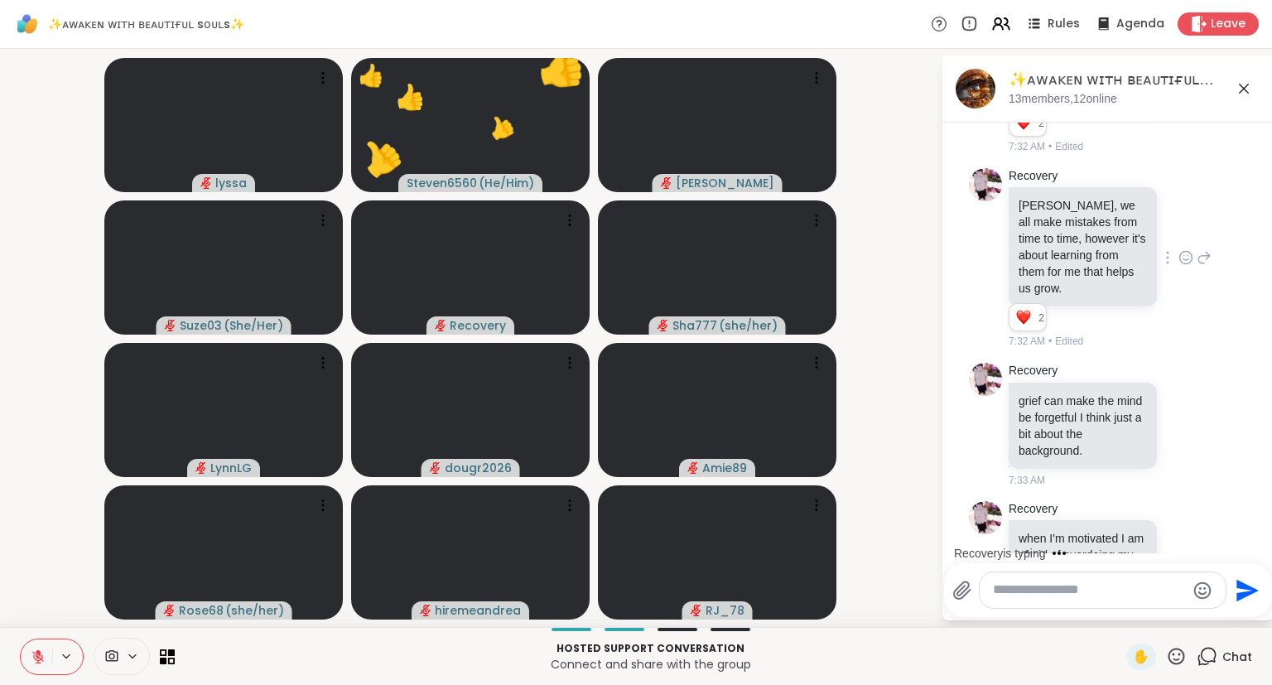
click at [34, 654] on icon at bounding box center [38, 657] width 12 height 12
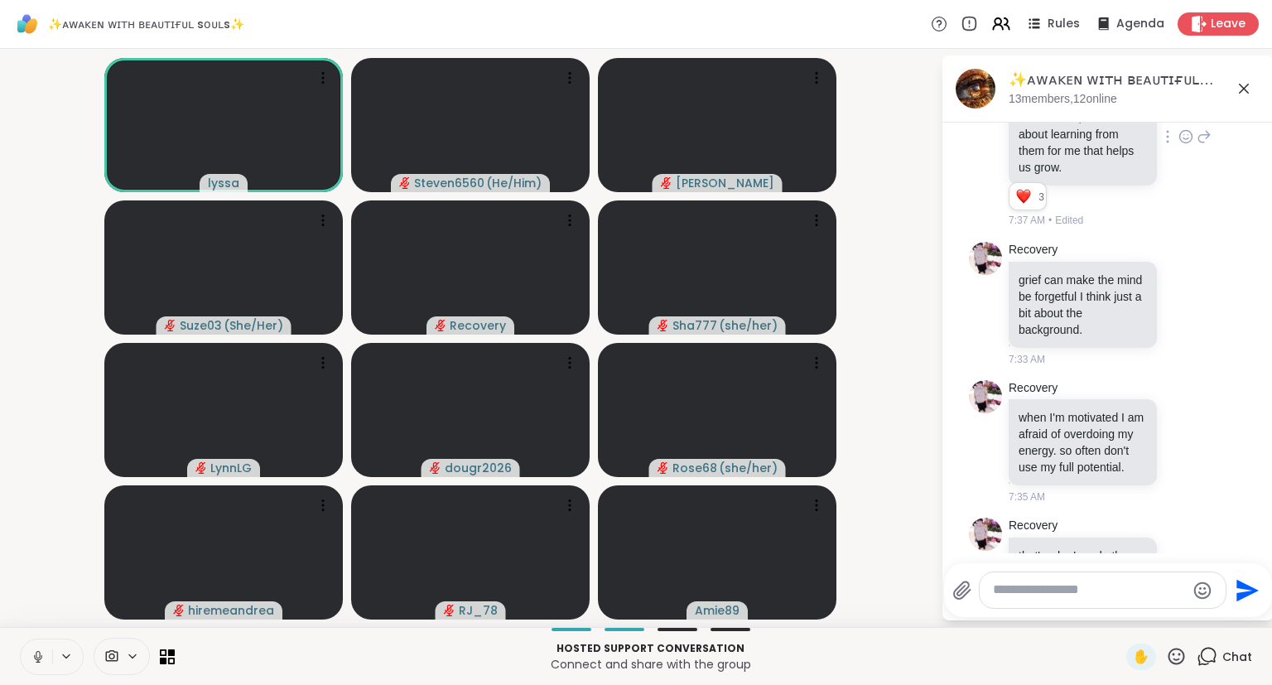
scroll to position [4931, 0]
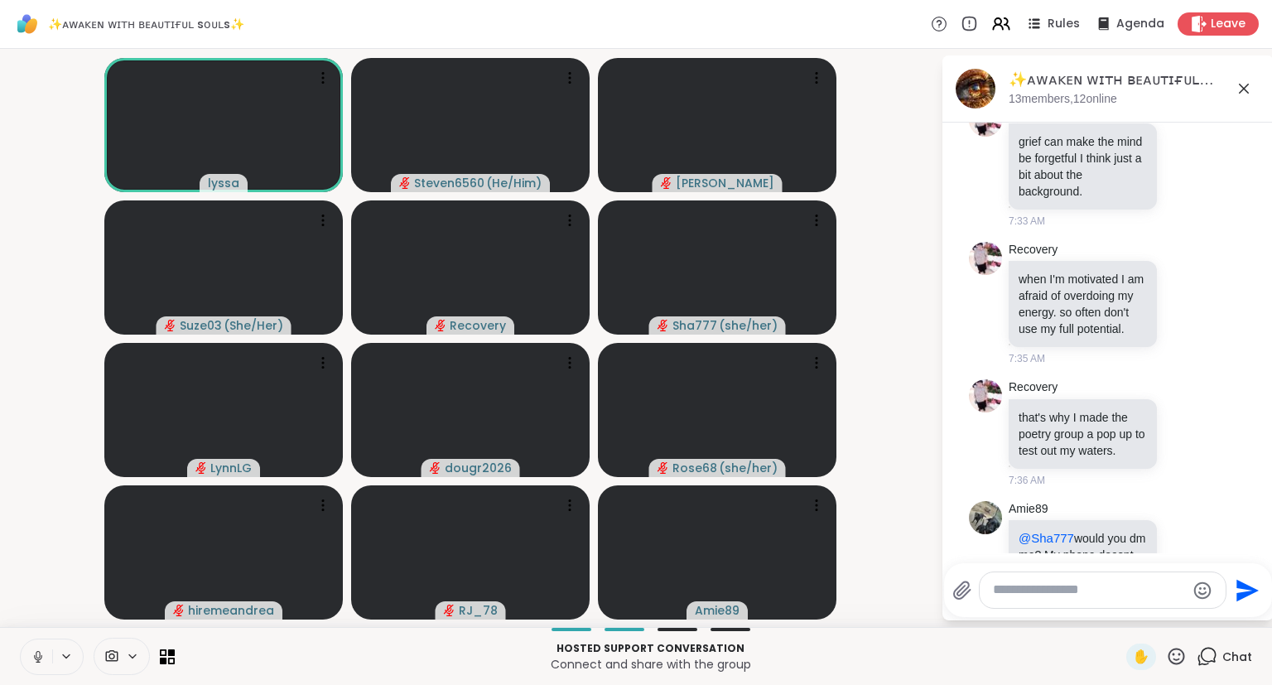
click at [66, 413] on video-player-container "lyssa Steven6560 ( He/Him ) dodi Suze03 ( She/Her ) Recovery Sha777 ( she/her )…" at bounding box center [470, 338] width 921 height 565
click at [38, 658] on rect at bounding box center [38, 655] width 5 height 7
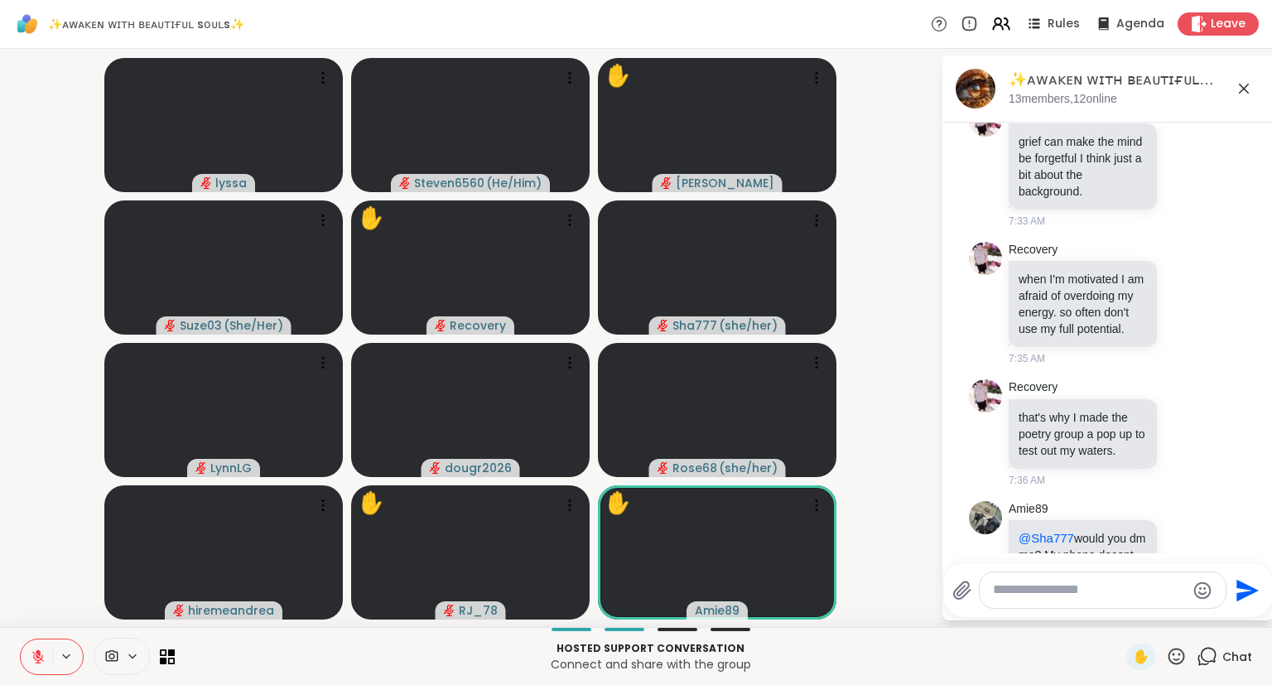
click at [38, 658] on icon at bounding box center [38, 657] width 12 height 12
click at [36, 654] on icon at bounding box center [38, 654] width 4 height 7
click at [26, 663] on button at bounding box center [36, 657] width 31 height 35
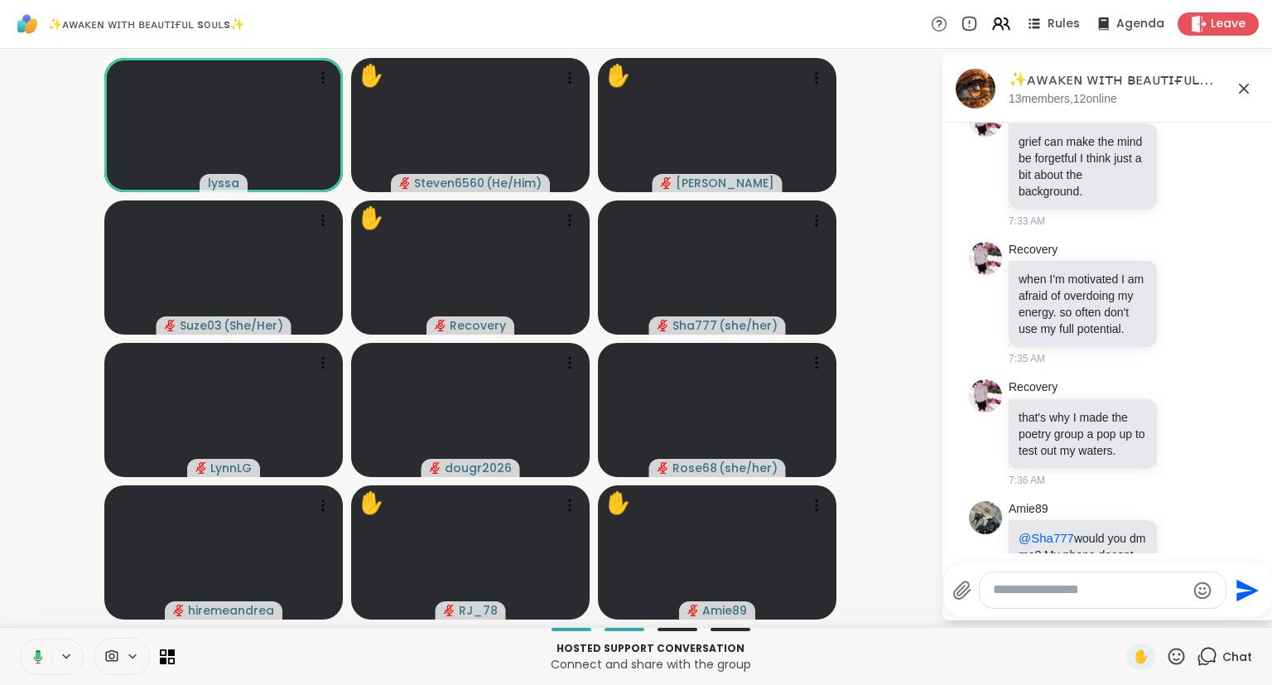
click at [1189, 661] on div "✋ Chat" at bounding box center [1190, 657] width 126 height 27
click at [1176, 657] on icon at bounding box center [1176, 656] width 21 height 21
click at [1120, 611] on span "❤️" at bounding box center [1128, 613] width 17 height 20
click at [992, 16] on div "Rules Agenda Leave" at bounding box center [1095, 23] width 328 height 23
click at [998, 20] on icon at bounding box center [1001, 23] width 21 height 21
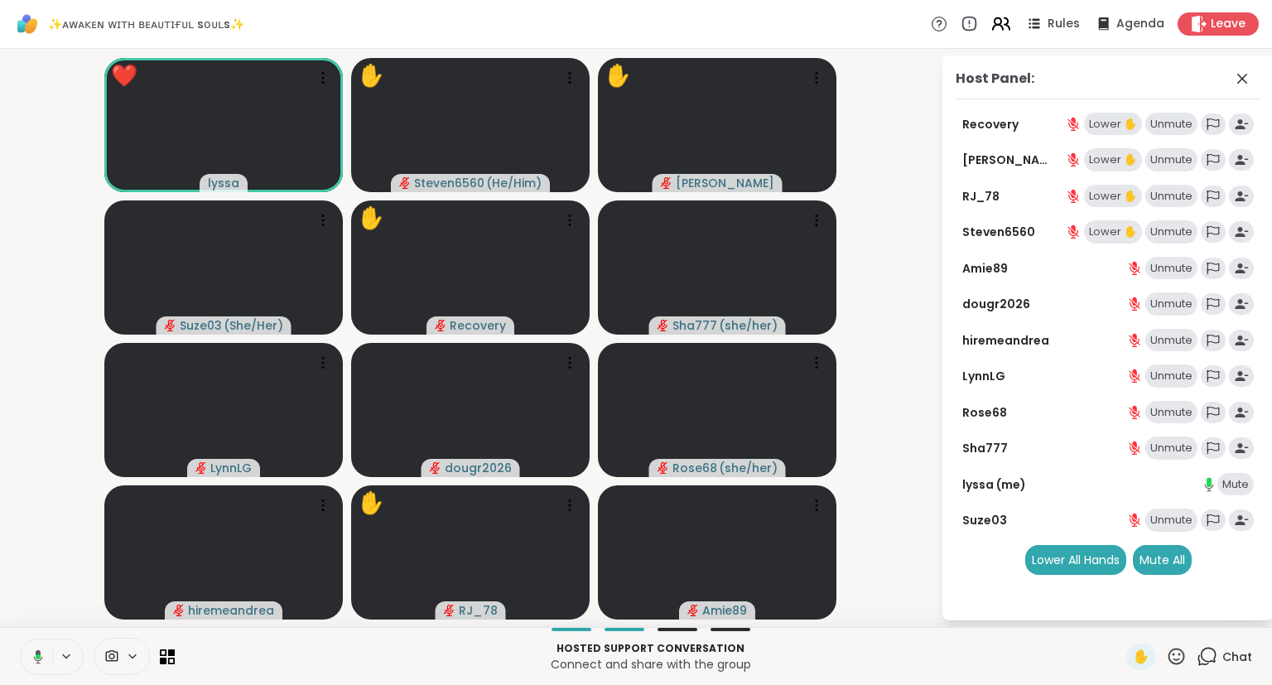
click at [1000, 22] on icon at bounding box center [1001, 23] width 21 height 21
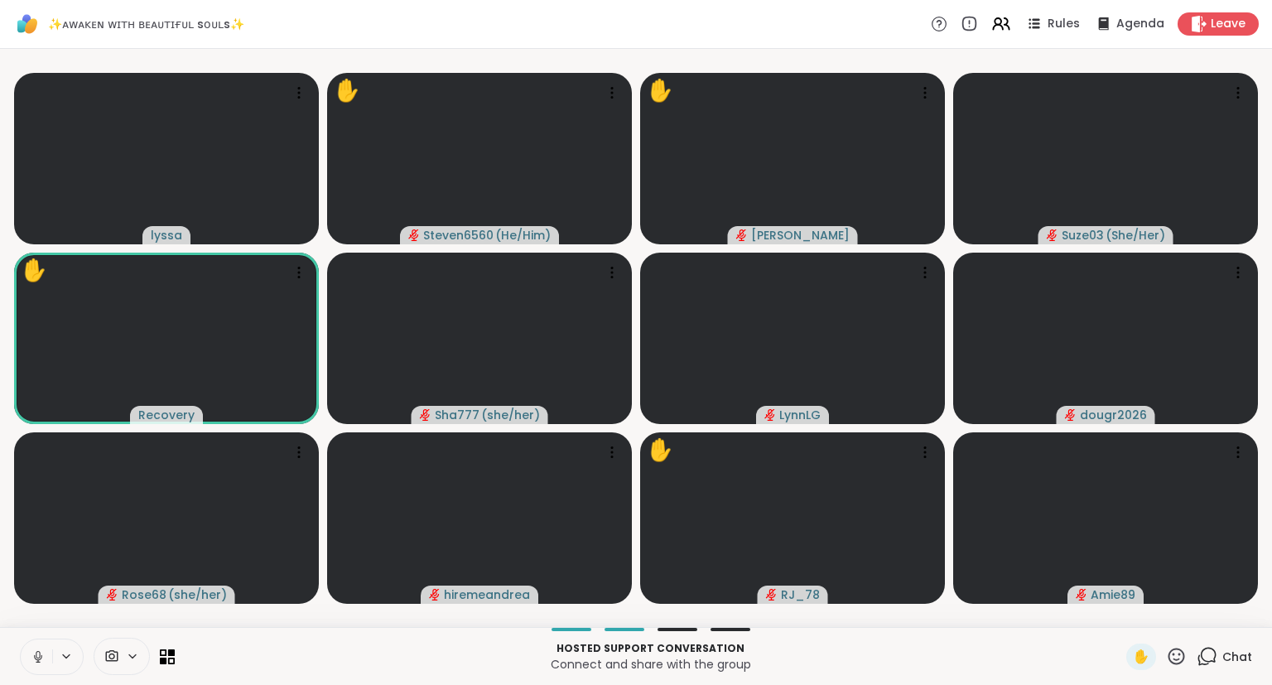
click at [31, 654] on icon at bounding box center [38, 656] width 15 height 15
click at [250, 1] on div "✨ᴀᴡᴀᴋᴇɴ ᴡɪᴛʜ ʙᴇᴀᴜᴛɪғᴜʟ sᴏᴜʟs✨ Rules Agenda Leave" at bounding box center [636, 24] width 1272 height 49
click at [39, 648] on button at bounding box center [36, 657] width 31 height 35
click at [1184, 659] on icon at bounding box center [1176, 656] width 21 height 21
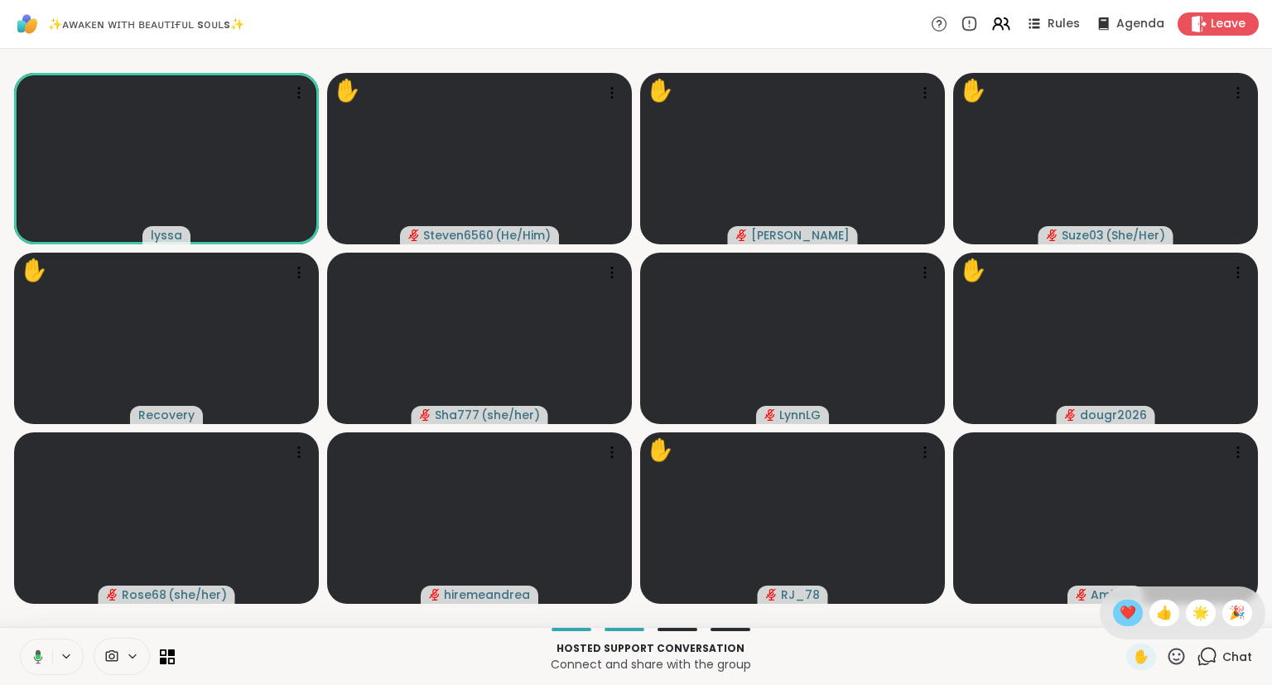
click at [1132, 617] on span "❤️" at bounding box center [1128, 613] width 17 height 20
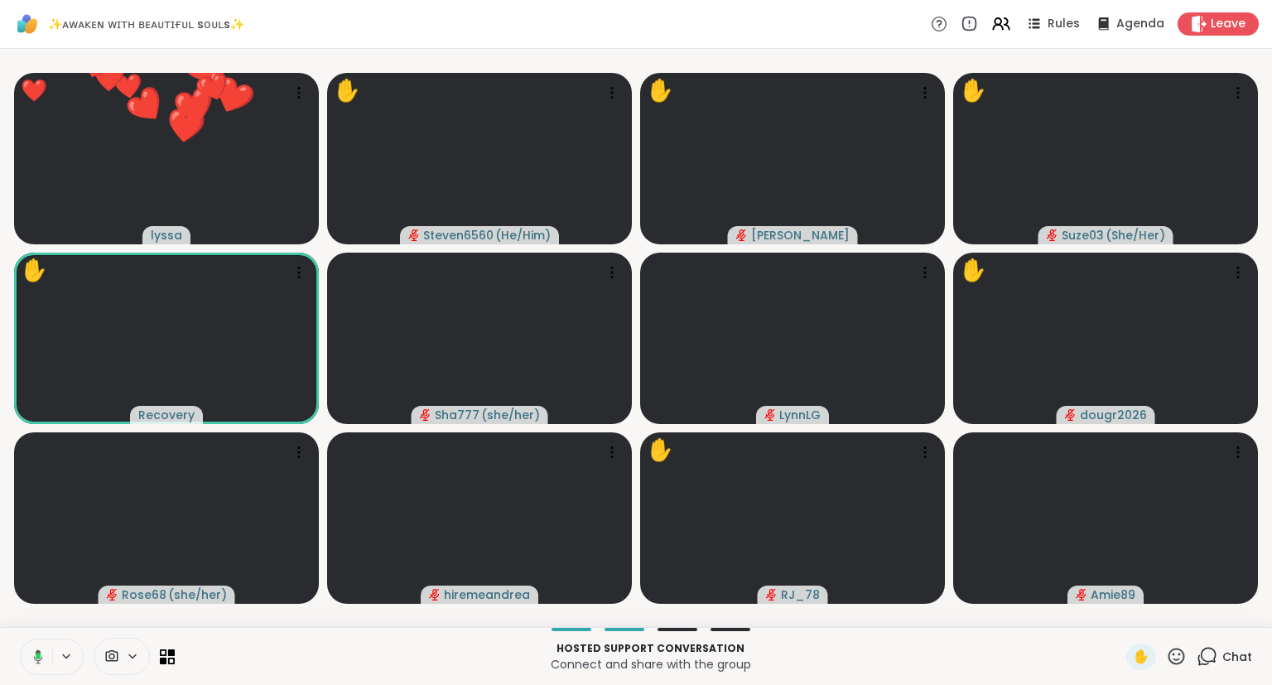
click at [1178, 652] on icon at bounding box center [1176, 656] width 21 height 21
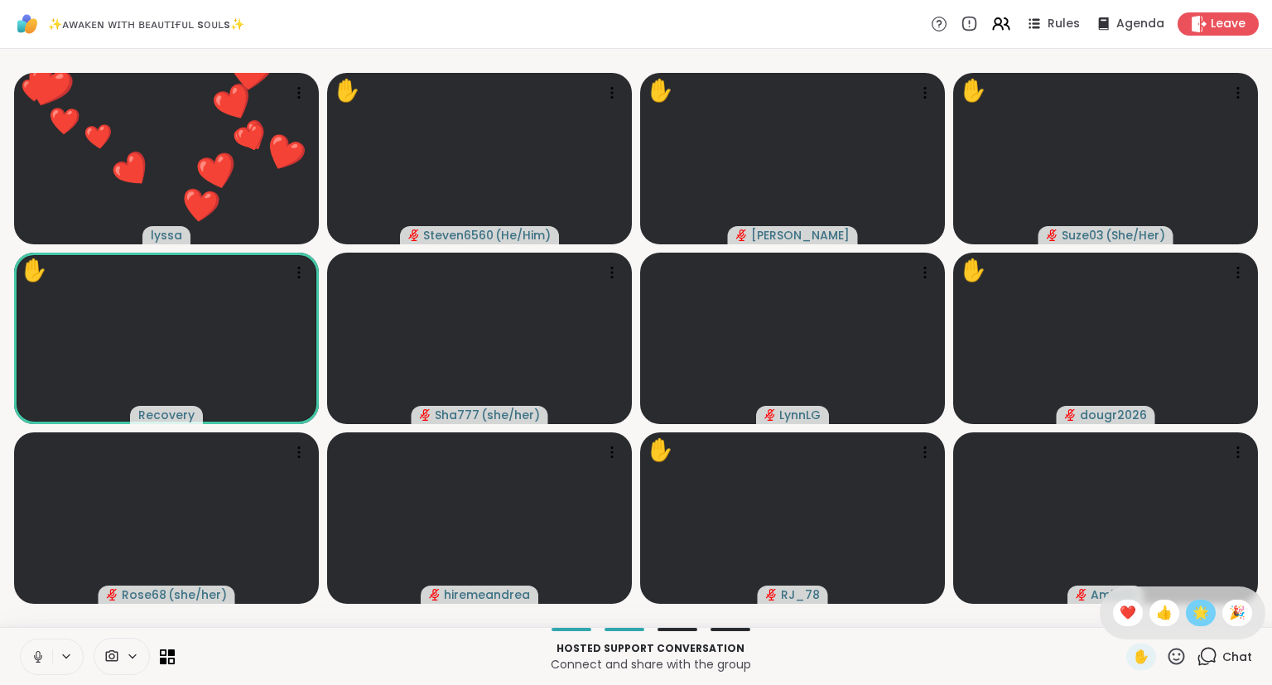
click at [1195, 609] on span "🌟" at bounding box center [1201, 613] width 17 height 20
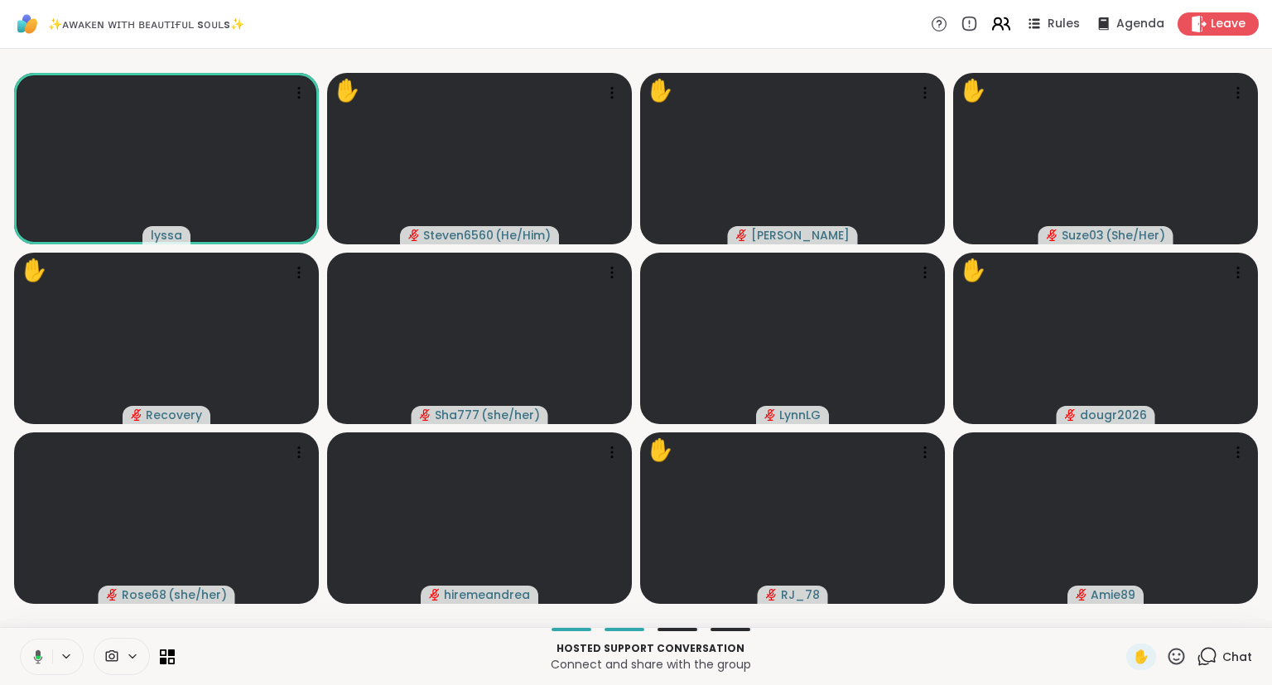
click at [1008, 26] on icon at bounding box center [1001, 23] width 21 height 21
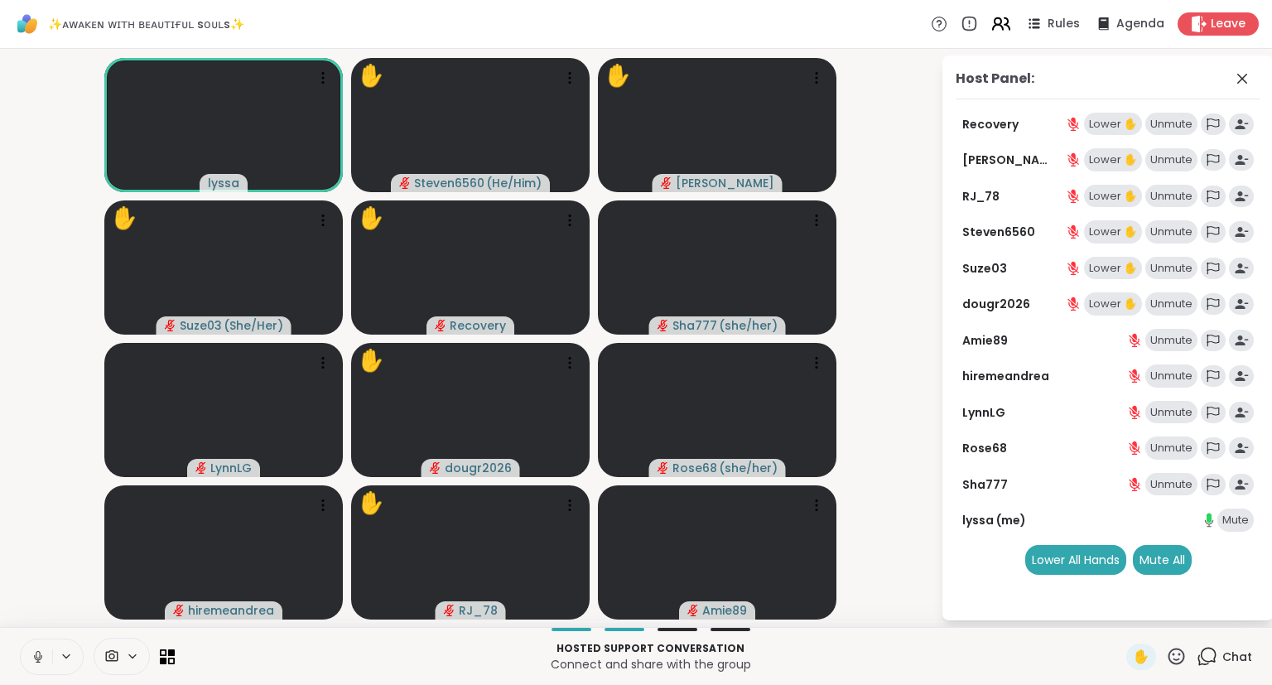
click at [1002, 28] on icon at bounding box center [1001, 23] width 21 height 21
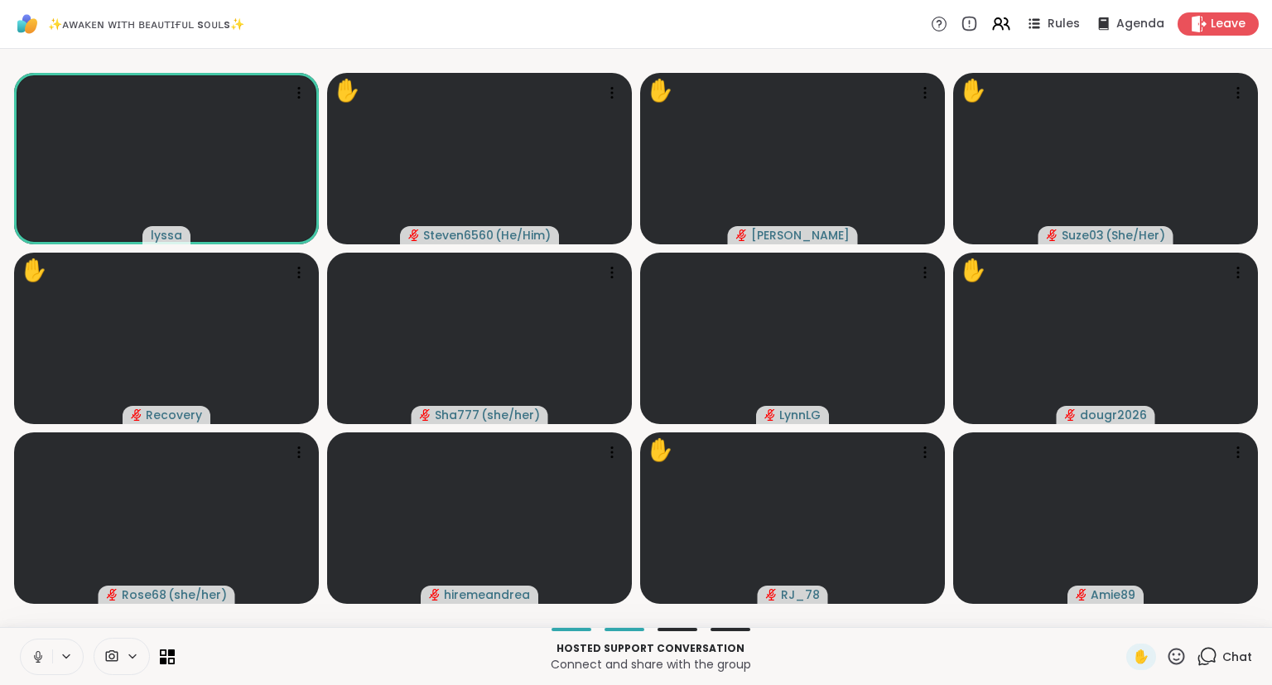
click at [40, 664] on button at bounding box center [36, 657] width 31 height 35
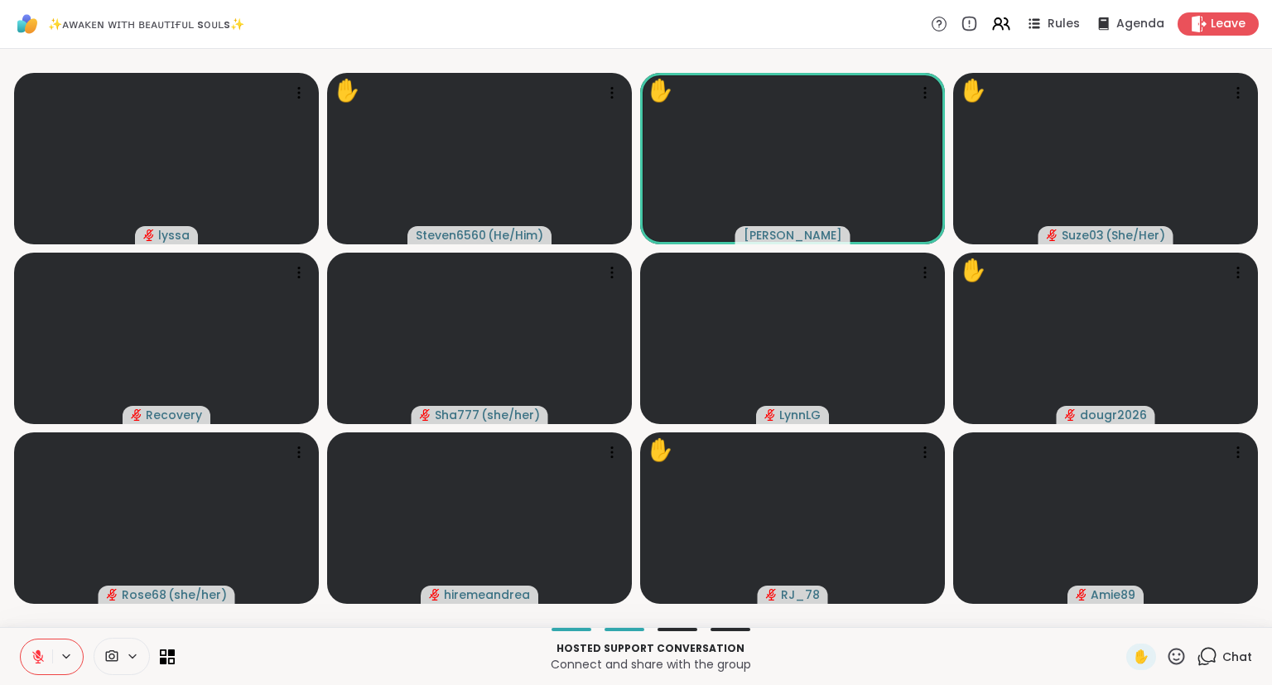
click at [1176, 659] on icon at bounding box center [1177, 656] width 17 height 17
click at [1125, 616] on span "❤️" at bounding box center [1128, 613] width 17 height 20
click at [1181, 661] on icon at bounding box center [1176, 656] width 21 height 21
click at [1196, 618] on span "🌟" at bounding box center [1201, 613] width 17 height 20
click at [1234, 661] on span "Chat" at bounding box center [1238, 657] width 30 height 17
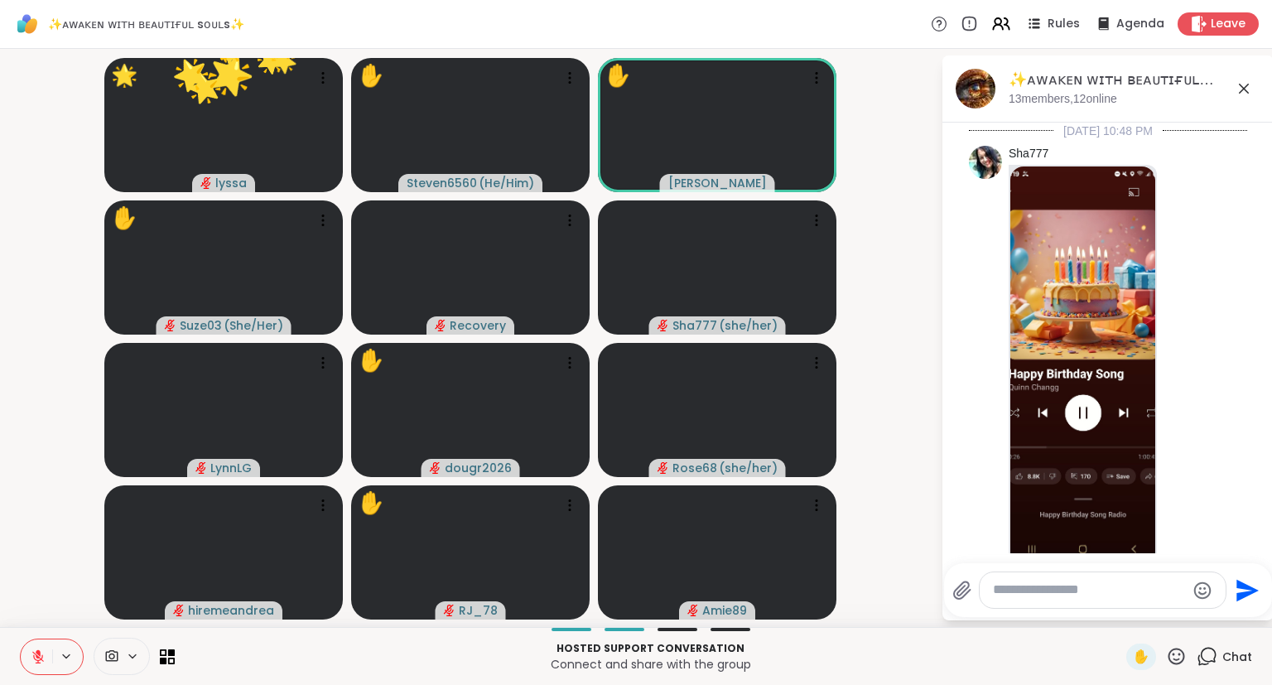
scroll to position [5058, 0]
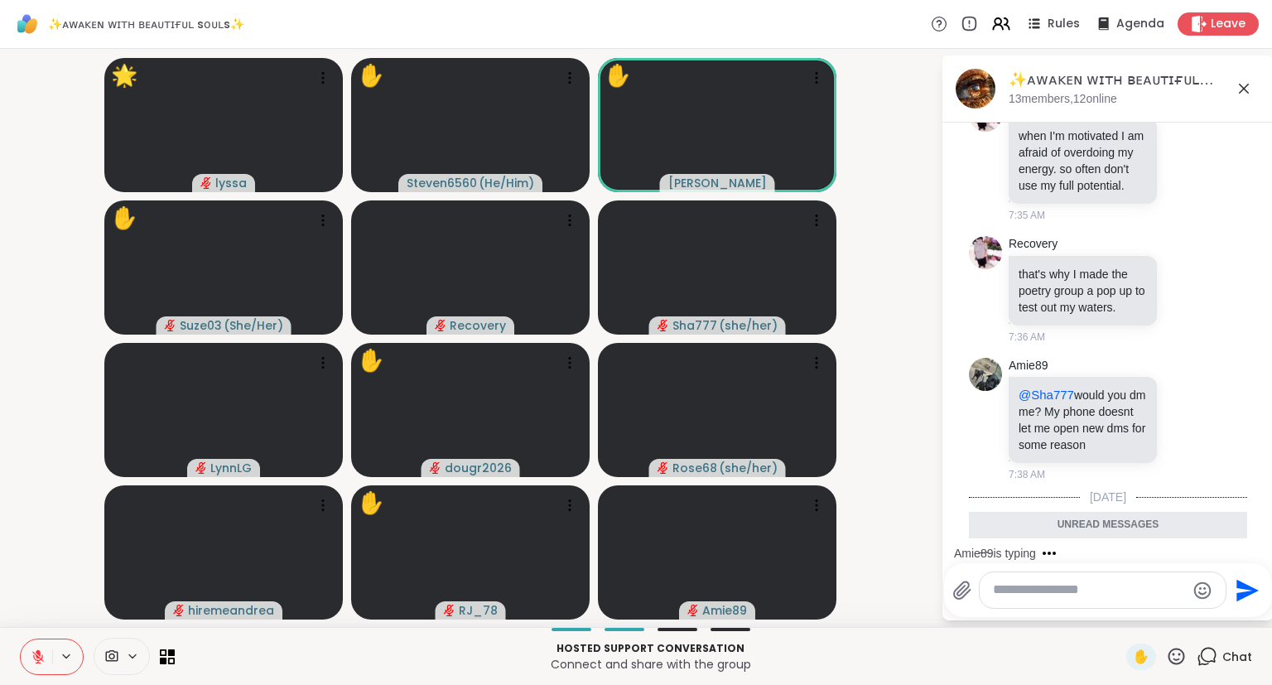
click at [1243, 86] on icon at bounding box center [1244, 89] width 10 height 10
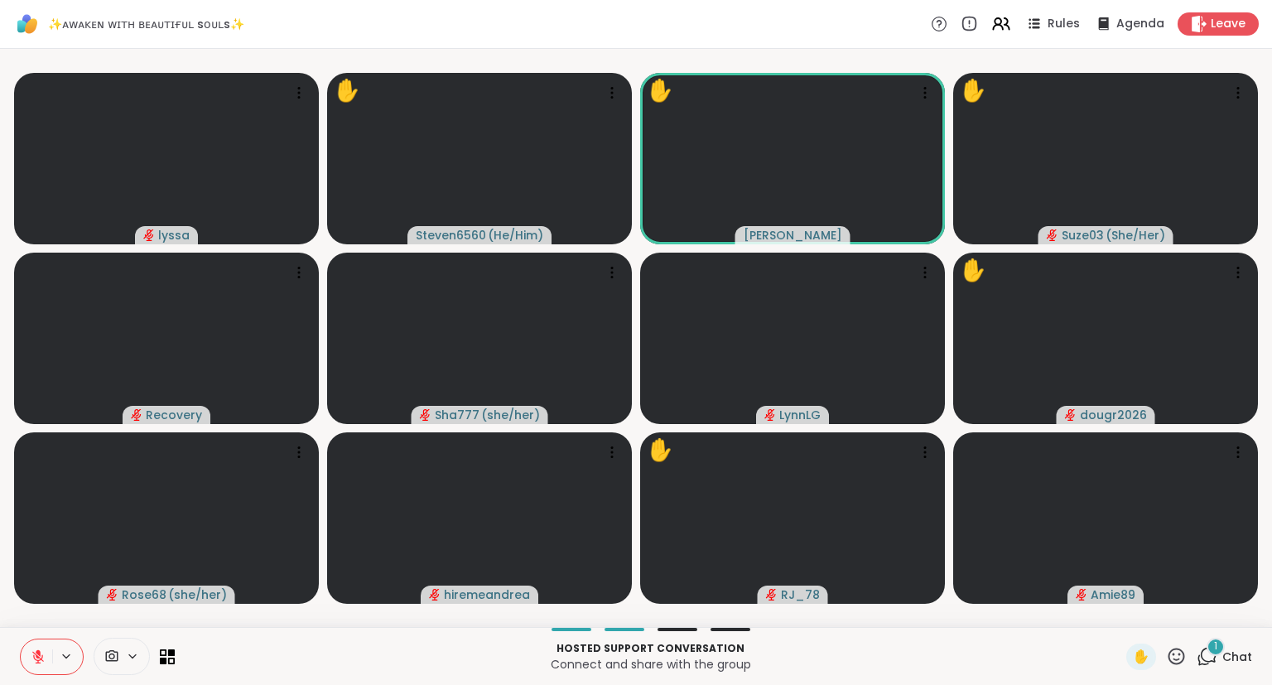
click at [1181, 657] on icon at bounding box center [1176, 656] width 21 height 21
click at [1120, 611] on span "❤️" at bounding box center [1128, 613] width 17 height 20
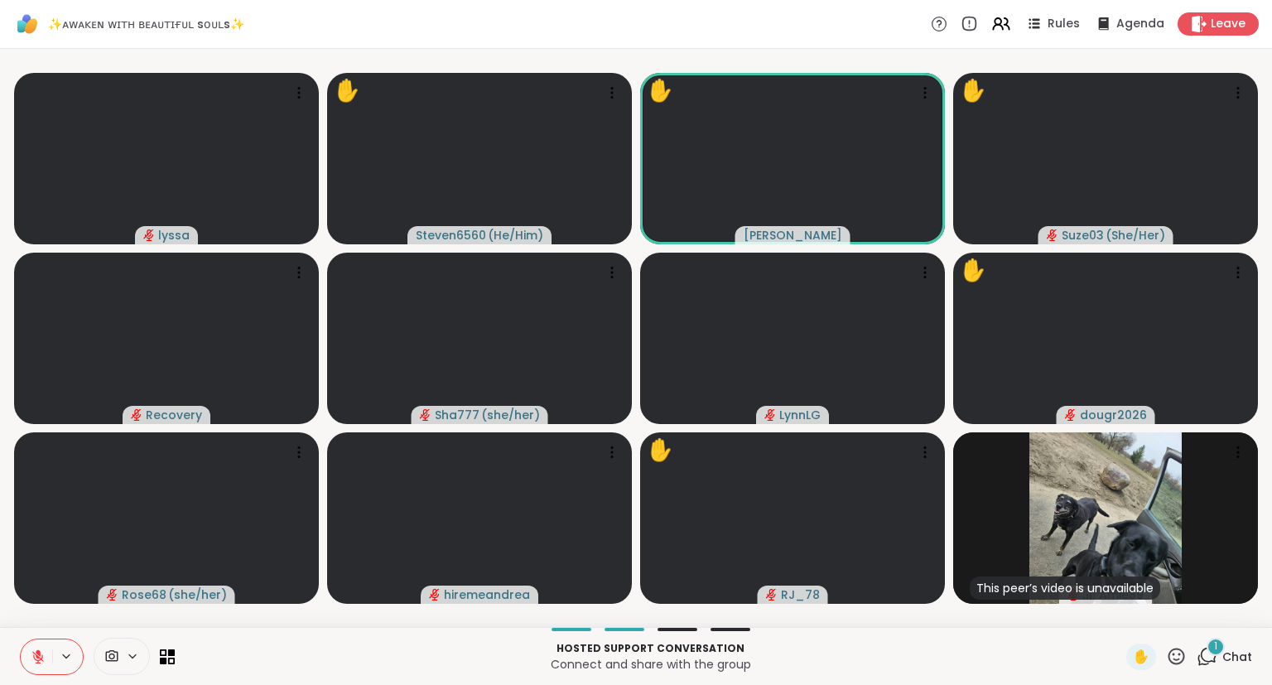
click at [39, 649] on icon at bounding box center [38, 656] width 15 height 15
click at [41, 668] on button at bounding box center [36, 657] width 31 height 35
click at [34, 654] on icon at bounding box center [38, 656] width 15 height 15
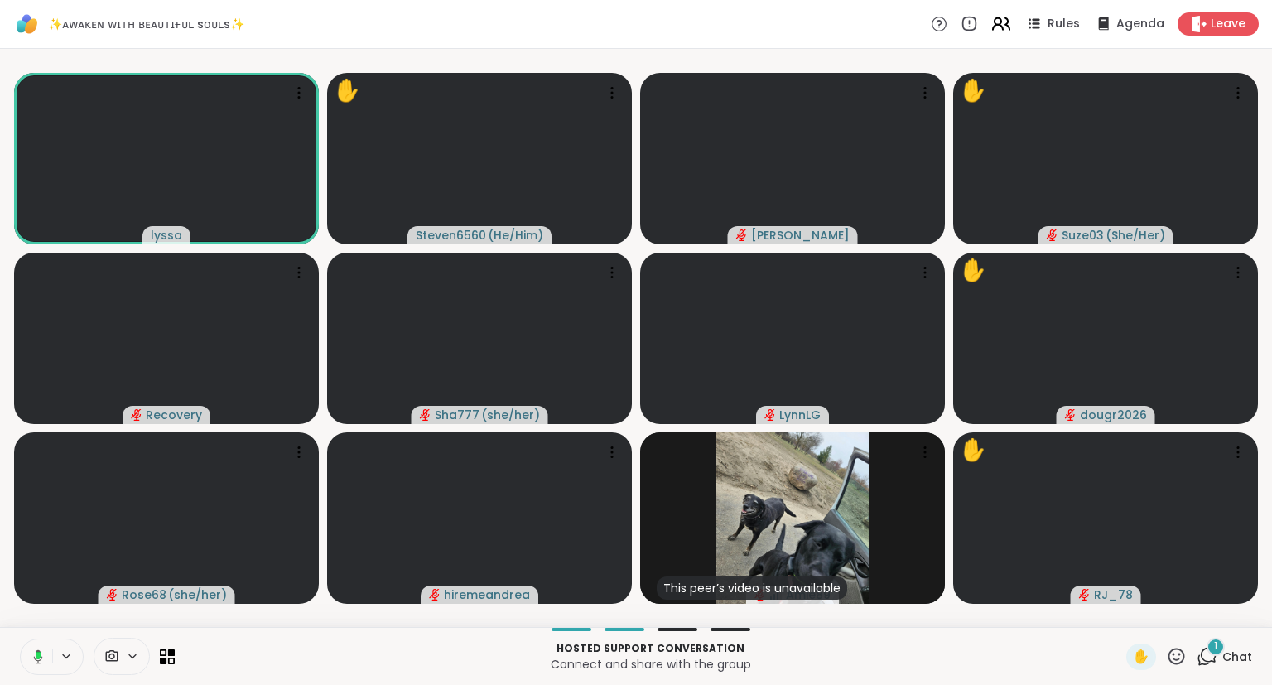
click at [999, 28] on icon at bounding box center [1001, 23] width 21 height 21
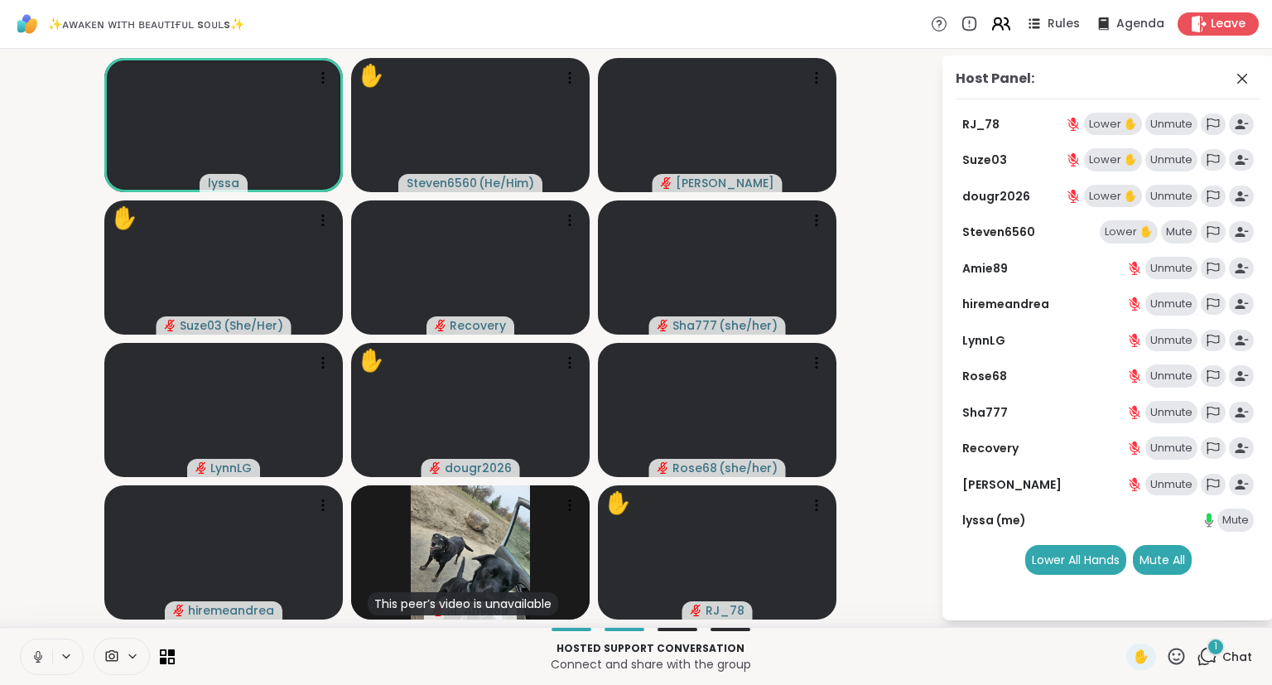
click at [1002, 21] on icon at bounding box center [998, 21] width 7 height 7
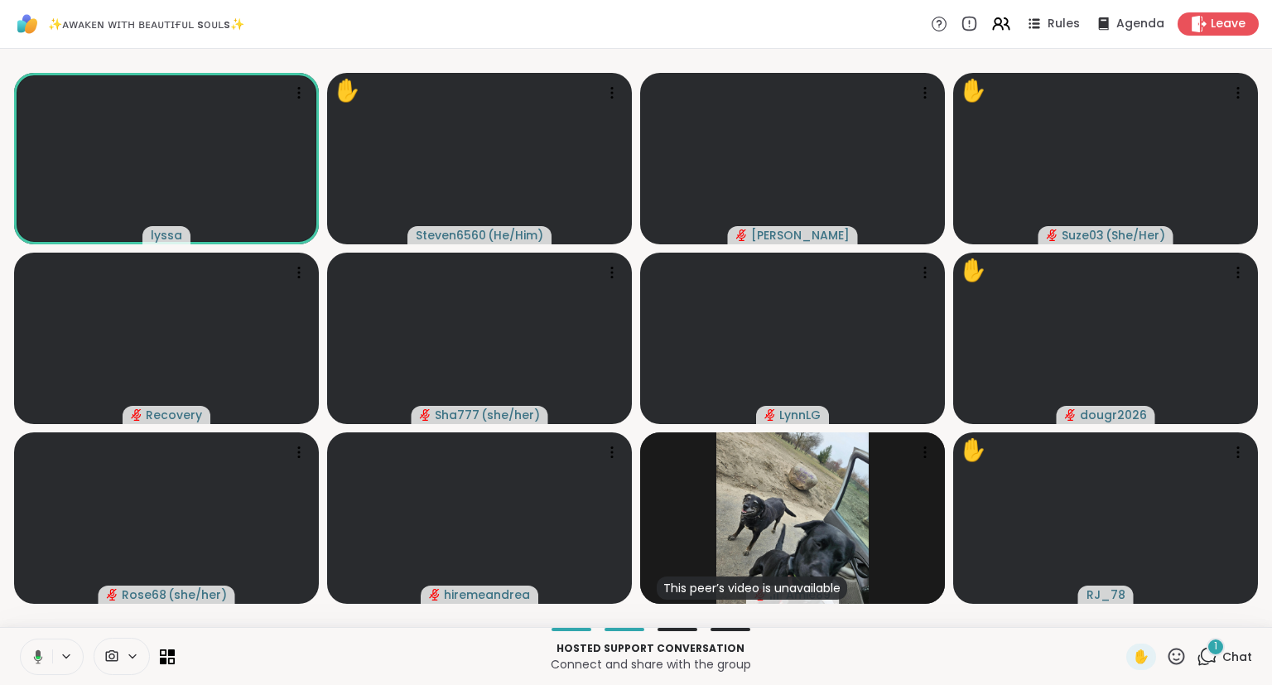
click at [36, 658] on icon at bounding box center [38, 657] width 5 height 3
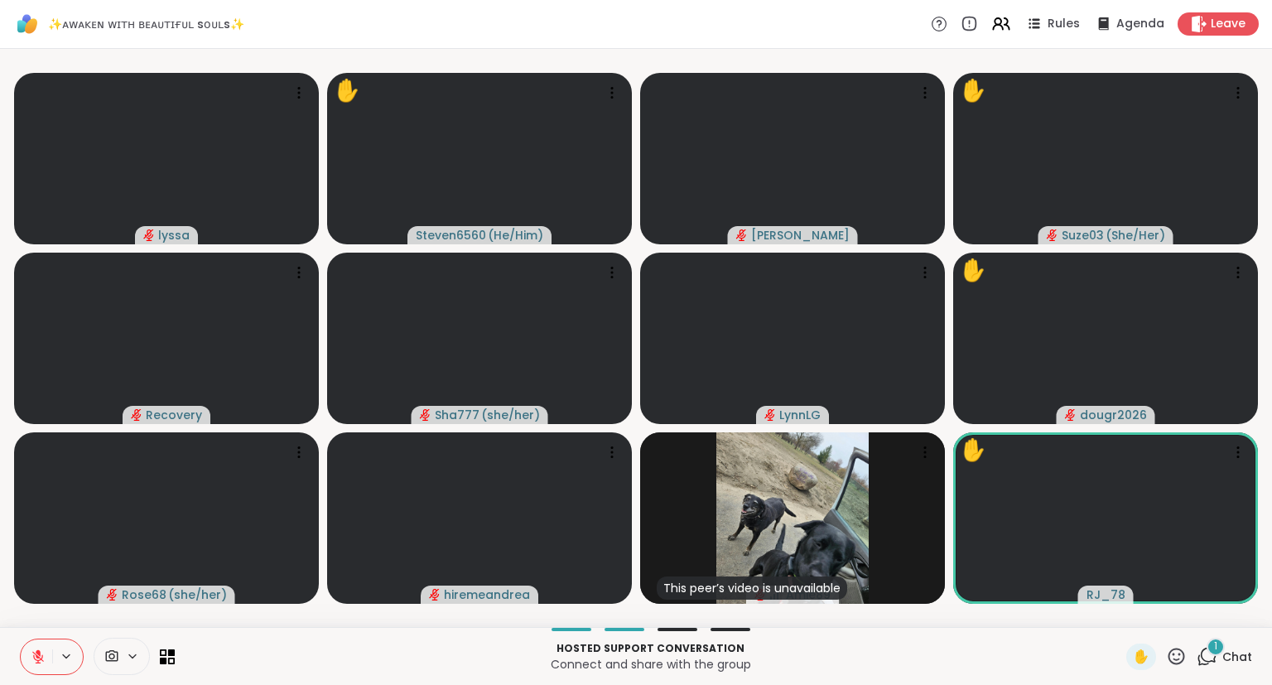
click at [36, 658] on icon at bounding box center [38, 656] width 15 height 15
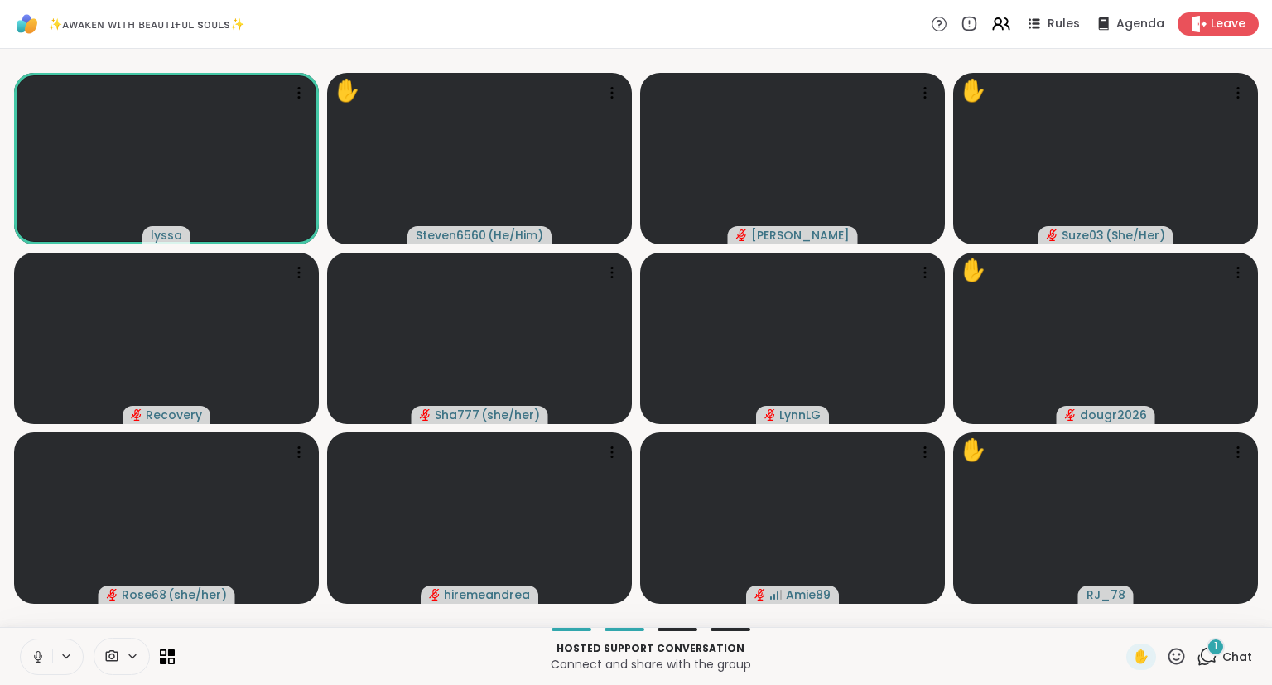
click at [39, 651] on icon at bounding box center [38, 656] width 15 height 15
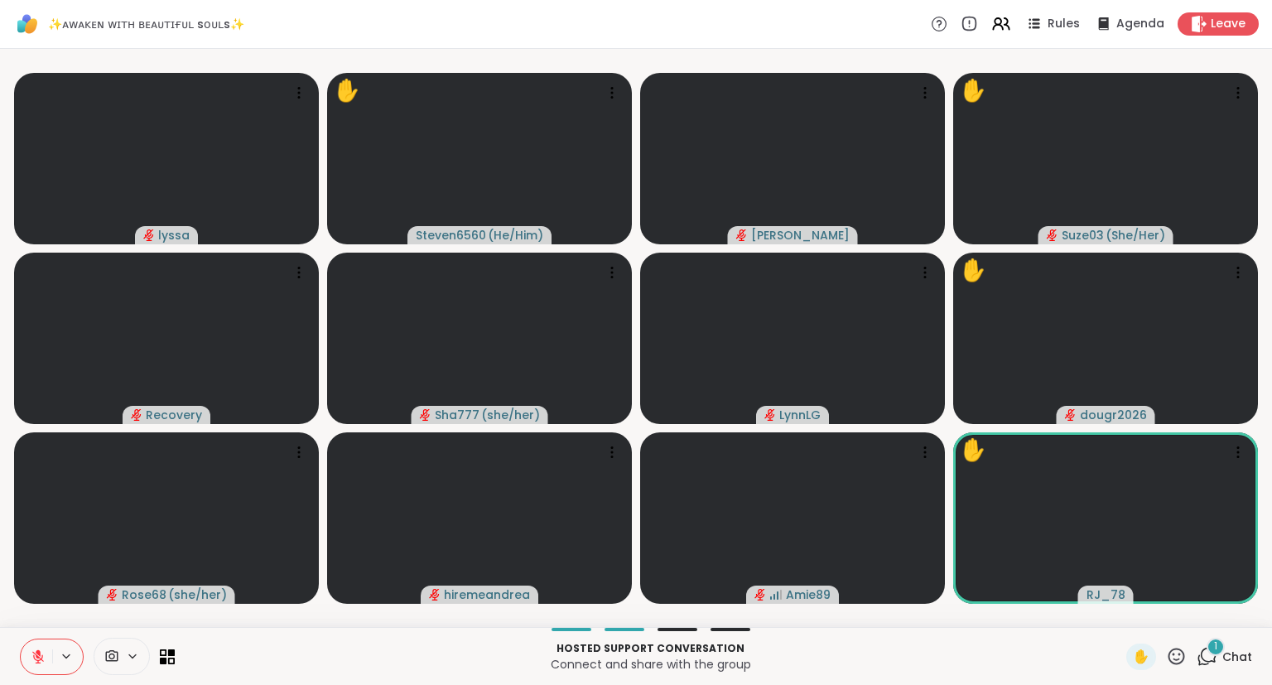
click at [37, 652] on icon at bounding box center [38, 652] width 5 height 7
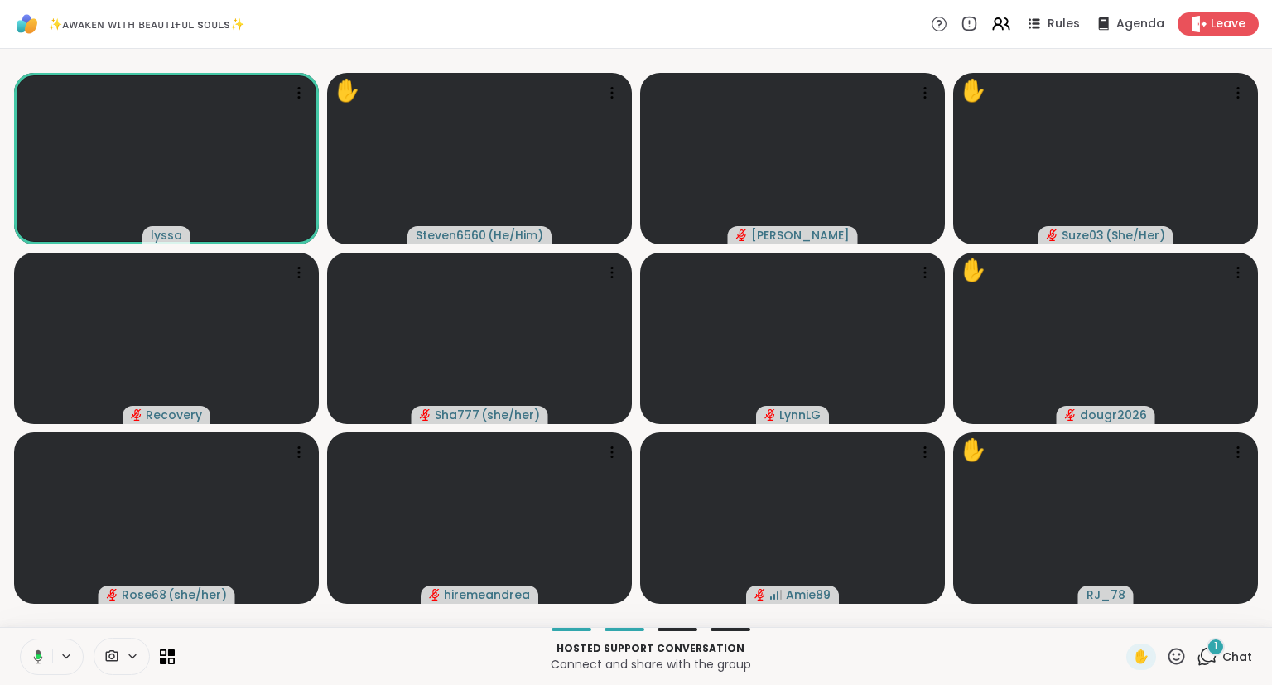
click at [31, 652] on icon at bounding box center [35, 656] width 15 height 15
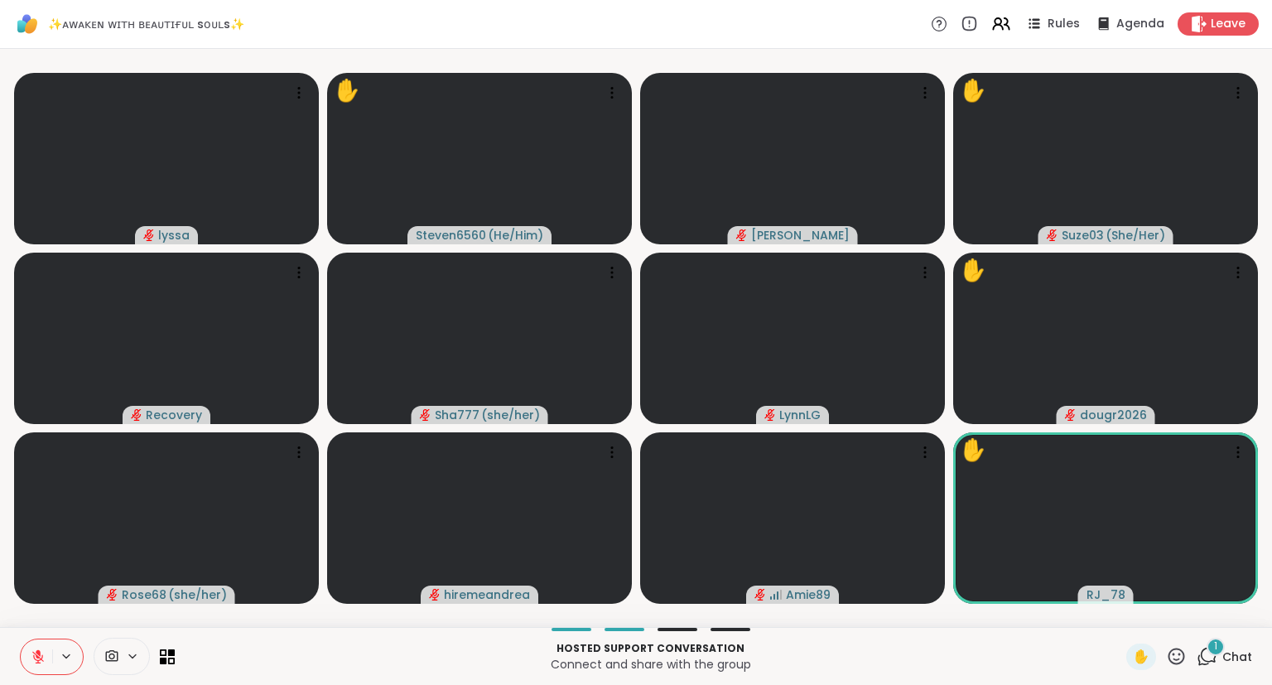
click at [32, 654] on icon at bounding box center [38, 656] width 15 height 15
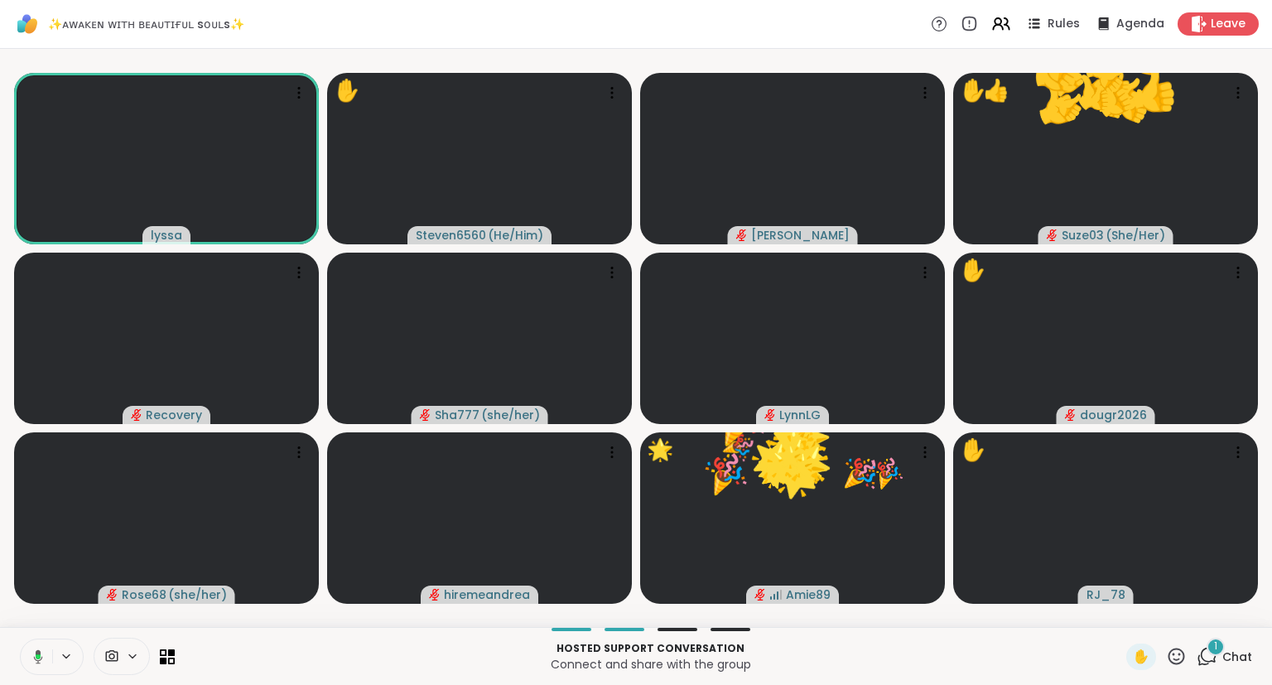
click at [1183, 659] on icon at bounding box center [1176, 656] width 21 height 21
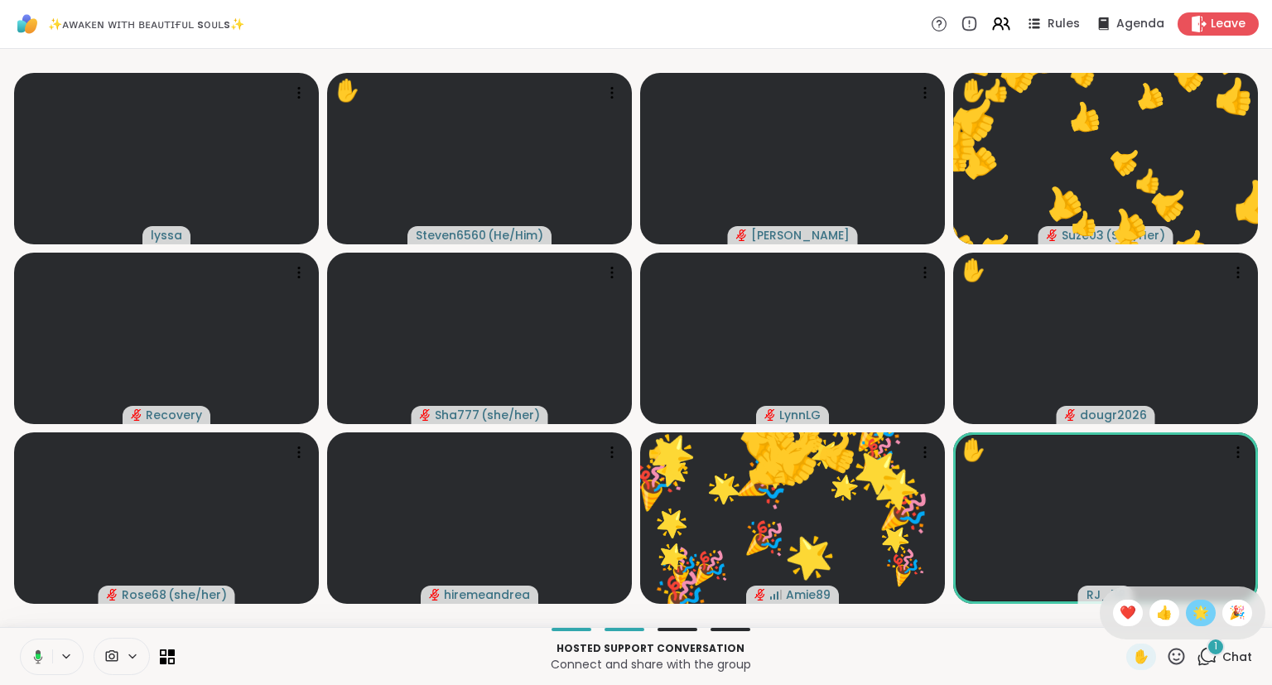
click at [1197, 611] on span "🌟" at bounding box center [1201, 613] width 17 height 20
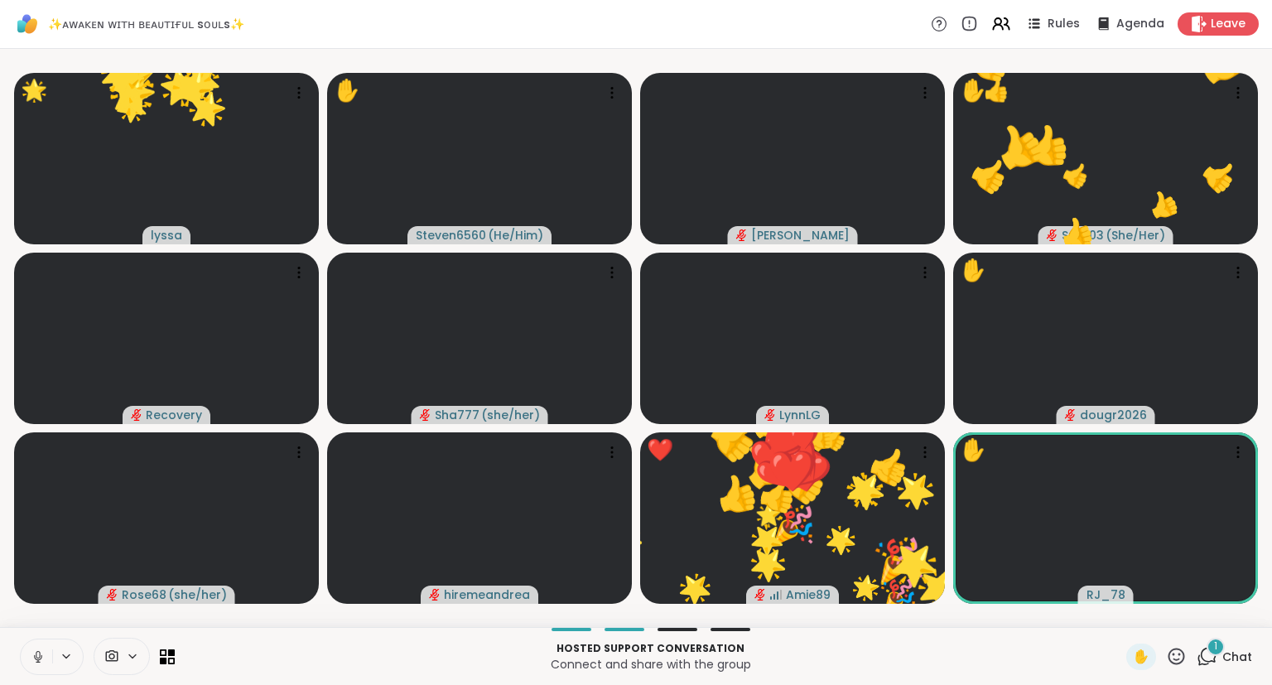
click at [1179, 656] on icon at bounding box center [1176, 656] width 21 height 21
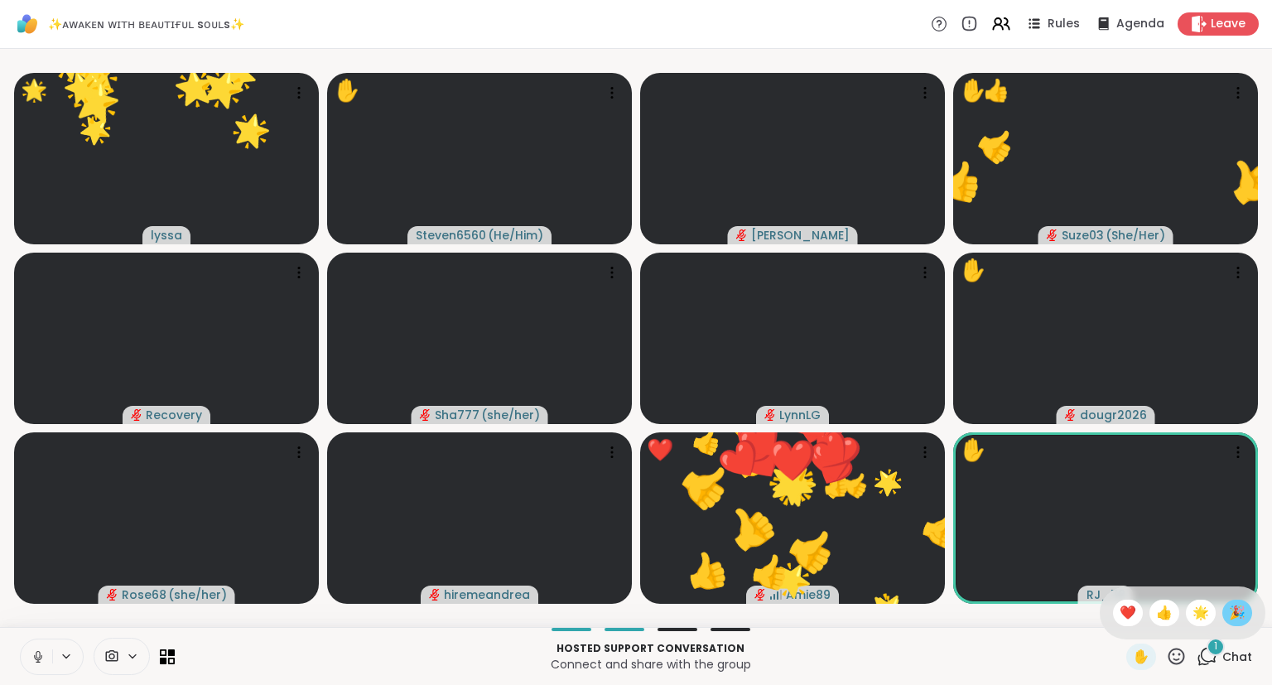
click at [1237, 611] on span "🎉" at bounding box center [1237, 613] width 17 height 20
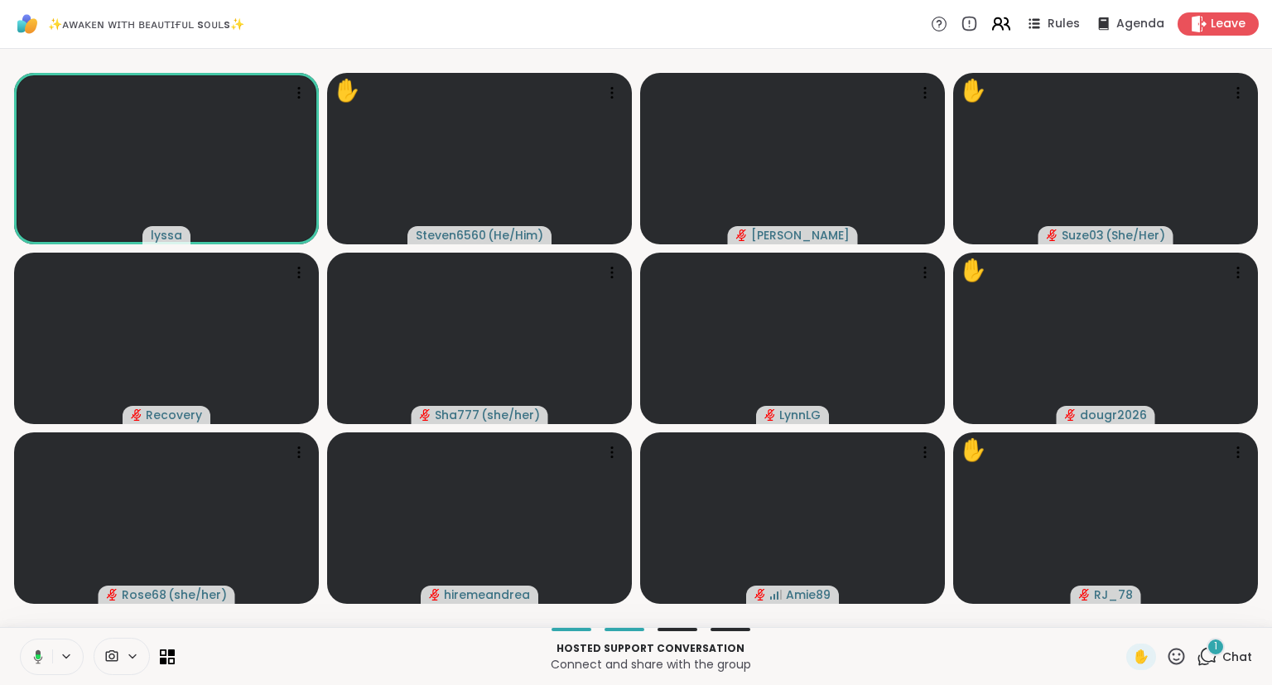
click at [1012, 27] on icon at bounding box center [1001, 23] width 21 height 21
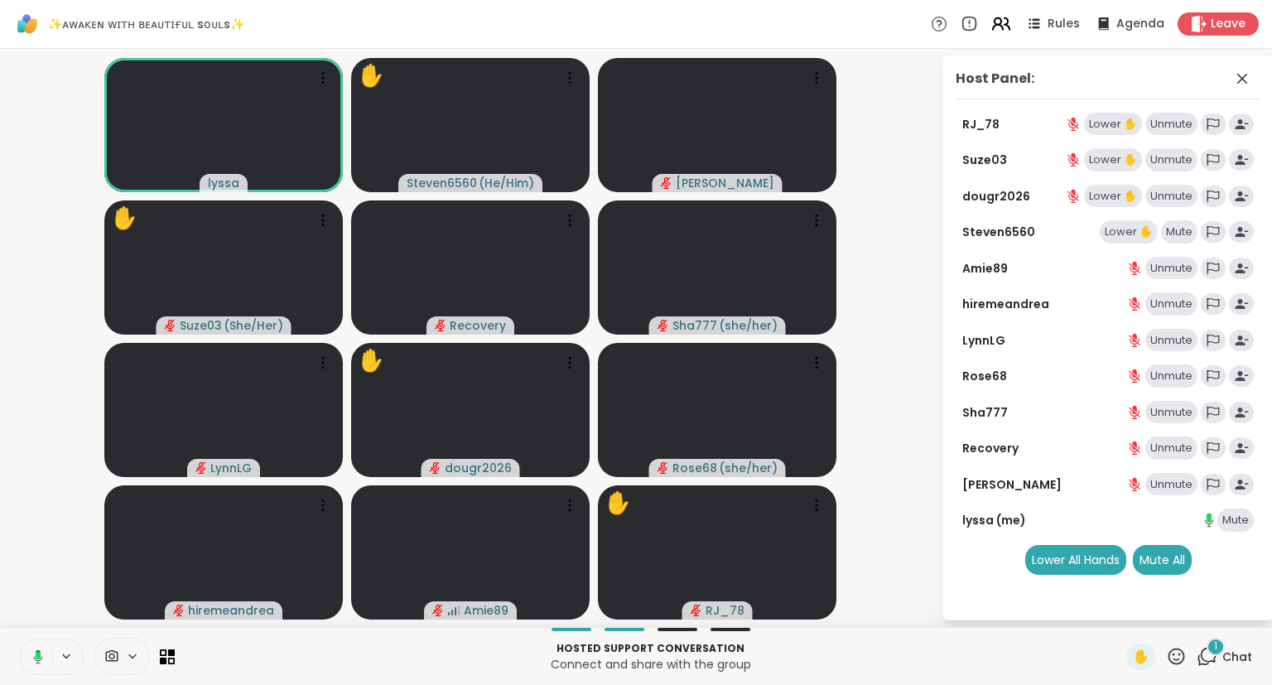
click at [1012, 28] on icon at bounding box center [1001, 23] width 21 height 21
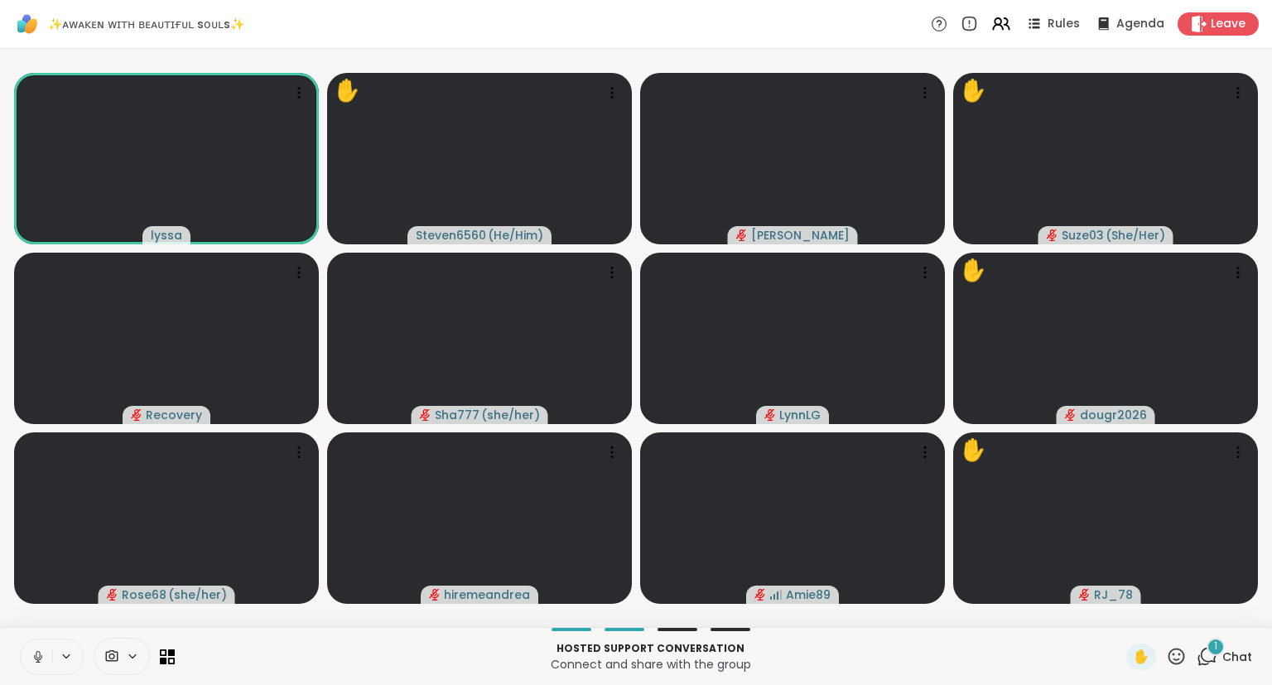
click at [36, 657] on icon at bounding box center [38, 654] width 4 height 7
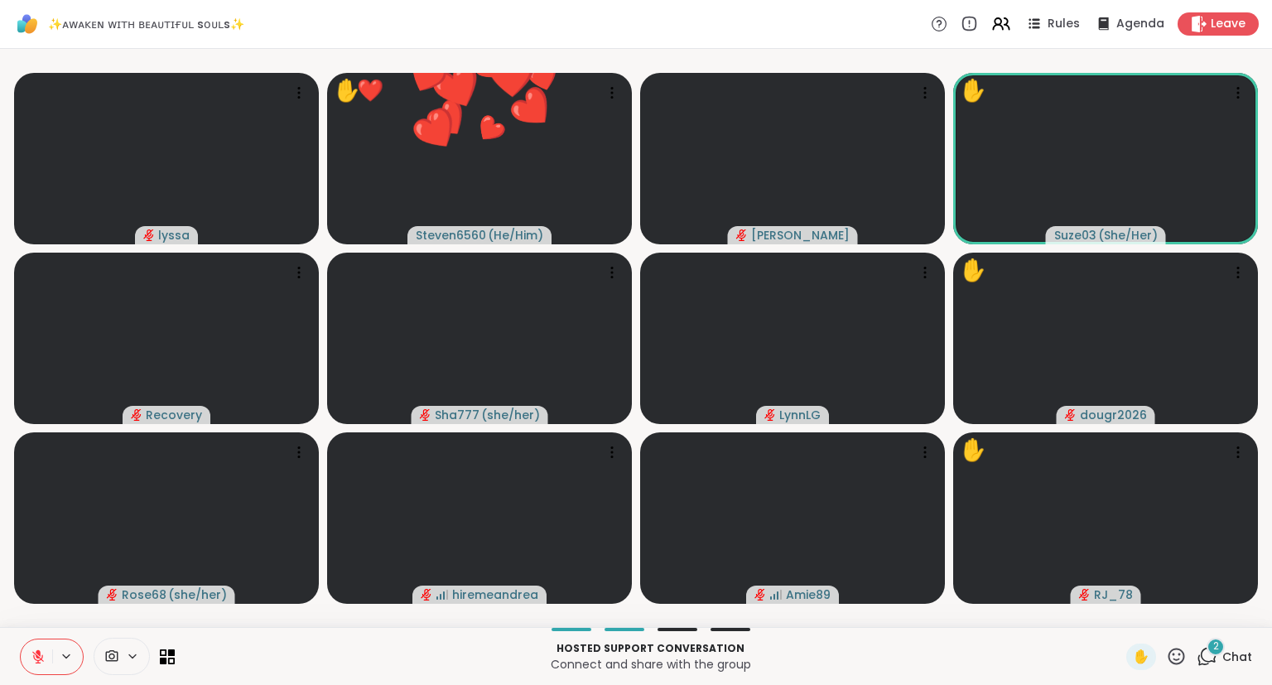
click at [1175, 657] on icon at bounding box center [1176, 656] width 21 height 21
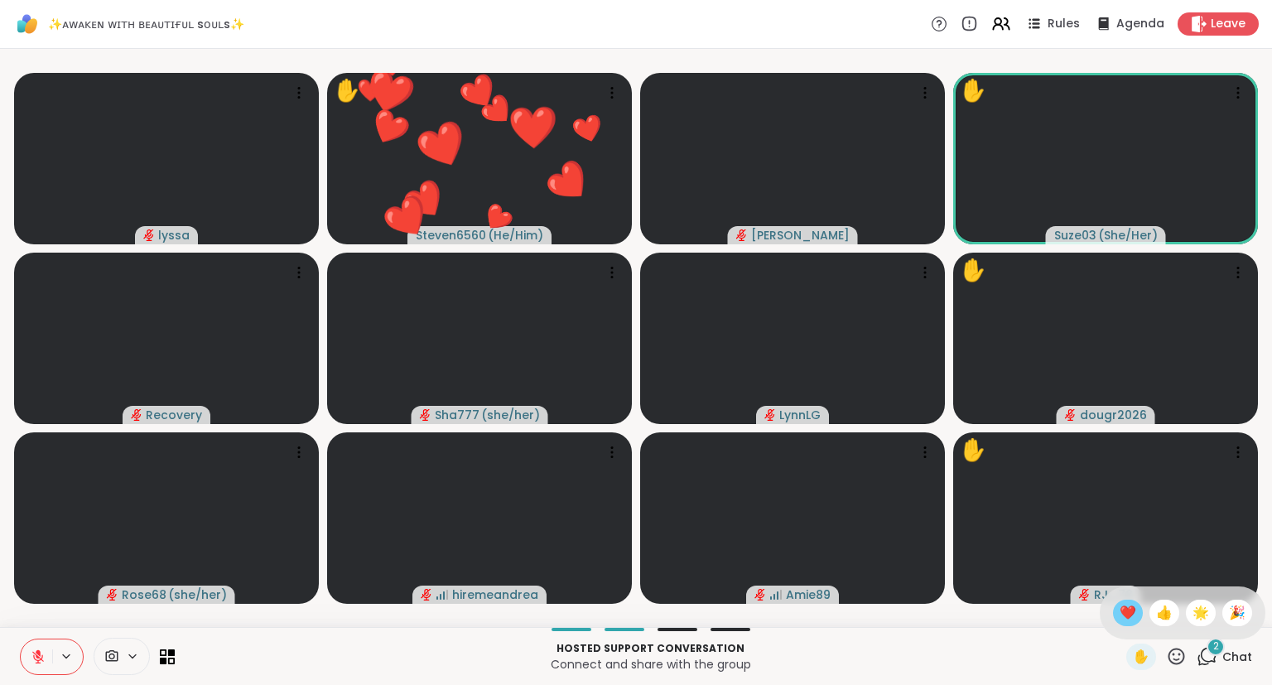
click at [1120, 618] on span "❤️" at bounding box center [1128, 613] width 17 height 20
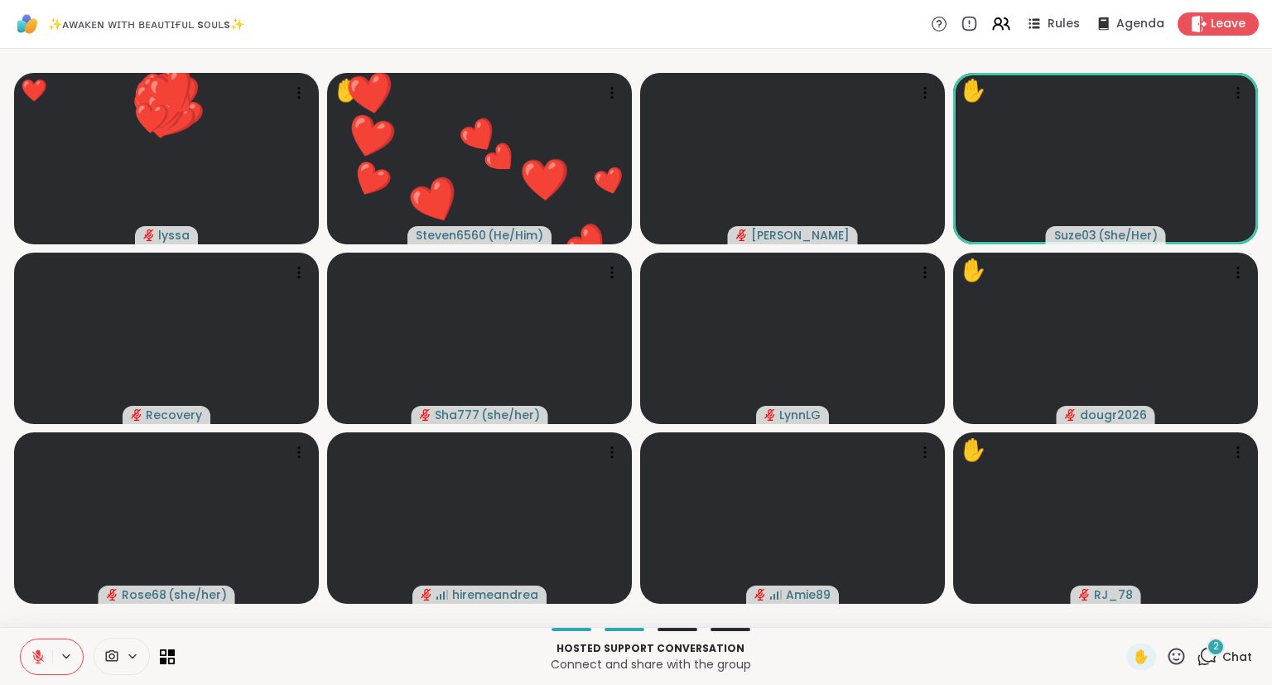
click at [1178, 655] on icon at bounding box center [1176, 656] width 21 height 21
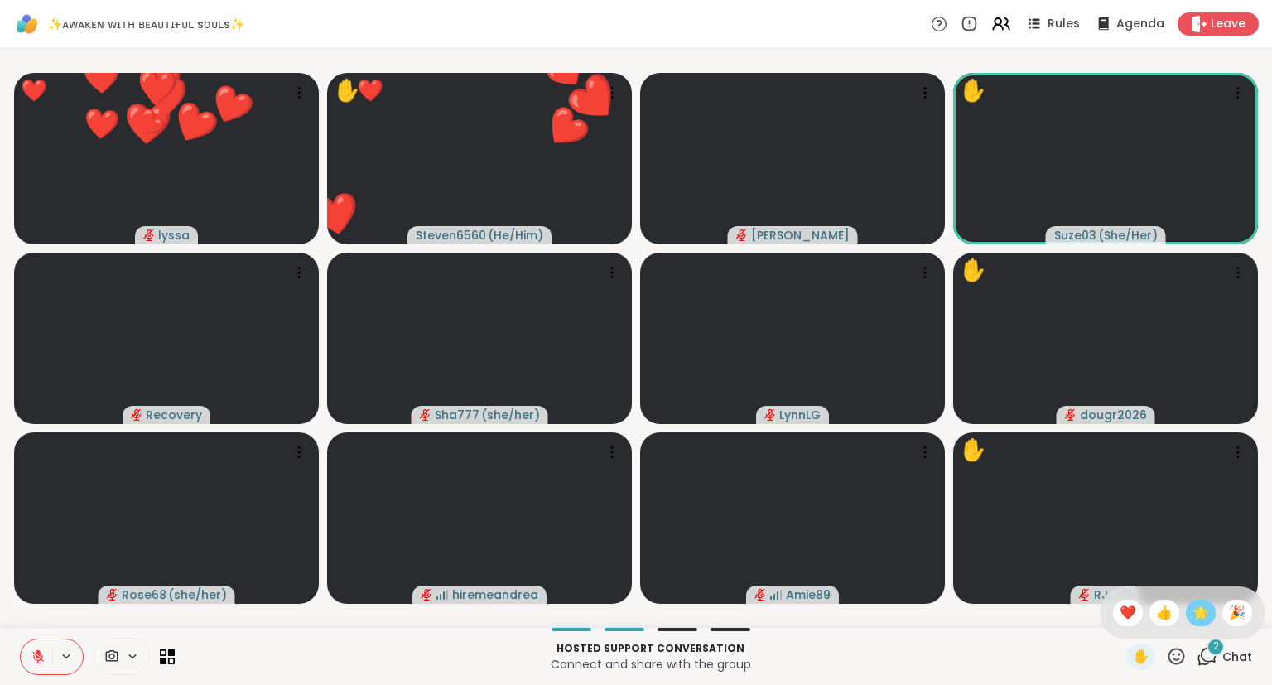
click at [1204, 618] on span "🌟" at bounding box center [1201, 613] width 17 height 20
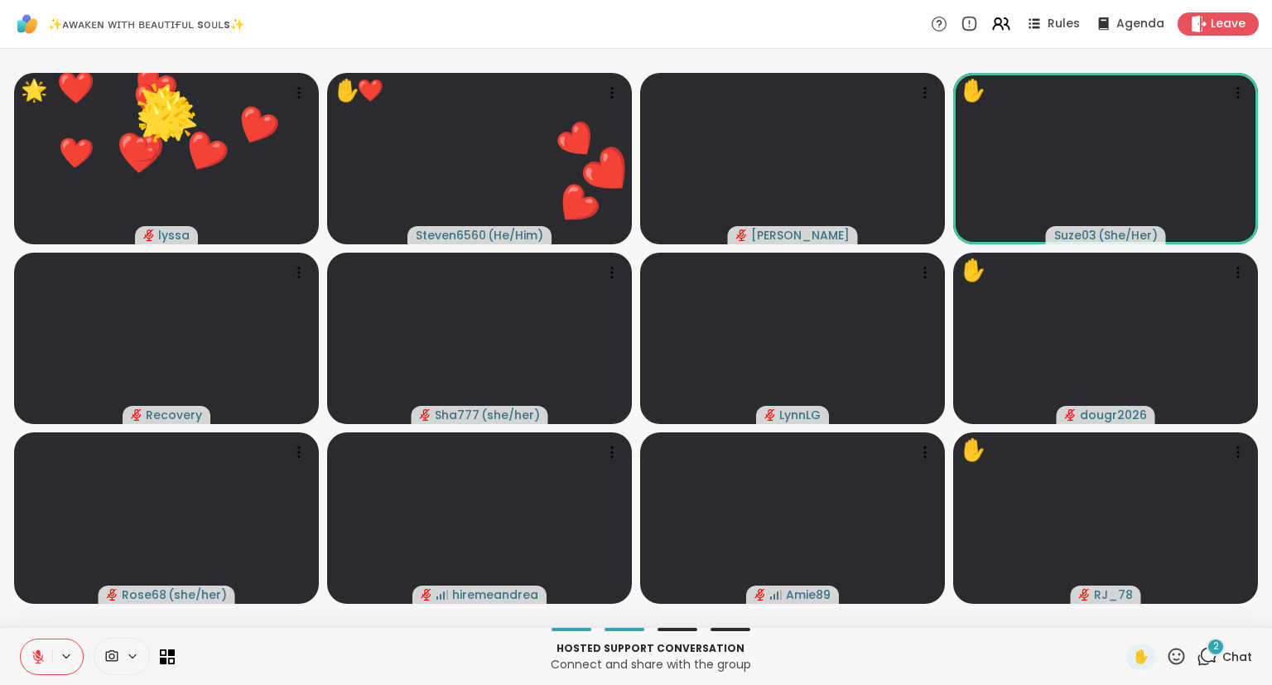
click at [1171, 661] on icon at bounding box center [1177, 656] width 17 height 17
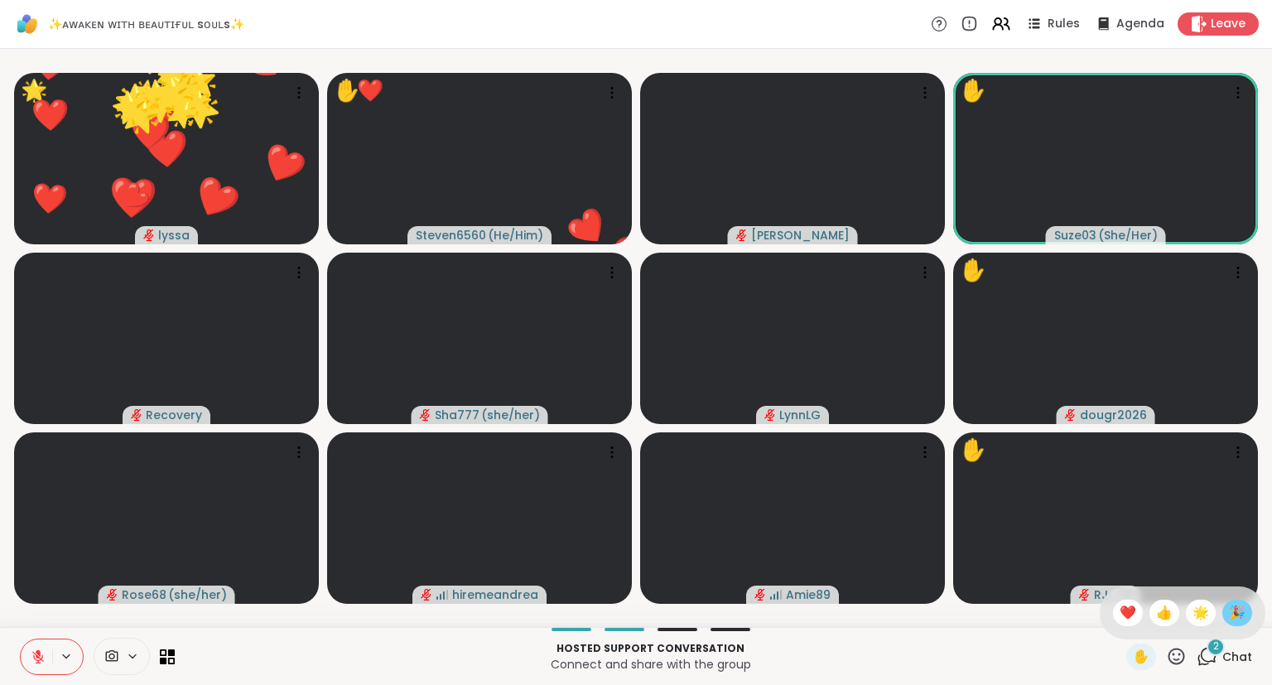
click at [1238, 618] on span "🎉" at bounding box center [1237, 613] width 17 height 20
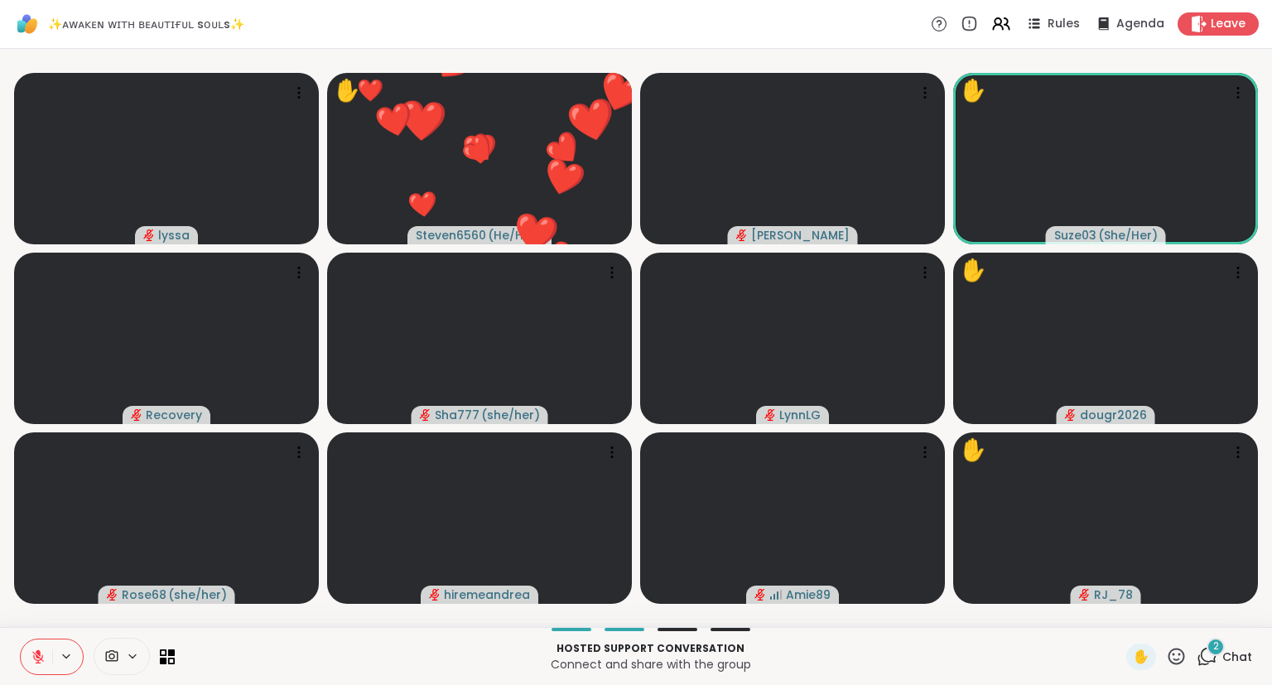
click at [36, 651] on icon at bounding box center [38, 656] width 15 height 15
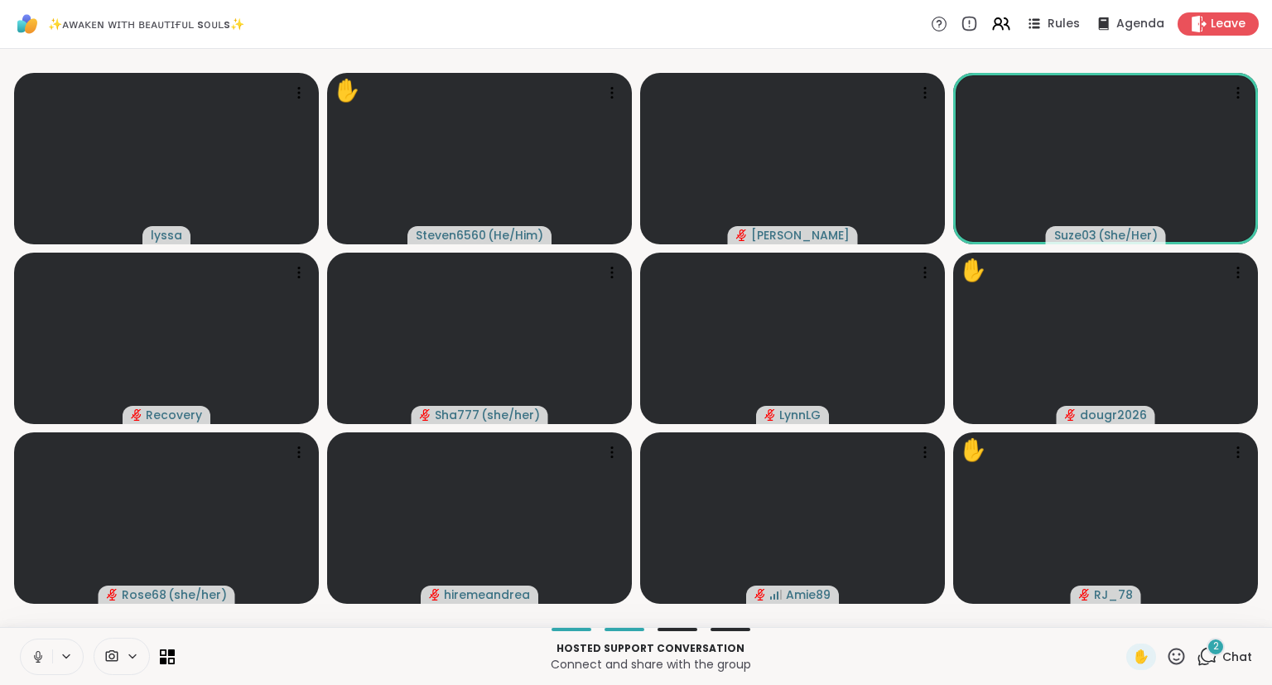
click at [1181, 652] on icon at bounding box center [1176, 656] width 21 height 21
click at [1123, 601] on div "❤️" at bounding box center [1128, 613] width 30 height 27
click at [1000, 18] on icon at bounding box center [998, 21] width 7 height 7
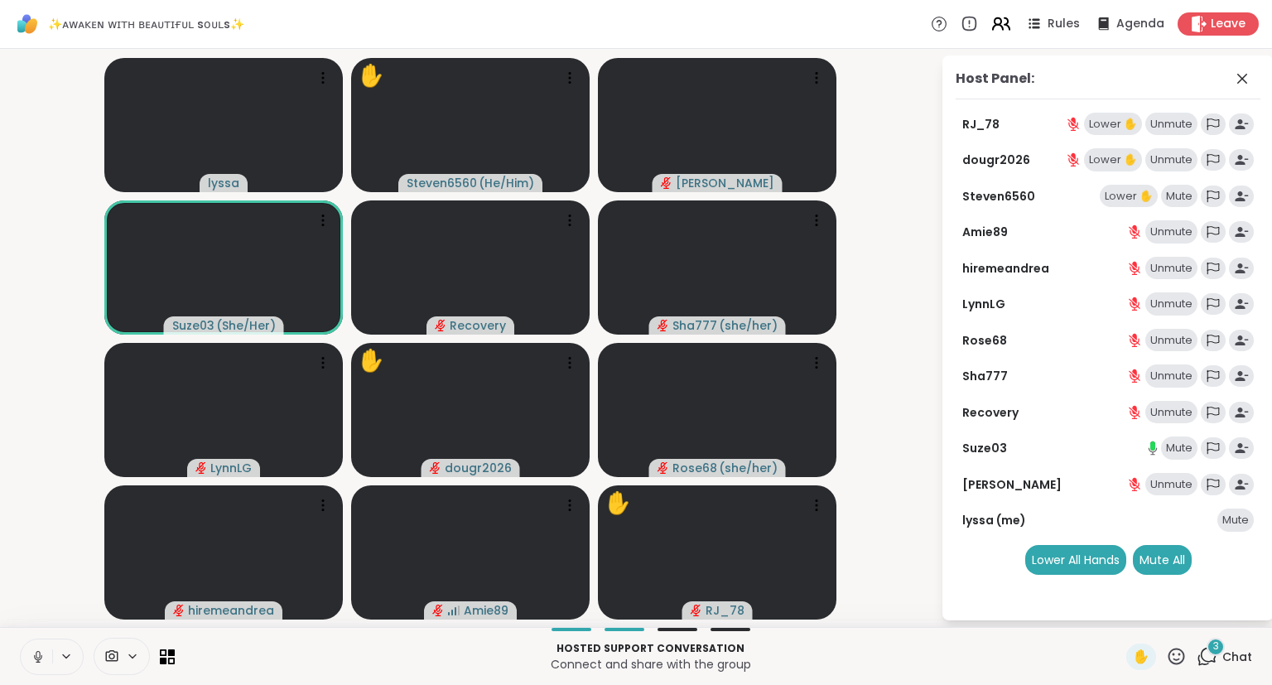
click at [1000, 18] on icon at bounding box center [998, 21] width 7 height 7
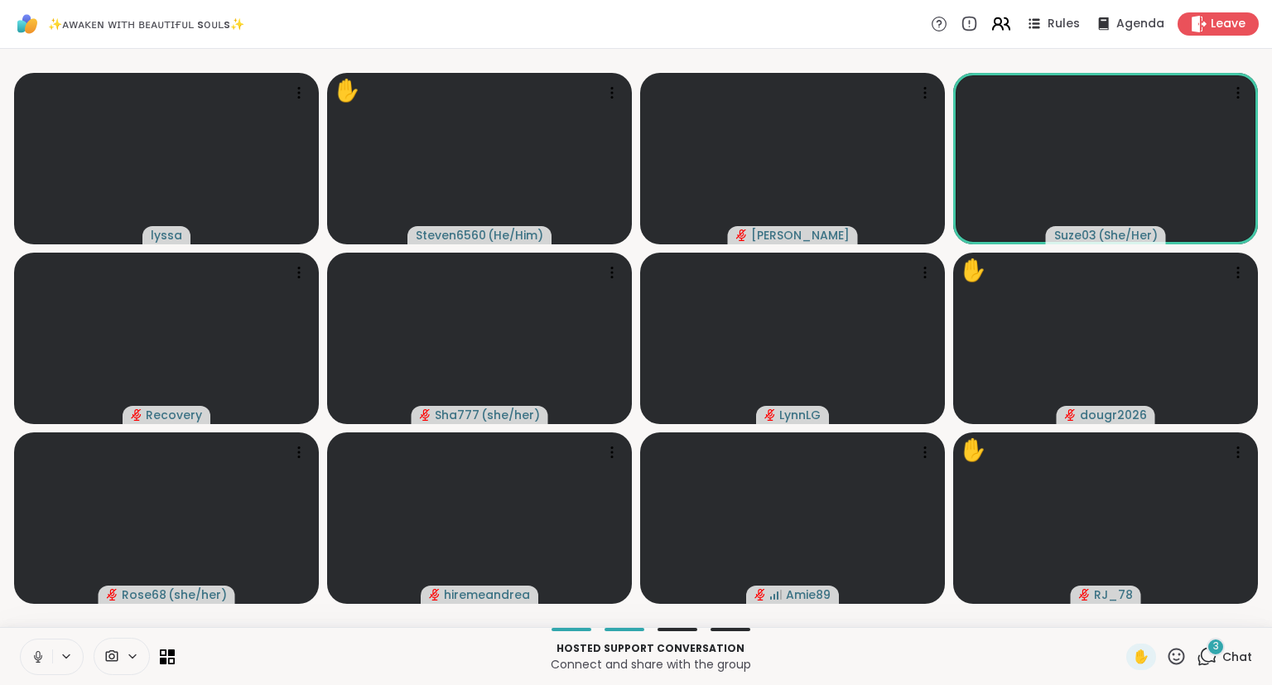
click at [1000, 18] on icon at bounding box center [998, 21] width 7 height 7
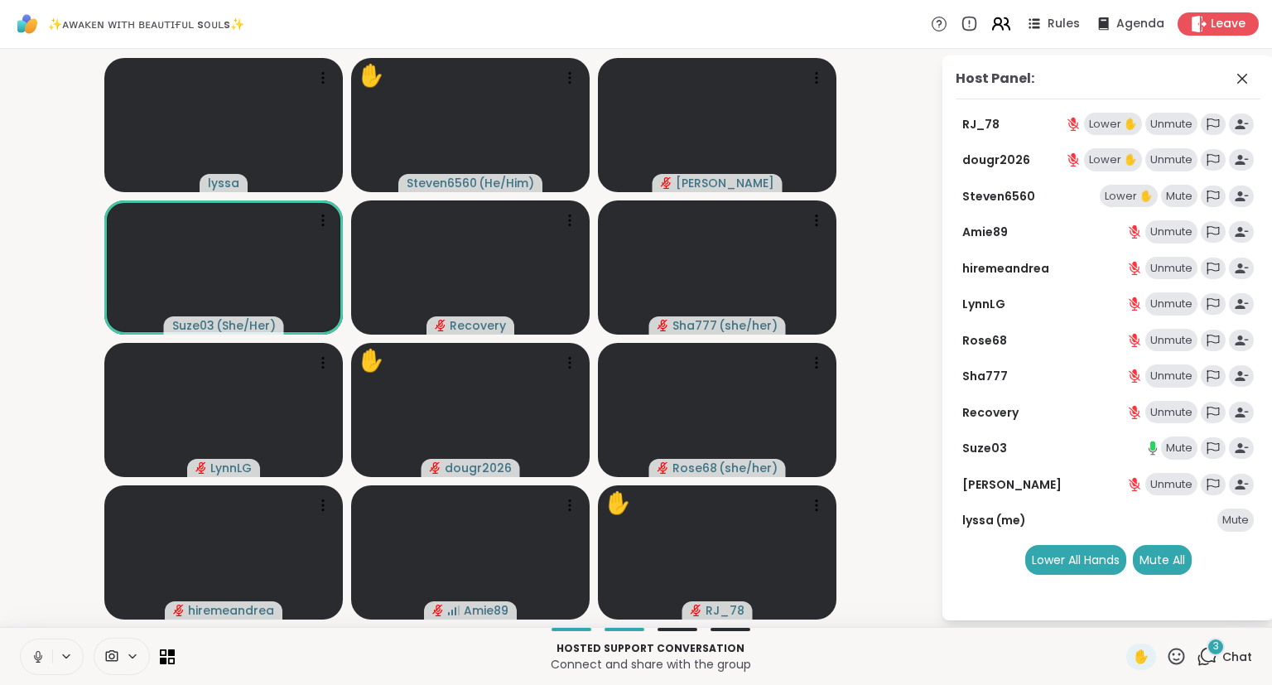
click at [1000, 18] on icon at bounding box center [998, 21] width 7 height 7
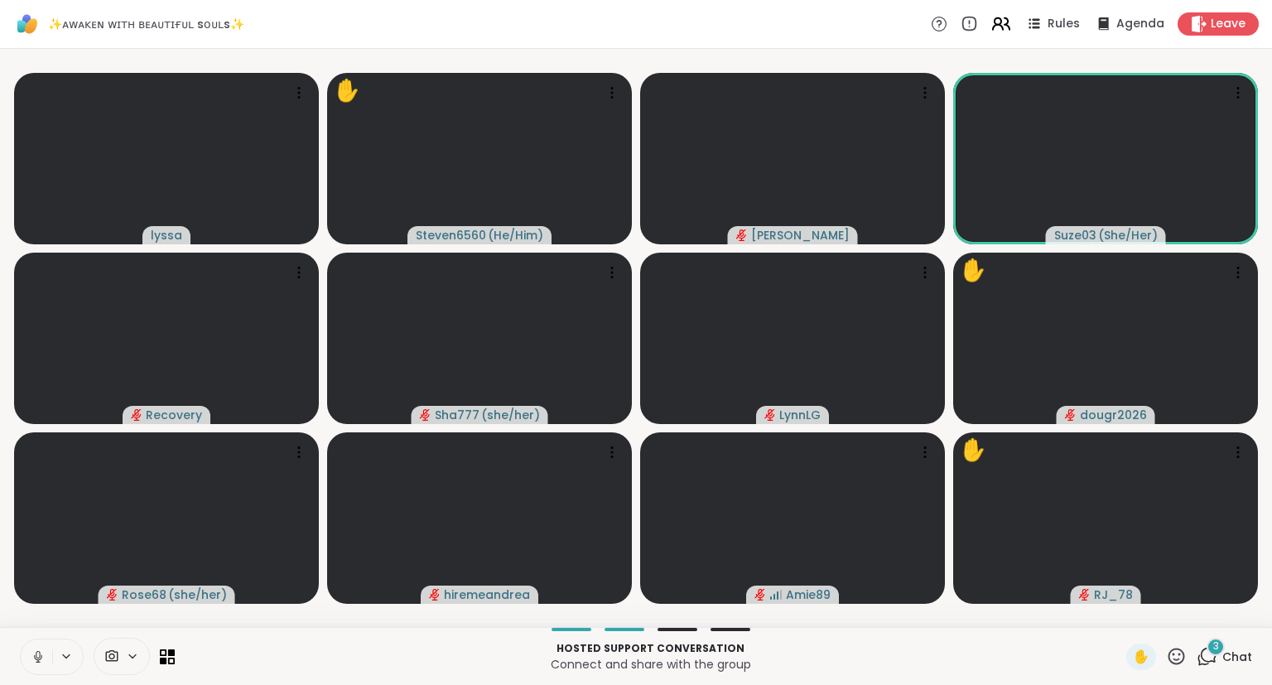
click at [1000, 18] on icon at bounding box center [998, 21] width 7 height 7
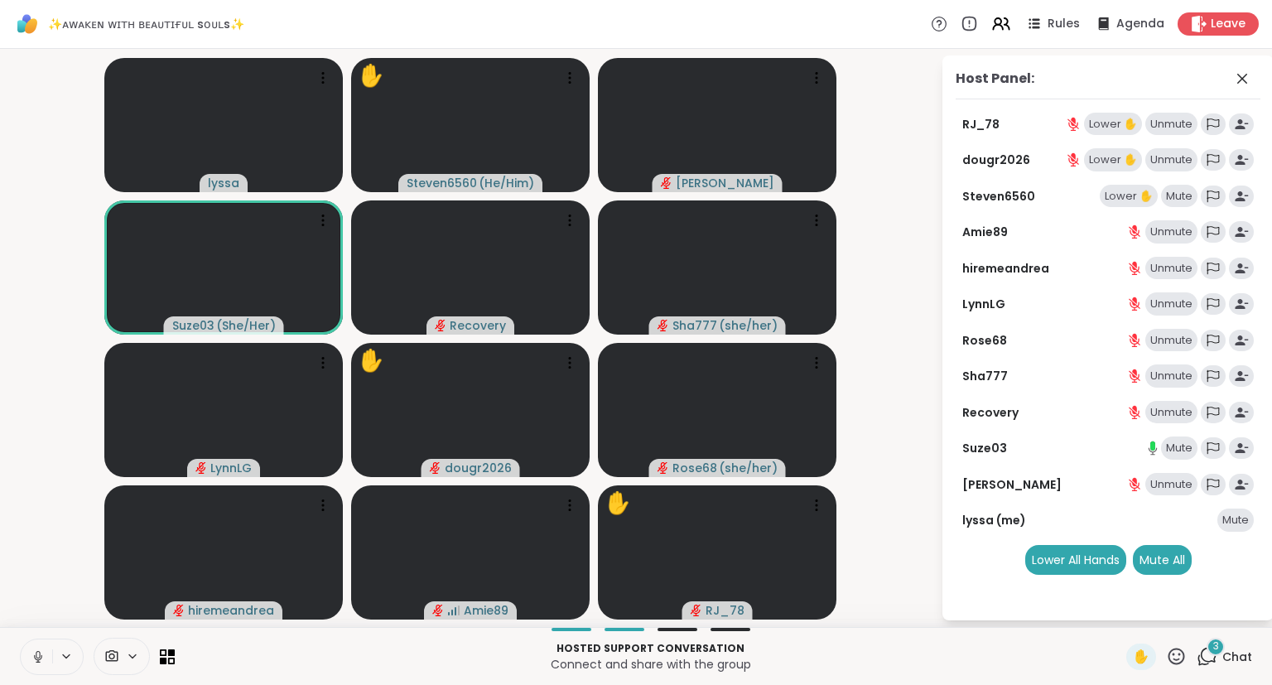
click at [1113, 120] on div "Lower ✋" at bounding box center [1113, 124] width 58 height 23
click at [1010, 25] on icon at bounding box center [1007, 24] width 5 height 12
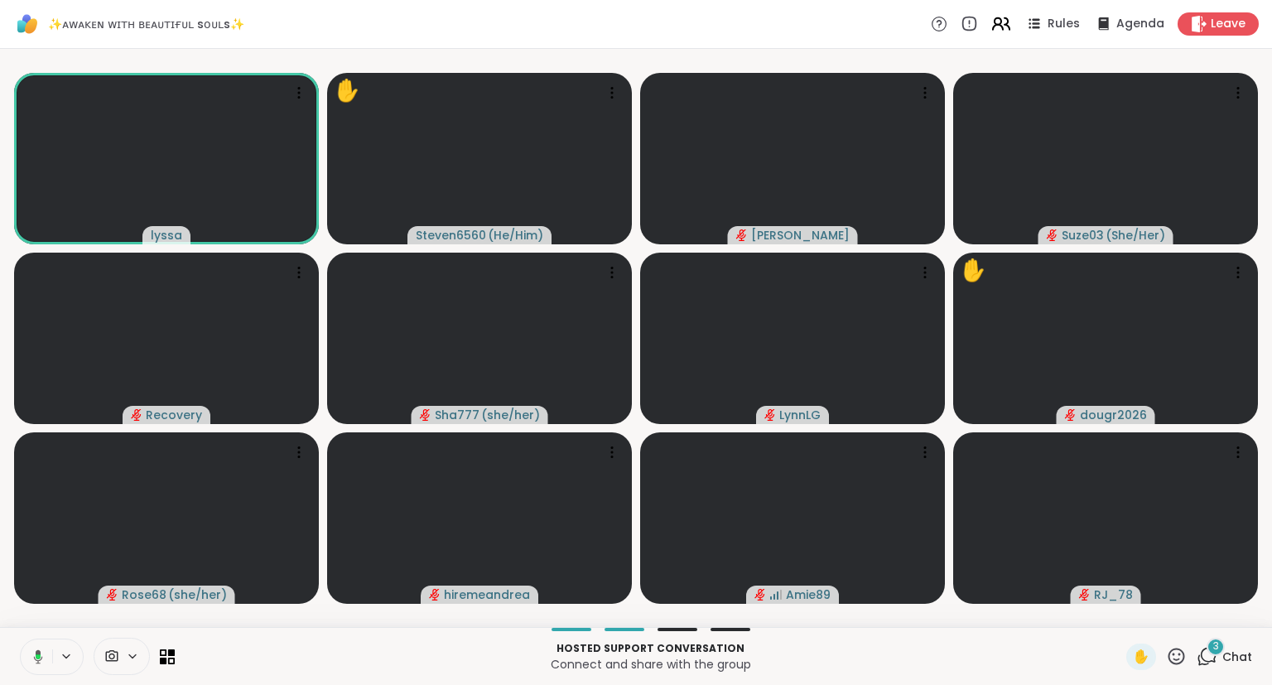
click at [1002, 22] on icon at bounding box center [1001, 23] width 21 height 21
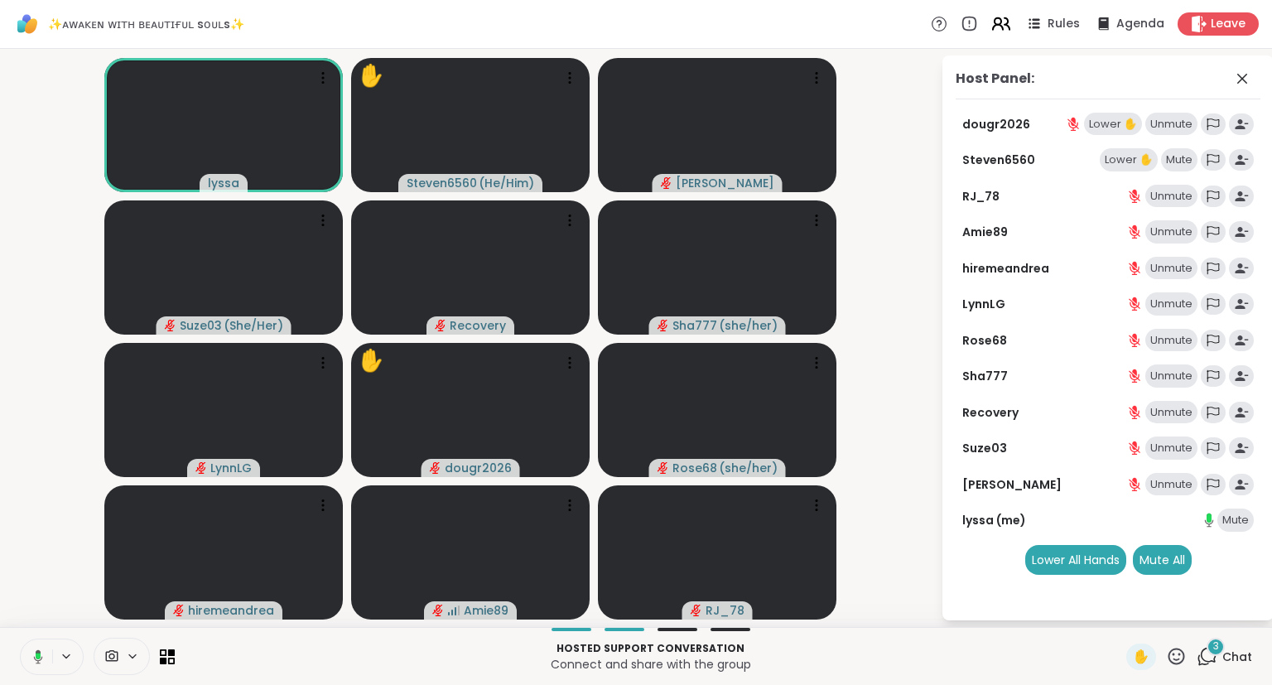
click at [1002, 22] on icon at bounding box center [1001, 23] width 21 height 21
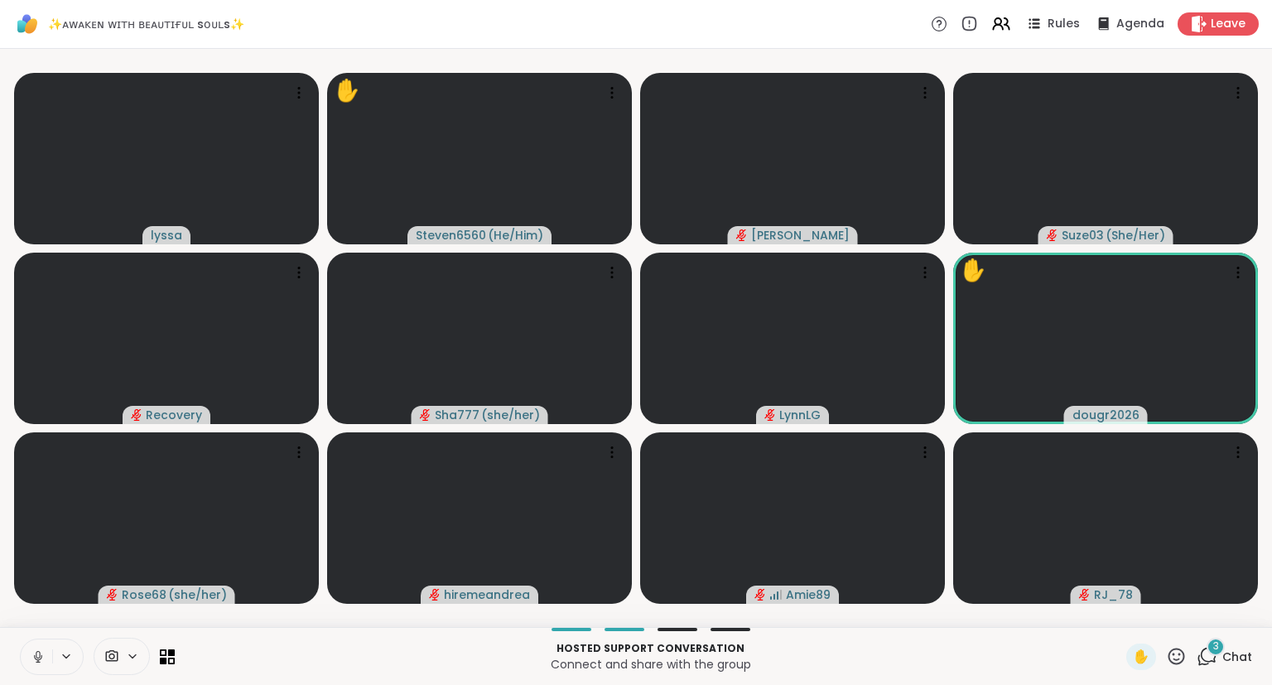
click at [31, 660] on icon at bounding box center [38, 656] width 15 height 15
click at [1176, 659] on icon at bounding box center [1177, 656] width 17 height 17
click at [1120, 615] on span "❤️" at bounding box center [1128, 613] width 17 height 20
click at [1176, 664] on icon at bounding box center [1177, 656] width 17 height 17
click at [1068, 651] on p "Hosted support conversation" at bounding box center [651, 648] width 932 height 15
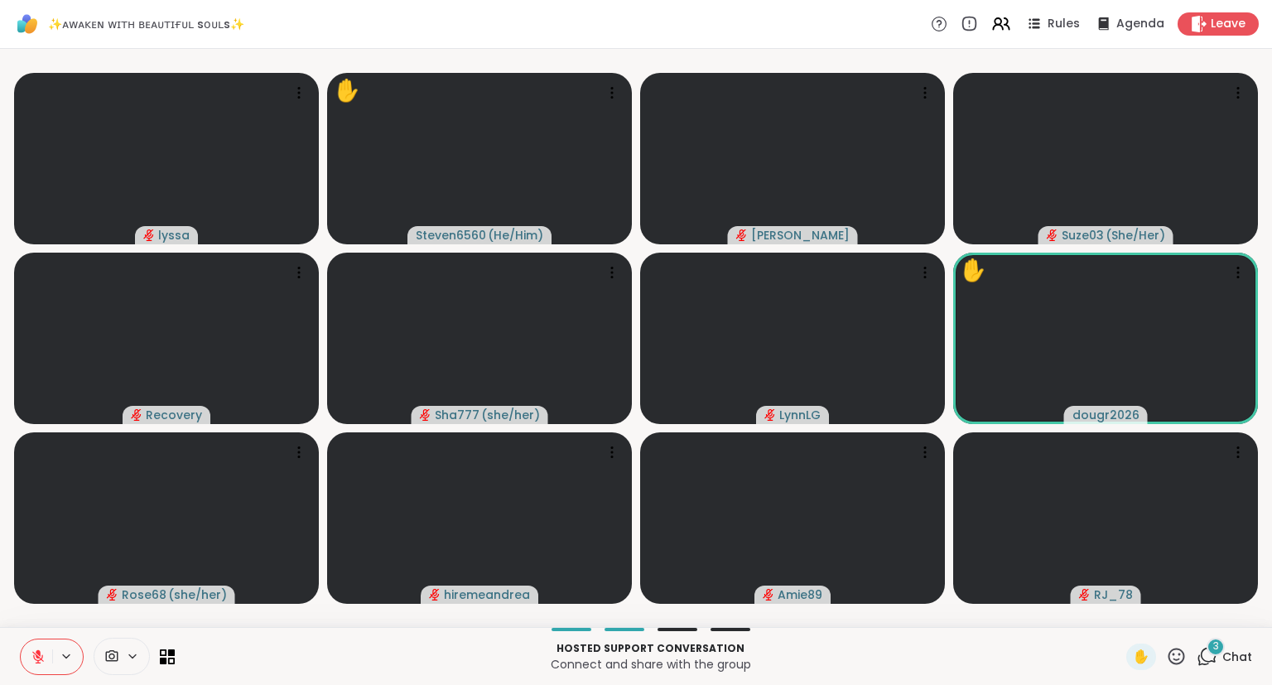
click at [1224, 657] on span "Chat" at bounding box center [1238, 657] width 30 height 17
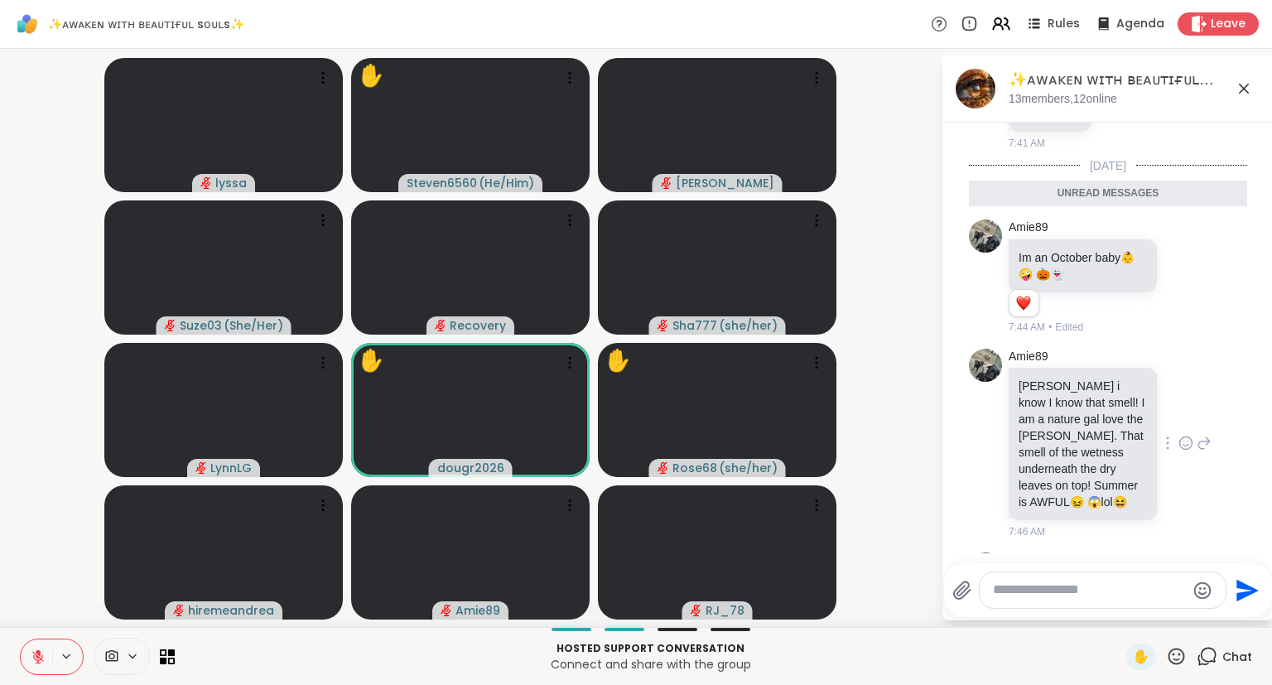
scroll to position [5476, 0]
click at [1204, 439] on icon at bounding box center [1206, 445] width 12 height 12
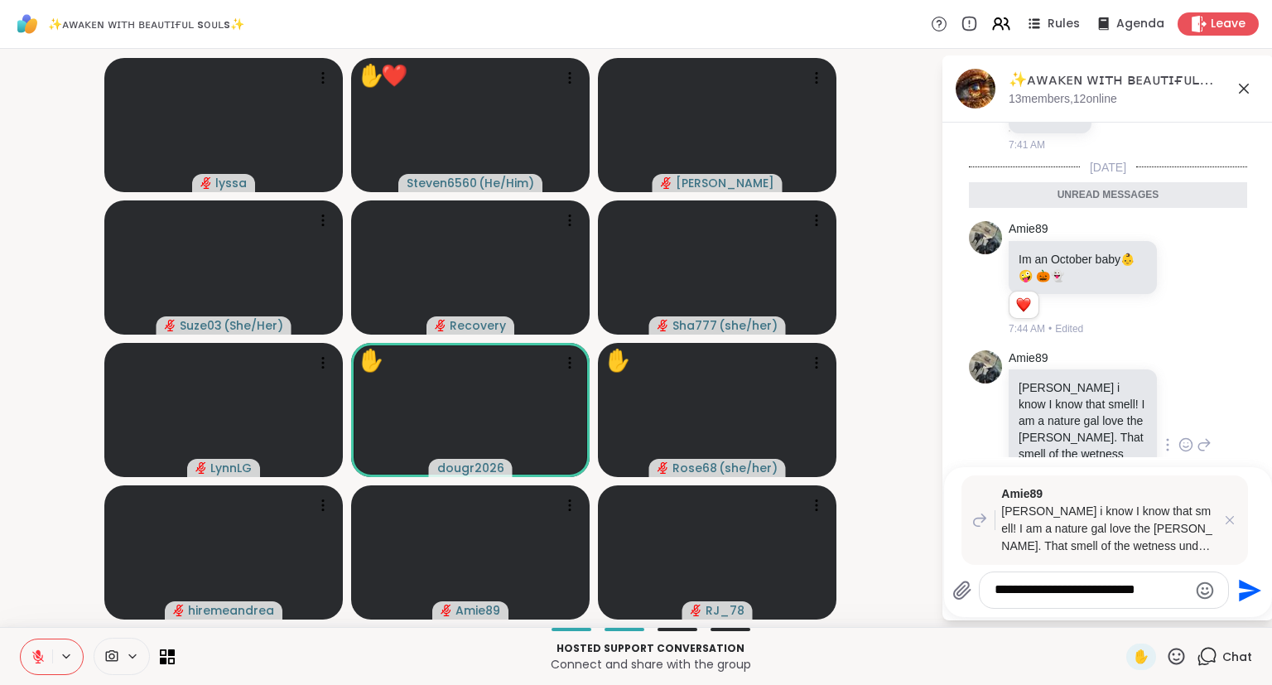
type textarea "**********"
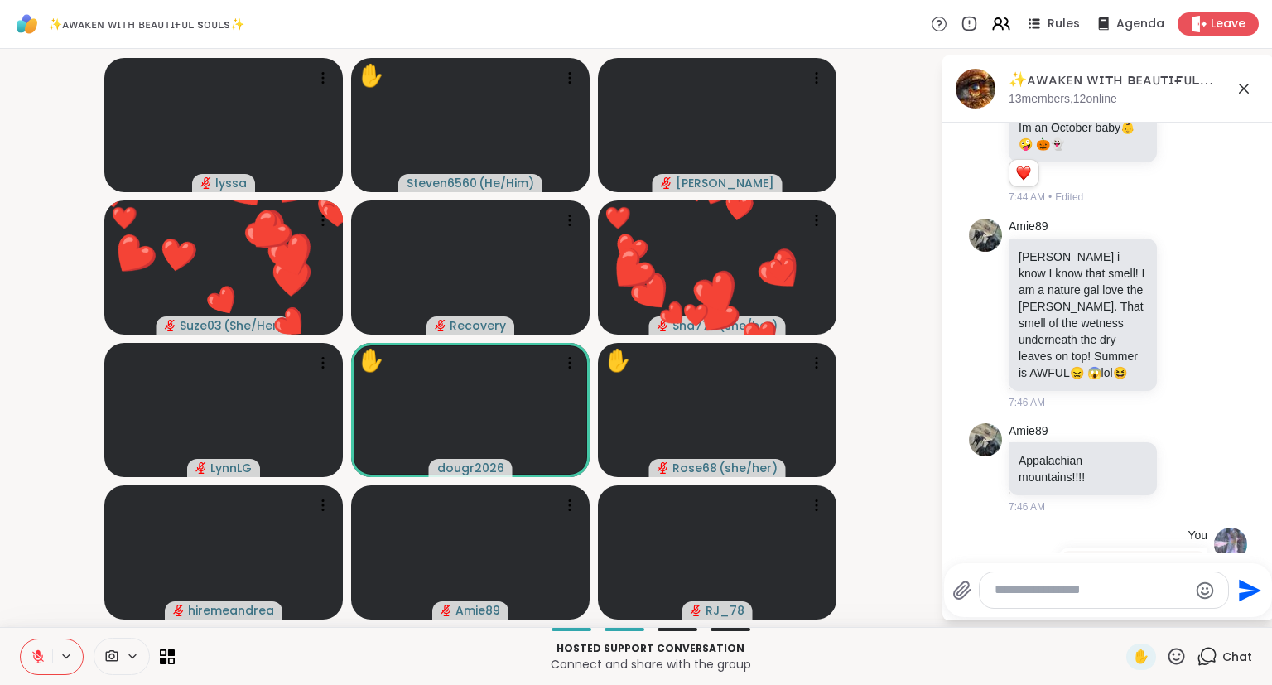
scroll to position [5567, 0]
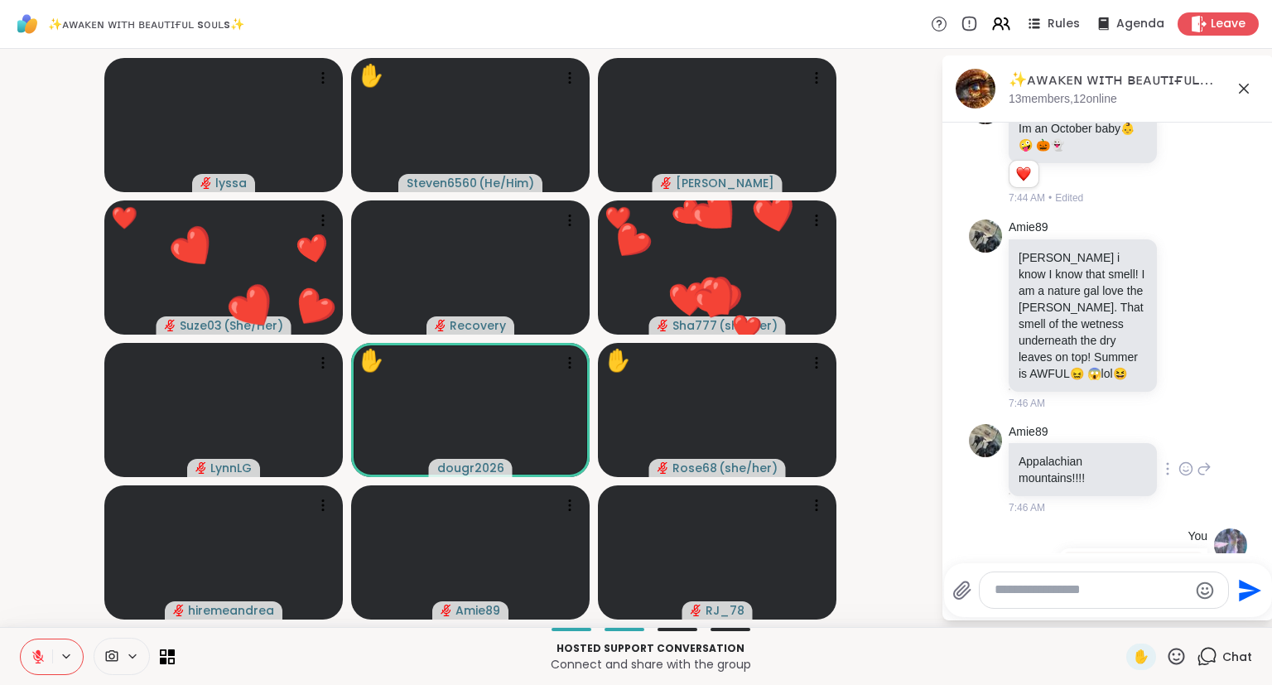
click at [1185, 461] on icon at bounding box center [1186, 469] width 15 height 17
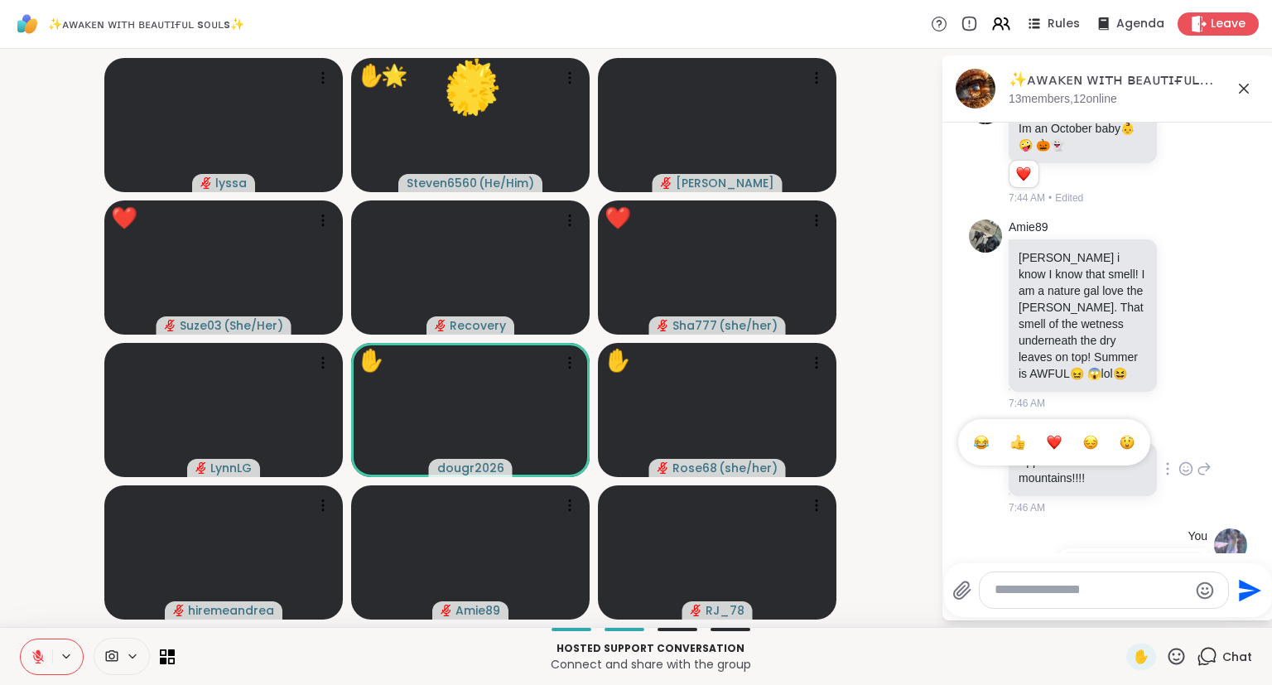
click at [1050, 435] on div "Select Reaction: Heart" at bounding box center [1054, 442] width 15 height 15
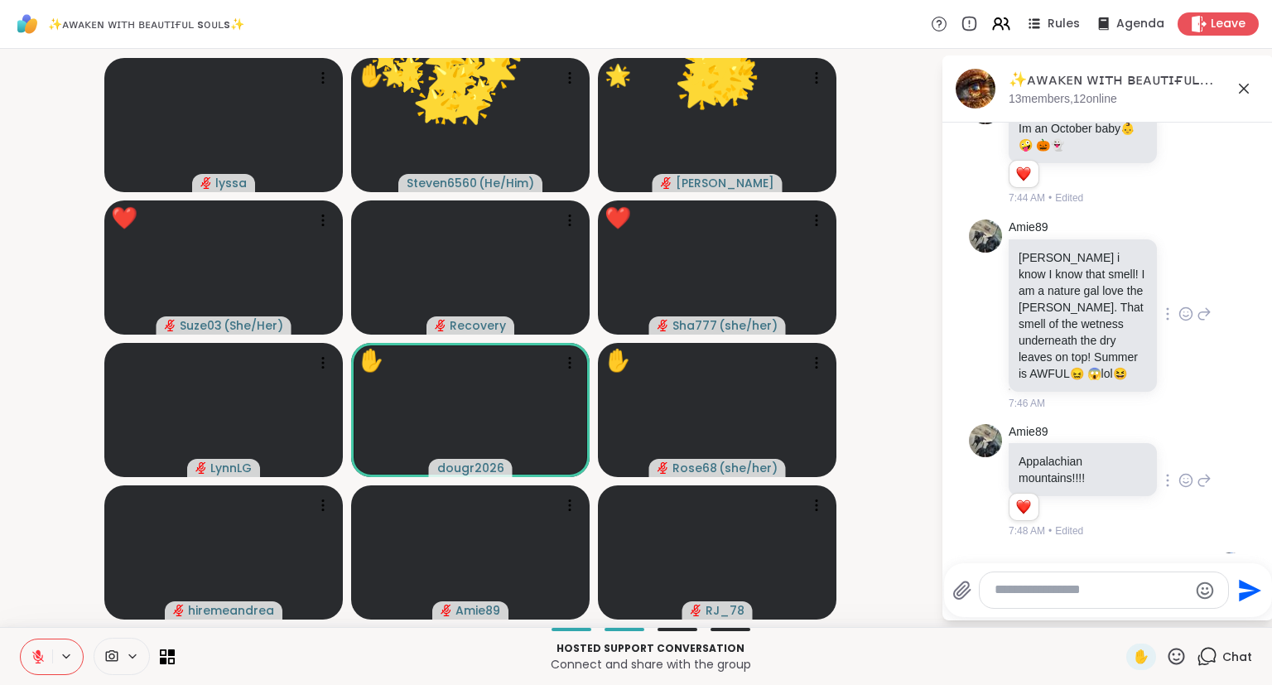
scroll to position [5386, 0]
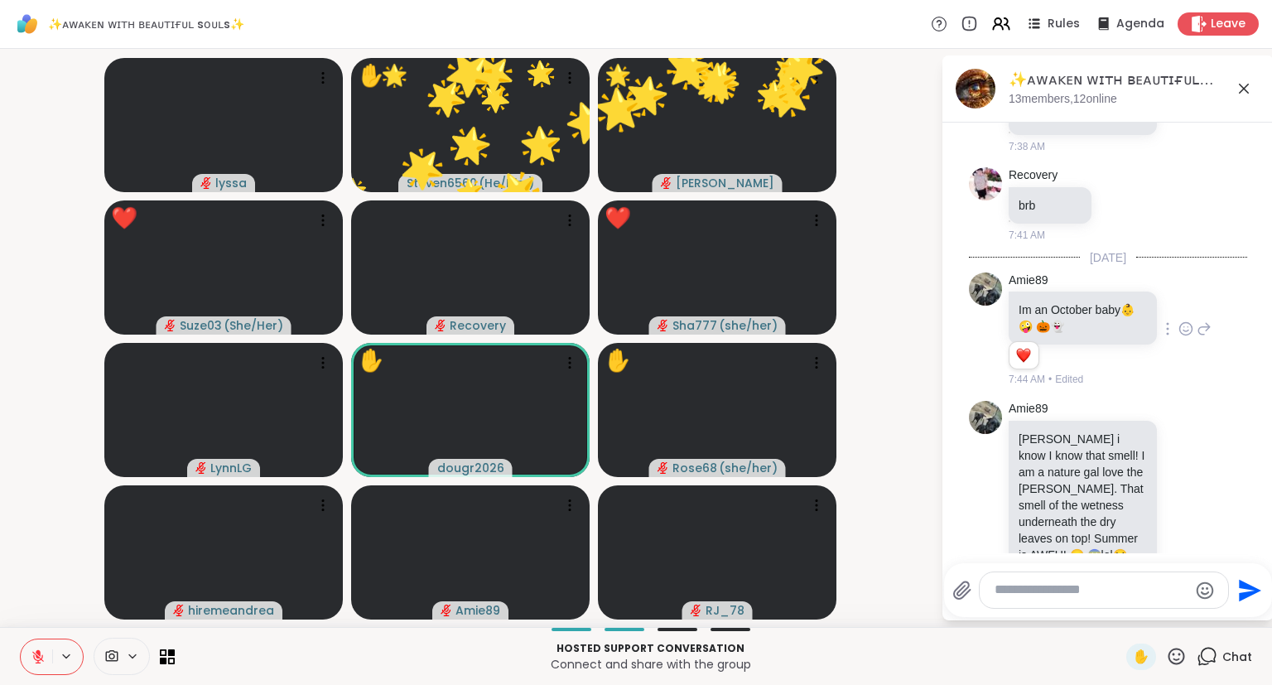
click at [1187, 321] on icon at bounding box center [1186, 329] width 15 height 17
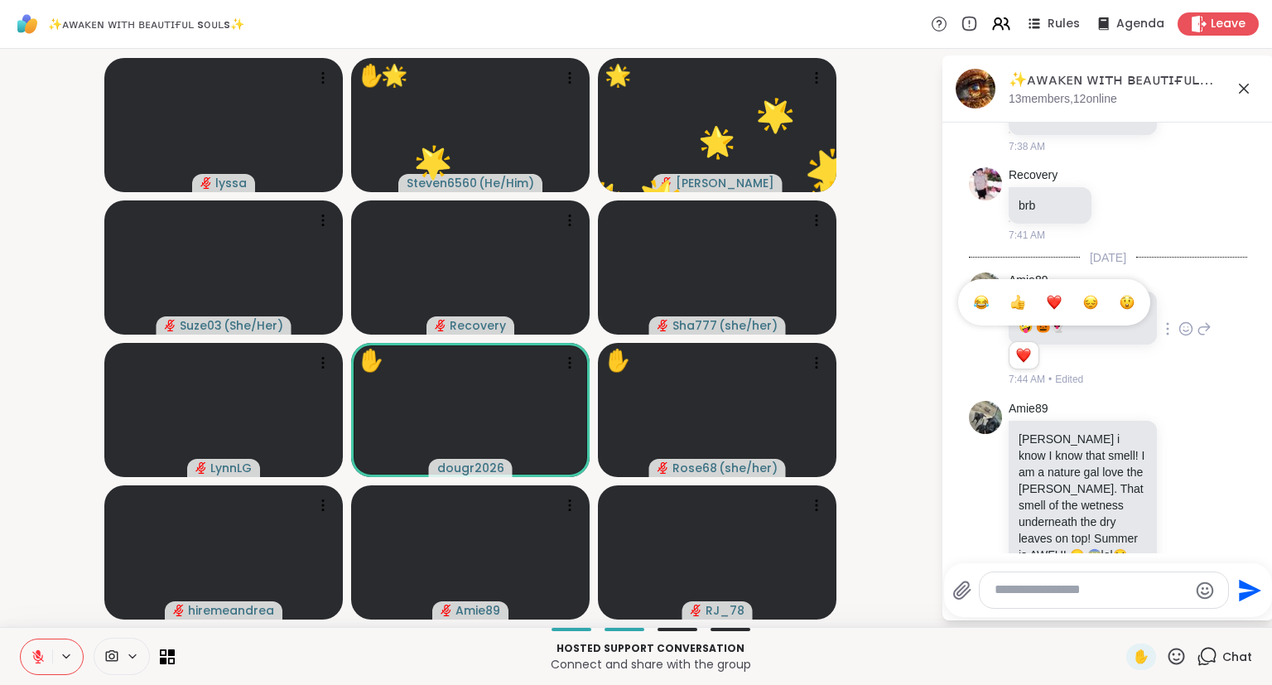
click at [1048, 295] on div "Select Reaction: Heart" at bounding box center [1054, 302] width 15 height 15
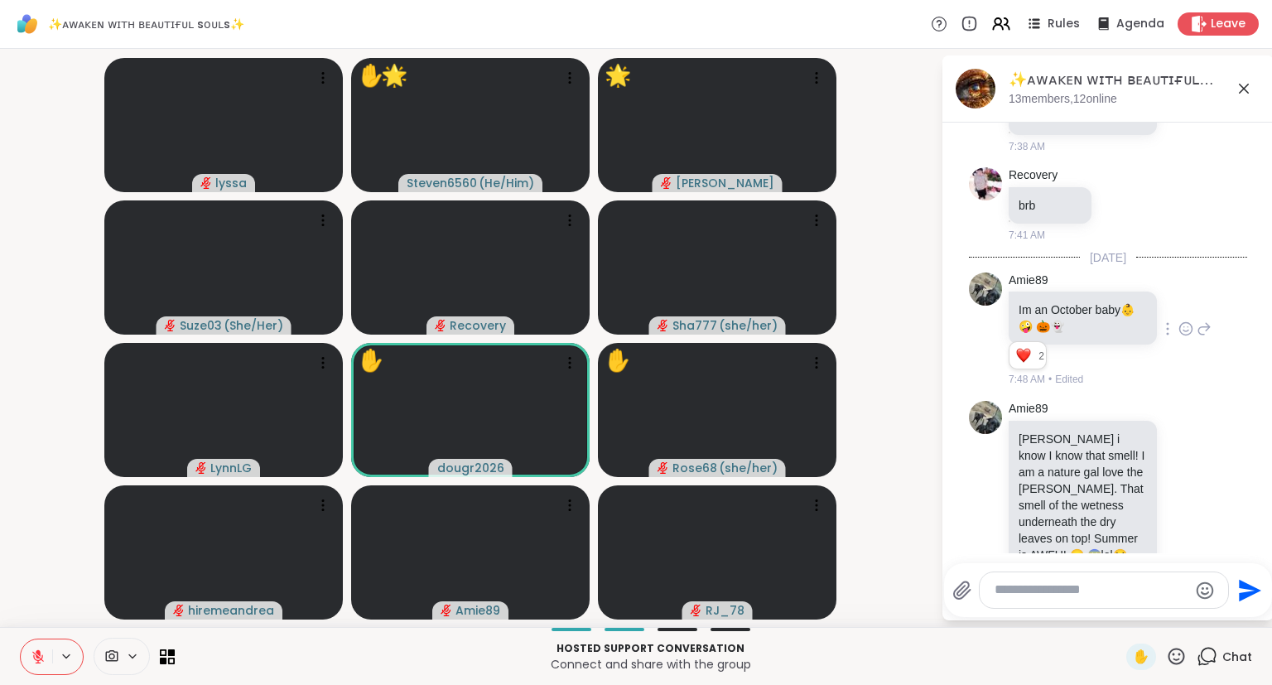
click at [1201, 319] on icon at bounding box center [1204, 329] width 15 height 20
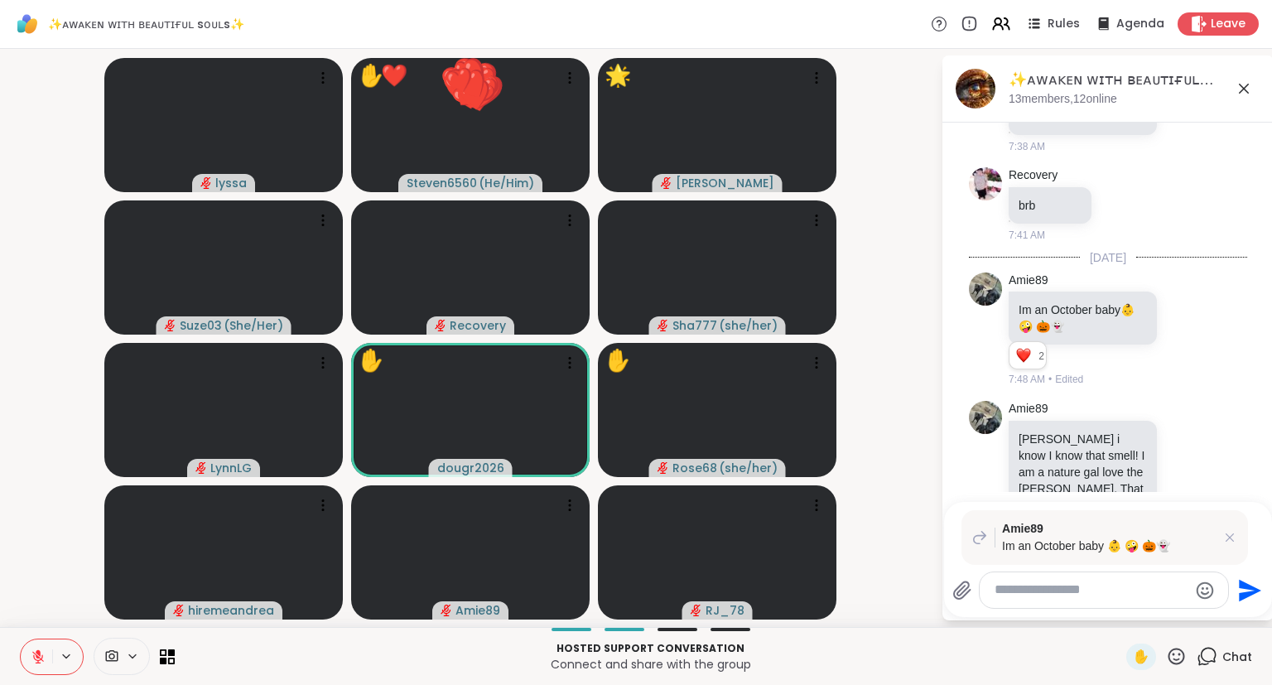
click at [1203, 588] on icon "Emoji picker" at bounding box center [1205, 591] width 20 height 20
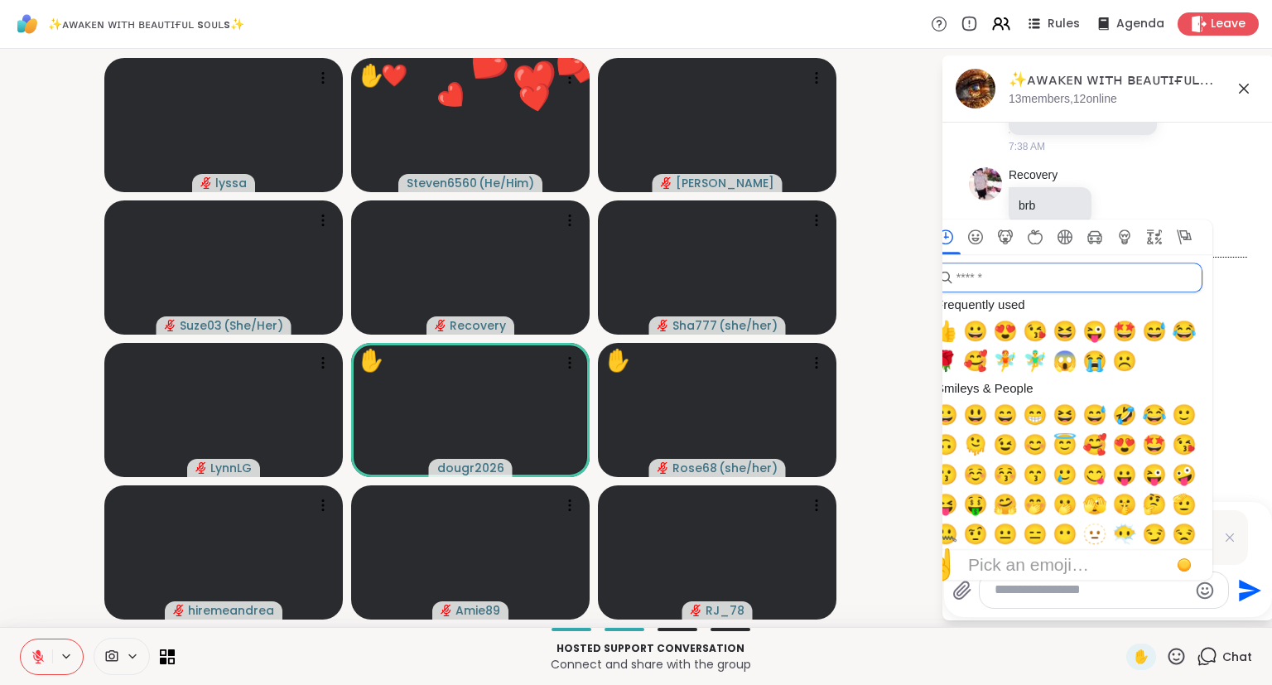
click at [1089, 280] on input "search" at bounding box center [1067, 278] width 272 height 30
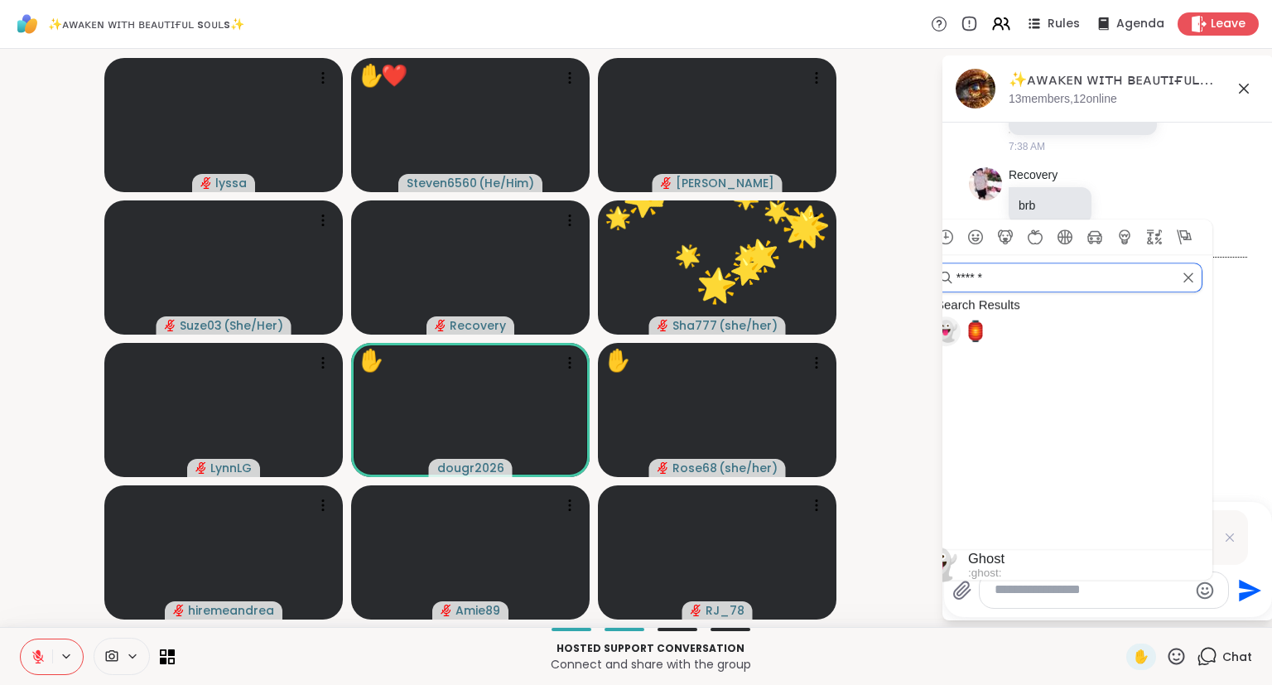
type input "******"
click at [953, 330] on span "👻" at bounding box center [946, 331] width 25 height 23
type textarea "**"
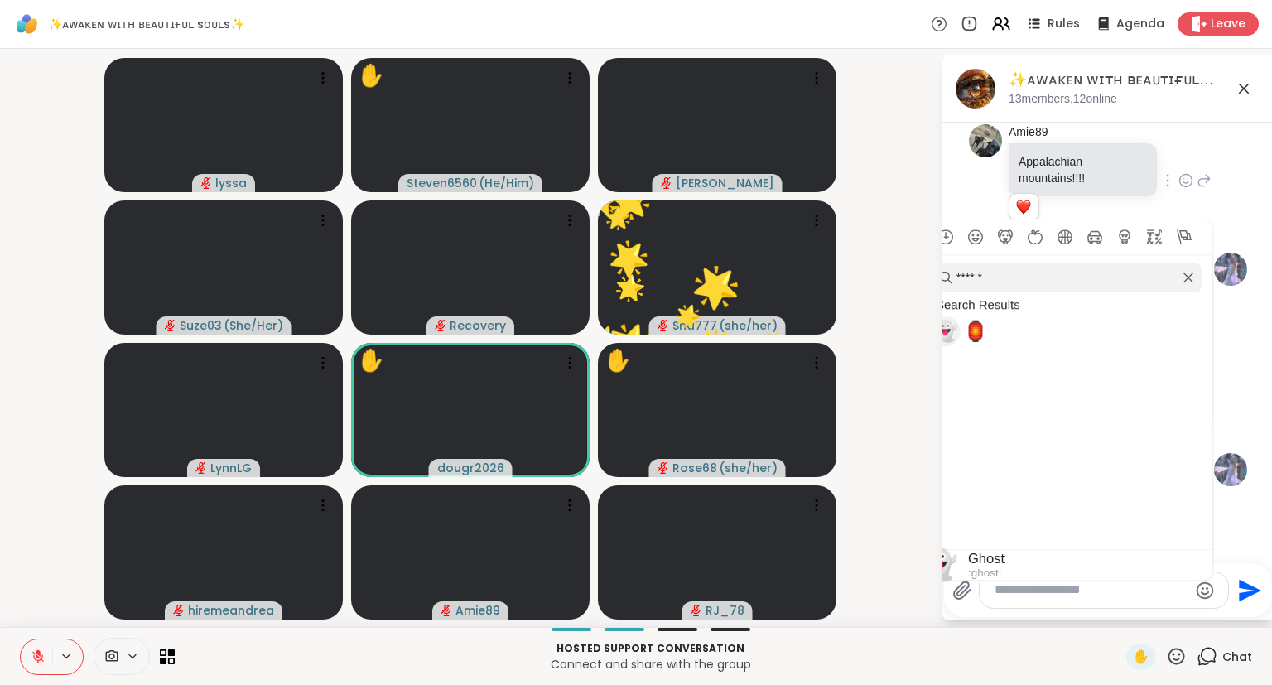
scroll to position [5828, 0]
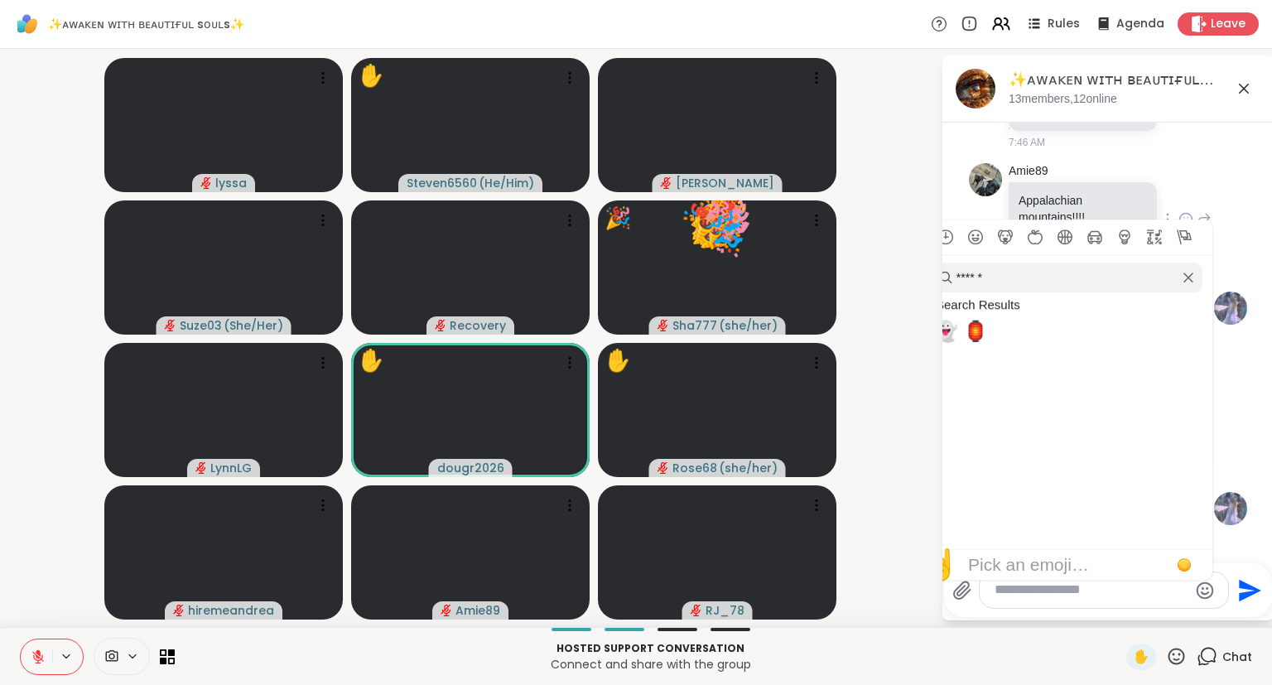
click at [1180, 163] on div "Amie89 Appalachian mountains!!!! 1 1 7:48 AM • Edited" at bounding box center [1110, 220] width 203 height 115
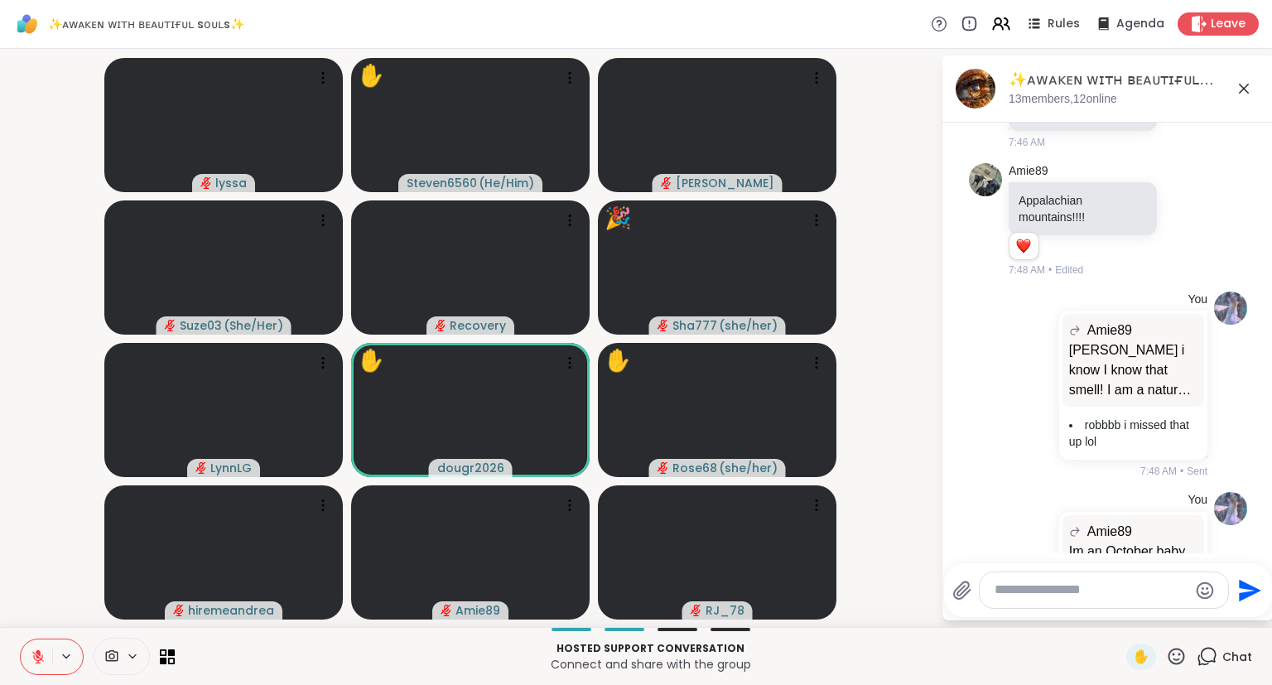
click at [1248, 88] on icon at bounding box center [1244, 89] width 20 height 20
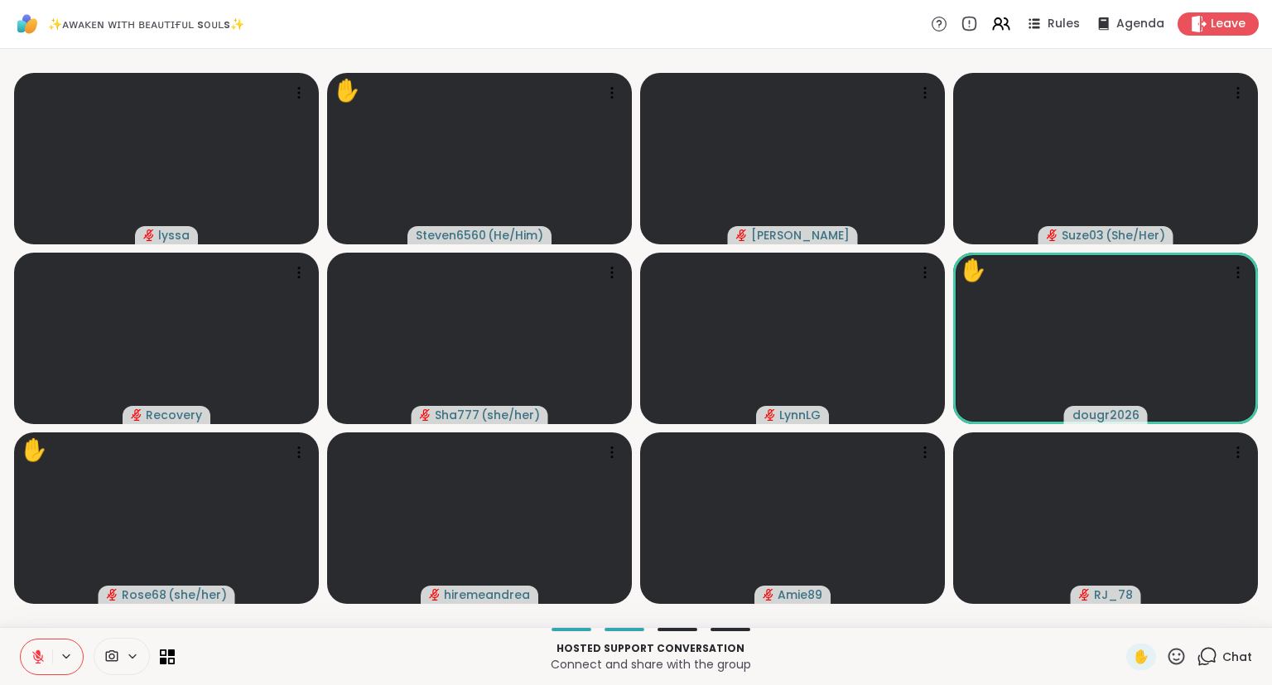
click at [38, 663] on icon at bounding box center [38, 657] width 12 height 12
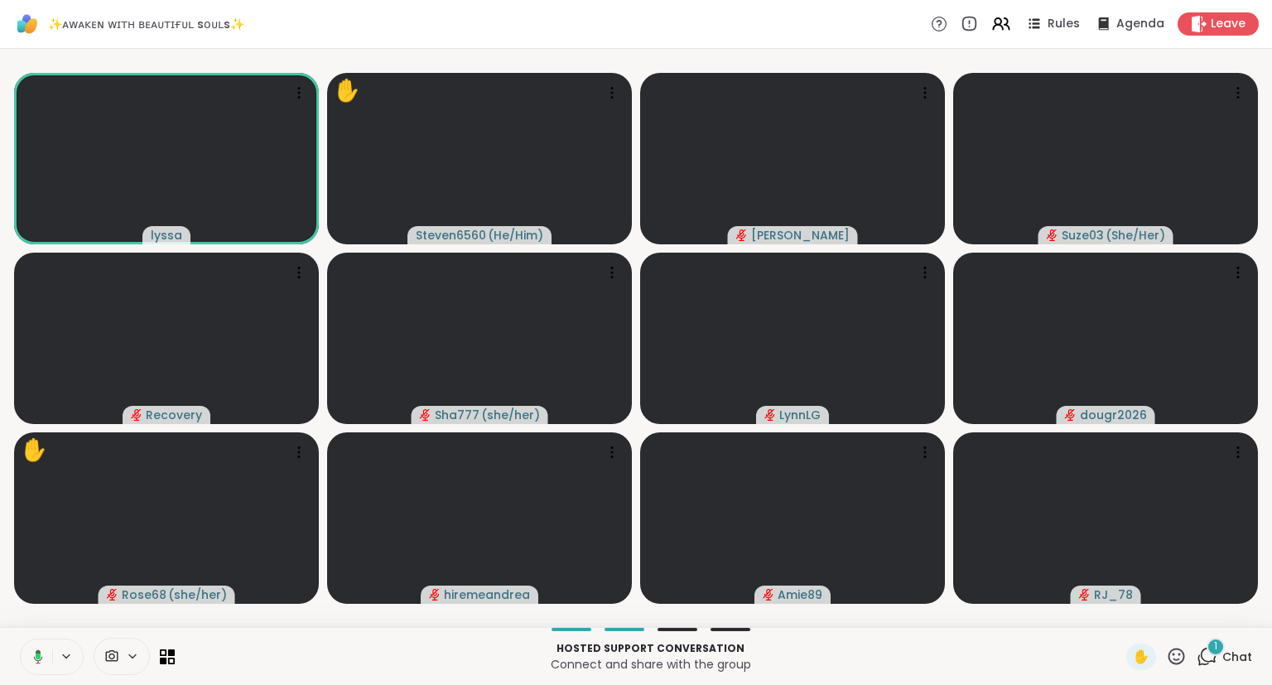
click at [31, 667] on button at bounding box center [35, 657] width 34 height 35
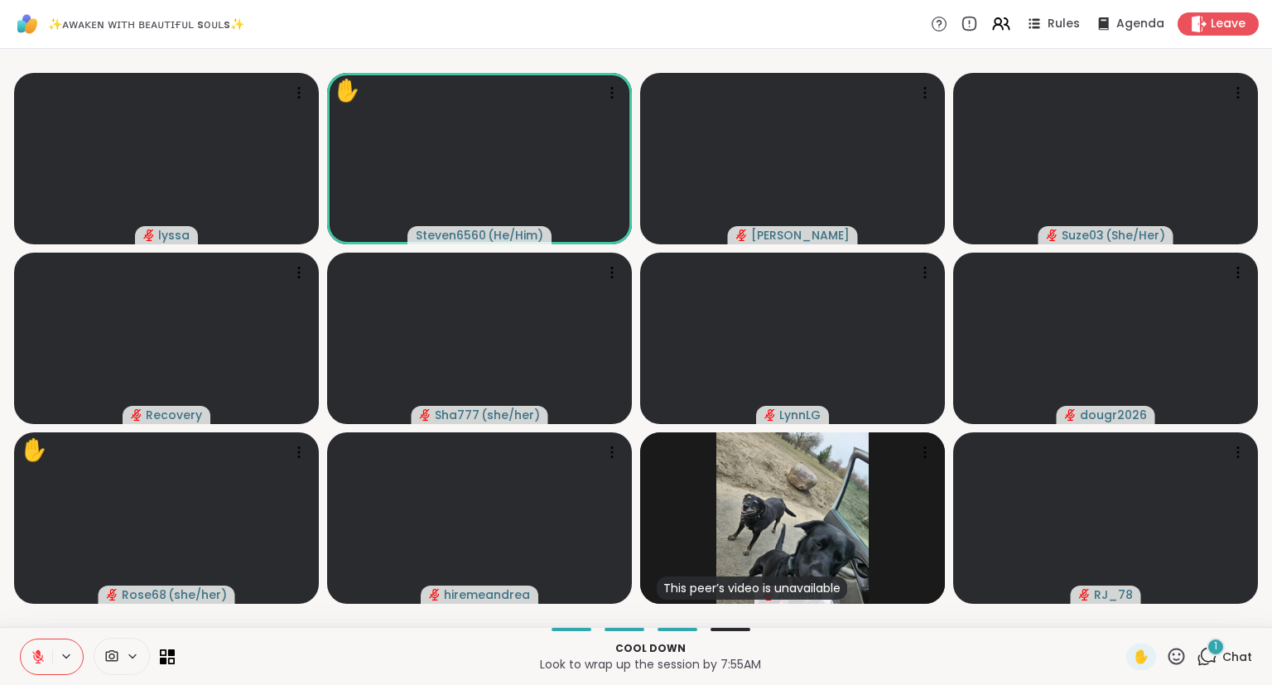
click at [1209, 649] on div "1" at bounding box center [1216, 647] width 18 height 18
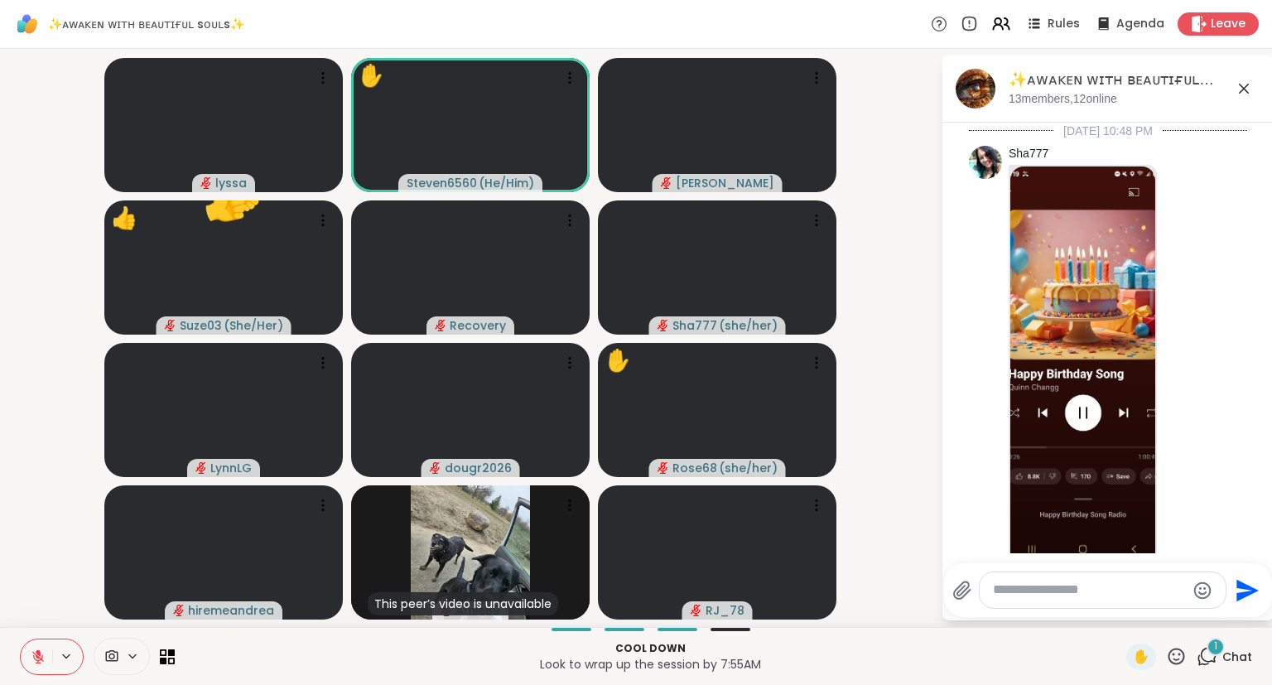
scroll to position [6144, 0]
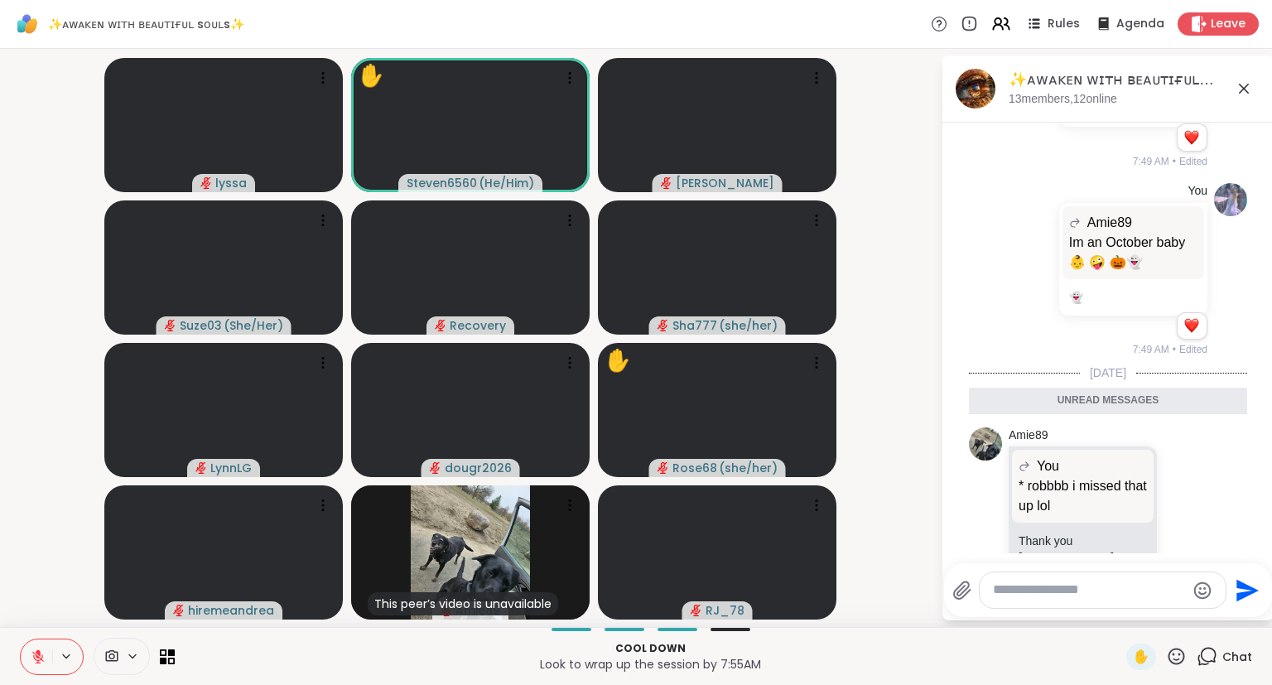
click at [1070, 585] on textarea "Type your message" at bounding box center [1089, 590] width 193 height 17
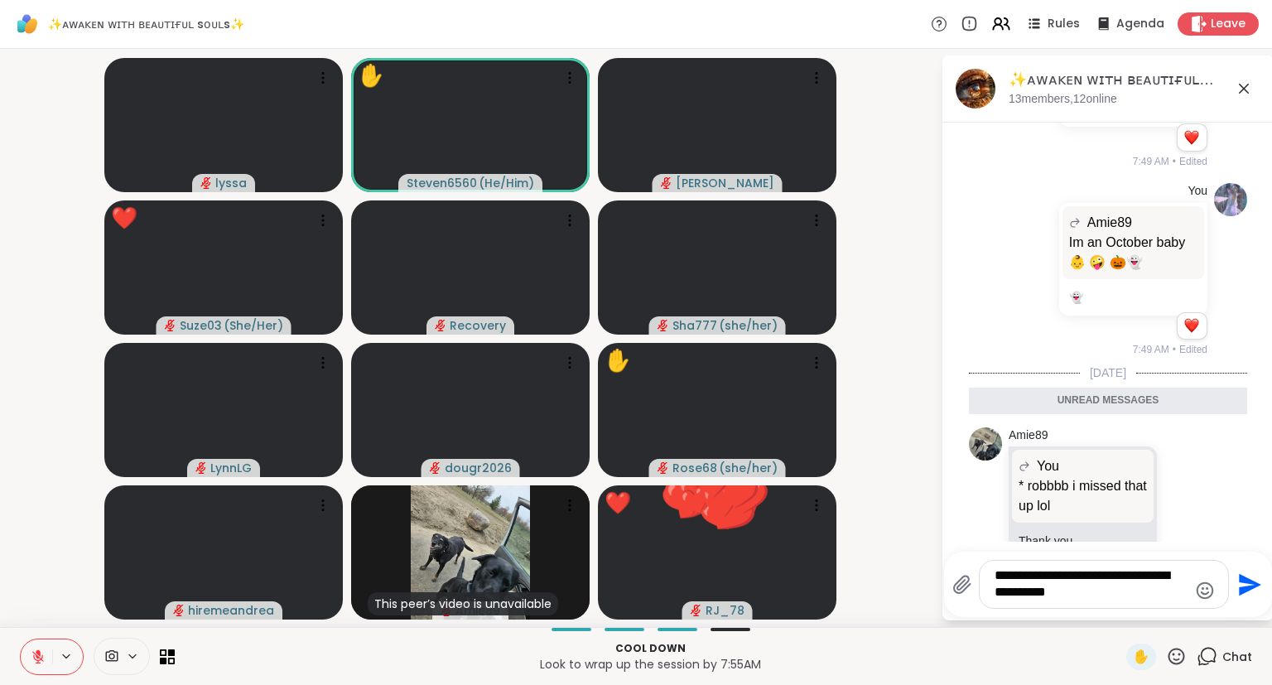
type textarea "**********"
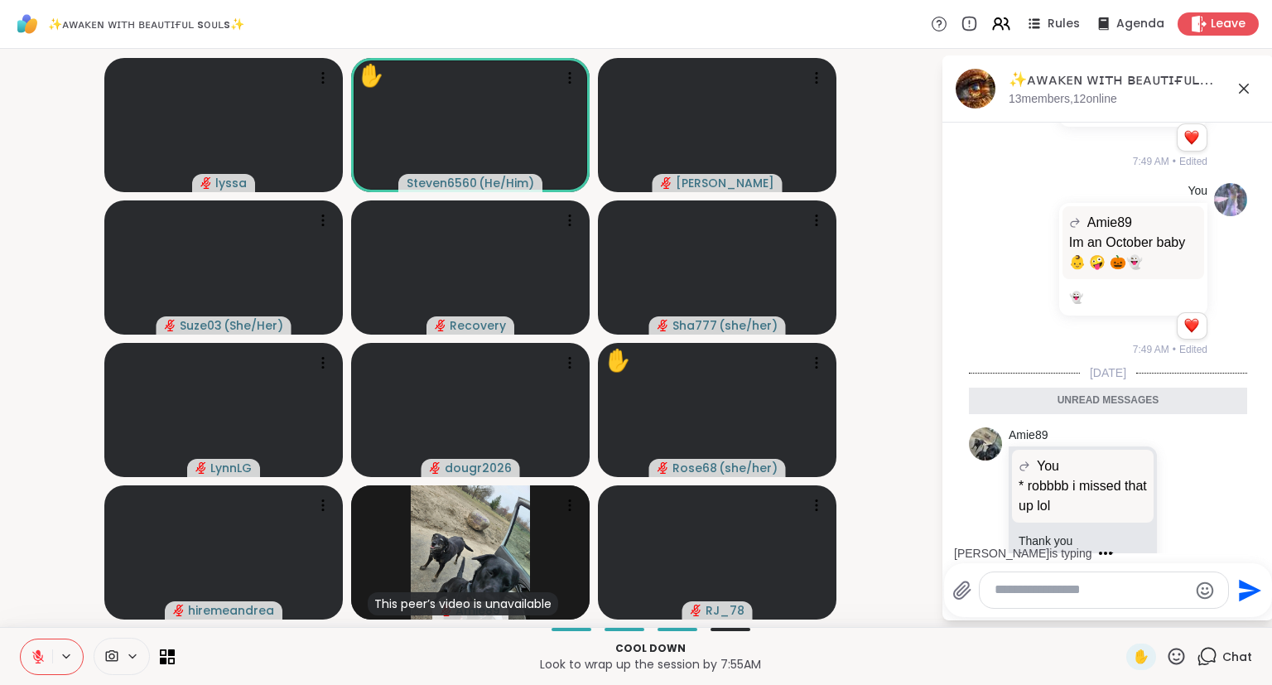
scroll to position [6210, 0]
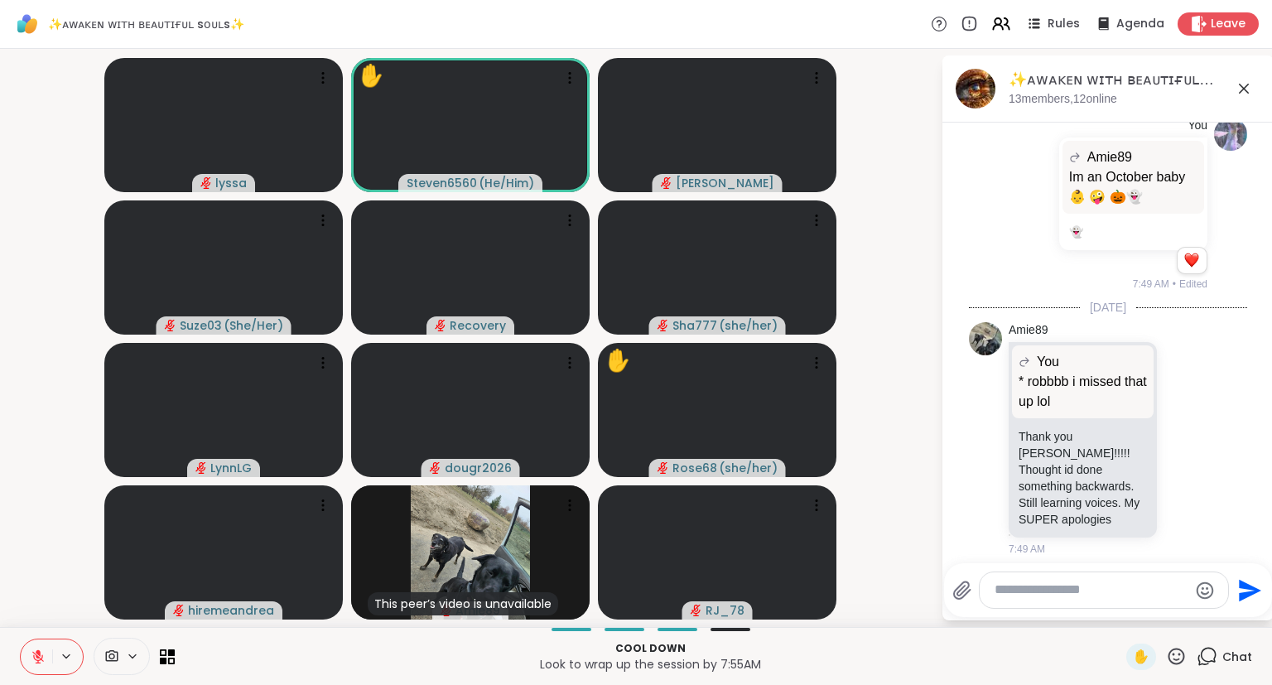
click at [1175, 658] on icon at bounding box center [1176, 656] width 21 height 21
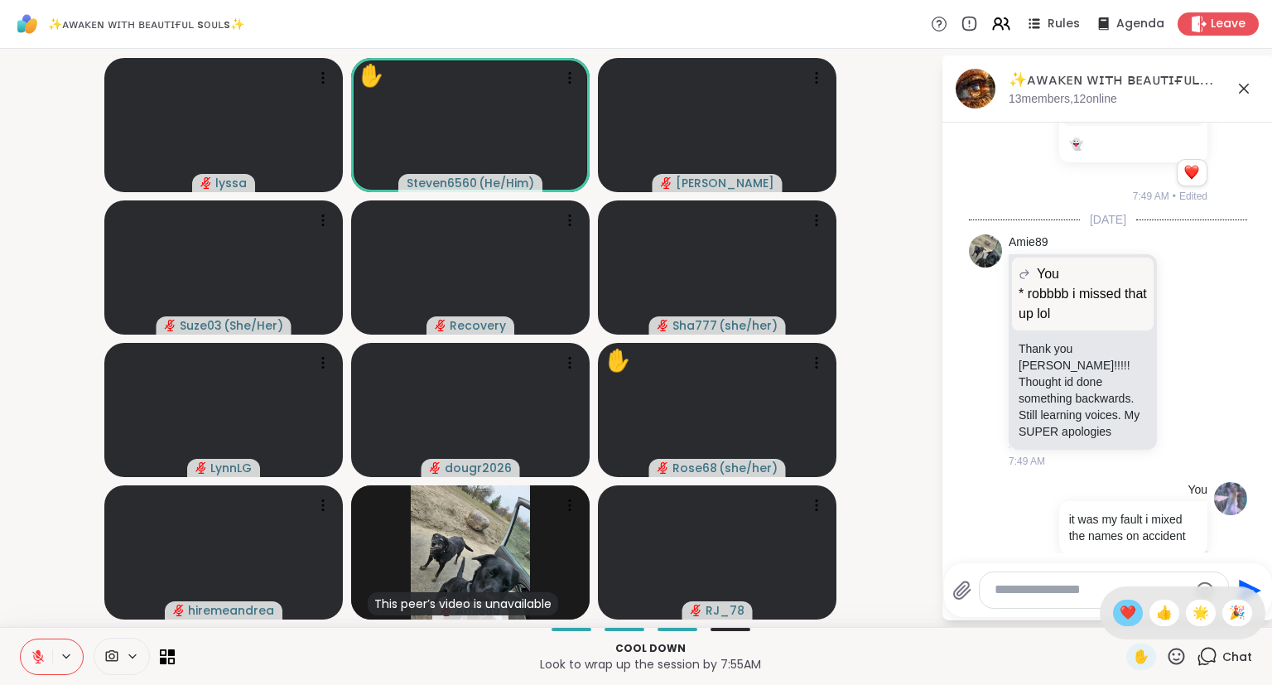
click at [1126, 610] on span "❤️" at bounding box center [1128, 613] width 17 height 20
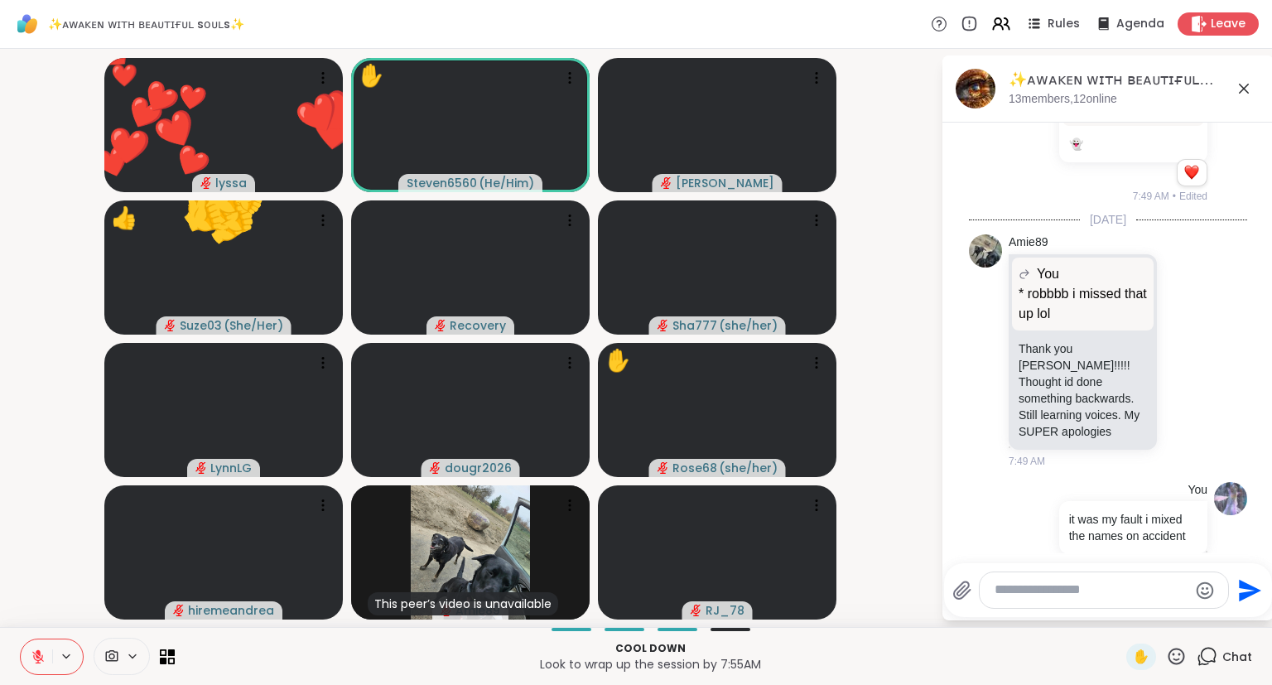
click at [1248, 84] on icon at bounding box center [1244, 89] width 20 height 20
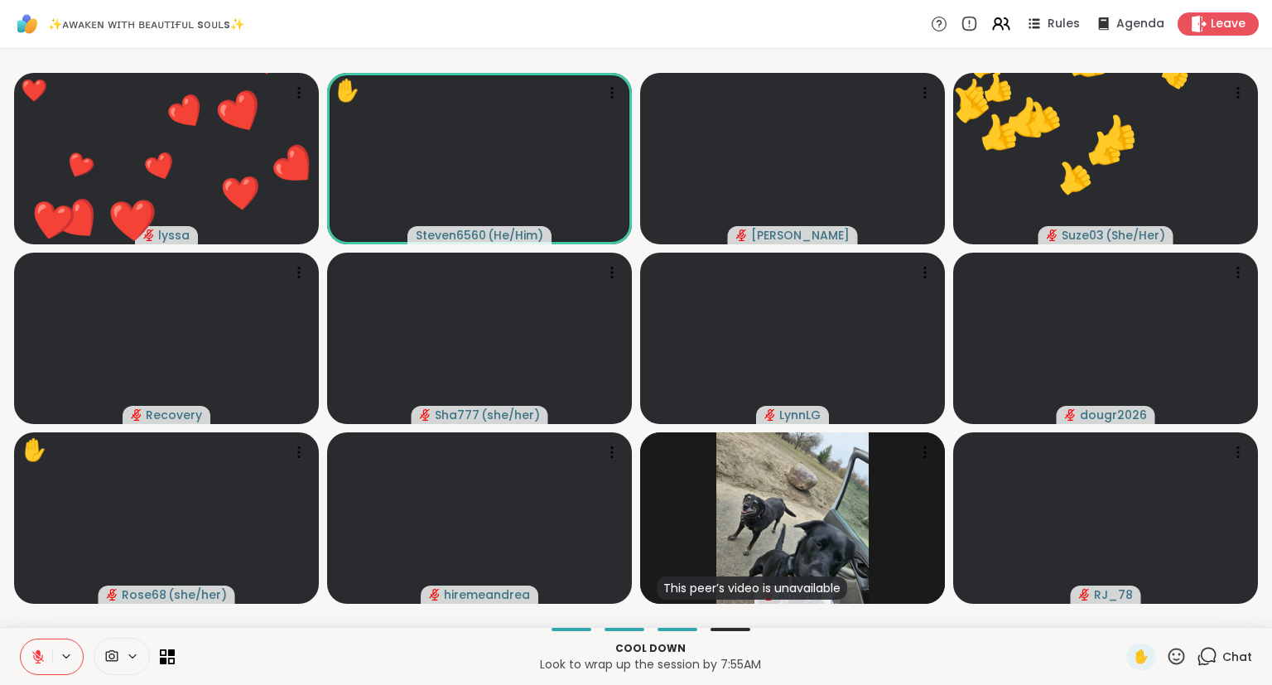
click at [1228, 653] on span "Chat" at bounding box center [1238, 657] width 30 height 17
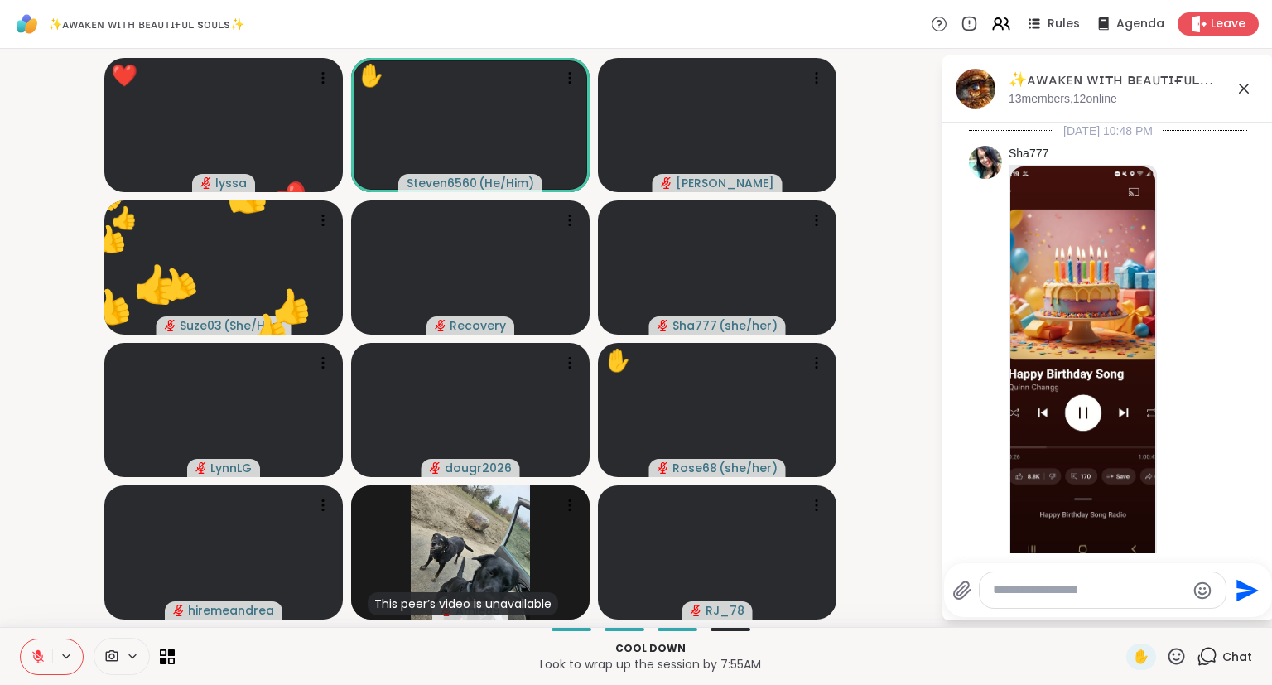
scroll to position [6281, 0]
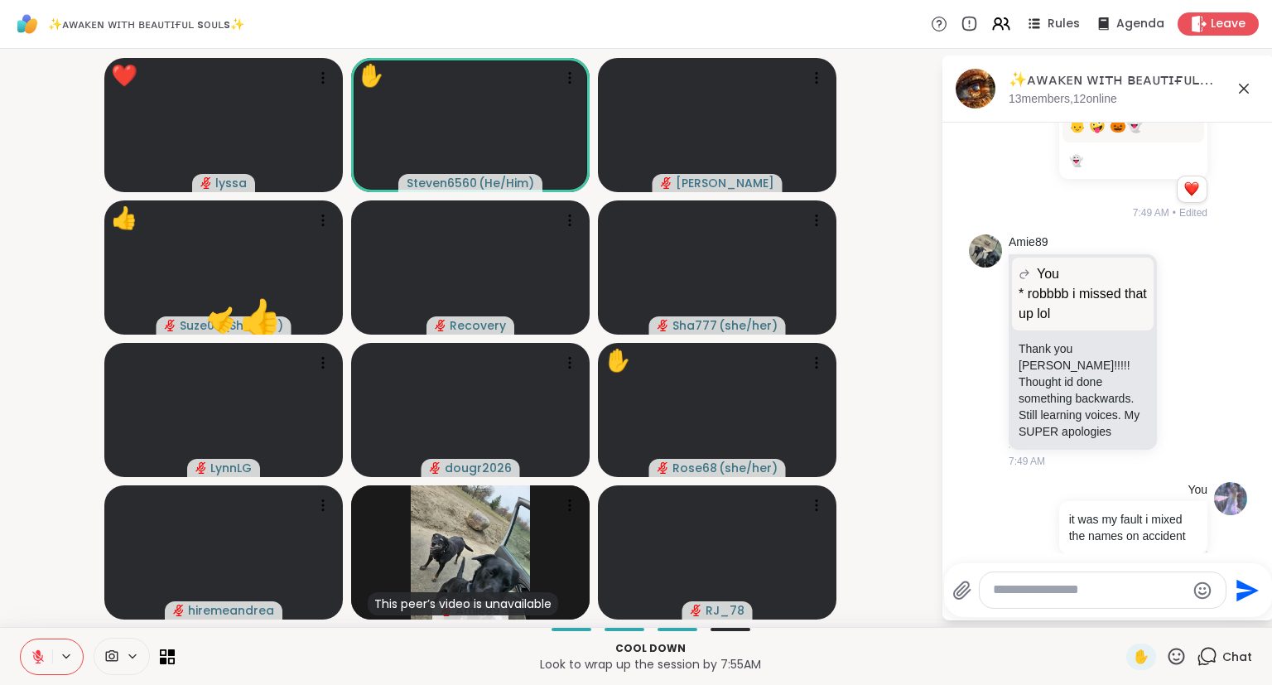
click at [1131, 617] on icon at bounding box center [1137, 623] width 12 height 12
click at [1129, 590] on div "Select Reaction: Heart" at bounding box center [1136, 597] width 15 height 15
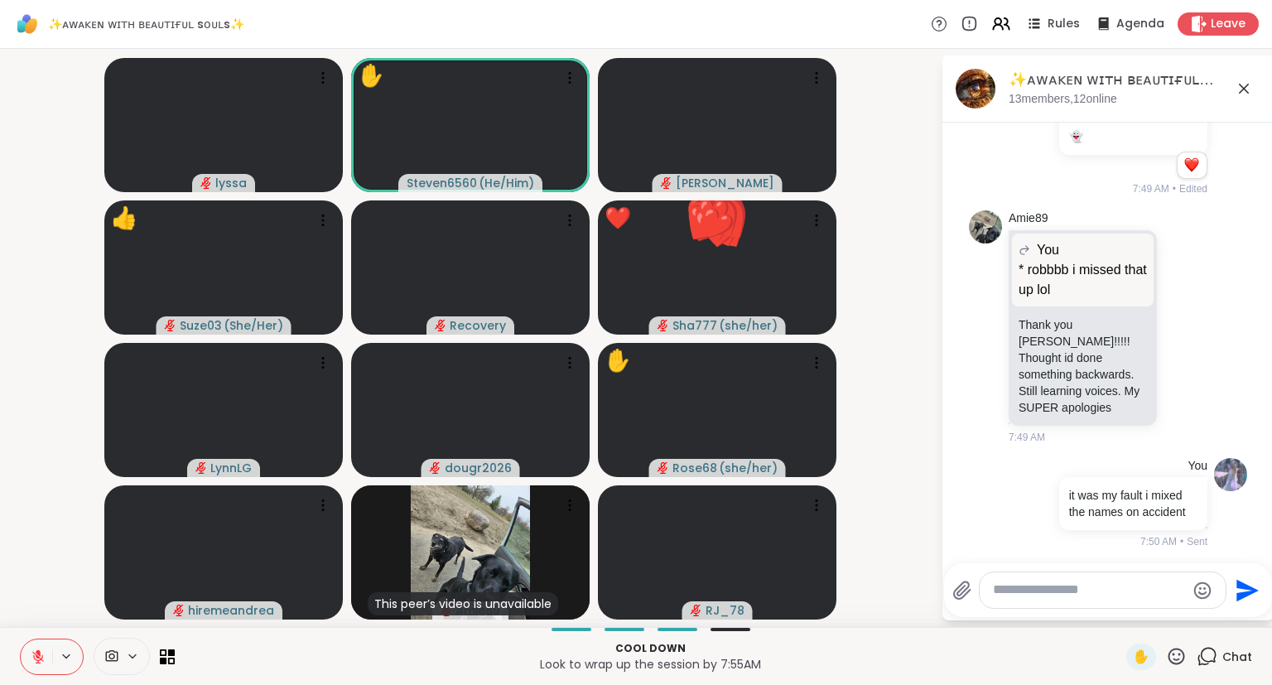
click at [1248, 85] on icon at bounding box center [1244, 89] width 20 height 20
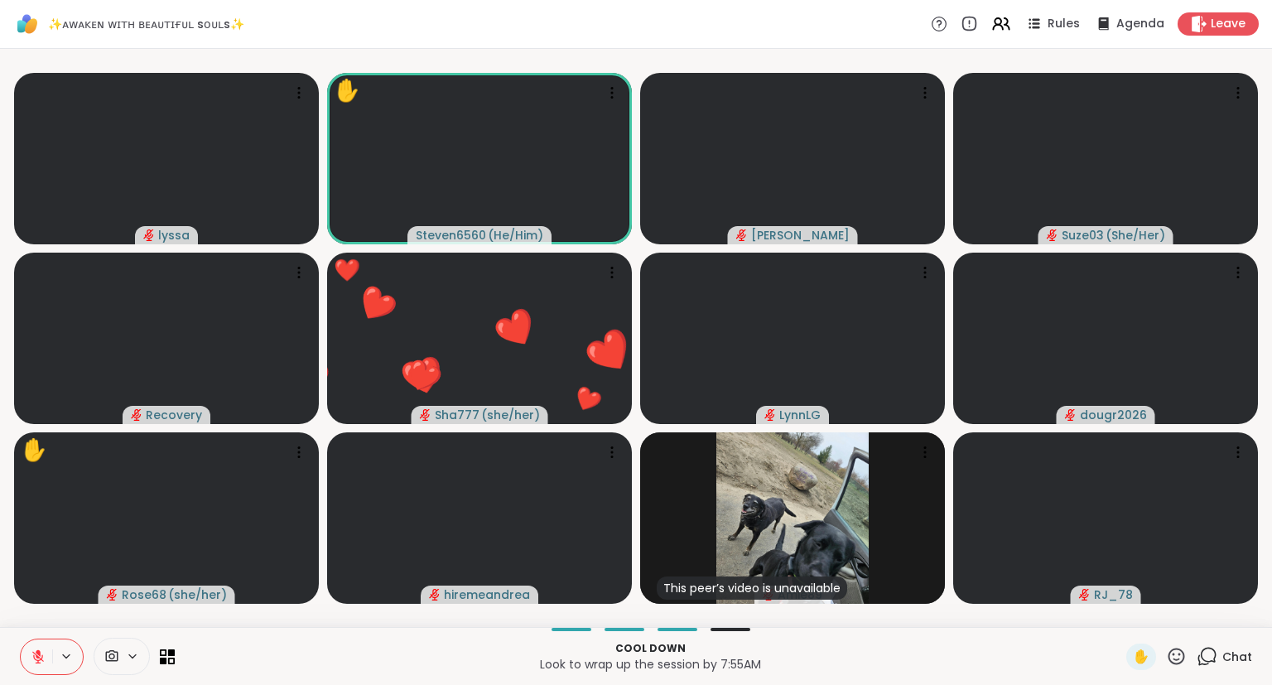
click at [1178, 648] on icon at bounding box center [1176, 656] width 21 height 21
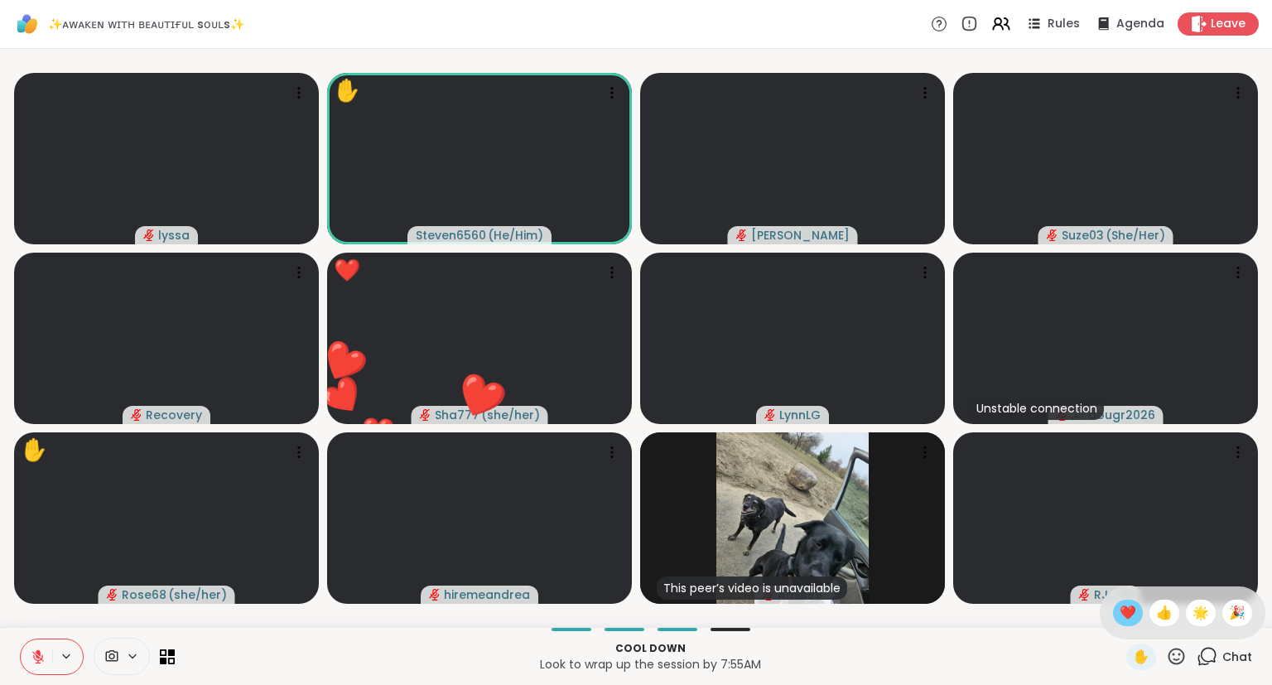
click at [1123, 611] on span "❤️" at bounding box center [1128, 613] width 17 height 20
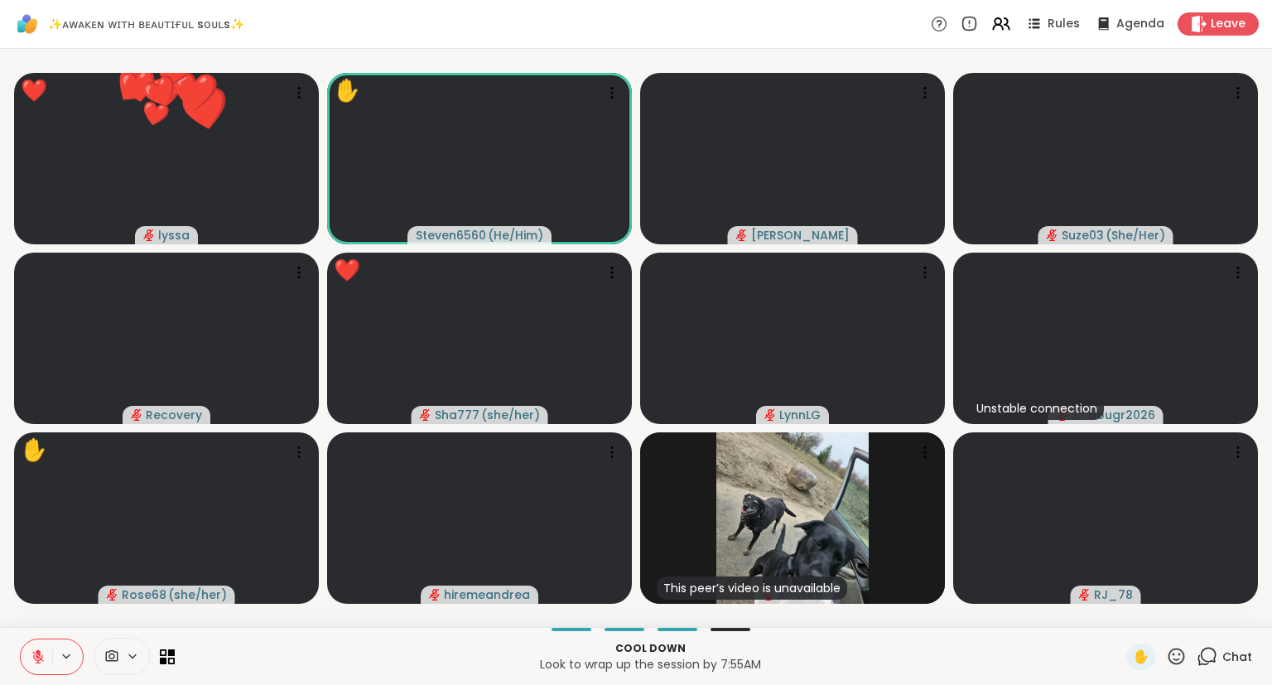
click at [1176, 654] on icon at bounding box center [1177, 656] width 17 height 17
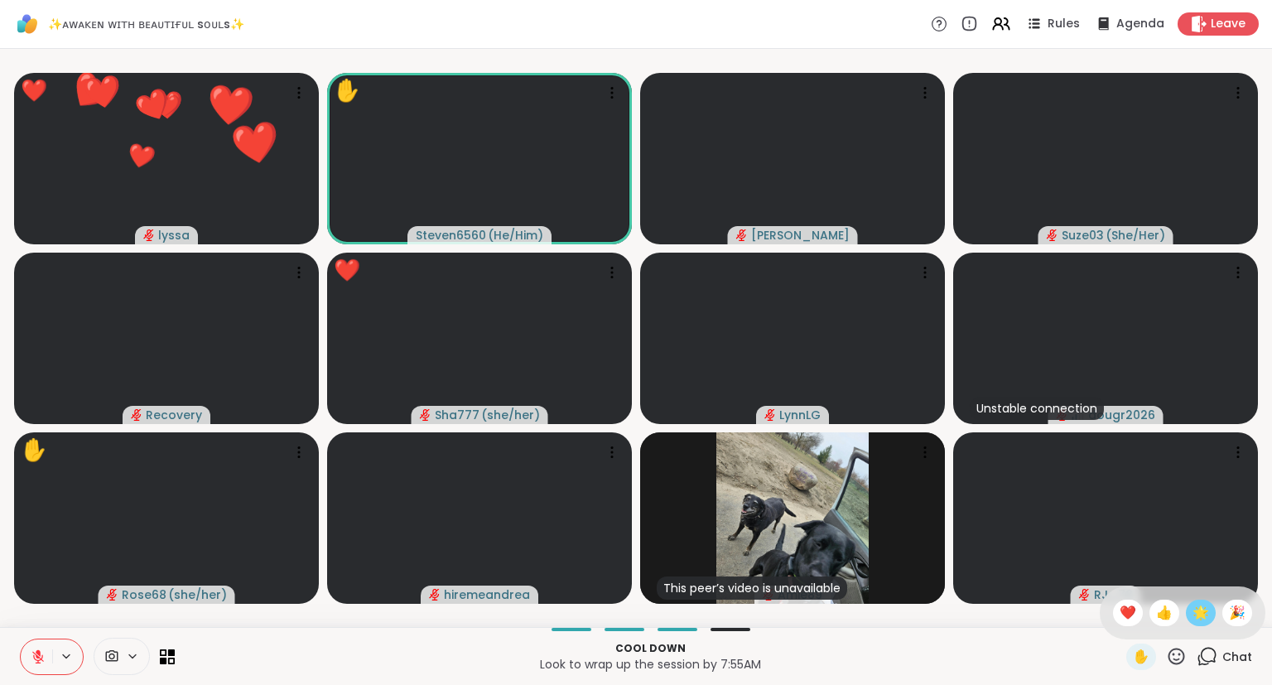
click at [1198, 609] on span "🌟" at bounding box center [1201, 613] width 17 height 20
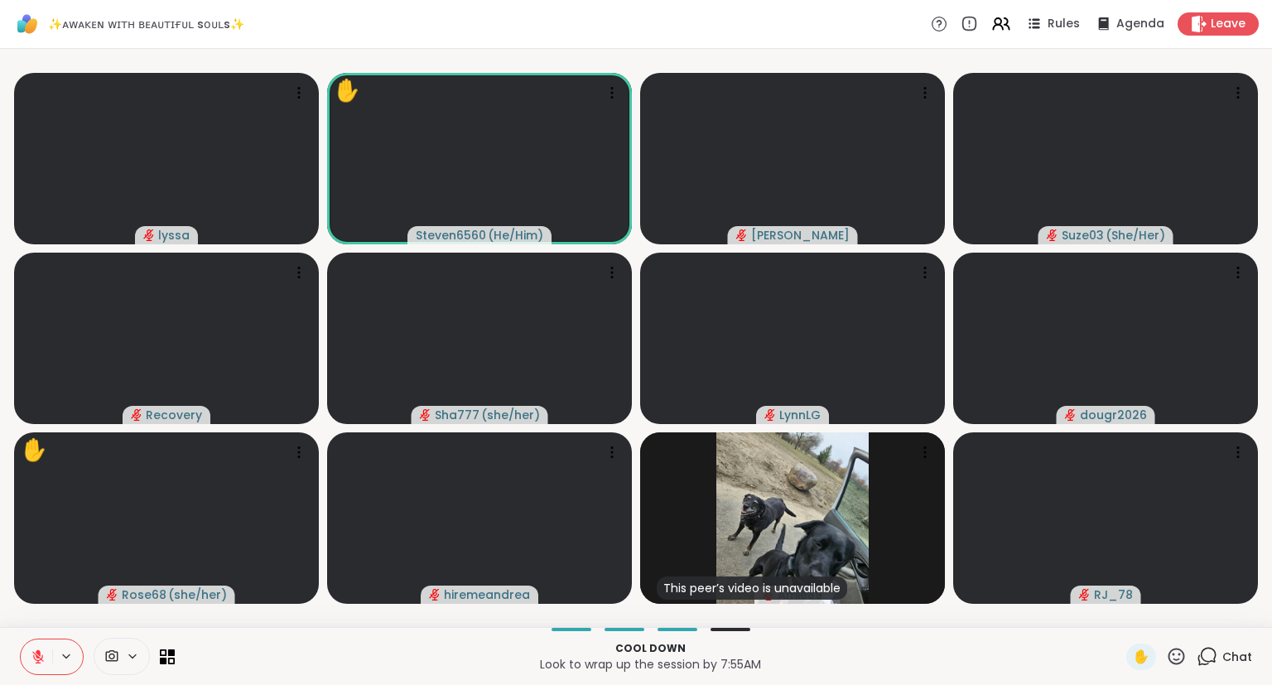
click at [1178, 654] on icon at bounding box center [1176, 656] width 21 height 21
click at [1127, 615] on span "❤️" at bounding box center [1128, 613] width 17 height 20
click at [15, 657] on div "Cool down Look to wrap up the session by 7:55AM ✋ Chat" at bounding box center [636, 656] width 1272 height 58
click at [49, 659] on button at bounding box center [36, 657] width 31 height 35
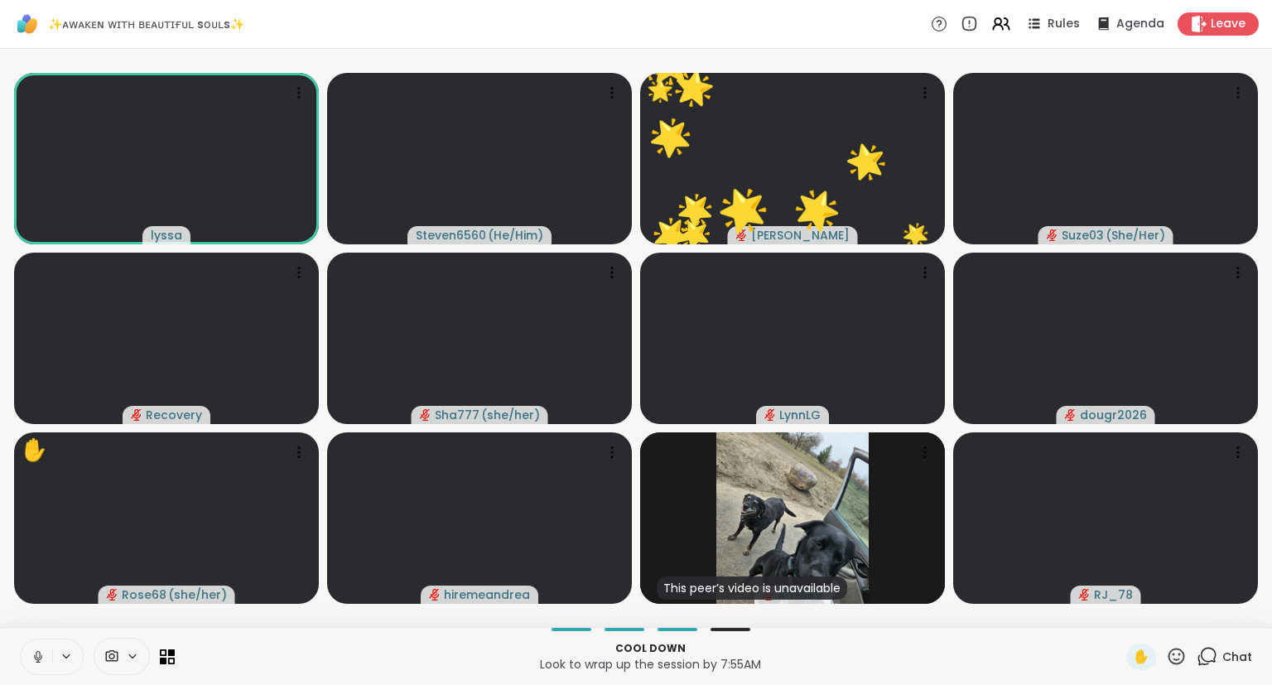
click at [41, 650] on icon at bounding box center [38, 656] width 15 height 15
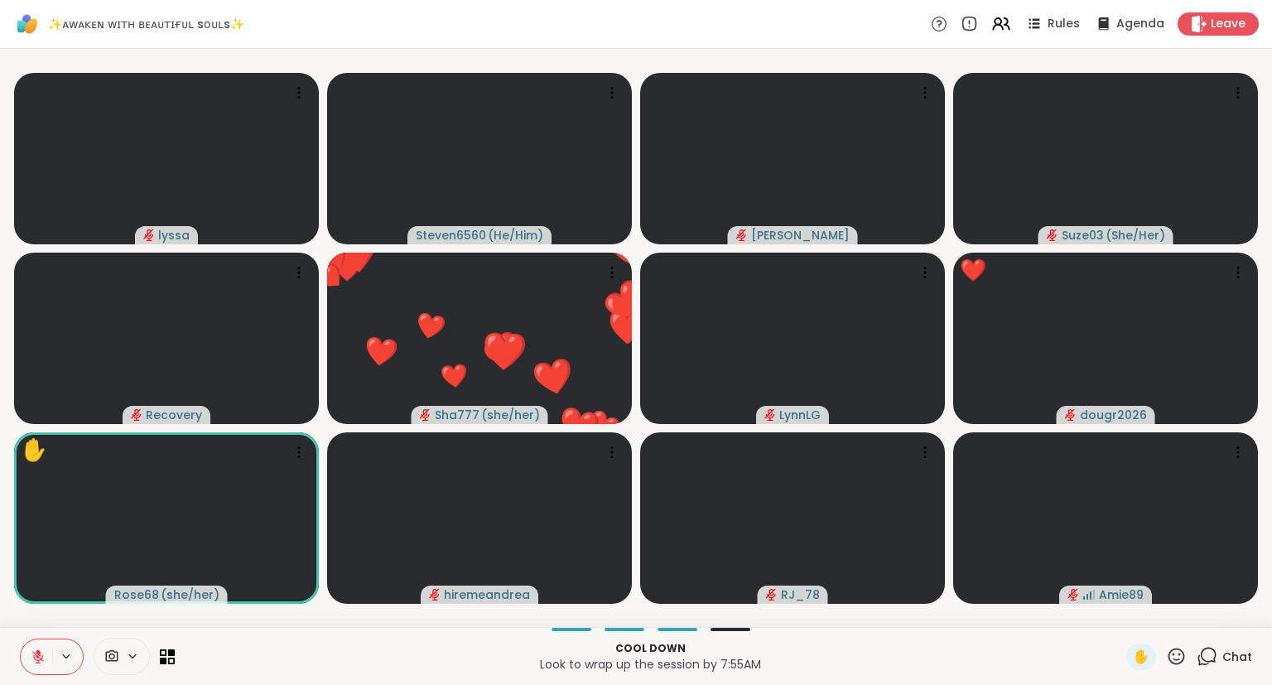
click at [1171, 664] on icon at bounding box center [1176, 656] width 21 height 21
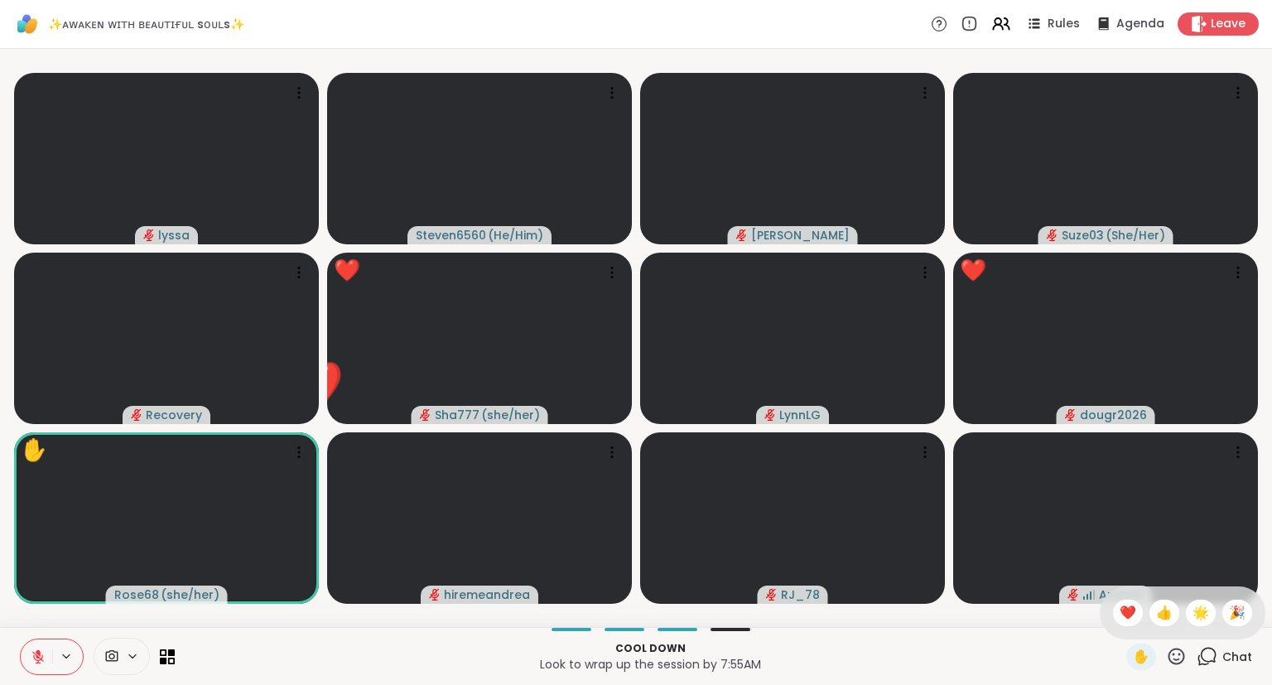
click at [1121, 628] on div "✋ ❤️ 👍 🌟 🎉" at bounding box center [1183, 613] width 166 height 53
click at [1182, 661] on icon at bounding box center [1176, 656] width 21 height 21
click at [1120, 606] on span "❤️" at bounding box center [1128, 613] width 17 height 20
click at [1125, 607] on video-player-container "lyssa Steven6560 ( He/Him ) dodi Suze03 ( She/Her ) Recovery ❤️ Sha777 ( she/he…" at bounding box center [636, 338] width 1253 height 565
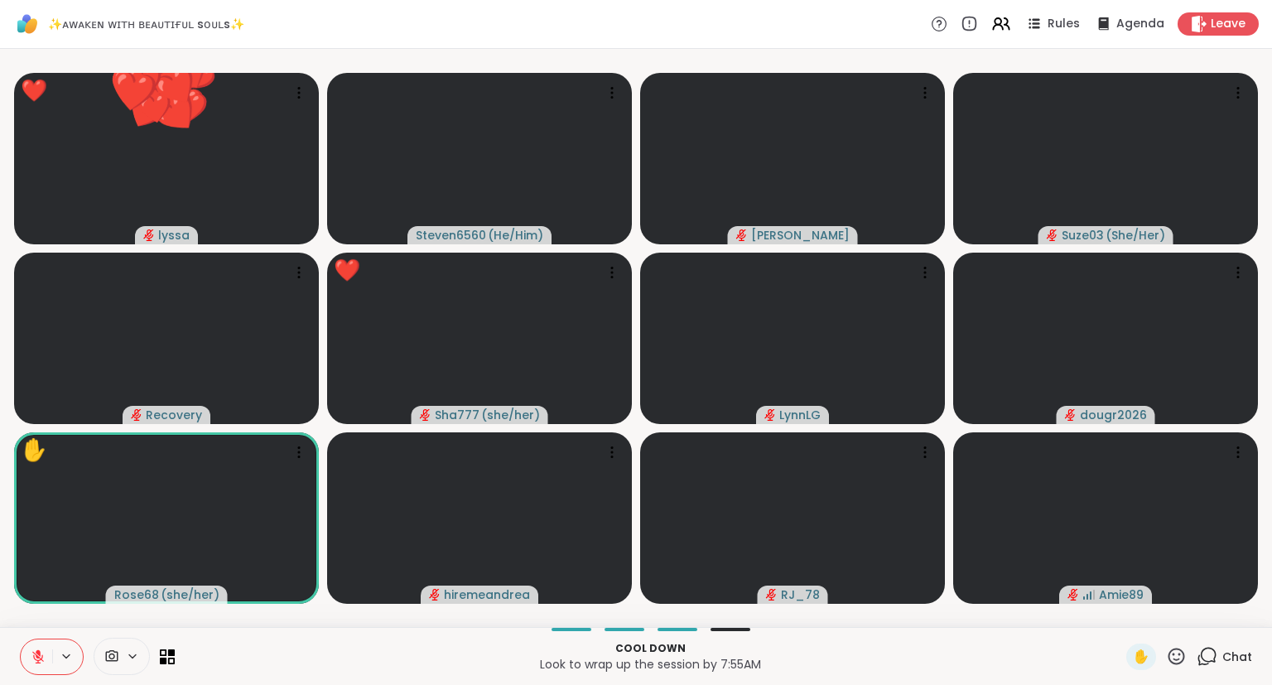
click at [1175, 656] on icon at bounding box center [1177, 656] width 17 height 17
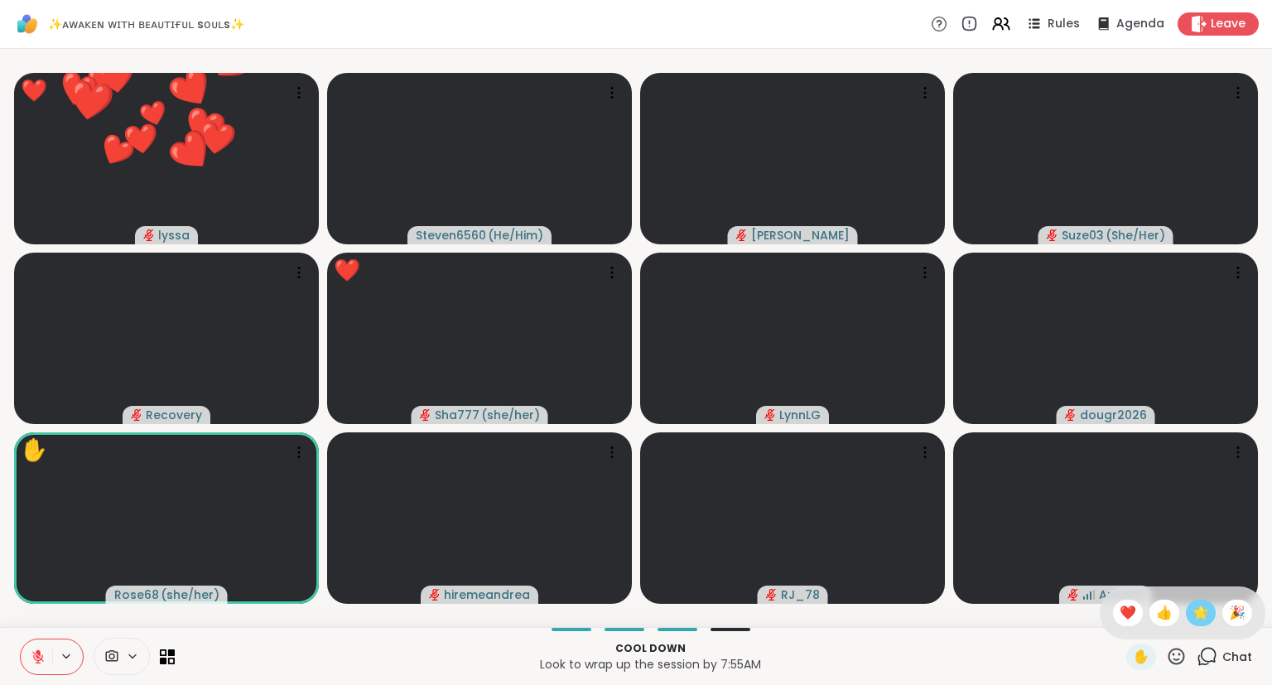
click at [1198, 618] on span "🌟" at bounding box center [1201, 613] width 17 height 20
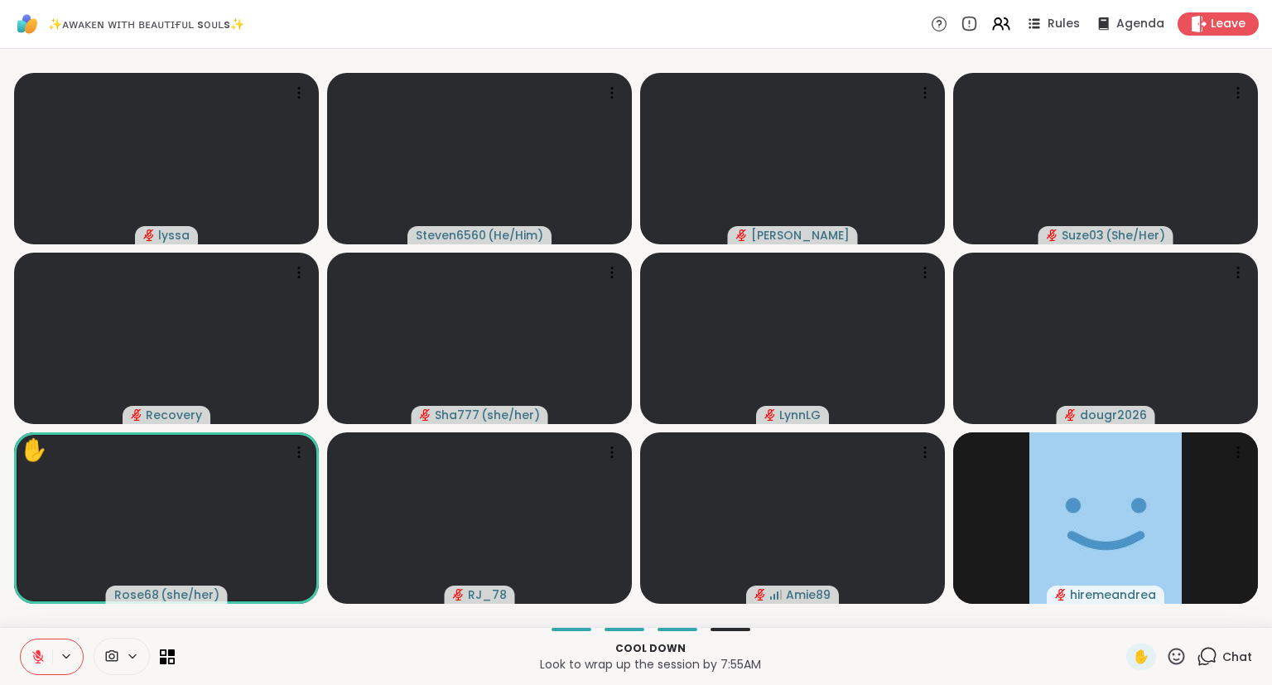
click at [41, 651] on icon at bounding box center [38, 656] width 15 height 15
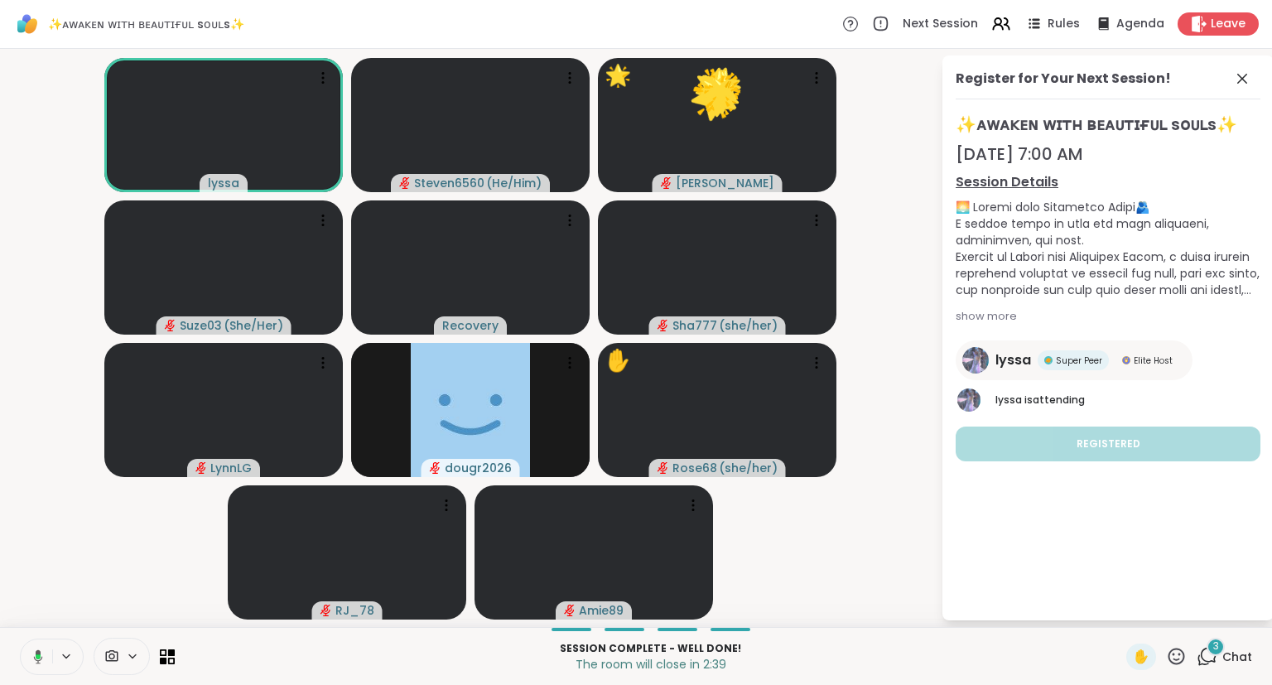
click at [1177, 642] on div "Session Complete - well done! The room will close in 2:39 ✋ 3 Chat" at bounding box center [636, 656] width 1272 height 58
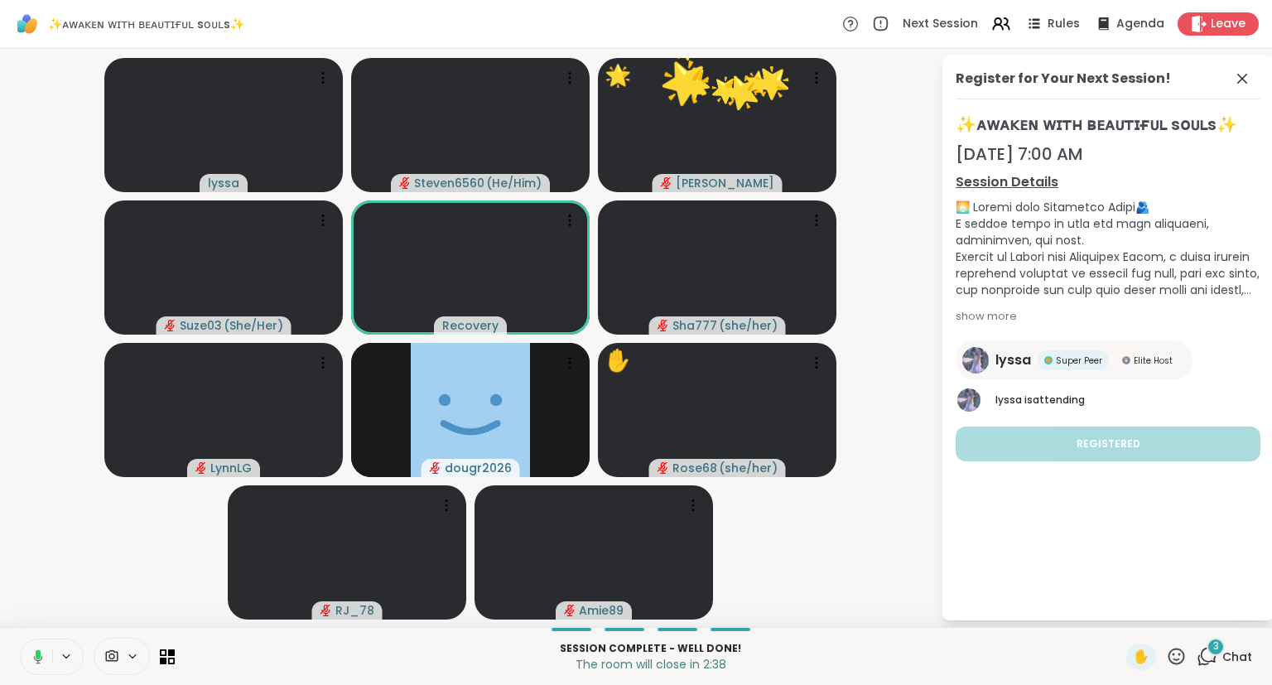
click at [1178, 653] on icon at bounding box center [1176, 656] width 21 height 21
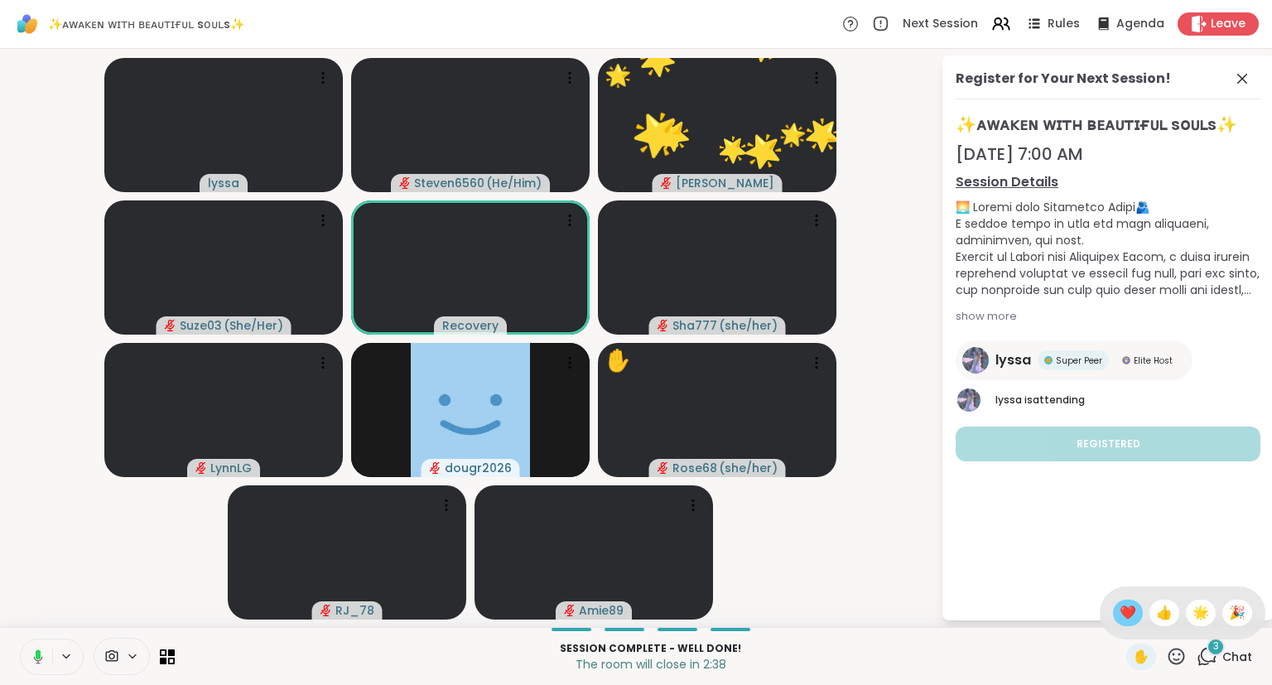
click at [1120, 607] on span "❤️" at bounding box center [1128, 613] width 17 height 20
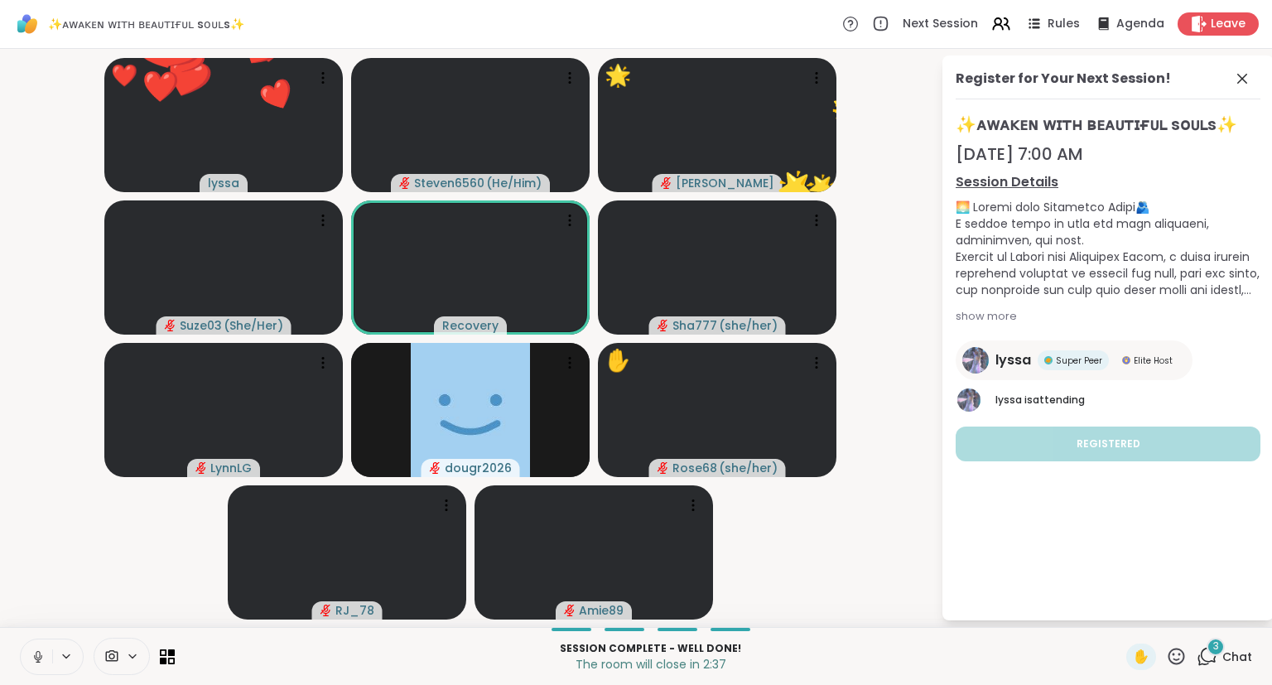
click at [1178, 651] on icon at bounding box center [1176, 656] width 21 height 21
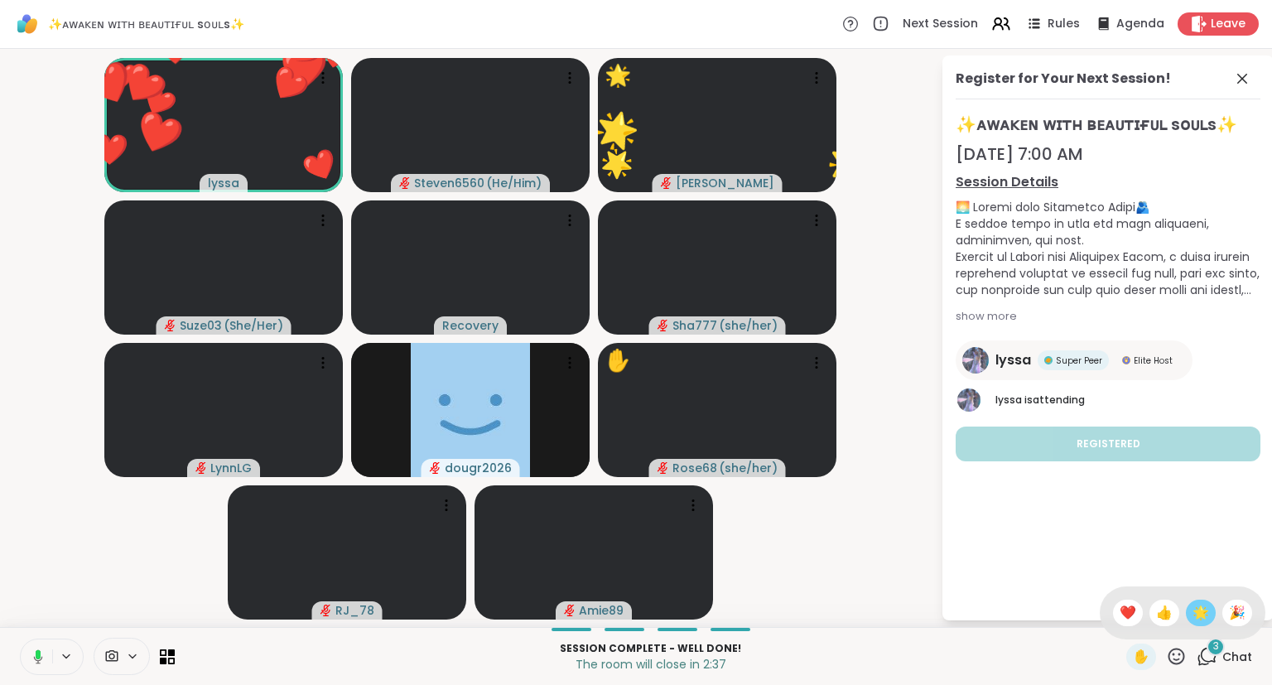
click at [1198, 622] on span "🌟" at bounding box center [1201, 613] width 17 height 20
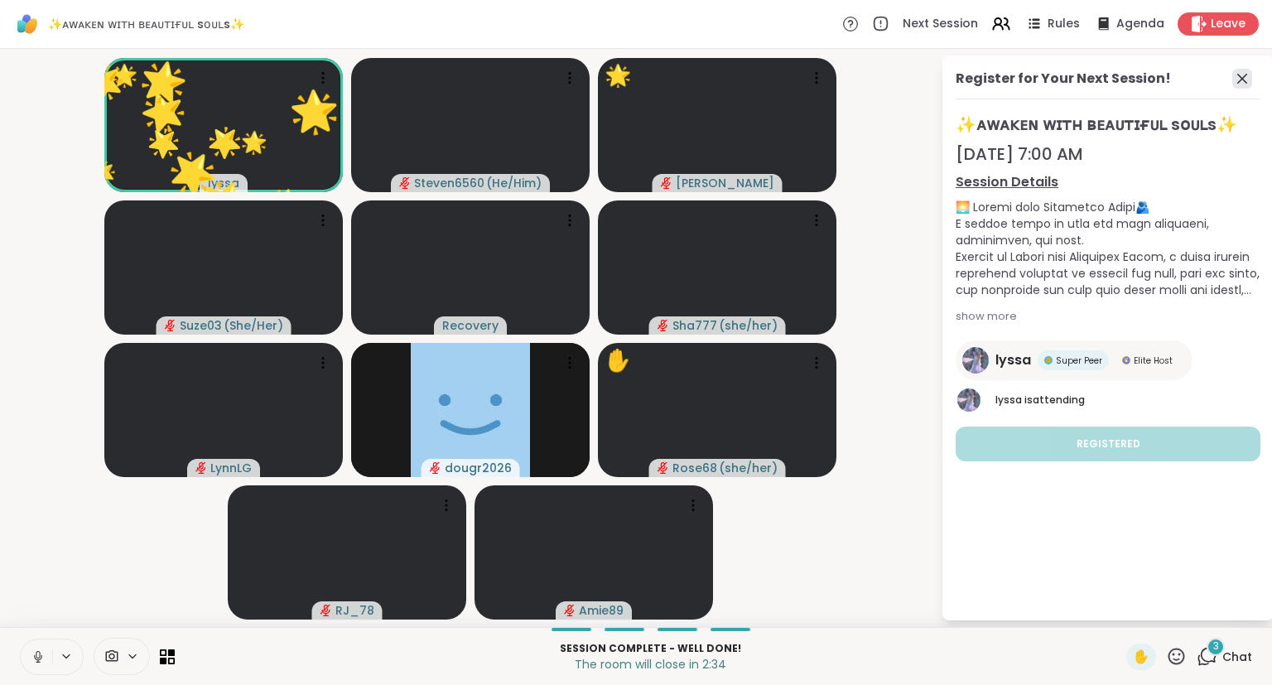
click at [1236, 78] on icon at bounding box center [1243, 79] width 20 height 20
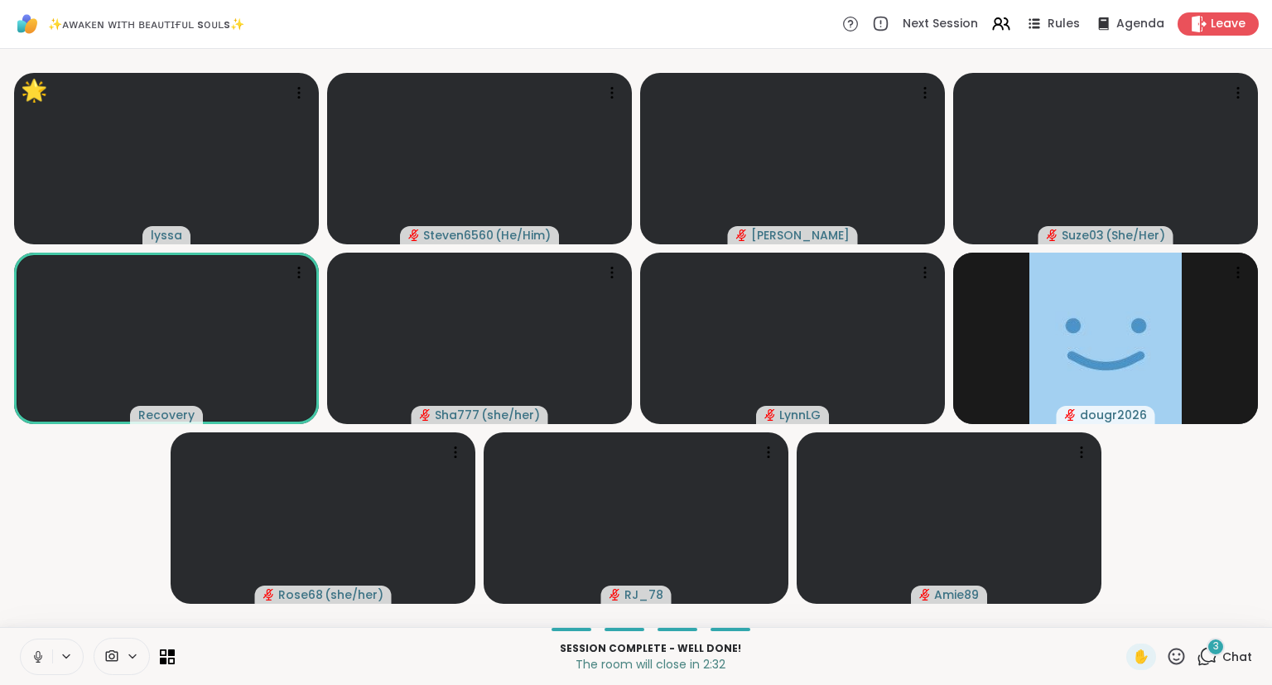
click at [44, 640] on button at bounding box center [36, 657] width 31 height 35
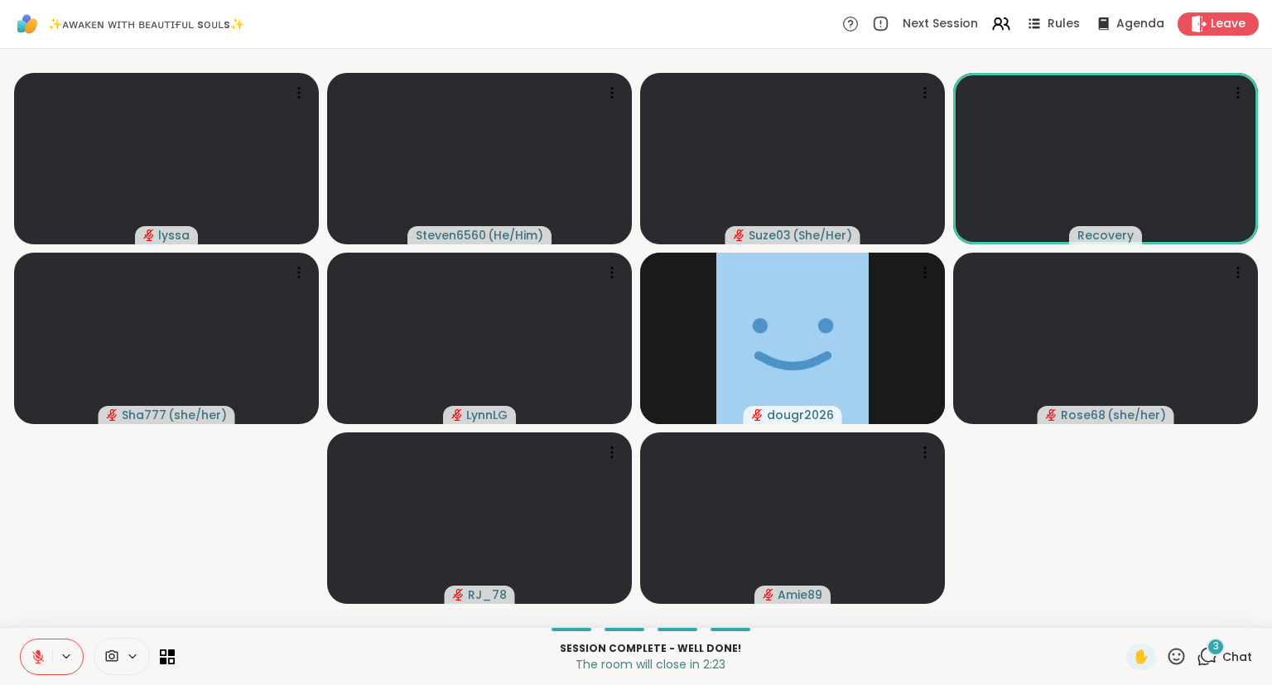
click at [51, 649] on button at bounding box center [36, 657] width 31 height 35
click at [28, 649] on button at bounding box center [36, 657] width 31 height 35
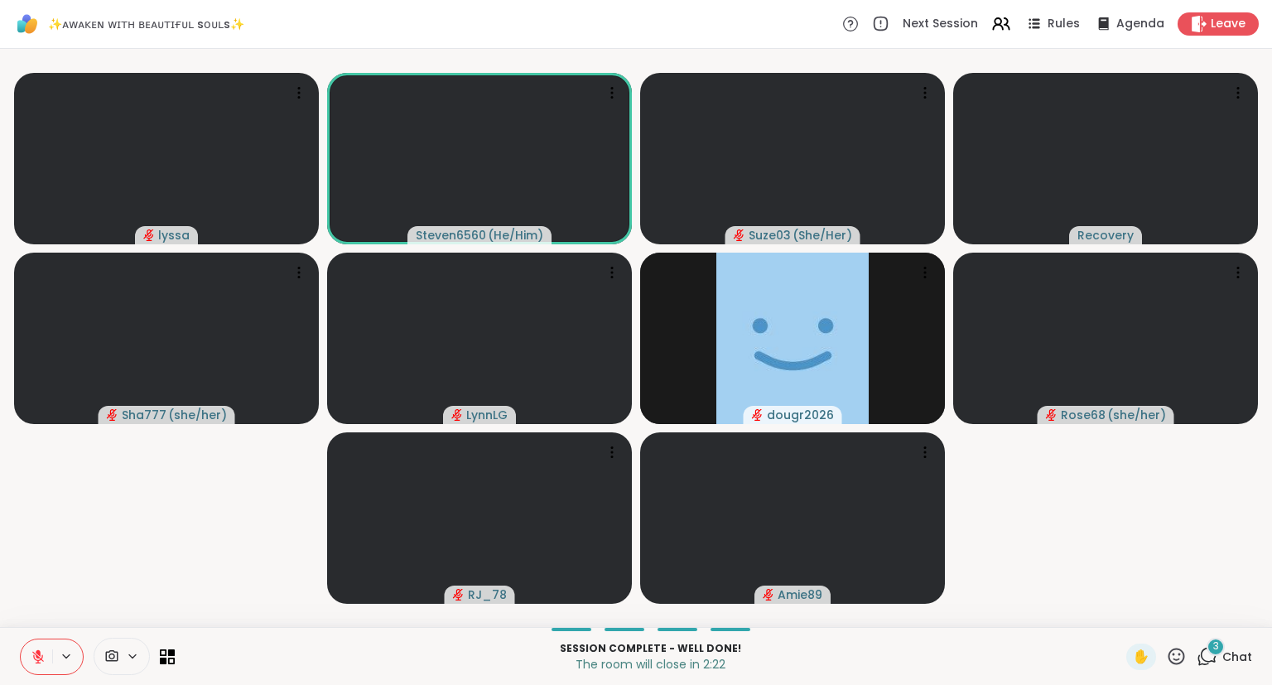
click at [27, 655] on button at bounding box center [36, 657] width 31 height 35
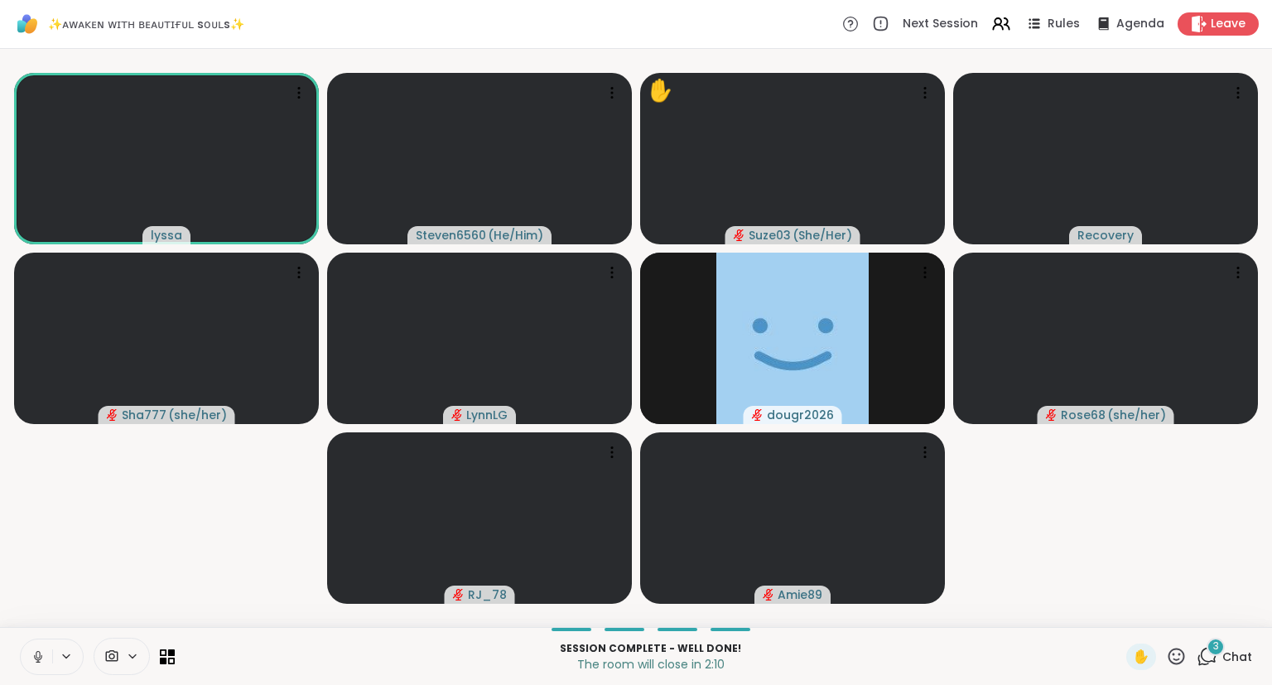
click at [35, 654] on icon at bounding box center [38, 656] width 15 height 15
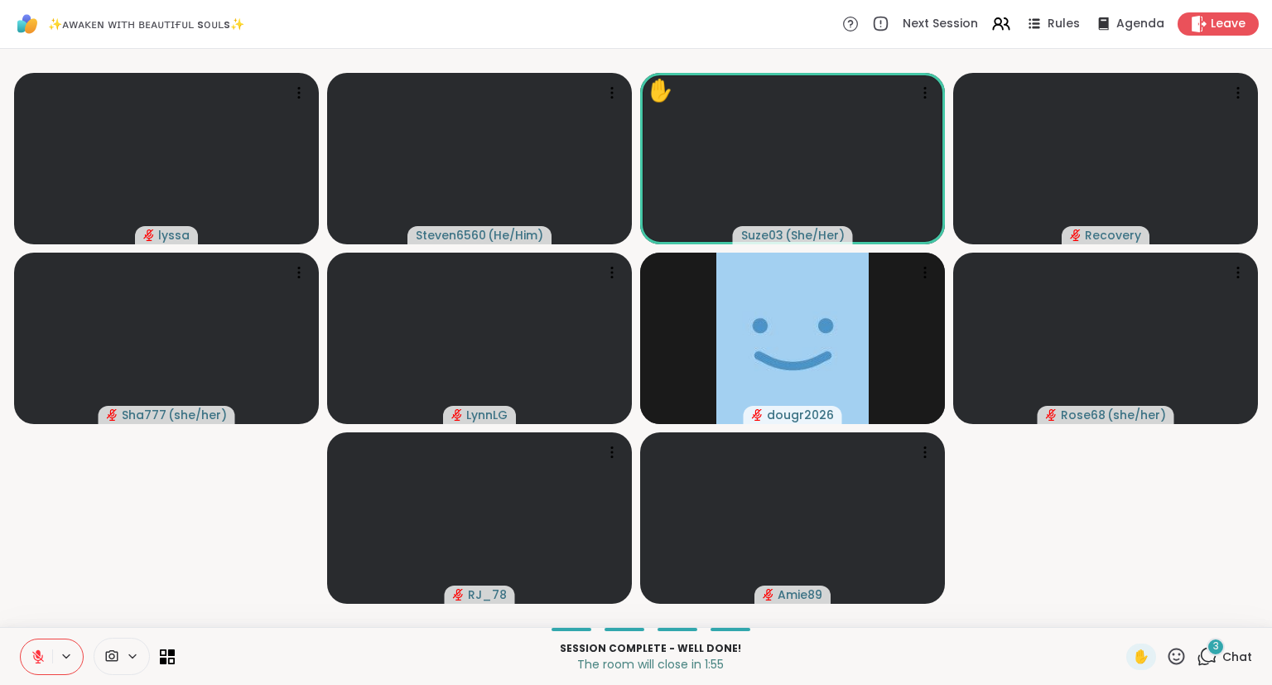
click at [1171, 657] on icon at bounding box center [1176, 656] width 21 height 21
click at [1120, 610] on span "❤️" at bounding box center [1128, 613] width 17 height 20
click at [1187, 660] on icon at bounding box center [1176, 656] width 21 height 21
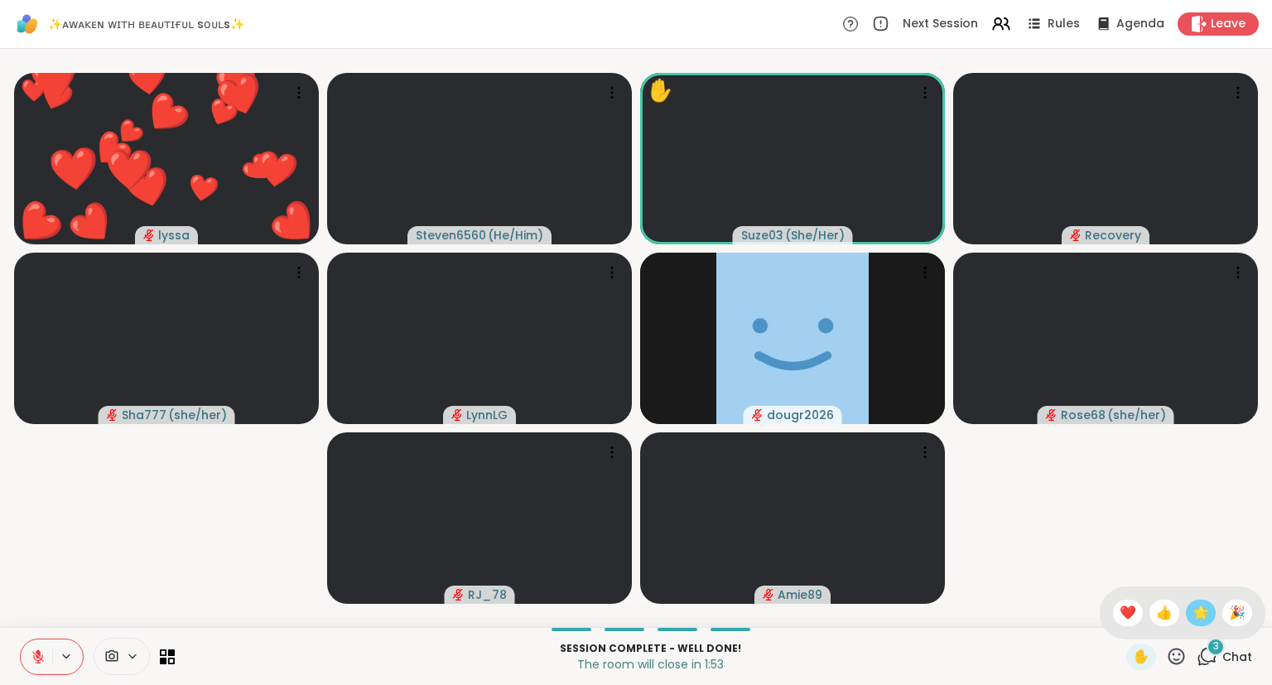
click at [1200, 601] on div "🌟" at bounding box center [1201, 613] width 30 height 27
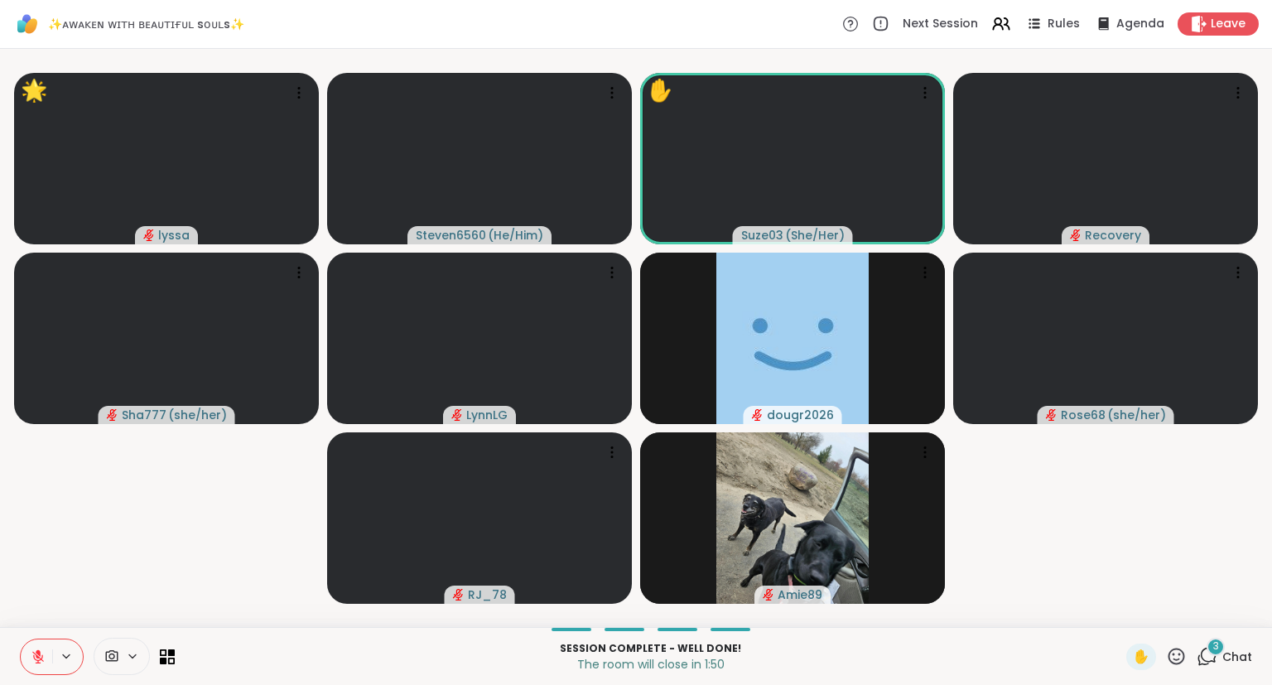
click at [32, 658] on icon at bounding box center [38, 656] width 15 height 15
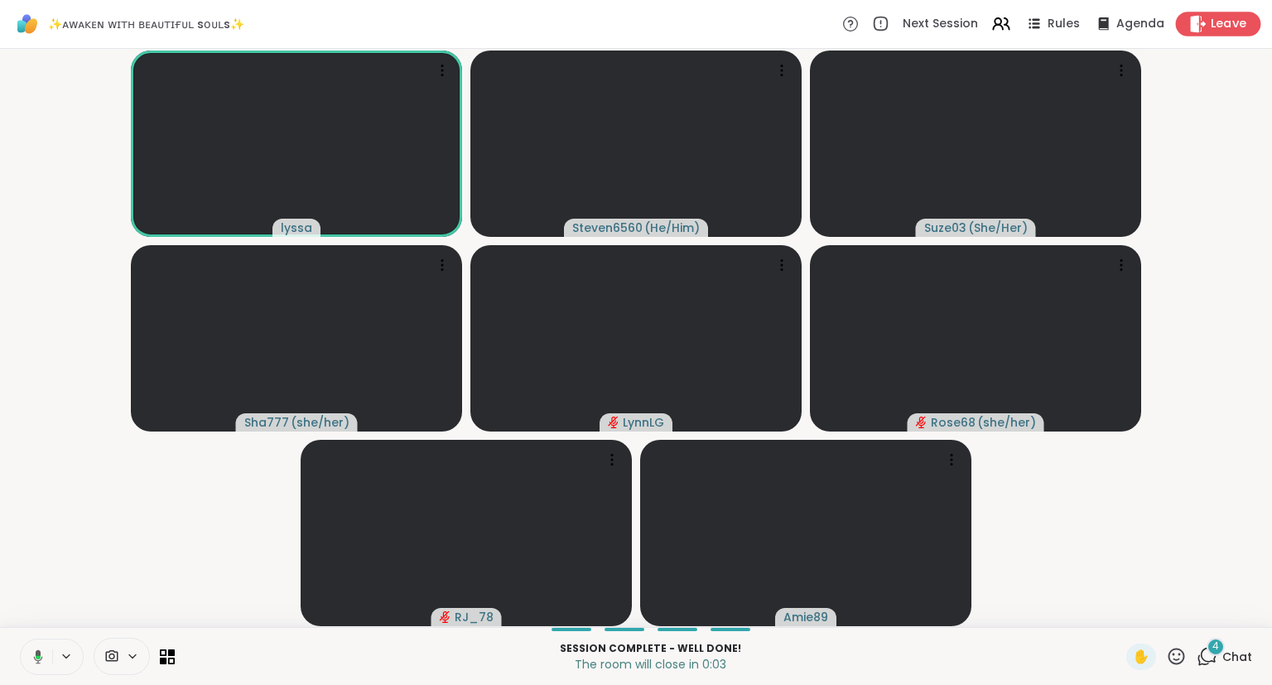
click at [1229, 31] on span "Leave" at bounding box center [1229, 24] width 36 height 17
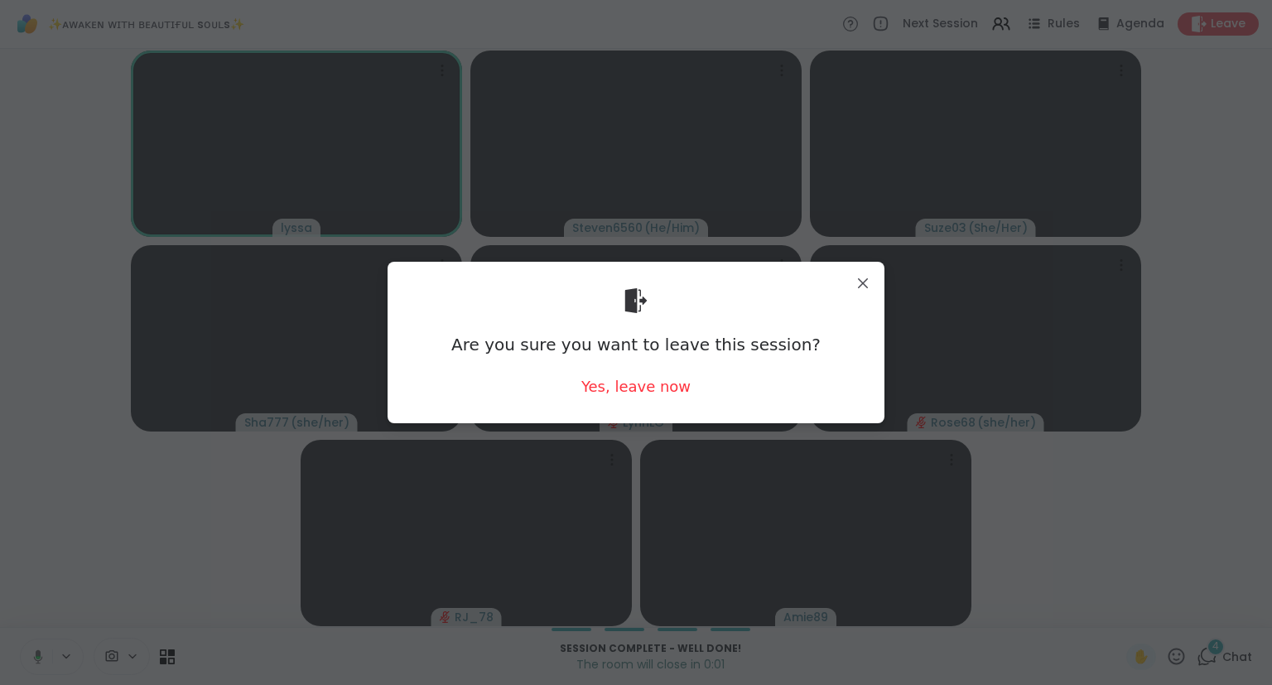
click at [634, 376] on div "Are you sure you want to leave this session? Yes, leave now" at bounding box center [636, 342] width 471 height 135
click at [599, 394] on div "Yes, leave now" at bounding box center [636, 386] width 109 height 21
